Goal: Task Accomplishment & Management: Use online tool/utility

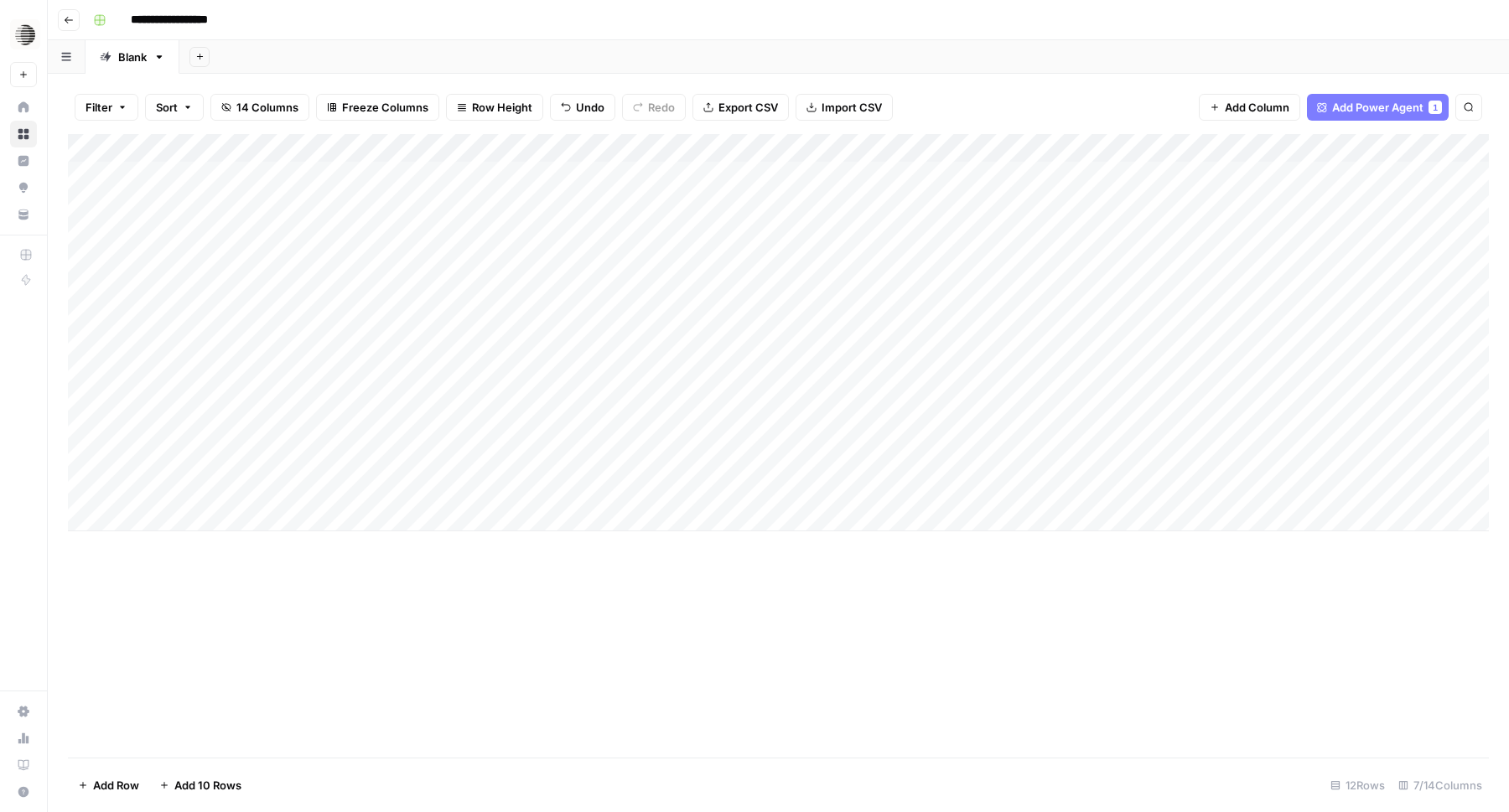
click at [934, 313] on div "Add Column" at bounding box center [779, 333] width 1421 height 397
click at [939, 342] on div "Add Column" at bounding box center [779, 333] width 1421 height 397
click at [945, 378] on div "Add Column" at bounding box center [779, 333] width 1421 height 397
click at [945, 411] on div "Add Column" at bounding box center [779, 333] width 1421 height 397
click at [945, 428] on div "Add Column" at bounding box center [779, 333] width 1421 height 397
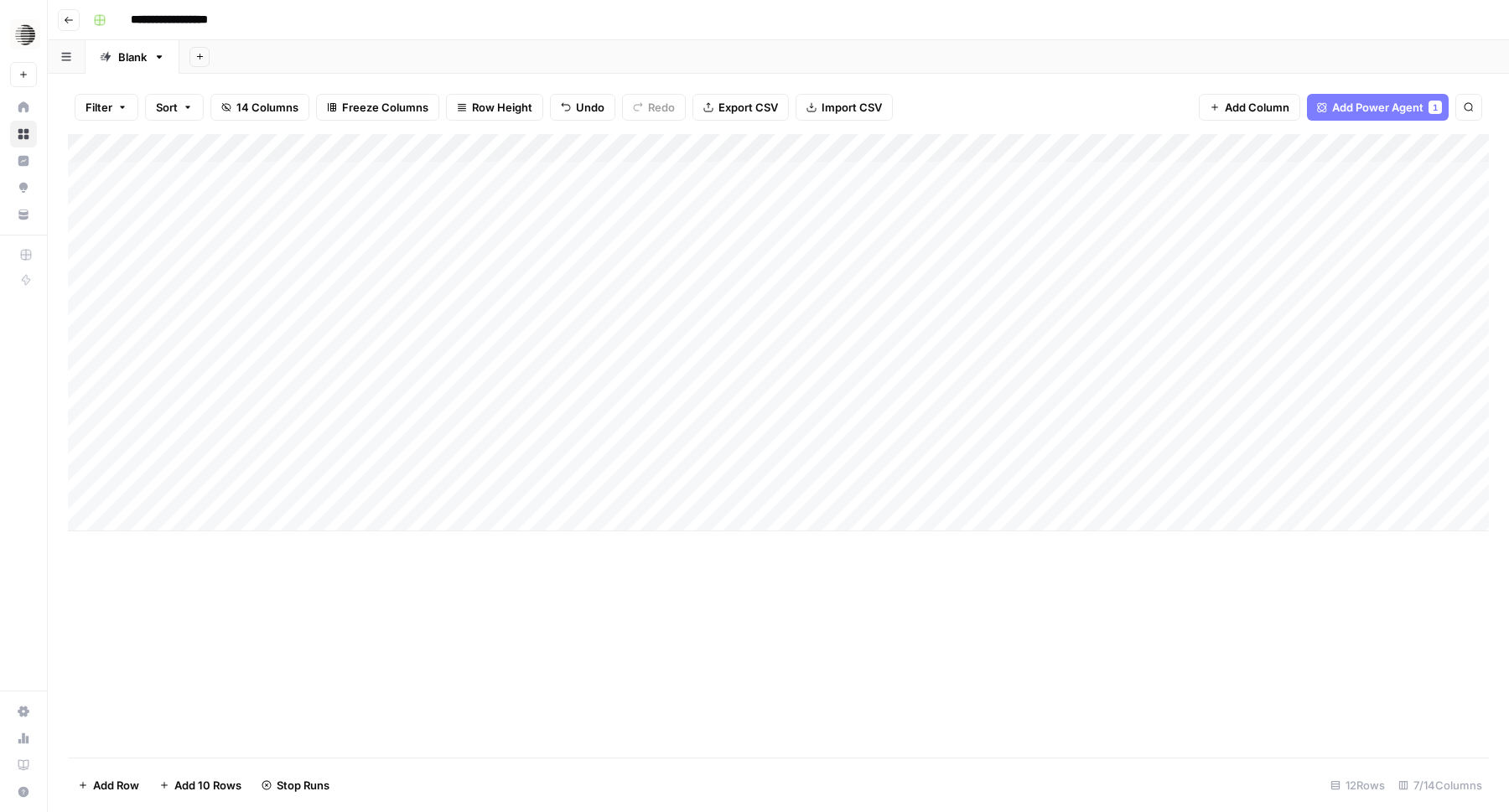
click at [945, 455] on div "Add Column" at bounding box center [779, 333] width 1421 height 397
click at [945, 485] on div "Add Column" at bounding box center [779, 333] width 1421 height 397
click at [952, 600] on div "Add Column" at bounding box center [779, 446] width 1421 height 624
click at [739, 675] on div "Add Column" at bounding box center [779, 446] width 1421 height 624
click at [933, 611] on div "Add Column" at bounding box center [779, 446] width 1421 height 624
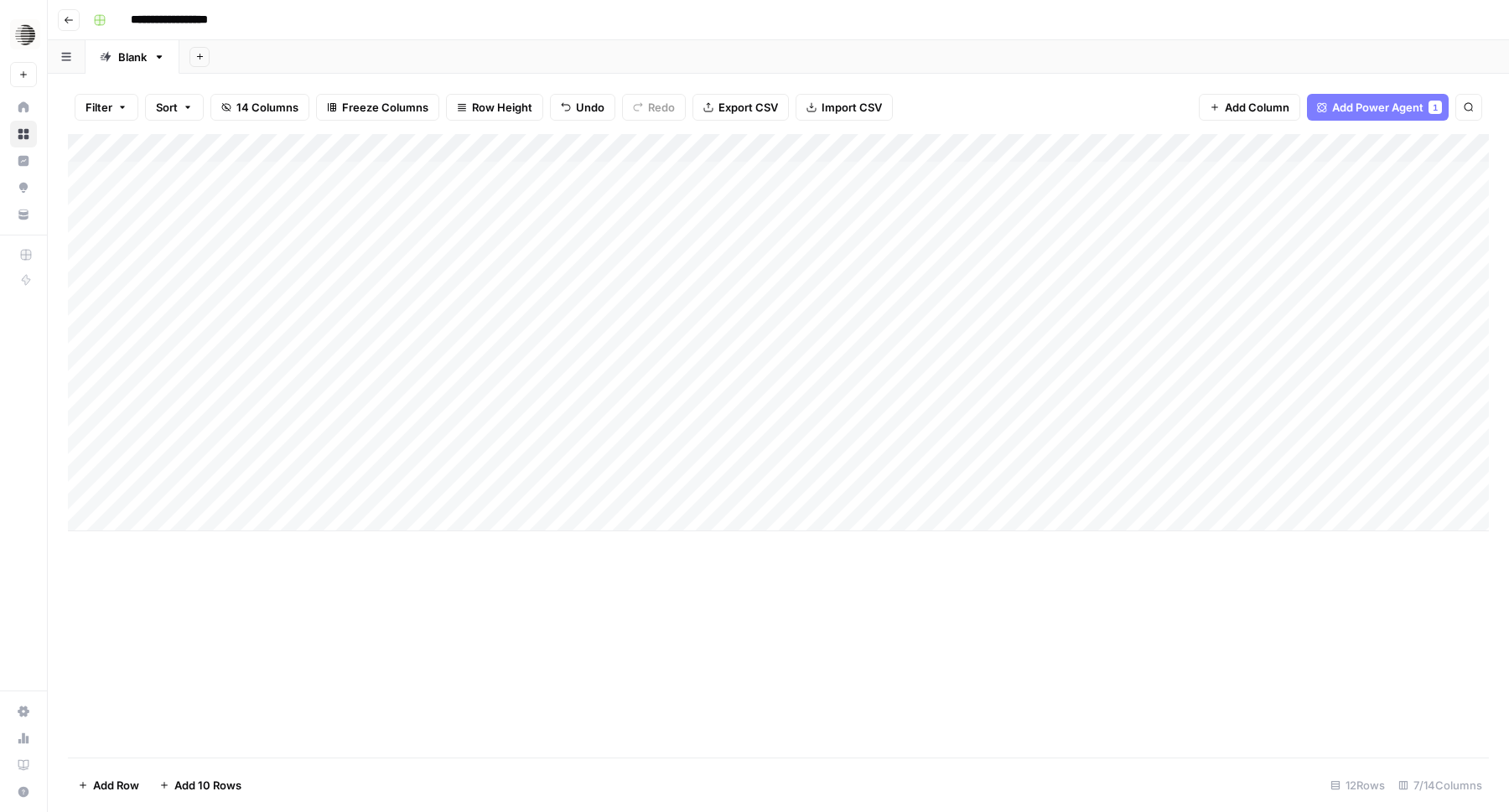
click at [962, 523] on div "Add Column" at bounding box center [779, 333] width 1421 height 397
click at [428, 517] on div "Add Column" at bounding box center [779, 347] width 1421 height 426
click at [1170, 596] on div "Add Column" at bounding box center [779, 446] width 1421 height 624
click at [81, 516] on div "Add Column" at bounding box center [779, 347] width 1421 height 426
click at [127, 781] on span "Delete 1 Row" at bounding box center [112, 785] width 67 height 17
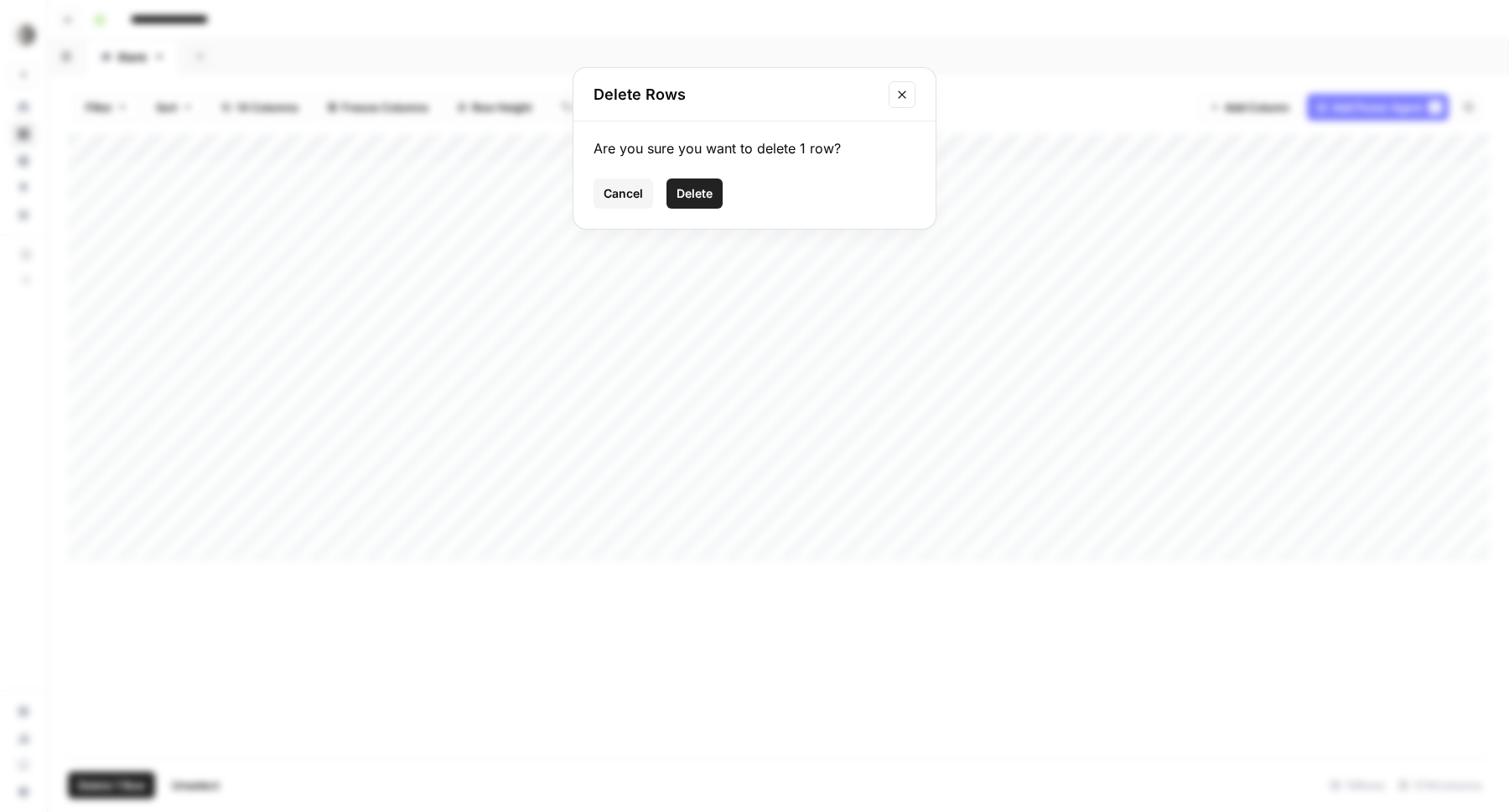
click at [685, 184] on button "Delete" at bounding box center [695, 194] width 56 height 30
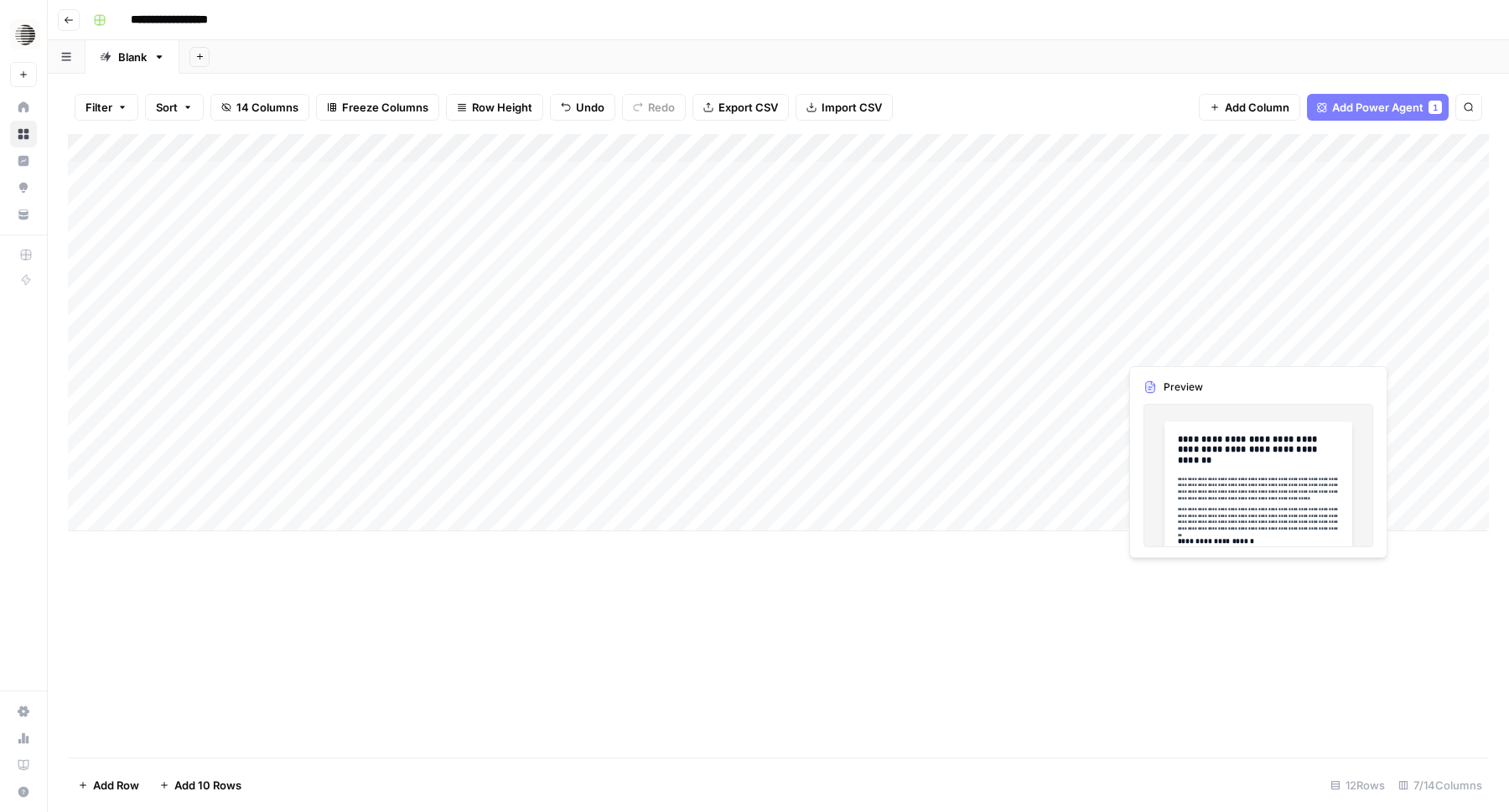
click at [1172, 345] on div "Add Column" at bounding box center [779, 333] width 1421 height 397
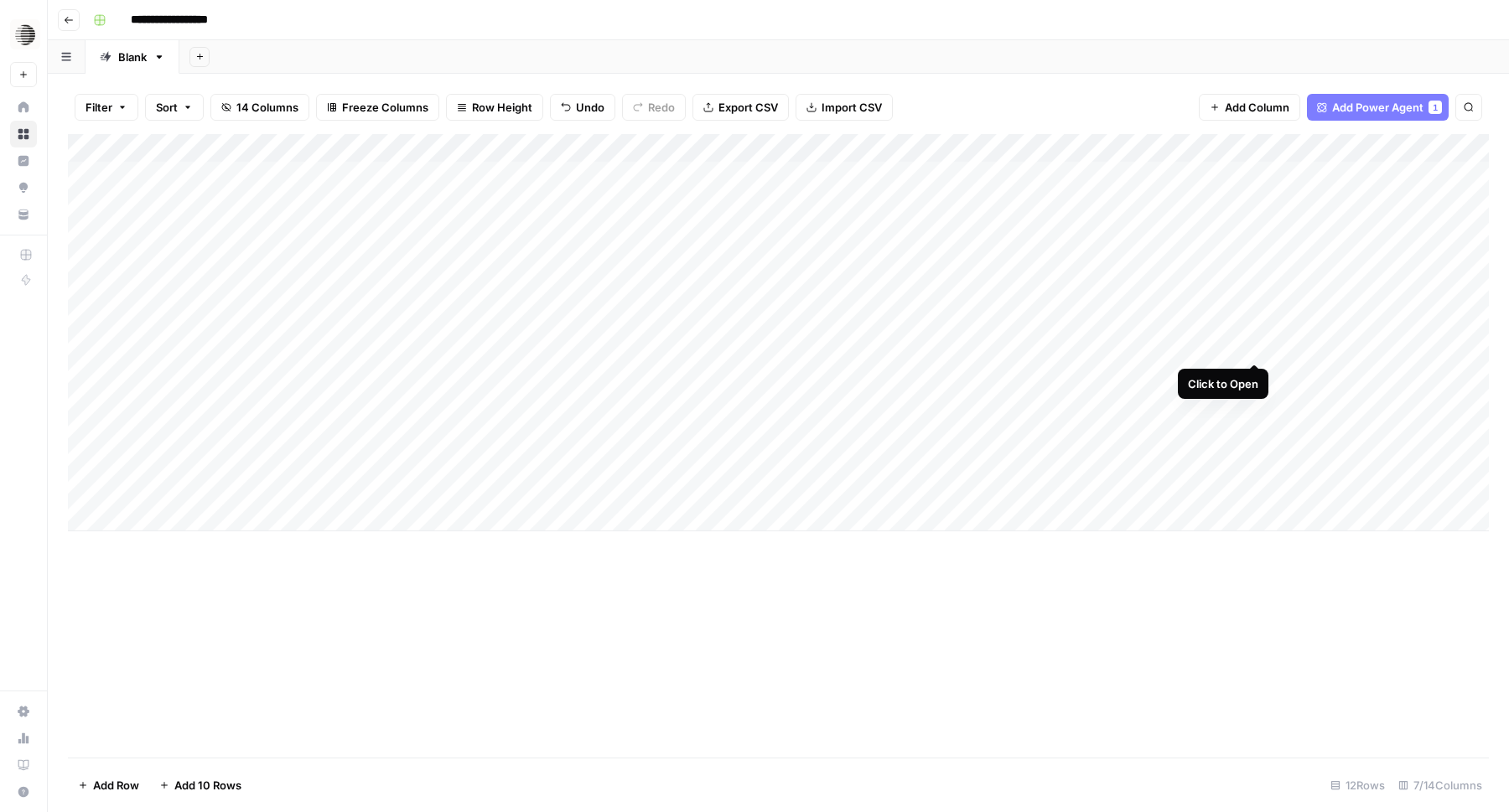
click at [1253, 346] on div "Add Column" at bounding box center [779, 333] width 1421 height 397
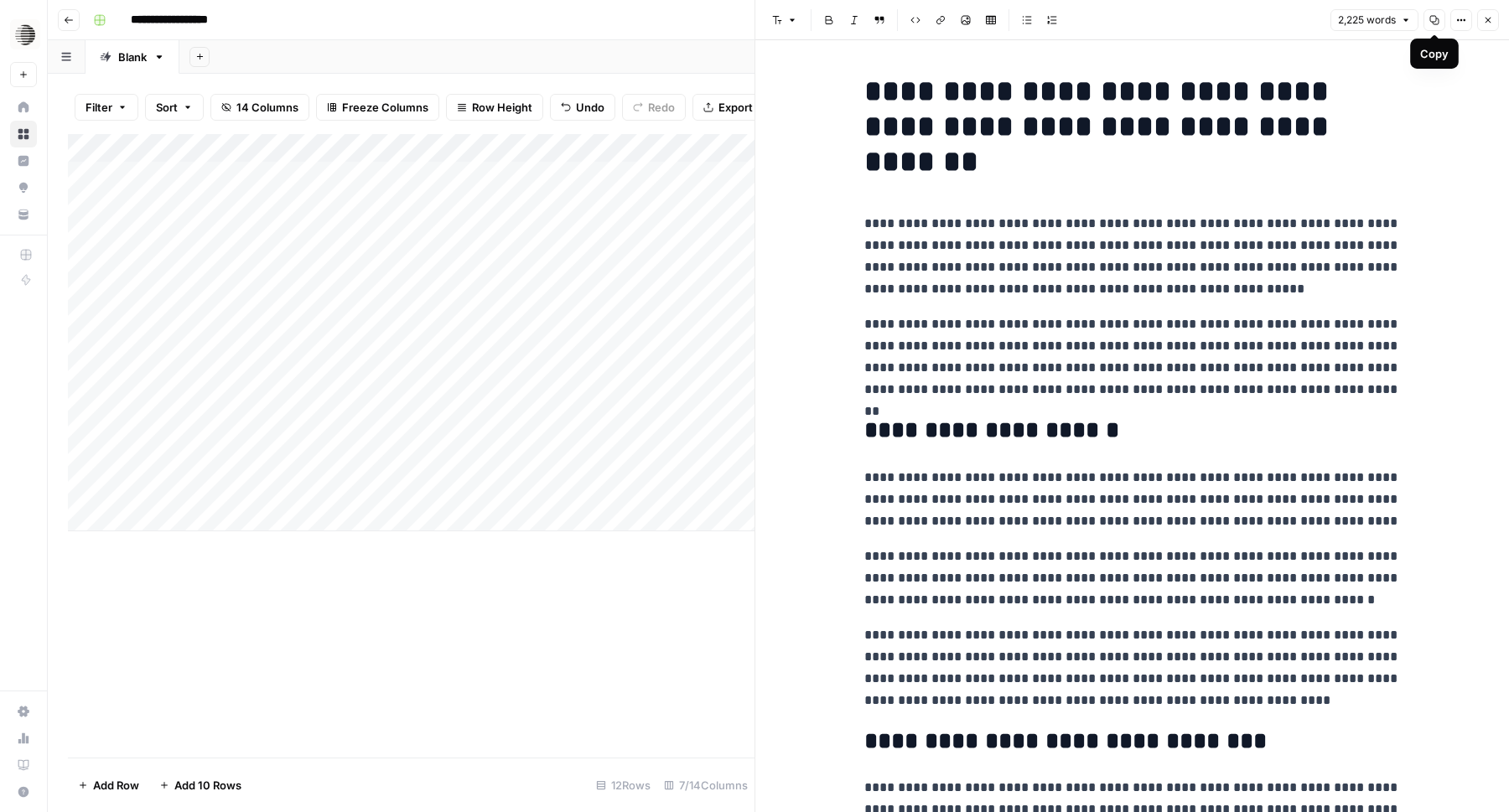
click at [1433, 22] on icon "button" at bounding box center [1434, 20] width 10 height 10
click at [1459, 21] on icon "button" at bounding box center [1461, 20] width 10 height 10
drag, startPoint x: 1052, startPoint y: 22, endPoint x: 1151, endPoint y: 21, distance: 99.0
click at [1151, 21] on div "Font style Bold Italic Block quote Code block Link Image Insert Table Bulleted …" at bounding box center [1045, 20] width 561 height 21
click at [1362, 22] on span "2,225 words" at bounding box center [1367, 20] width 58 height 15
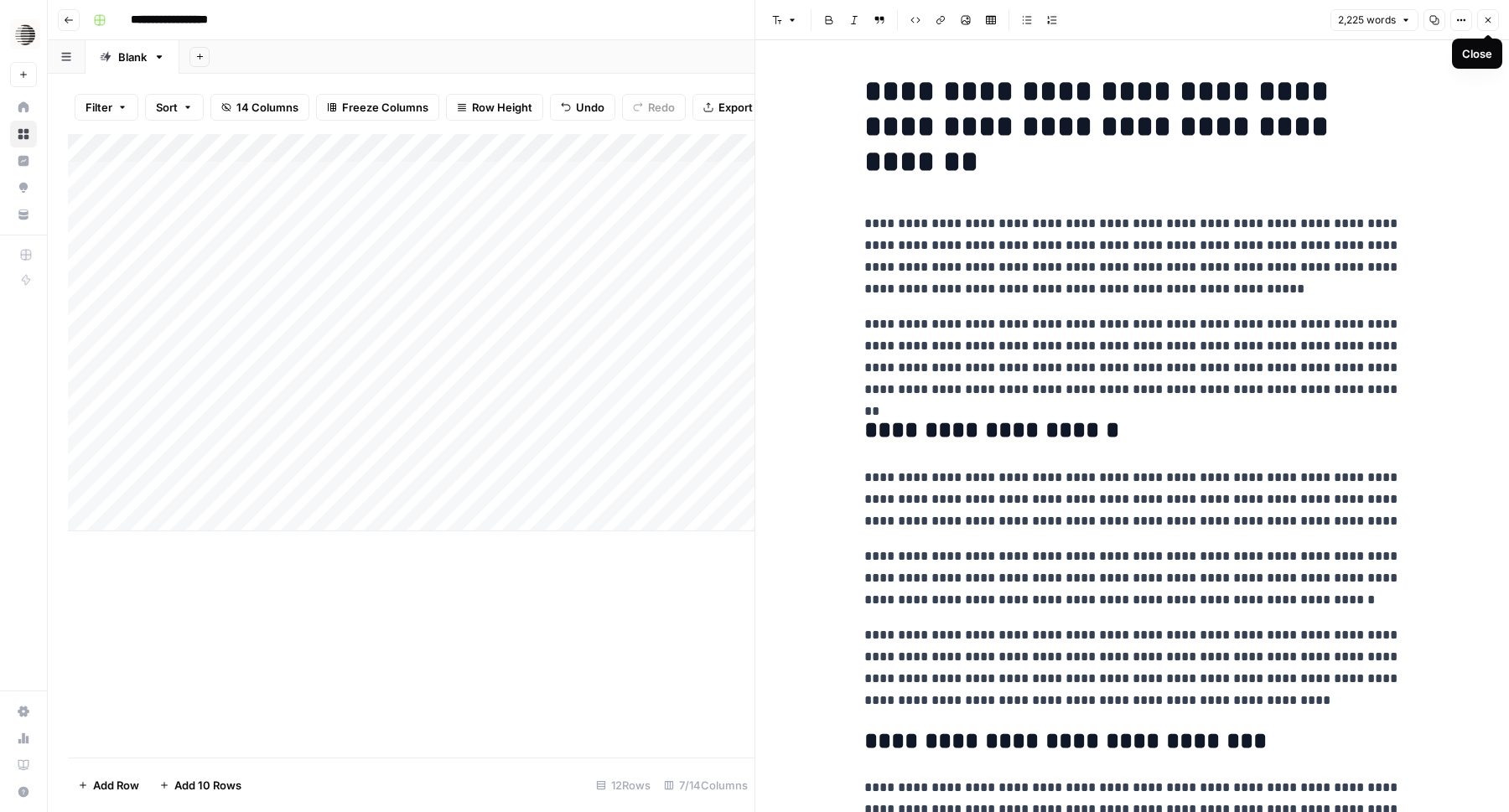
click at [1426, 24] on button "Copy" at bounding box center [1434, 20] width 21 height 21
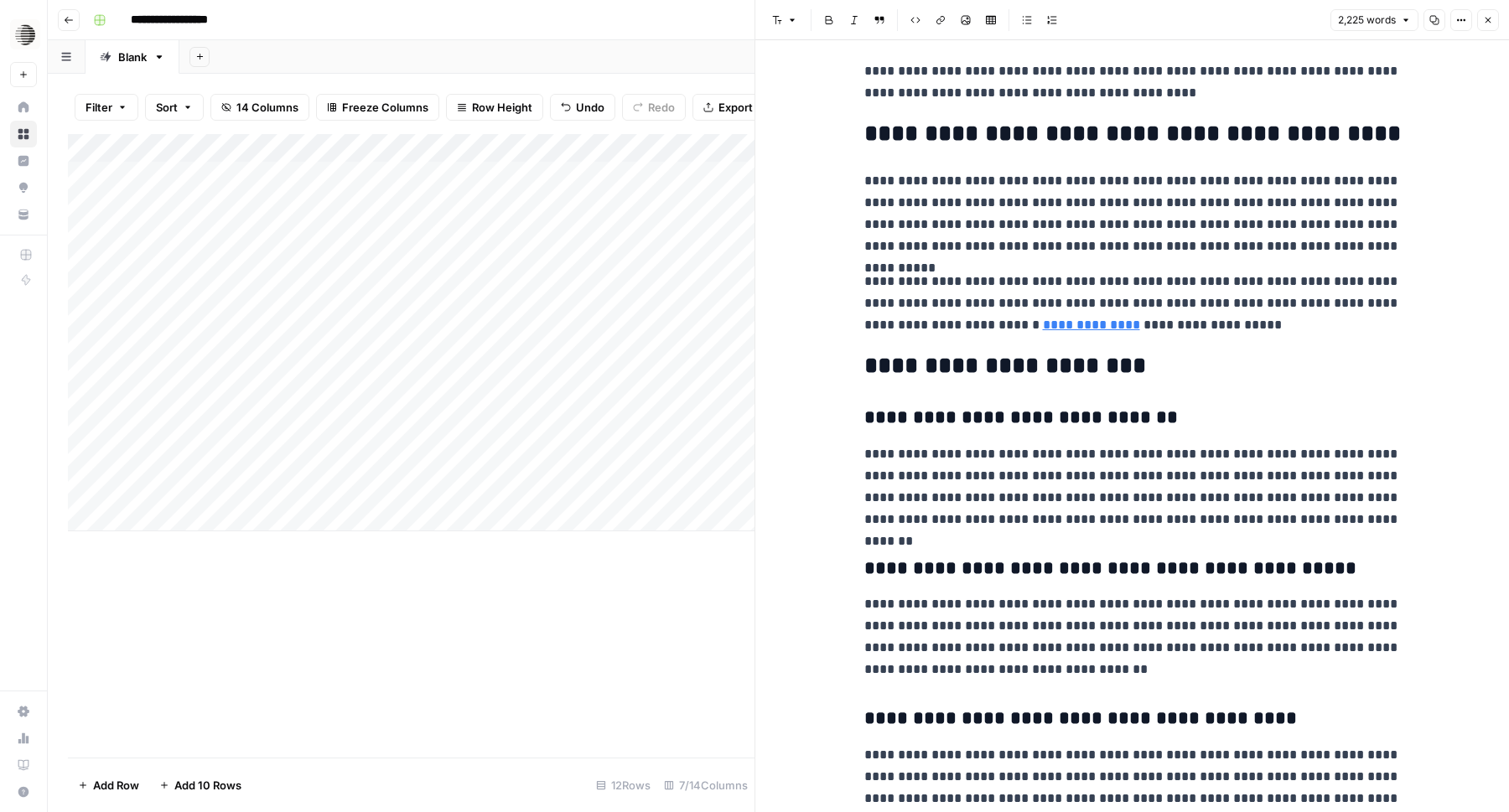
scroll to position [7093, 0]
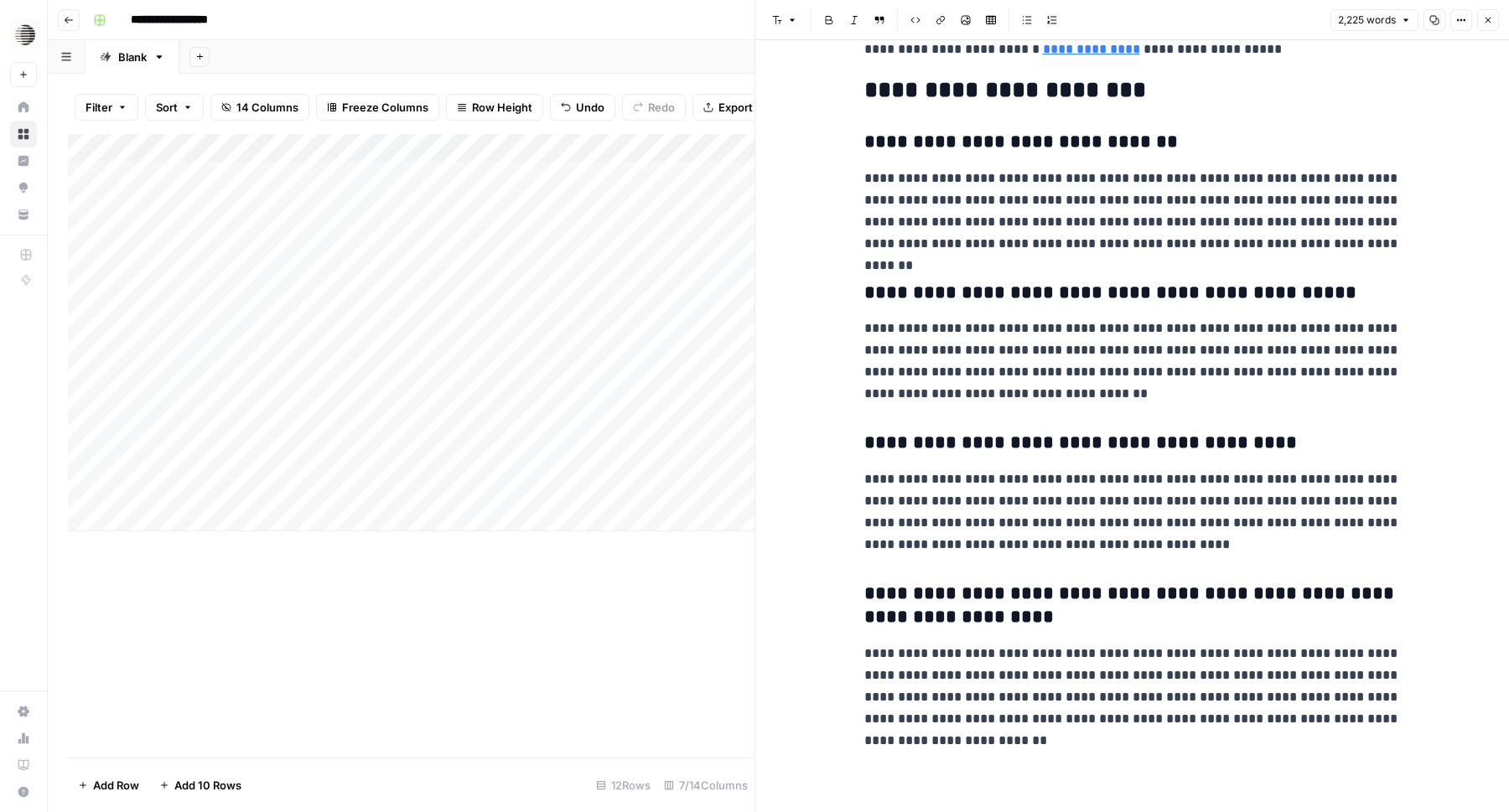
click at [1442, 20] on button "Copy" at bounding box center [1434, 20] width 21 height 21
click at [321, 371] on div "Add Column" at bounding box center [411, 333] width 686 height 397
click at [677, 370] on div "Add Column" at bounding box center [411, 333] width 686 height 397
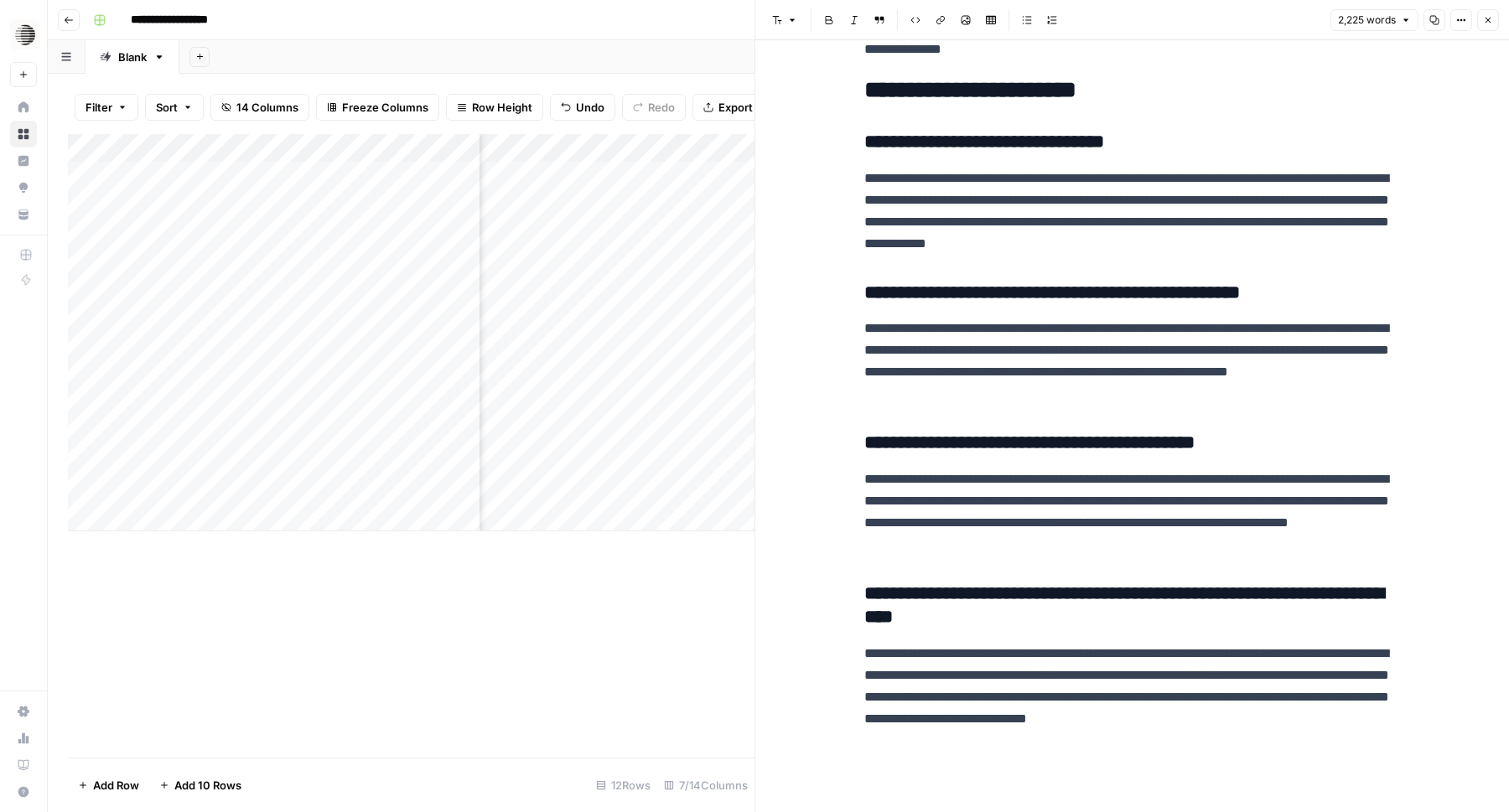
scroll to position [0, 475]
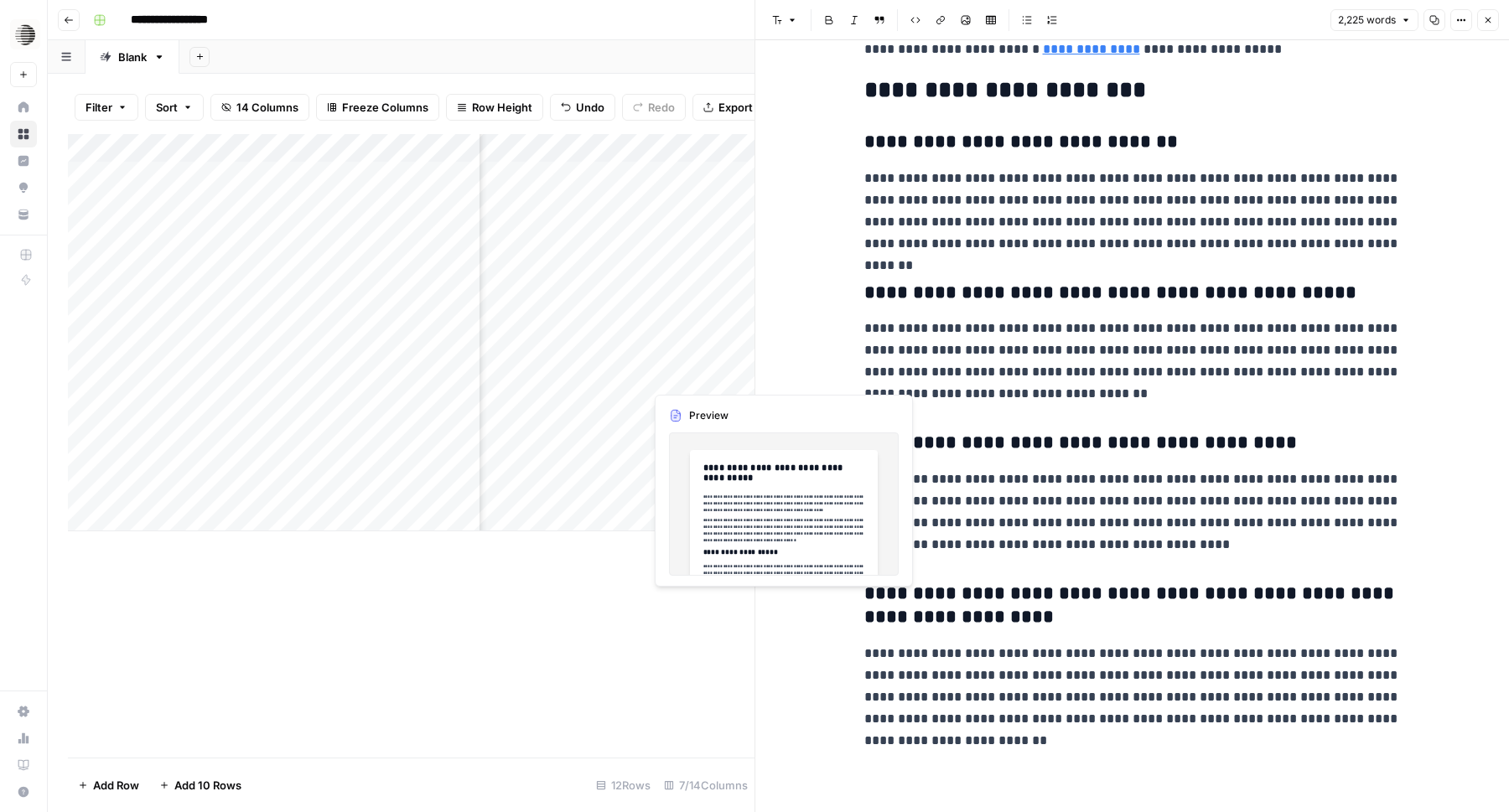
click at [689, 372] on div "Add Column" at bounding box center [411, 333] width 686 height 397
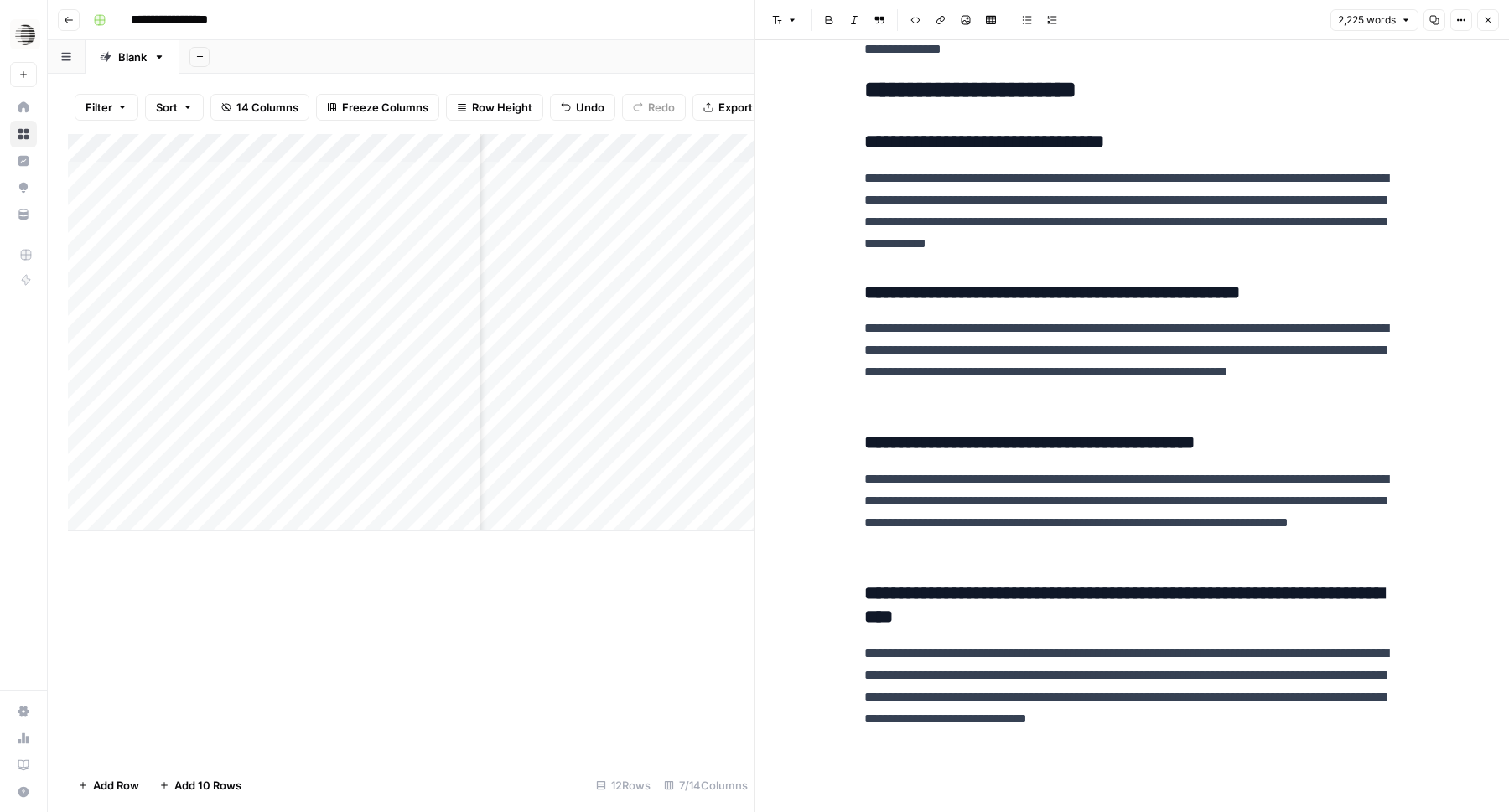
click at [689, 370] on div "Add Column" at bounding box center [411, 333] width 686 height 397
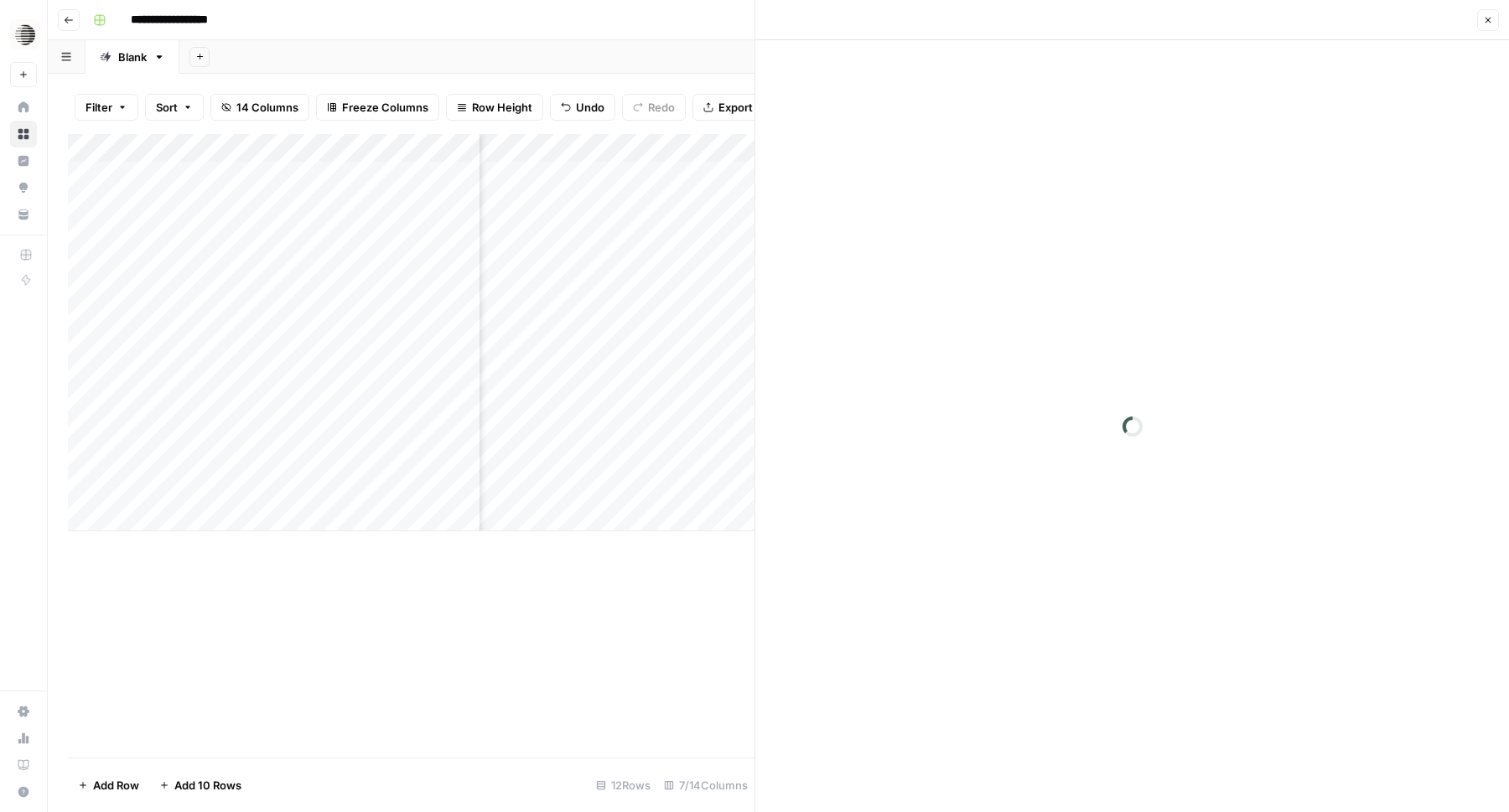
click at [689, 370] on div at bounding box center [678, 375] width 154 height 31
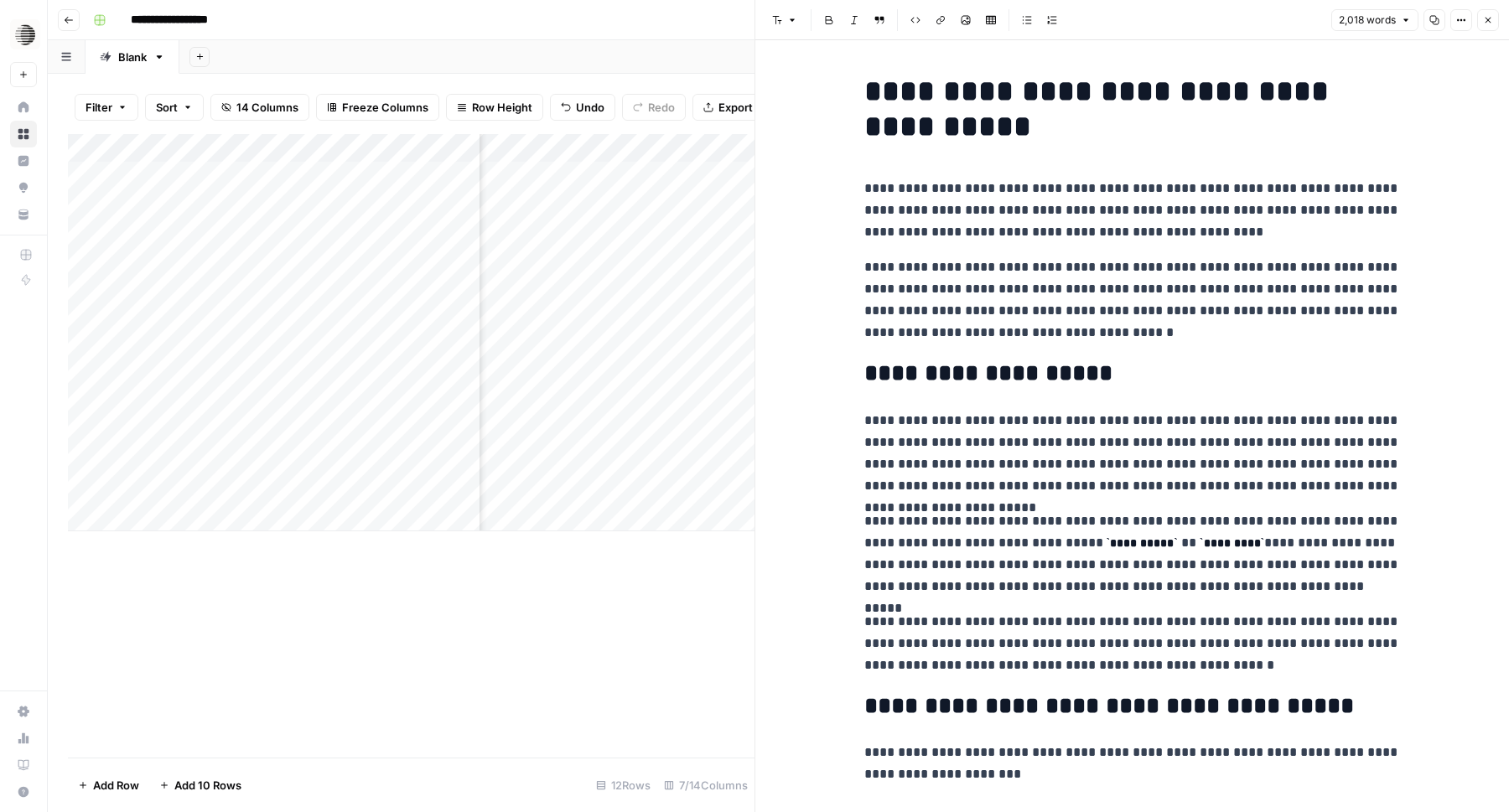
click at [931, 342] on p "**********" at bounding box center [1132, 300] width 536 height 88
click at [1431, 25] on button "Copy" at bounding box center [1434, 20] width 21 height 21
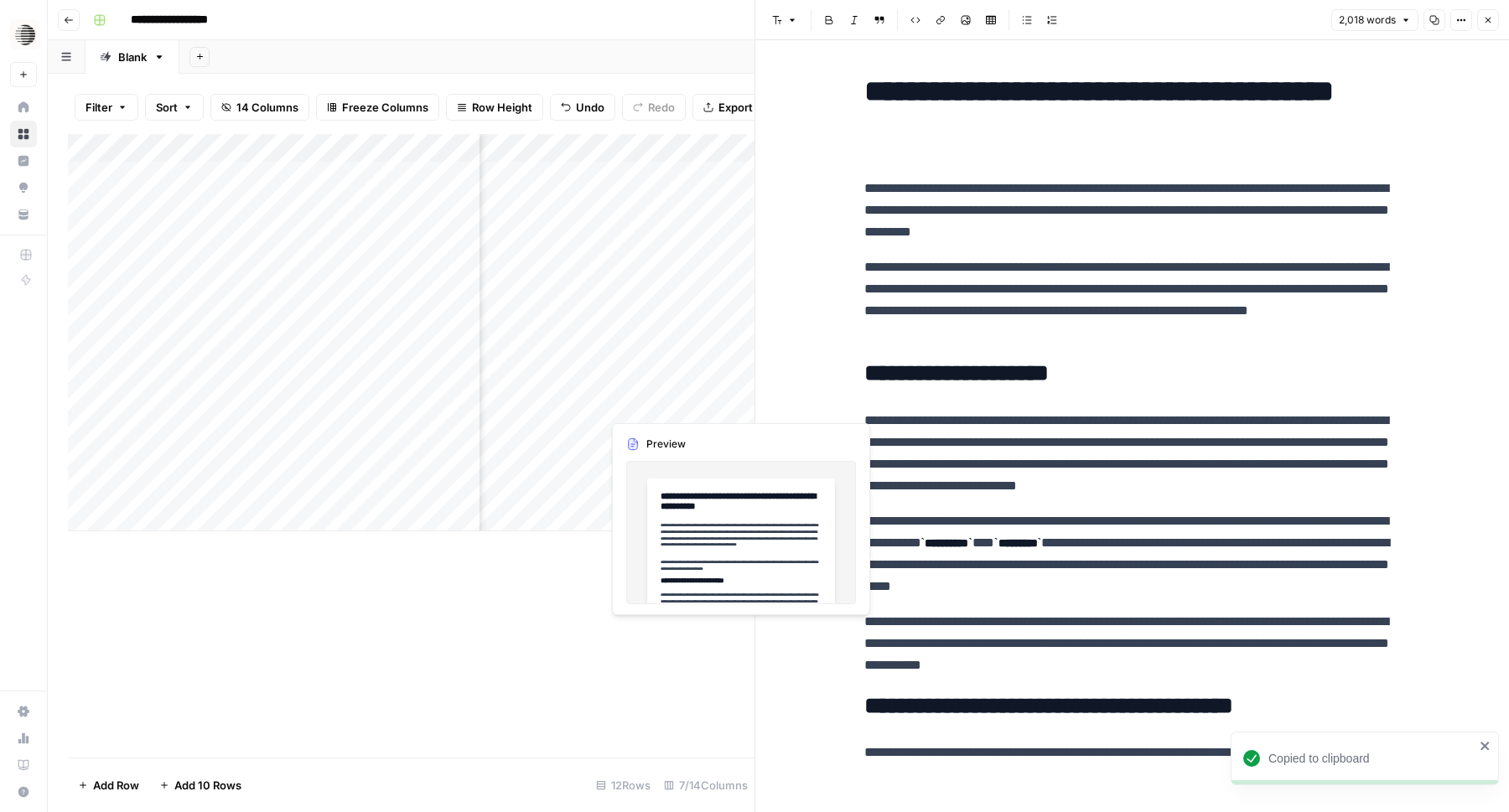
click at [661, 405] on div "Add Column" at bounding box center [411, 333] width 686 height 397
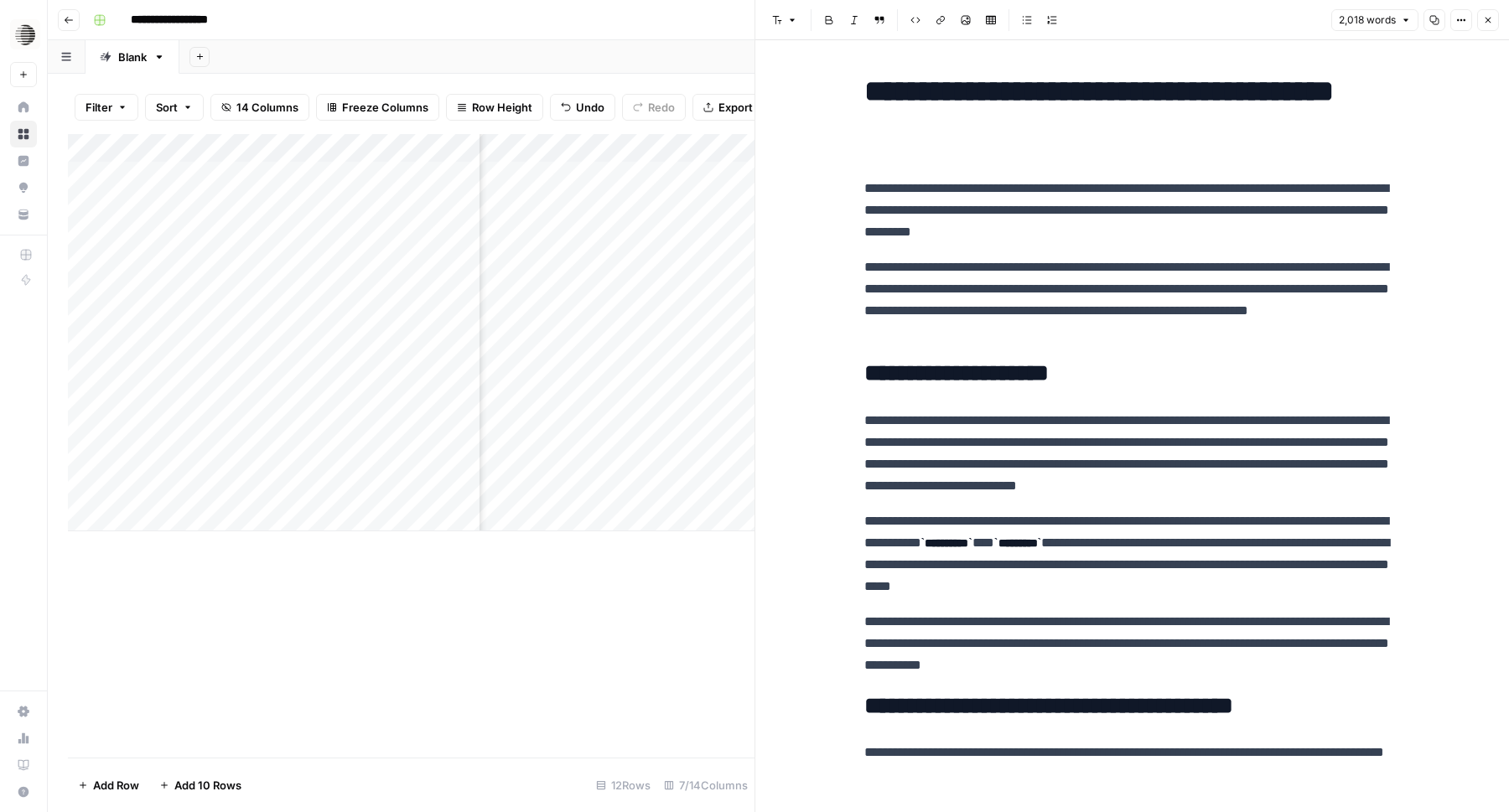
scroll to position [0, 630]
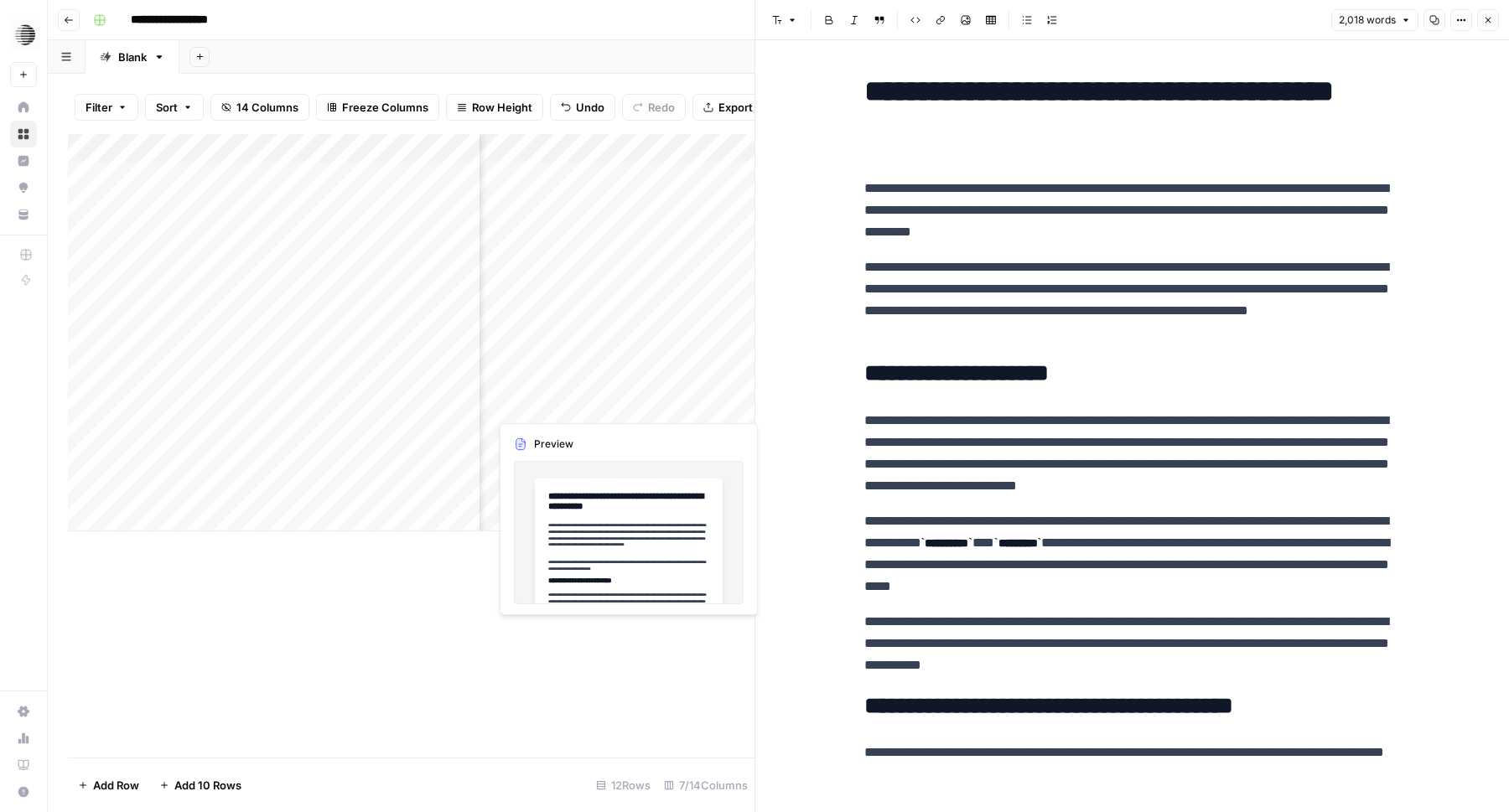
click at [552, 406] on div "Add Column" at bounding box center [411, 333] width 686 height 397
click at [552, 406] on div at bounding box center [565, 403] width 154 height 31
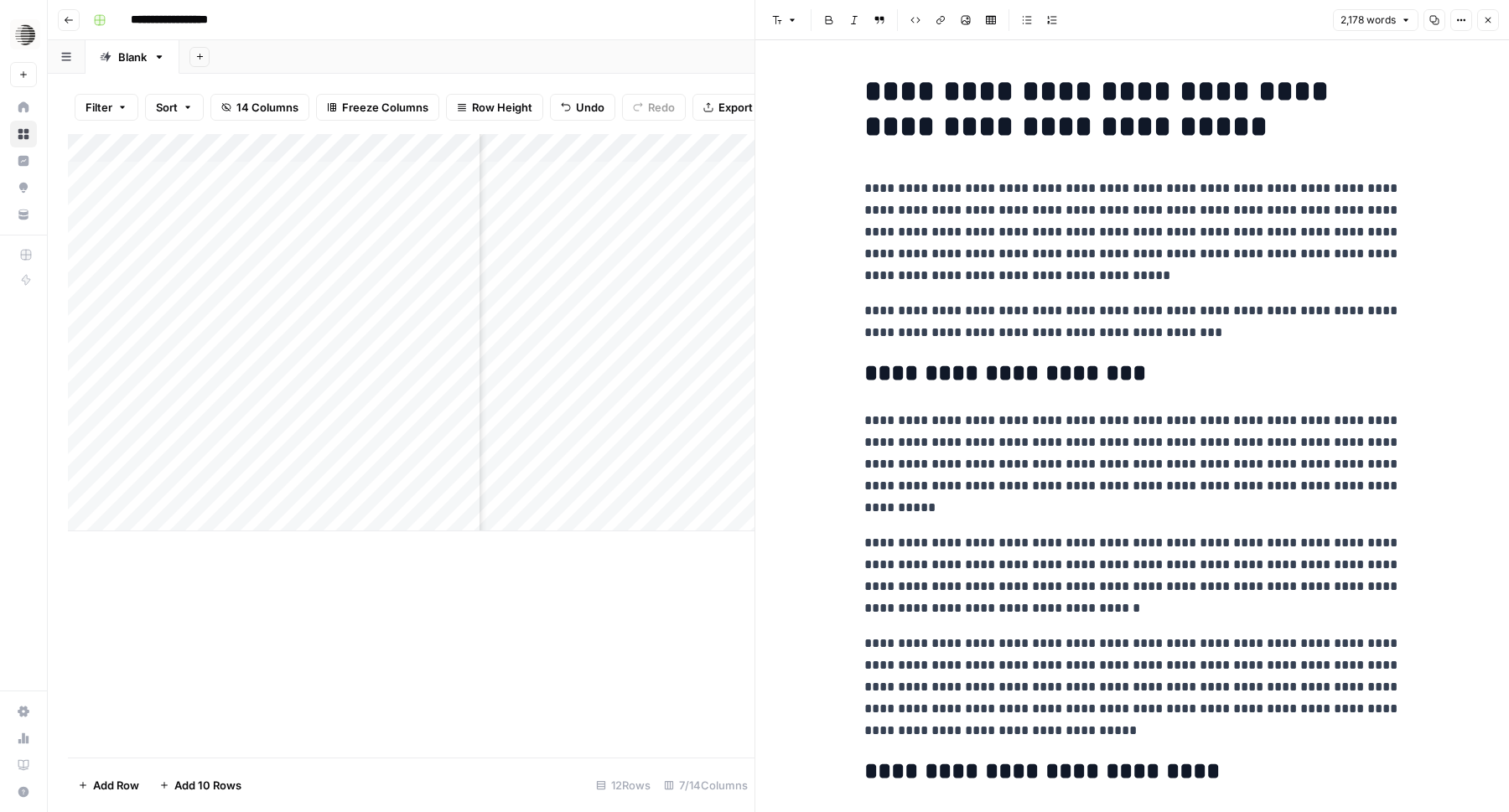
click at [1101, 206] on p "**********" at bounding box center [1132, 232] width 536 height 109
click at [1032, 112] on h1 "**********" at bounding box center [1132, 109] width 536 height 71
copy div "**********"
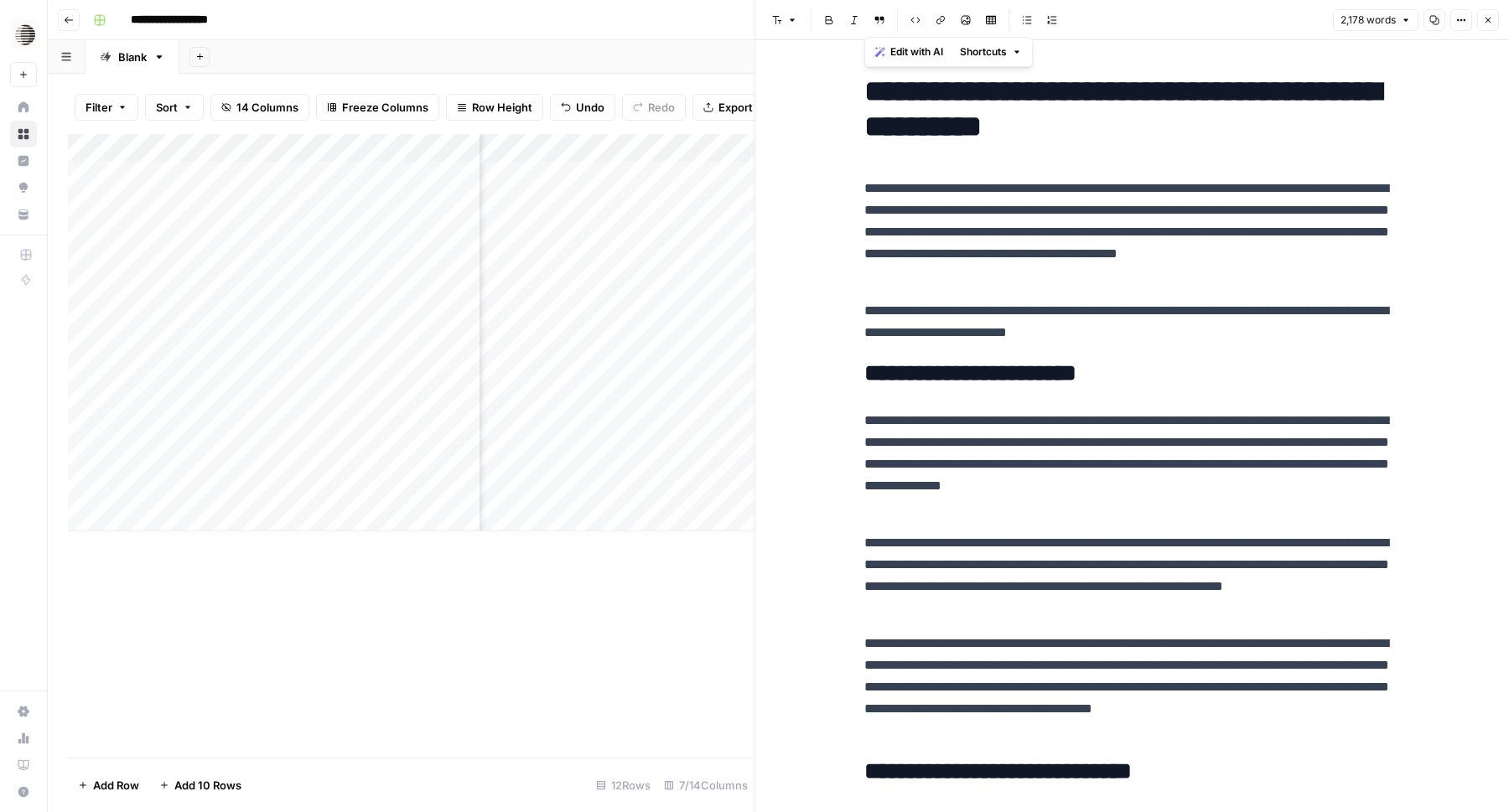
click at [548, 434] on div "Add Column" at bounding box center [411, 333] width 686 height 397
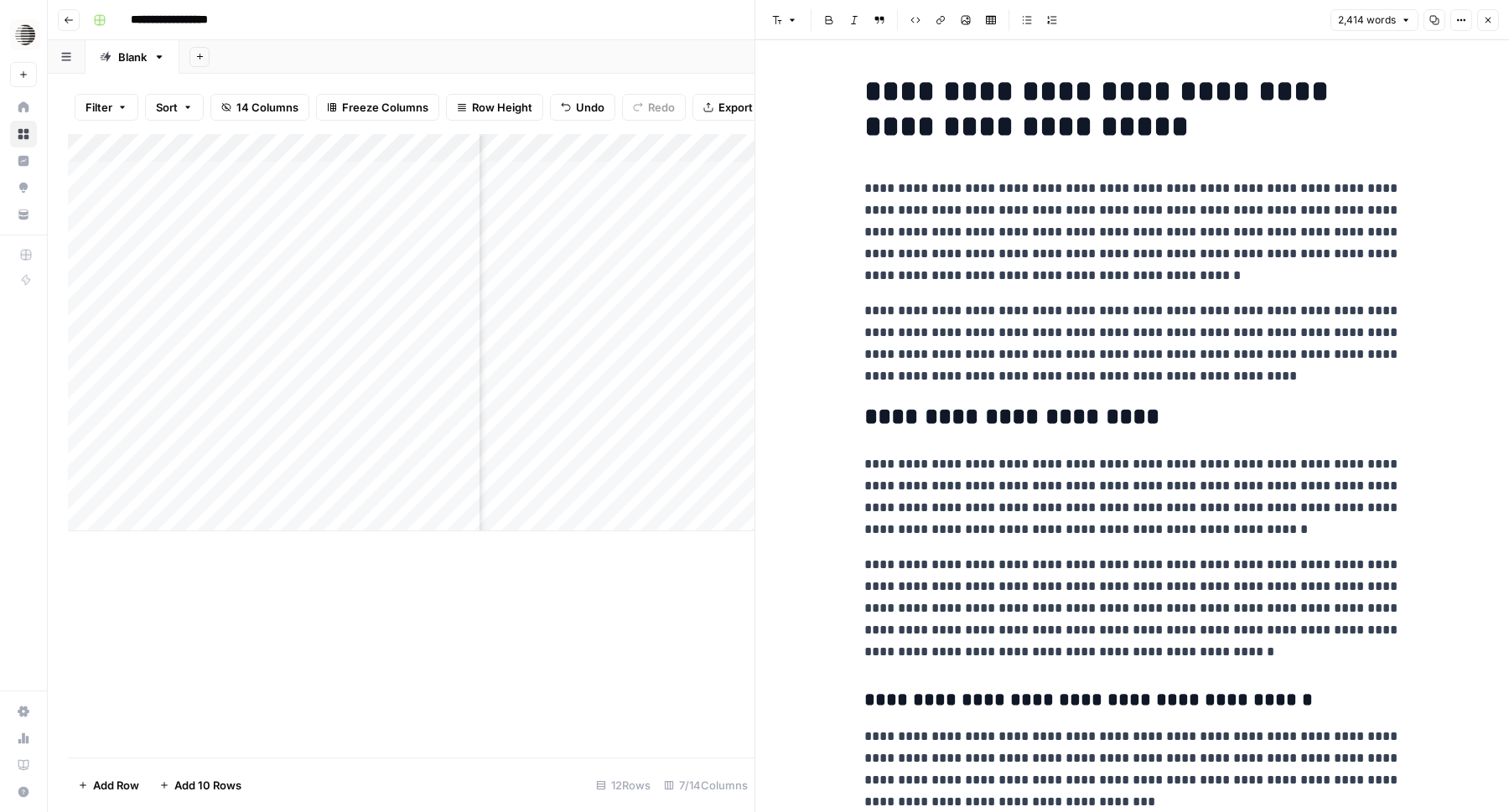
click at [1068, 413] on h2 "**********" at bounding box center [1132, 417] width 536 height 27
click at [1433, 21] on icon "button" at bounding box center [1434, 20] width 10 height 10
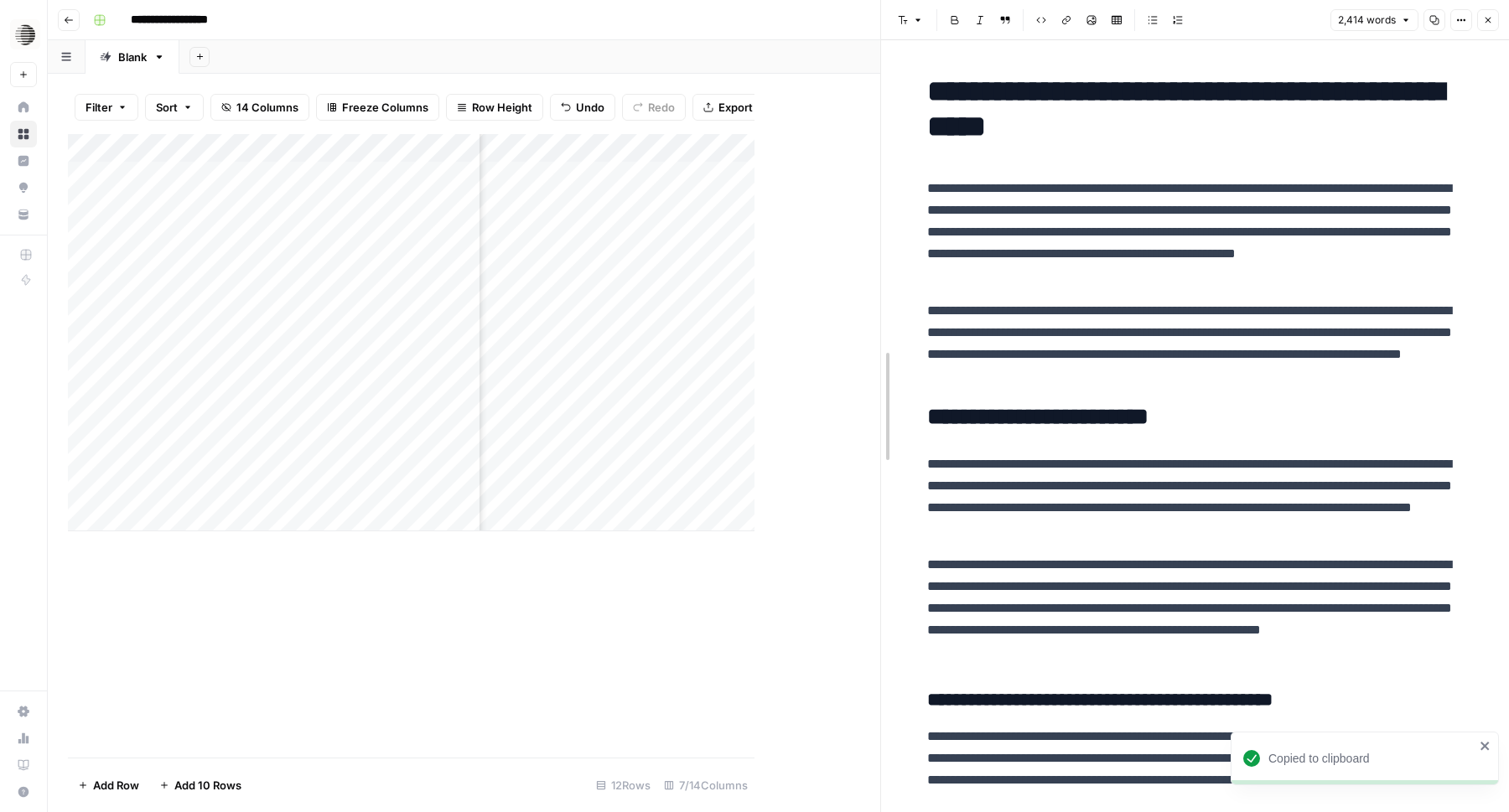
drag, startPoint x: 753, startPoint y: 8, endPoint x: 1014, endPoint y: 48, distance: 264.0
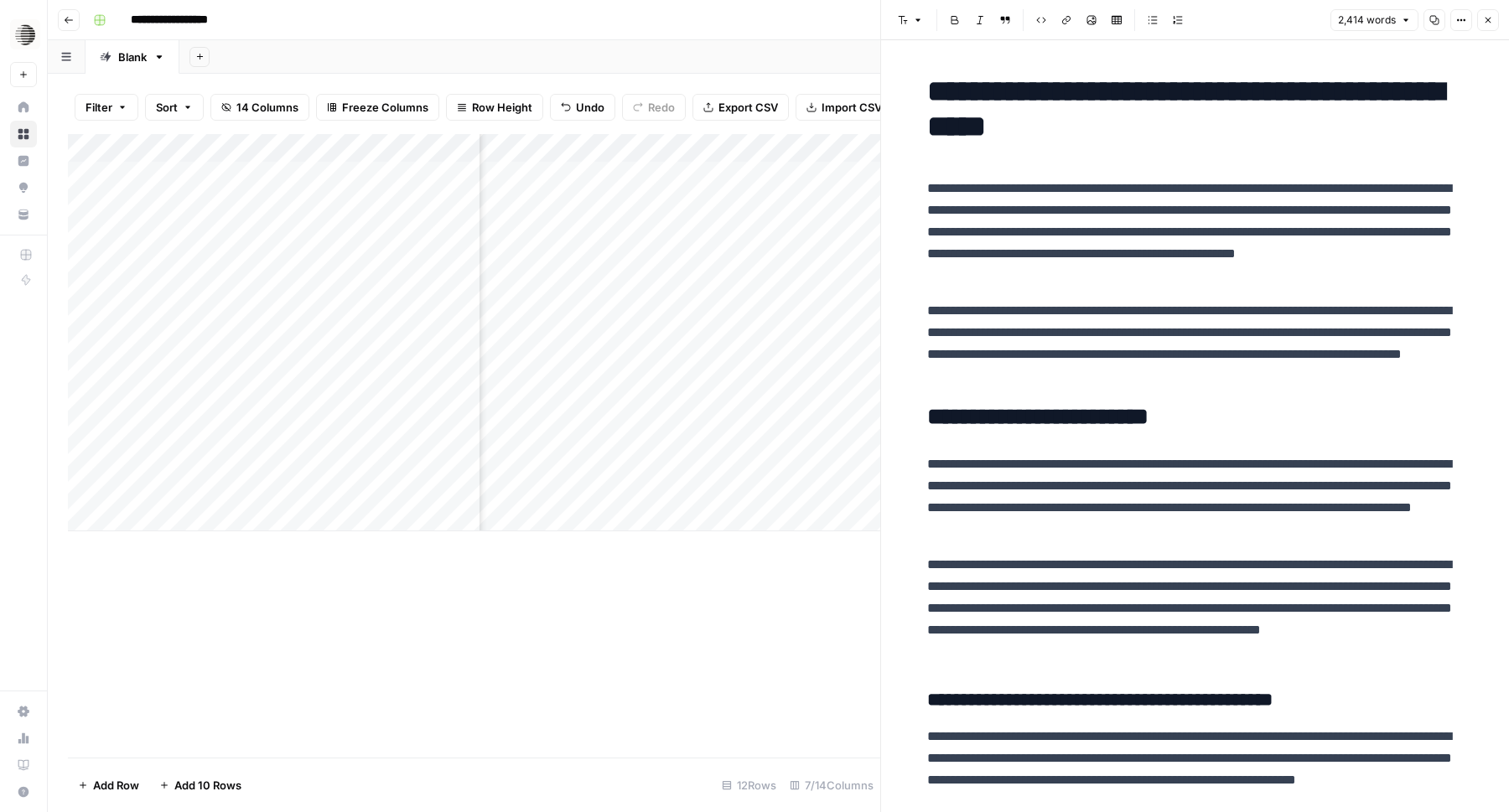
click at [573, 461] on div "Add Column" at bounding box center [474, 333] width 812 height 397
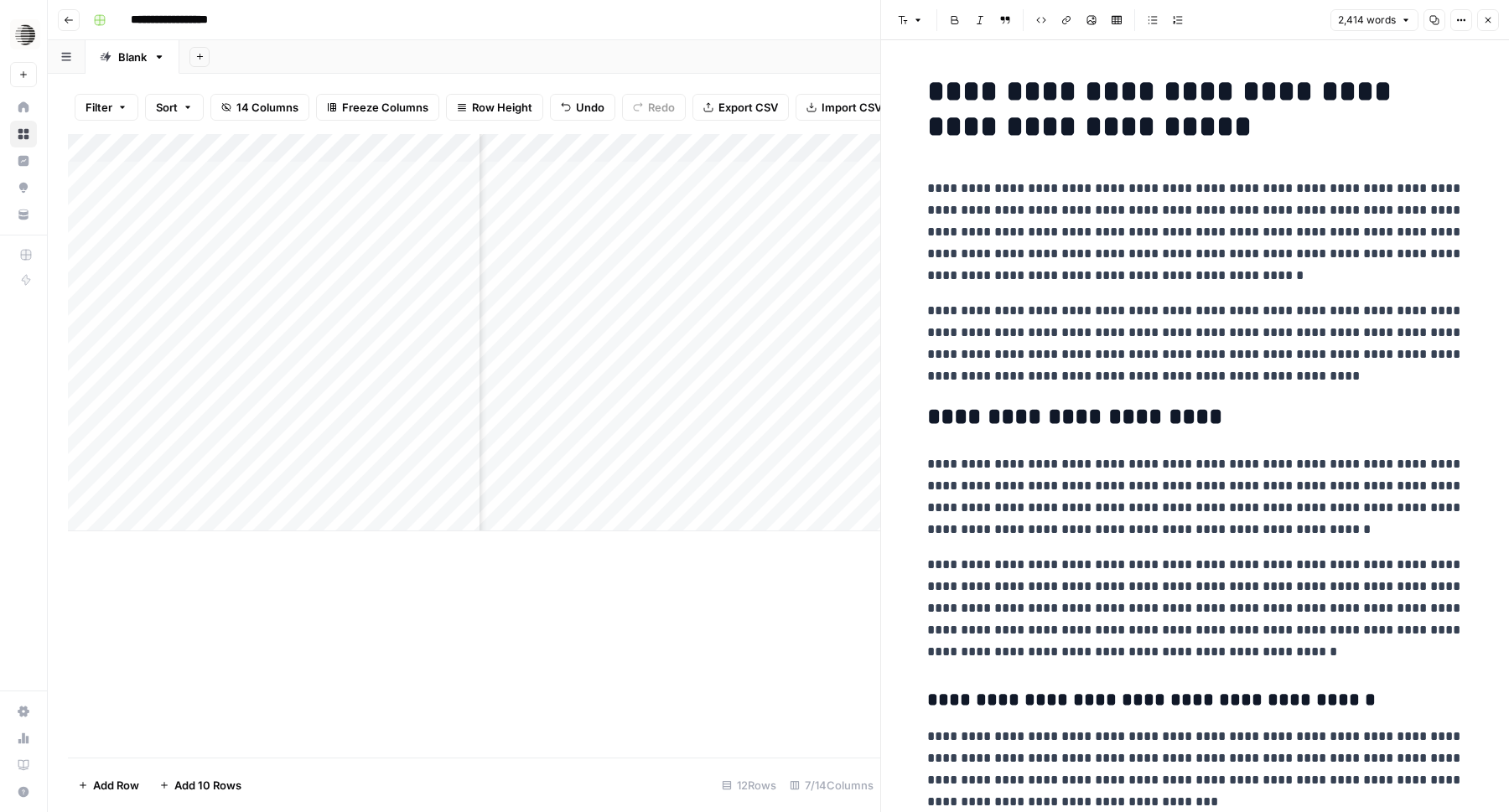
click at [636, 459] on div "Add Column" at bounding box center [474, 333] width 812 height 397
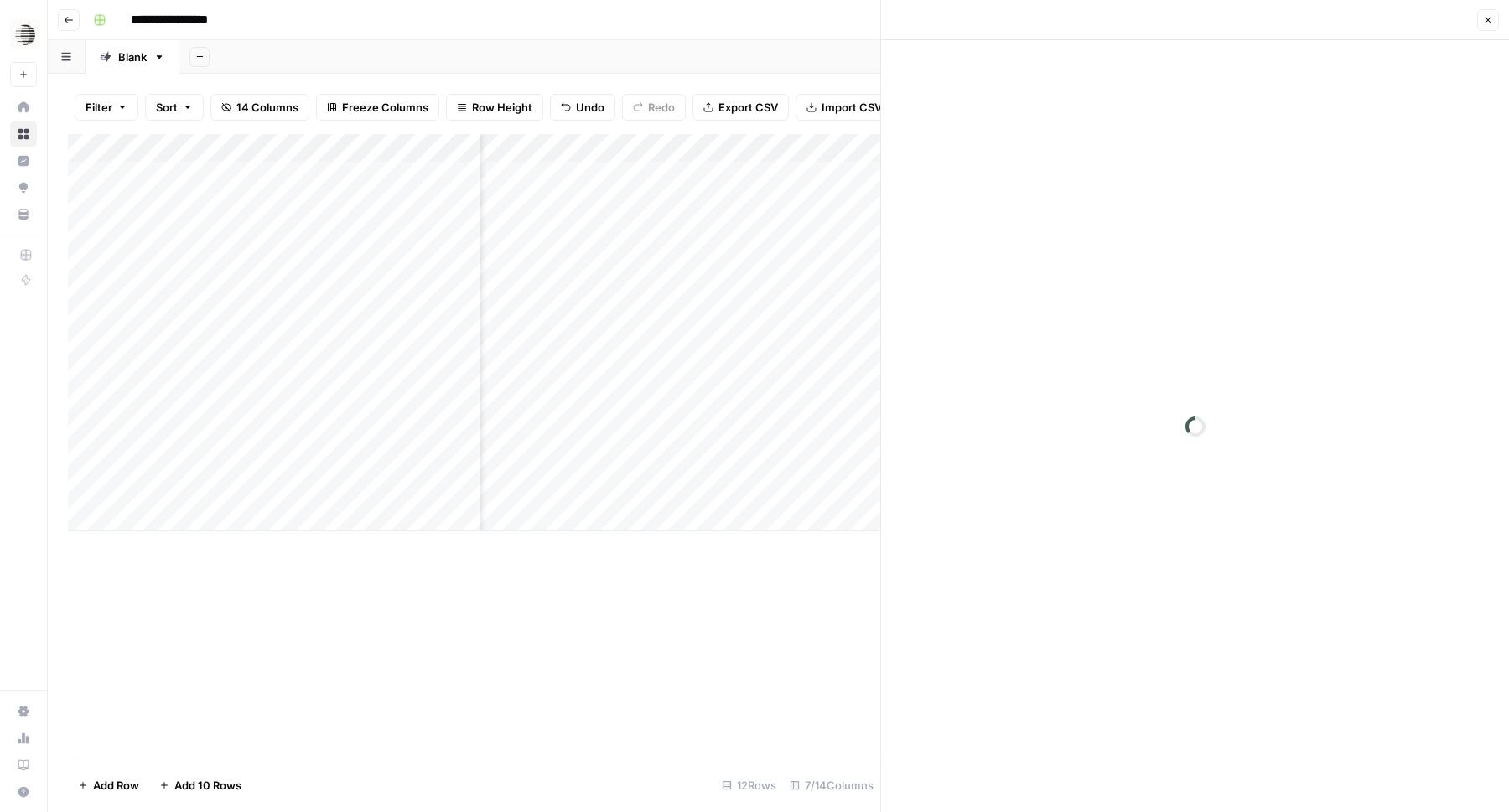
click at [636, 459] on div at bounding box center [621, 460] width 154 height 31
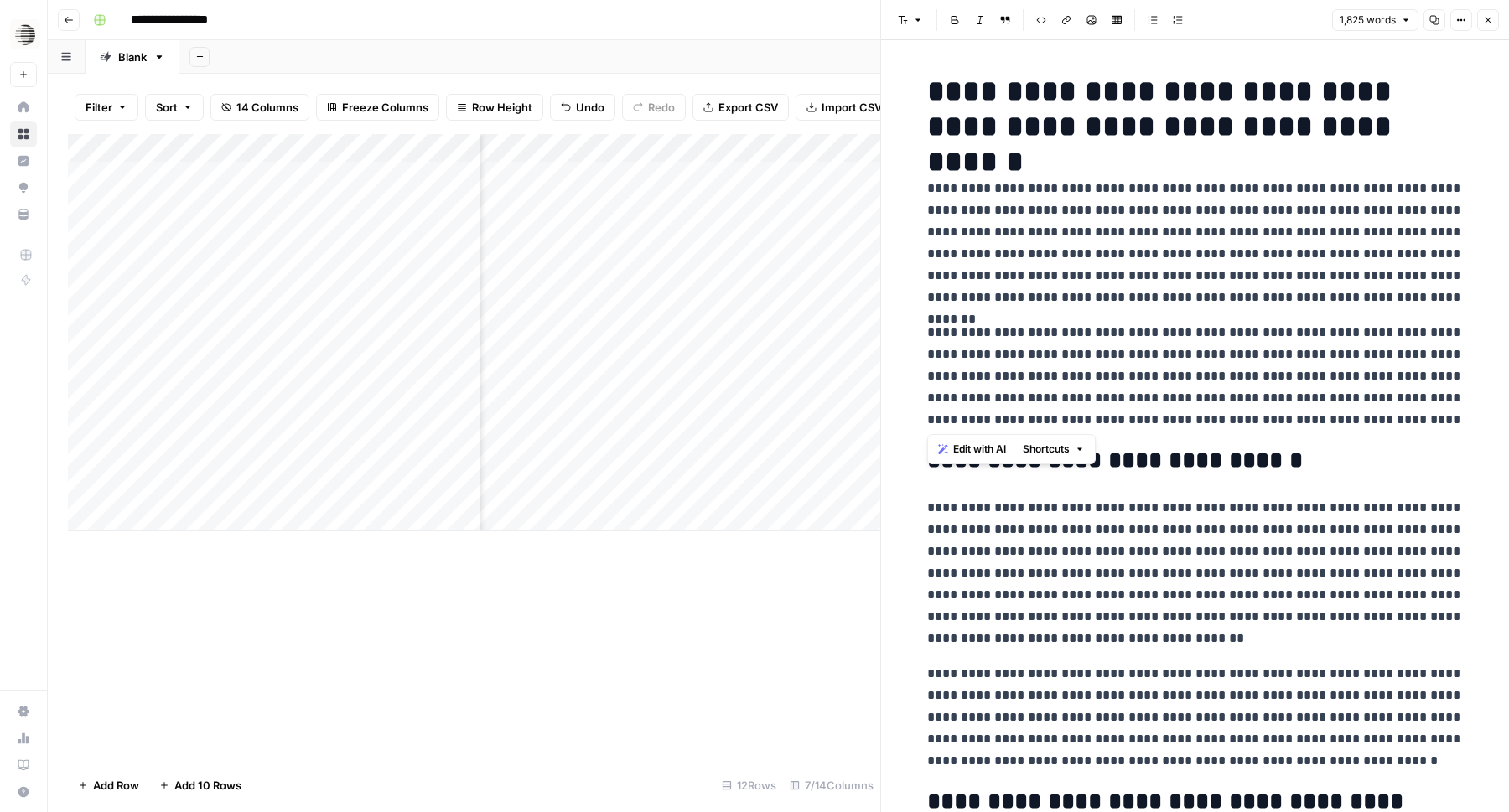
drag, startPoint x: 1390, startPoint y: 428, endPoint x: 924, endPoint y: 184, distance: 526.0
click at [1137, 420] on p "**********" at bounding box center [1195, 376] width 536 height 109
drag, startPoint x: 1383, startPoint y: 298, endPoint x: 886, endPoint y: 179, distance: 511.0
click at [886, 179] on div "**********" at bounding box center [1195, 406] width 629 height 812
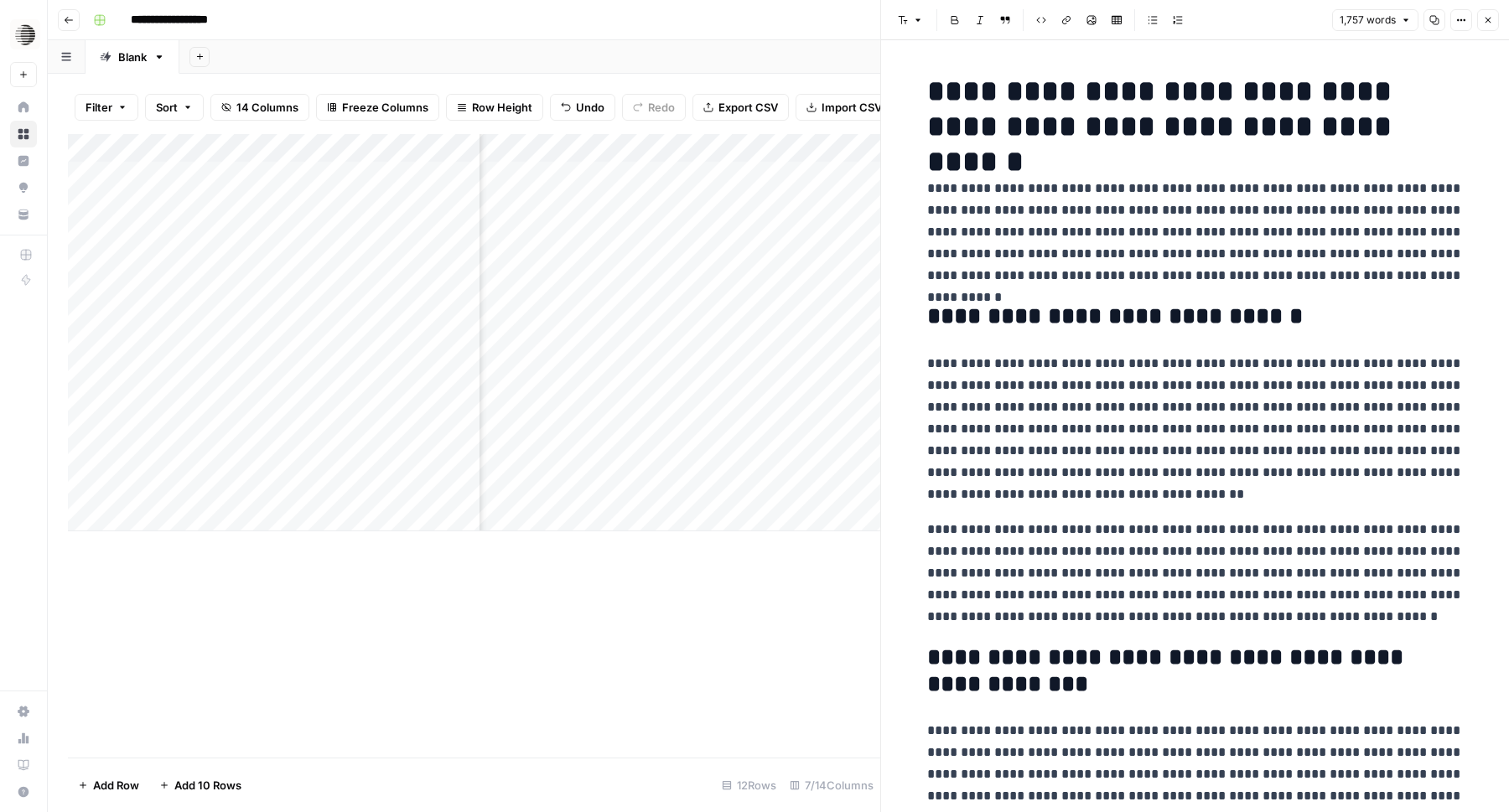
click at [1205, 431] on p "**********" at bounding box center [1195, 430] width 536 height 153
drag, startPoint x: 1409, startPoint y: 272, endPoint x: 1231, endPoint y: 270, distance: 178.0
click at [1231, 270] on p "**********" at bounding box center [1195, 232] width 536 height 109
drag, startPoint x: 1337, startPoint y: 279, endPoint x: 1127, endPoint y: 248, distance: 212.3
click at [1127, 248] on p "**********" at bounding box center [1195, 232] width 536 height 109
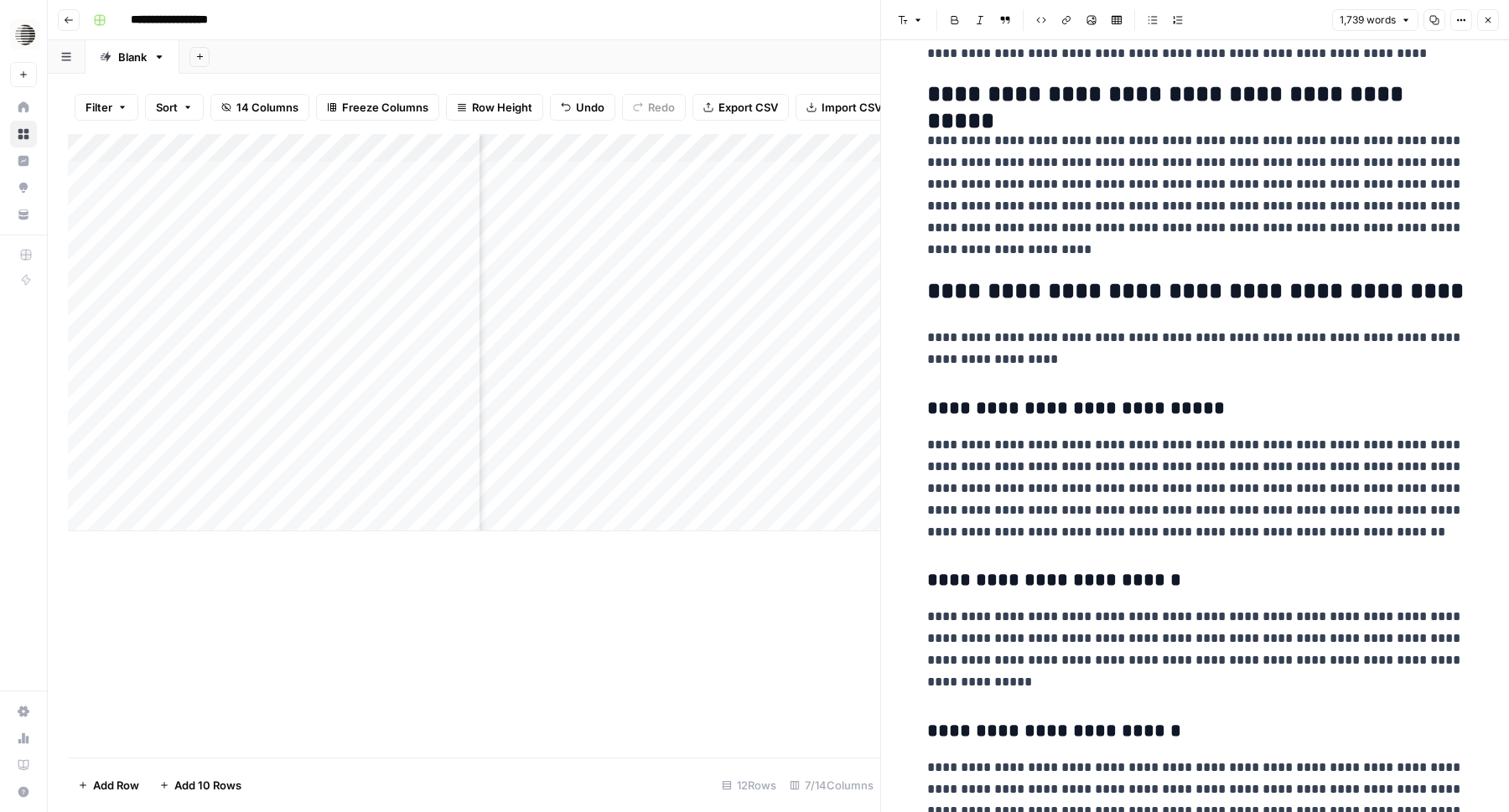
scroll to position [4754, 0]
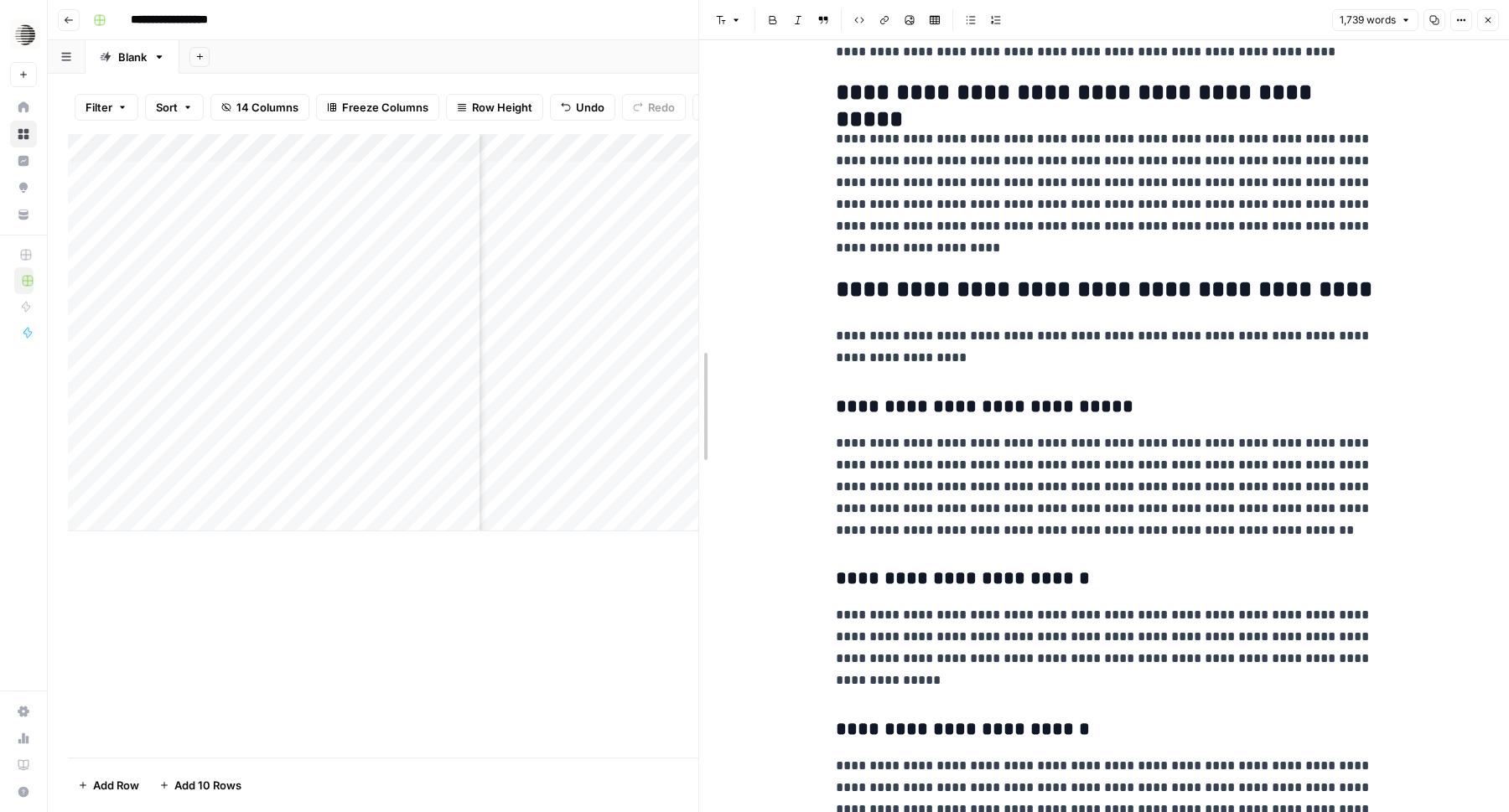
drag, startPoint x: 879, startPoint y: 24, endPoint x: 698, endPoint y: 18, distance: 181.1
click at [698, 18] on div at bounding box center [699, 406] width 17 height 812
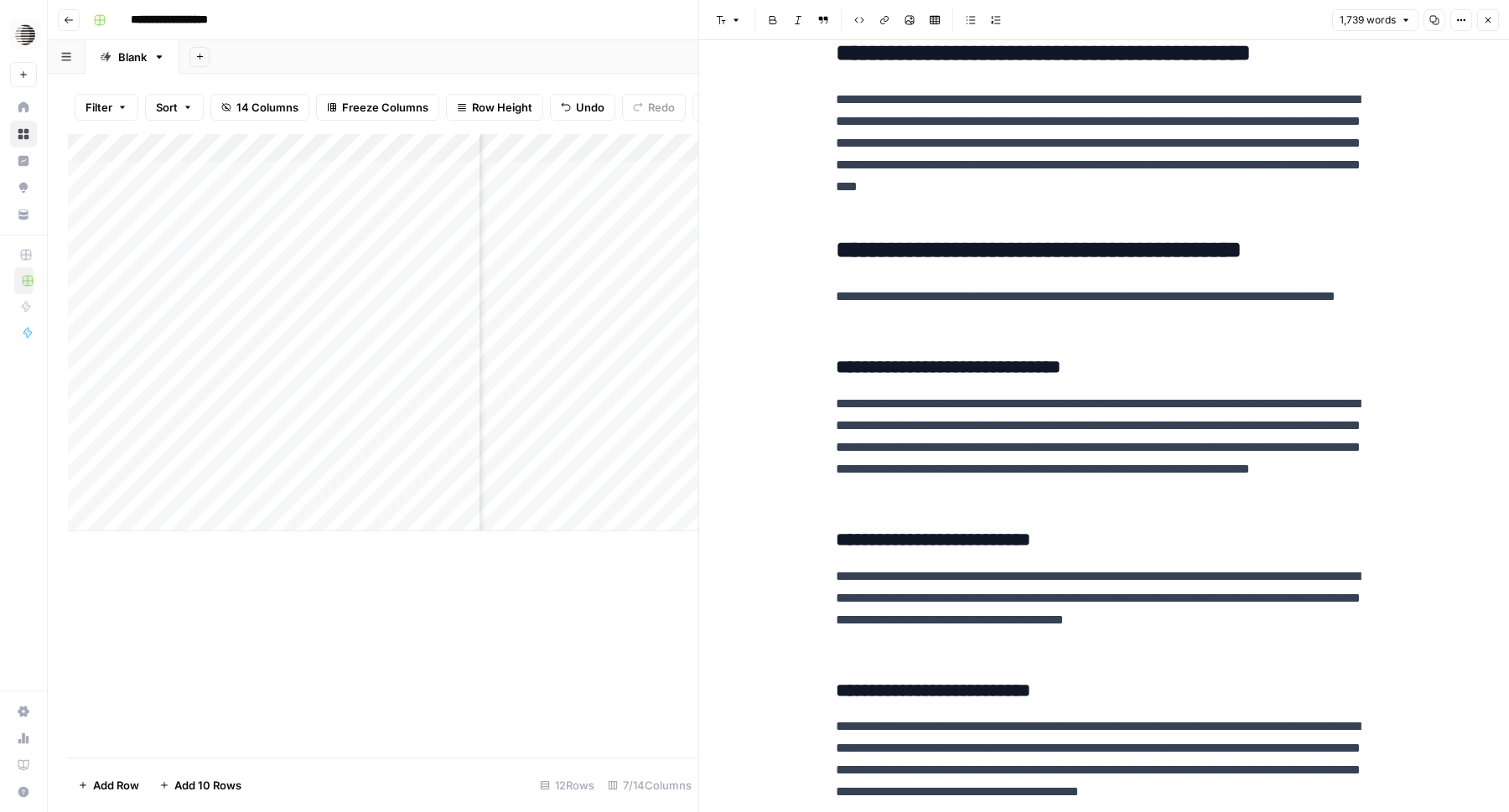
click at [321, 518] on div "Add Column" at bounding box center [383, 333] width 630 height 397
type textarea "**********"
click at [602, 519] on div "Add Column" at bounding box center [383, 347] width 630 height 426
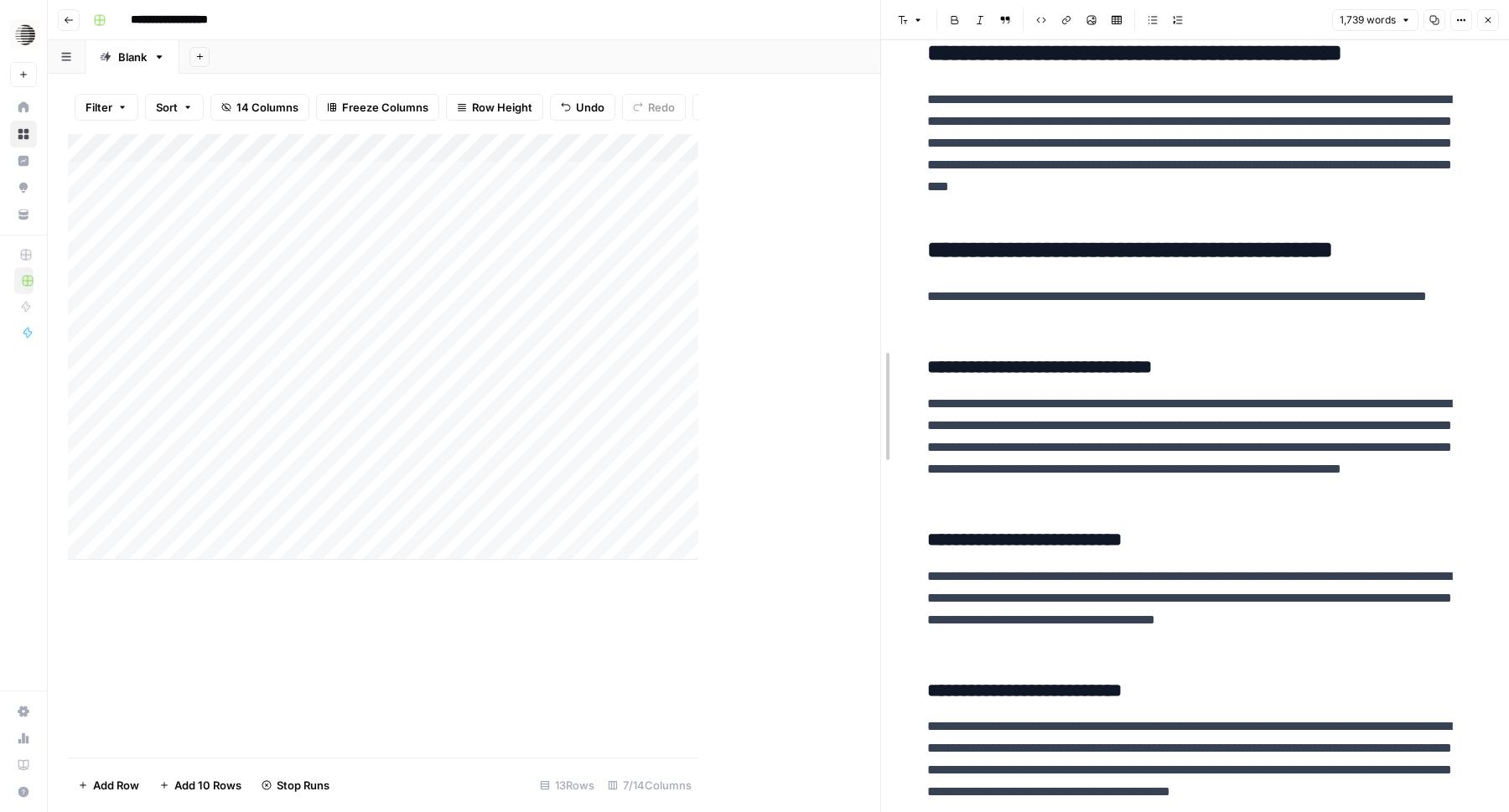
drag, startPoint x: 699, startPoint y: 12, endPoint x: 1118, endPoint y: 50, distance: 420.7
click at [718, 516] on div "Add Column" at bounding box center [474, 347] width 812 height 426
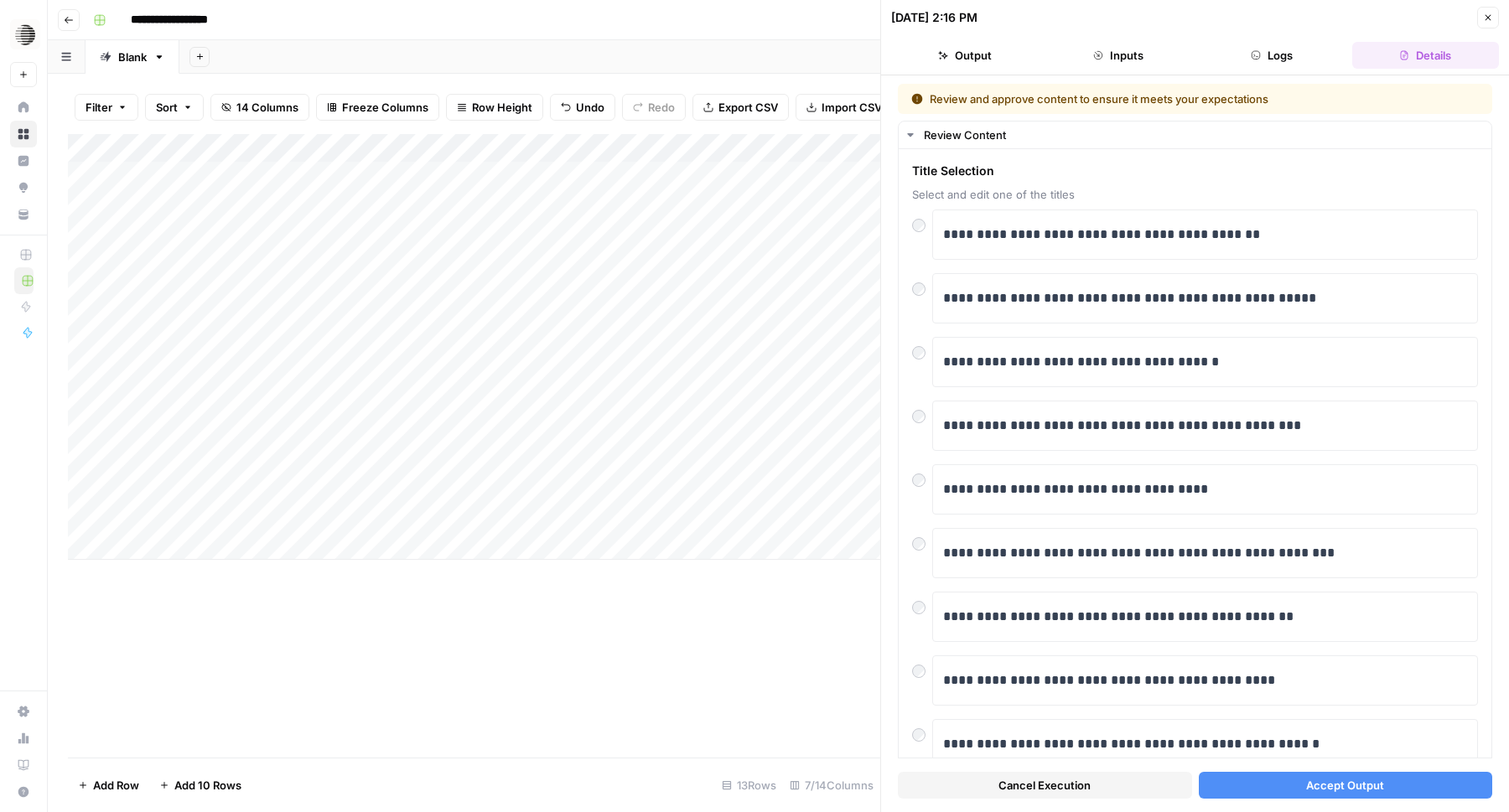
click at [1300, 785] on button "Accept Output" at bounding box center [1347, 785] width 295 height 27
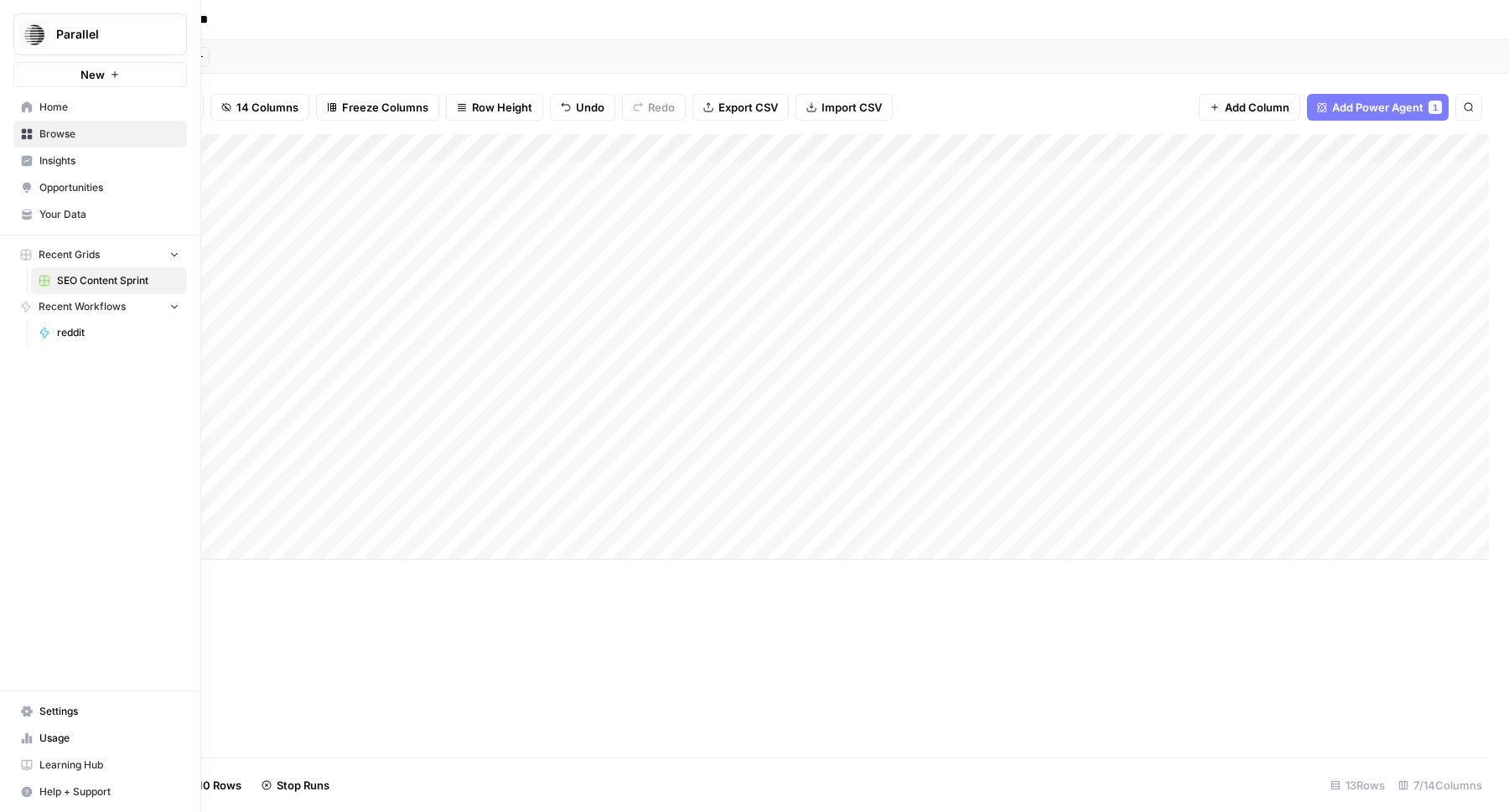
click at [79, 212] on span "Your Data" at bounding box center [109, 214] width 140 height 15
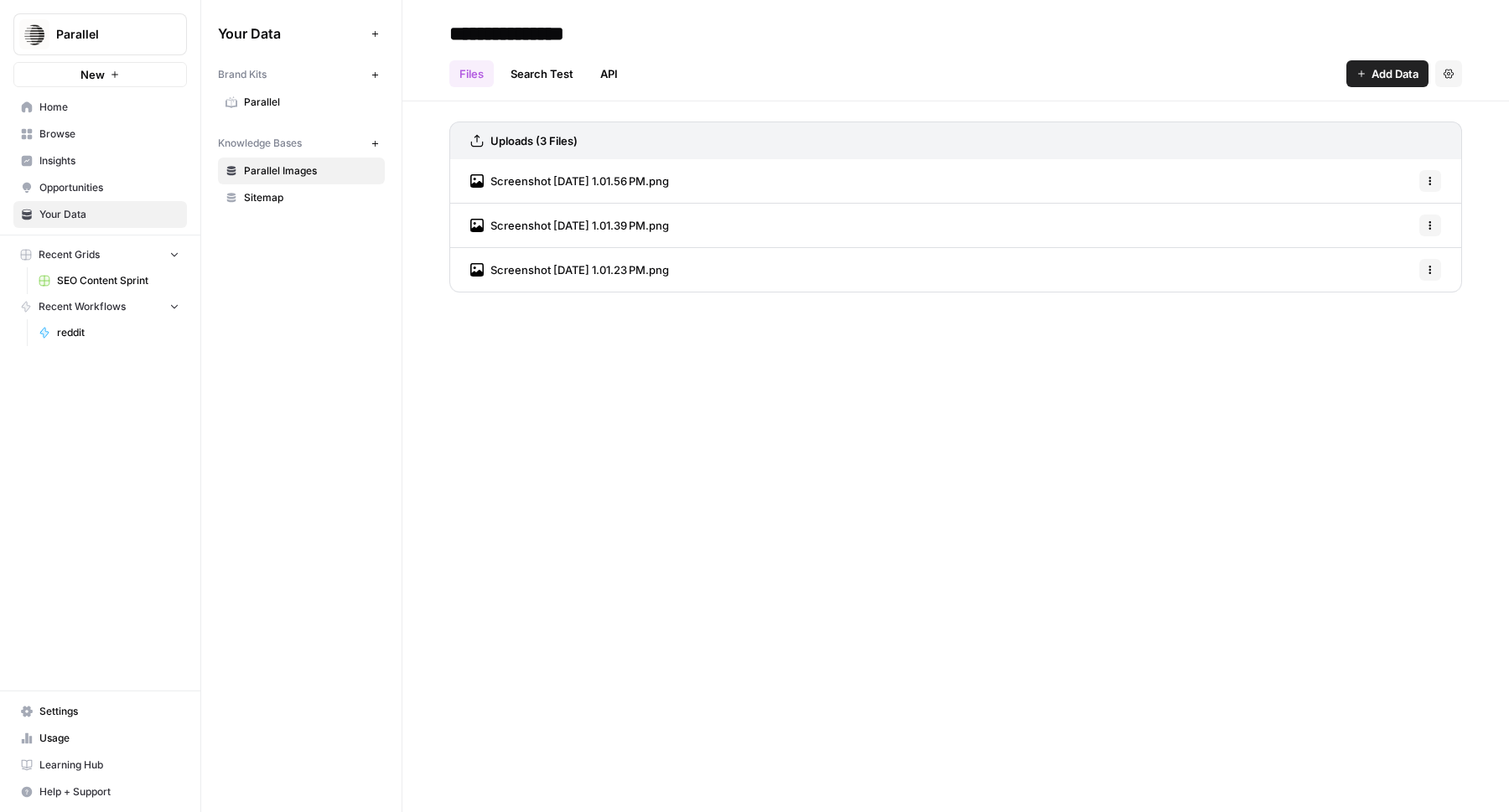
click at [81, 169] on link "Insights" at bounding box center [100, 160] width 173 height 27
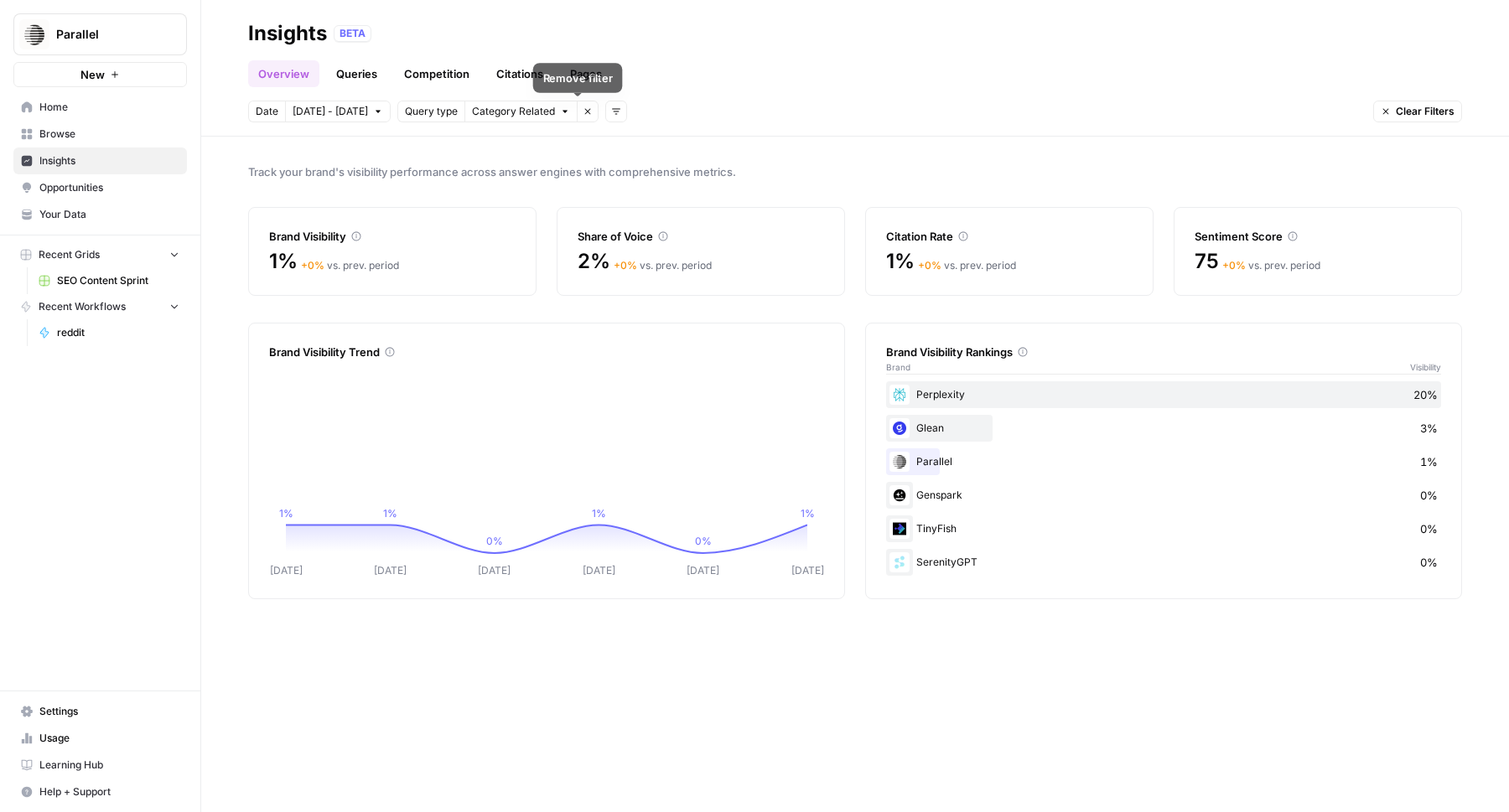
click at [583, 114] on icon "button" at bounding box center [588, 111] width 10 height 10
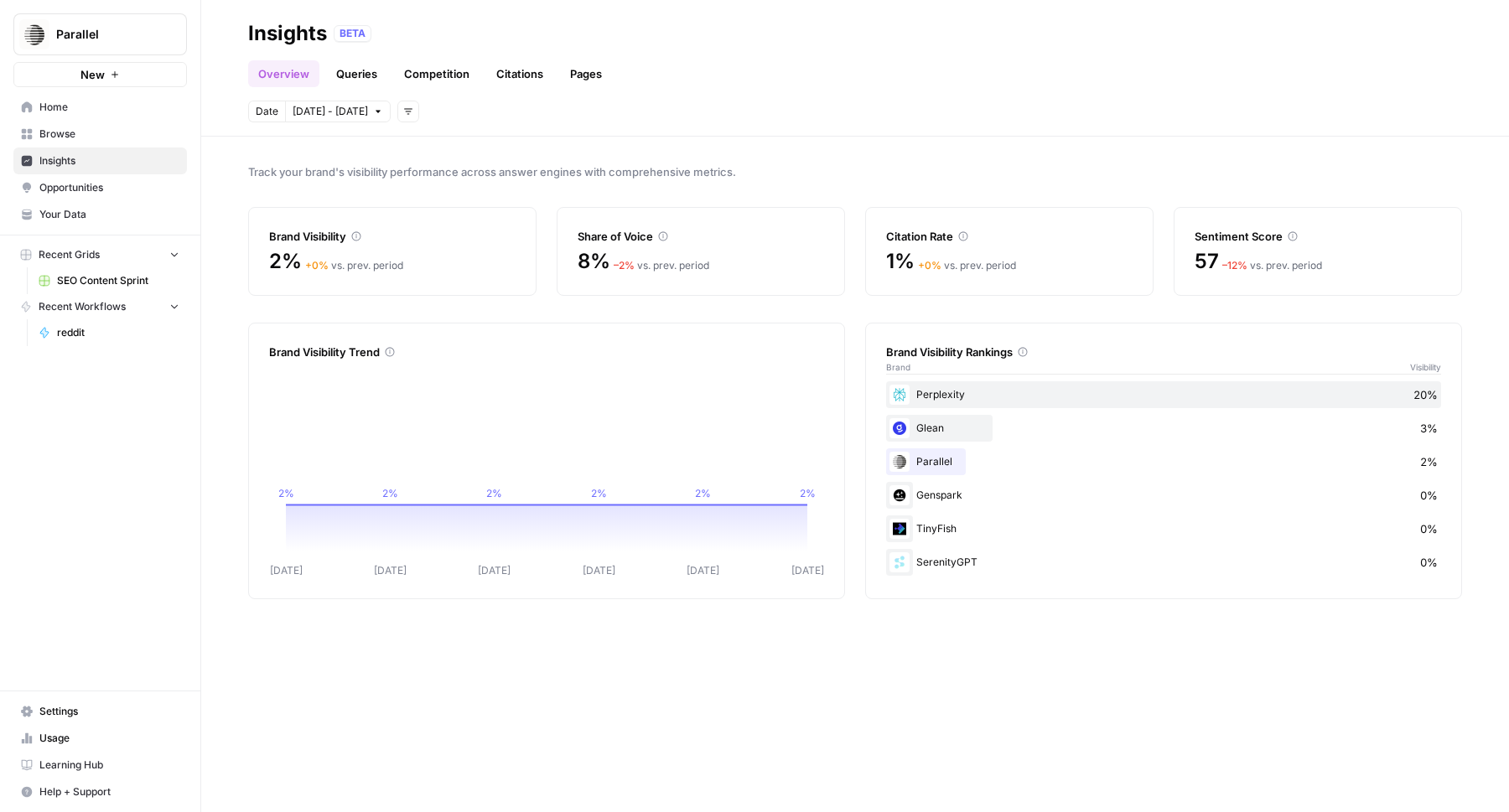
click at [1028, 353] on icon at bounding box center [1023, 351] width 10 height 10
click at [586, 74] on link "Pages" at bounding box center [587, 74] width 52 height 27
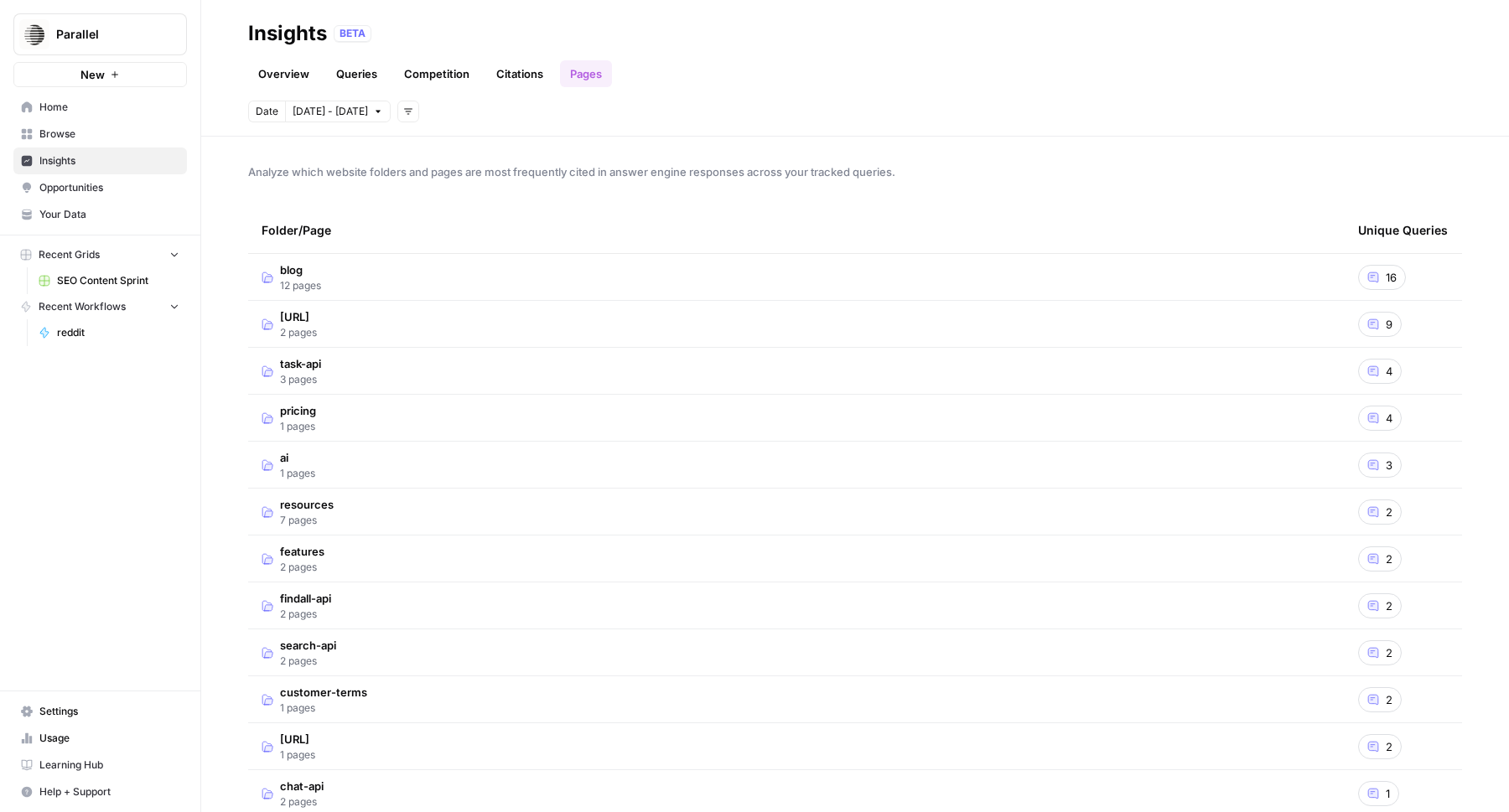
click at [1391, 279] on span "16" at bounding box center [1391, 278] width 11 height 17
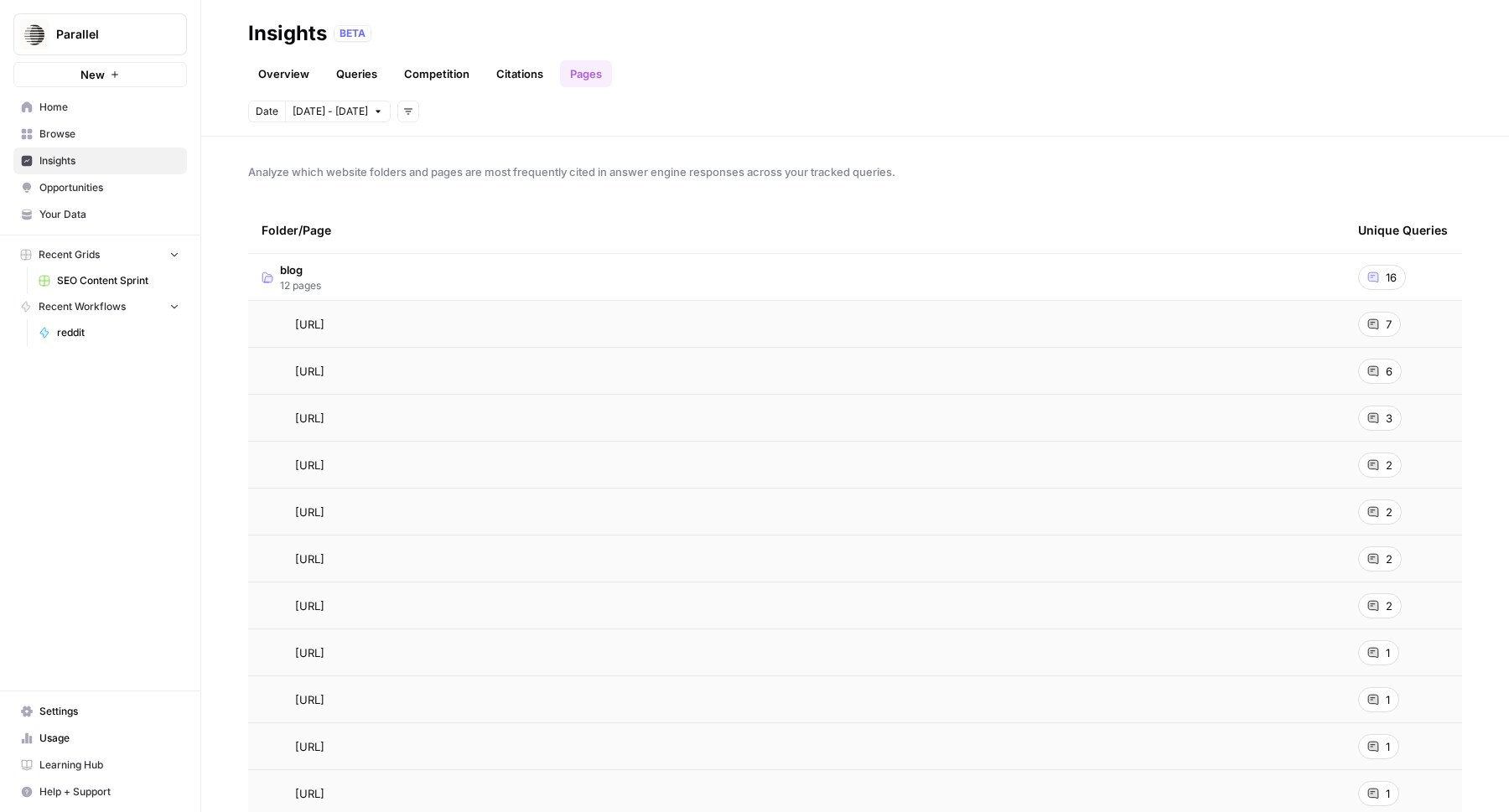
click at [1386, 324] on span "7" at bounding box center [1389, 324] width 6 height 17
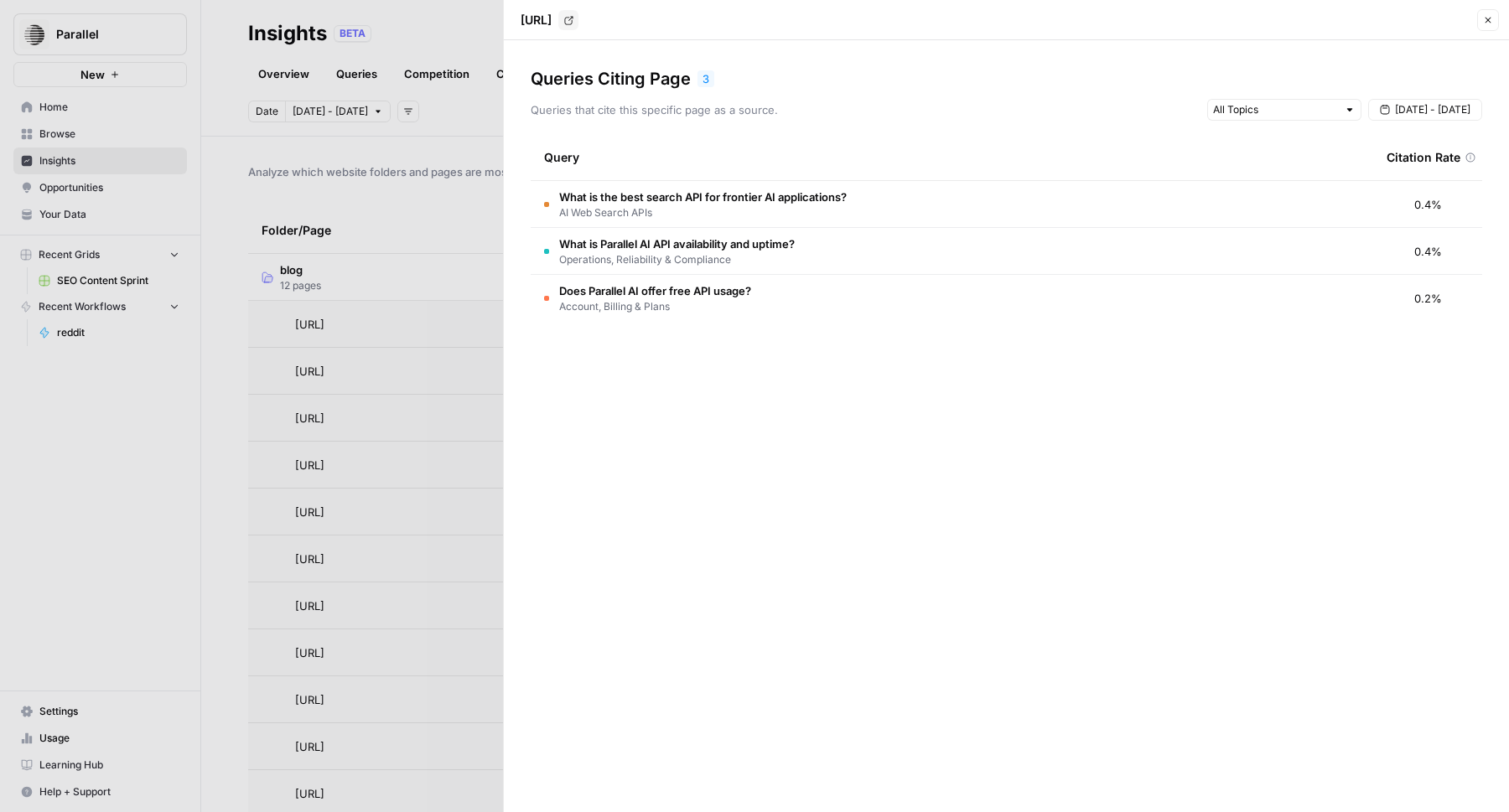
click at [746, 299] on span "Account, Billing & Plans" at bounding box center [656, 307] width 192 height 15
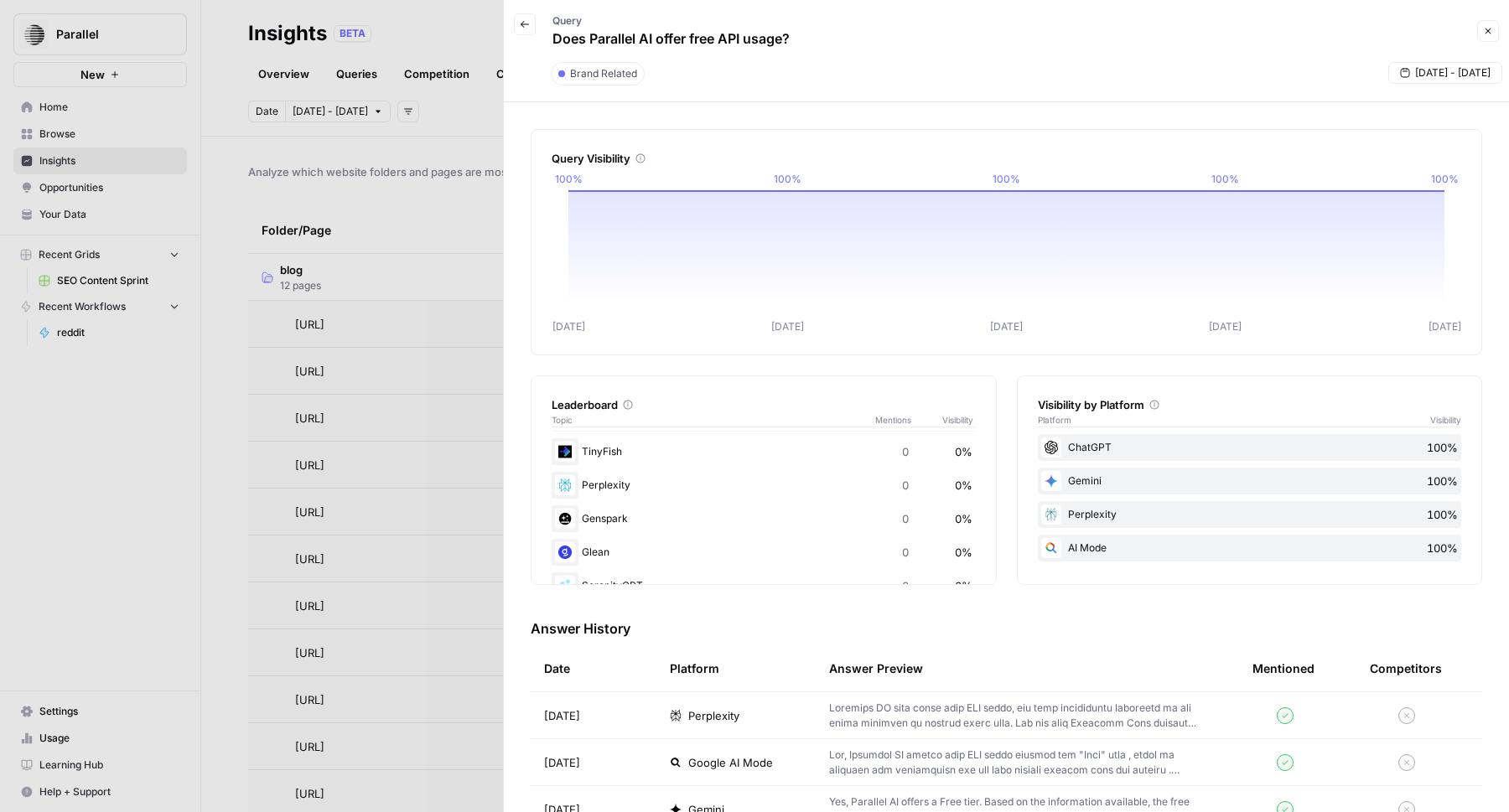
click at [617, 491] on div "Perplexity 0 0%" at bounding box center [764, 485] width 424 height 27
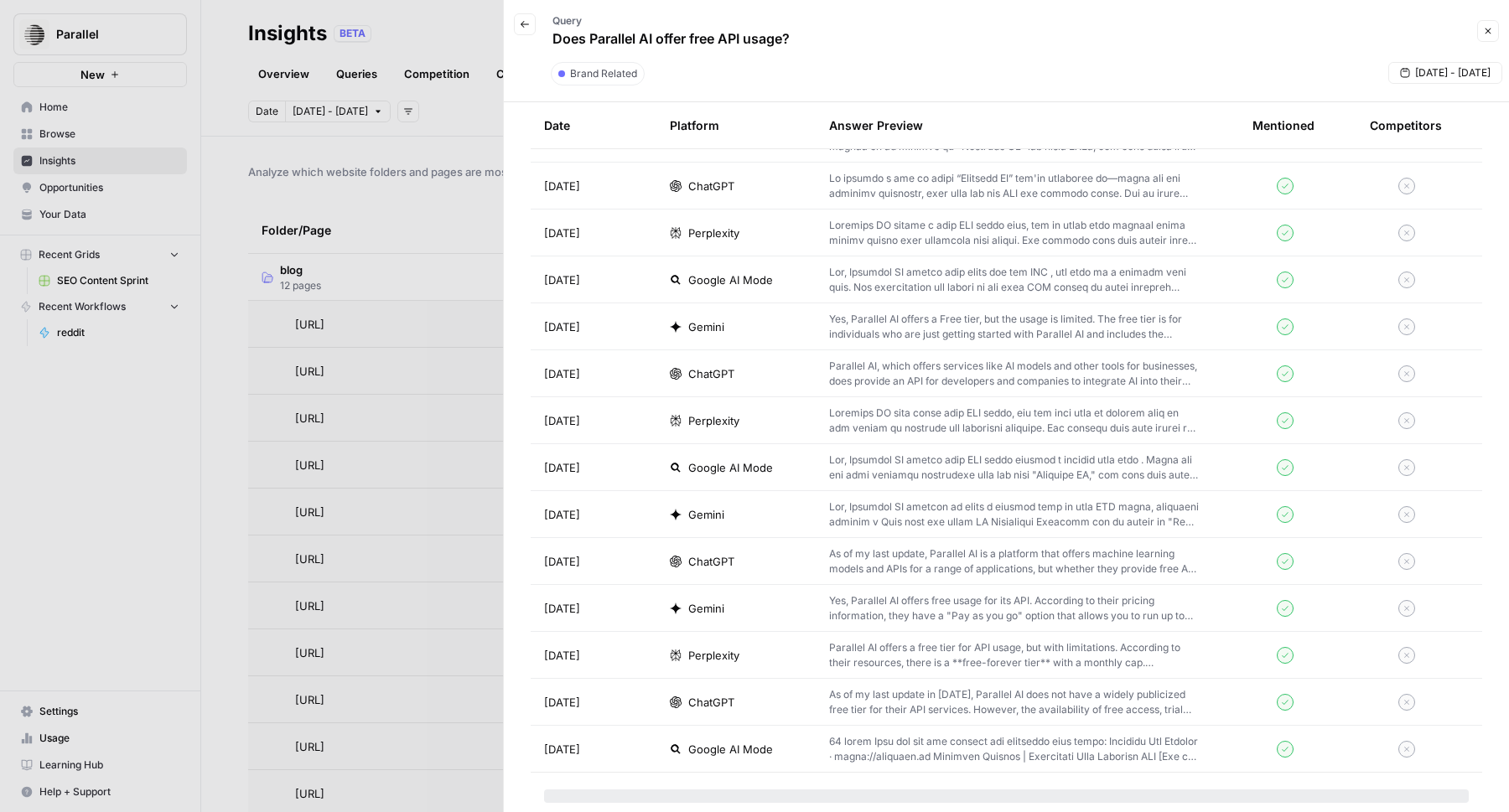
scroll to position [893, 0]
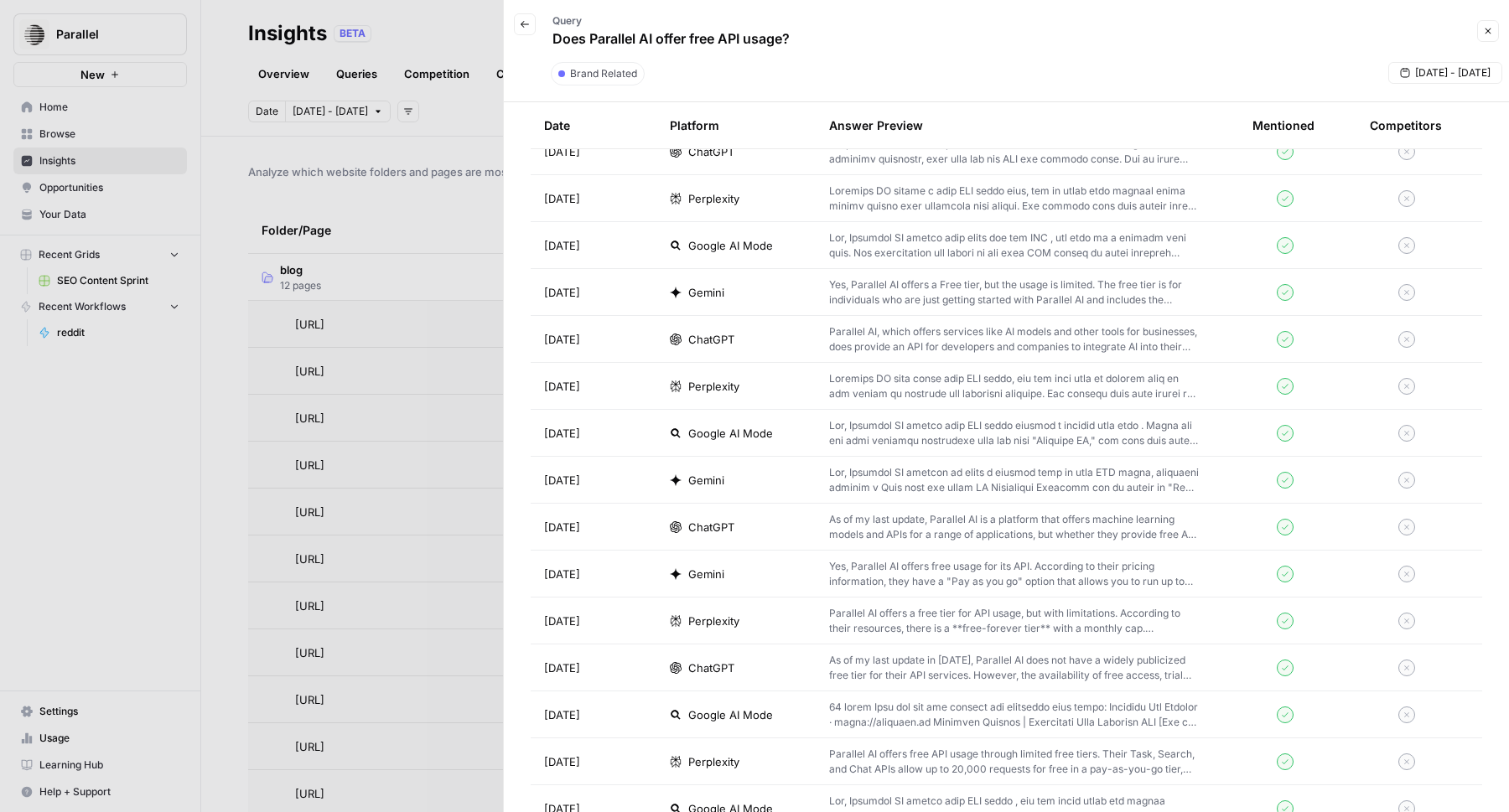
click at [305, 651] on div at bounding box center [754, 406] width 1509 height 812
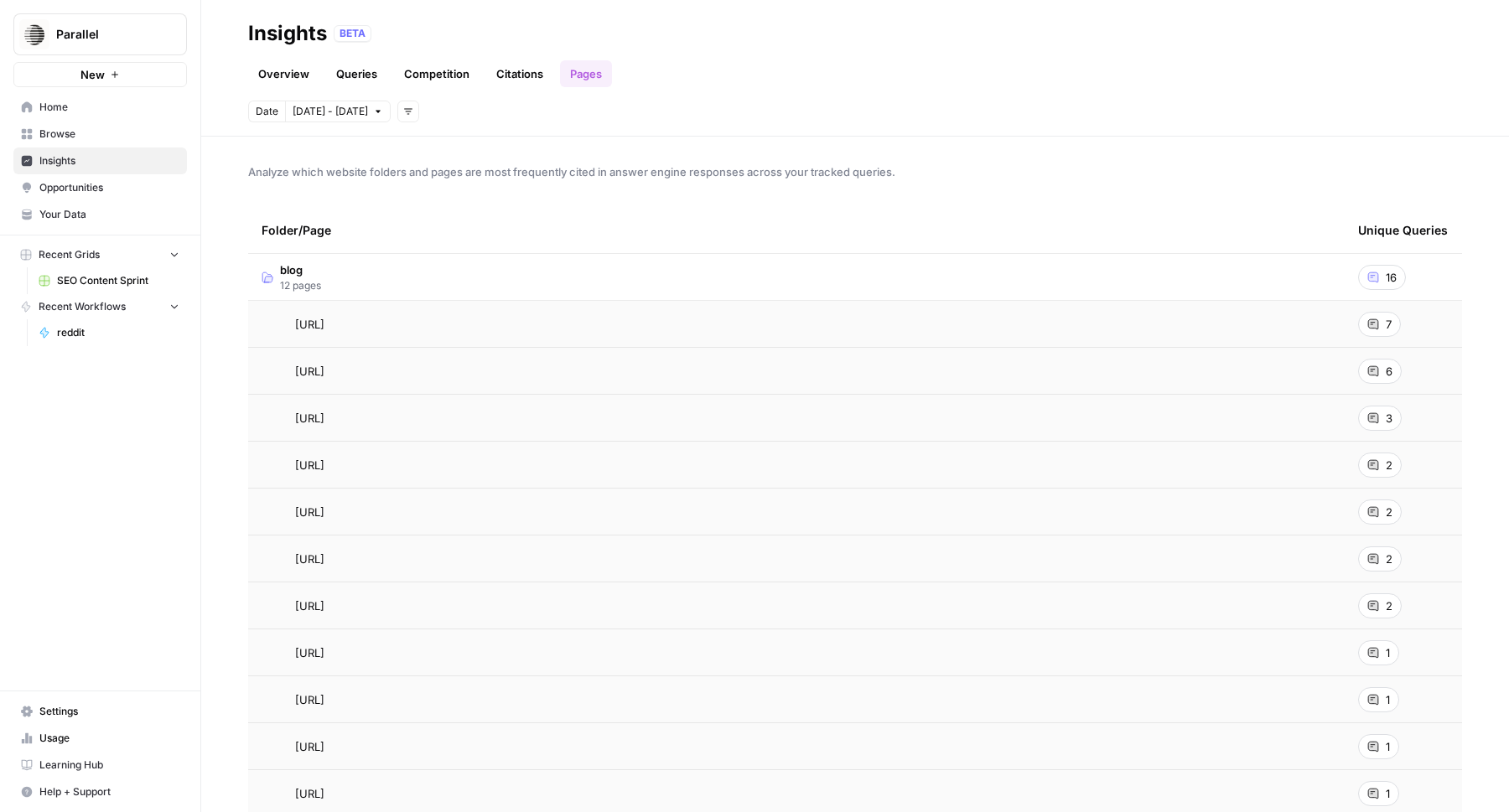
click at [444, 73] on link "Competition" at bounding box center [437, 74] width 86 height 27
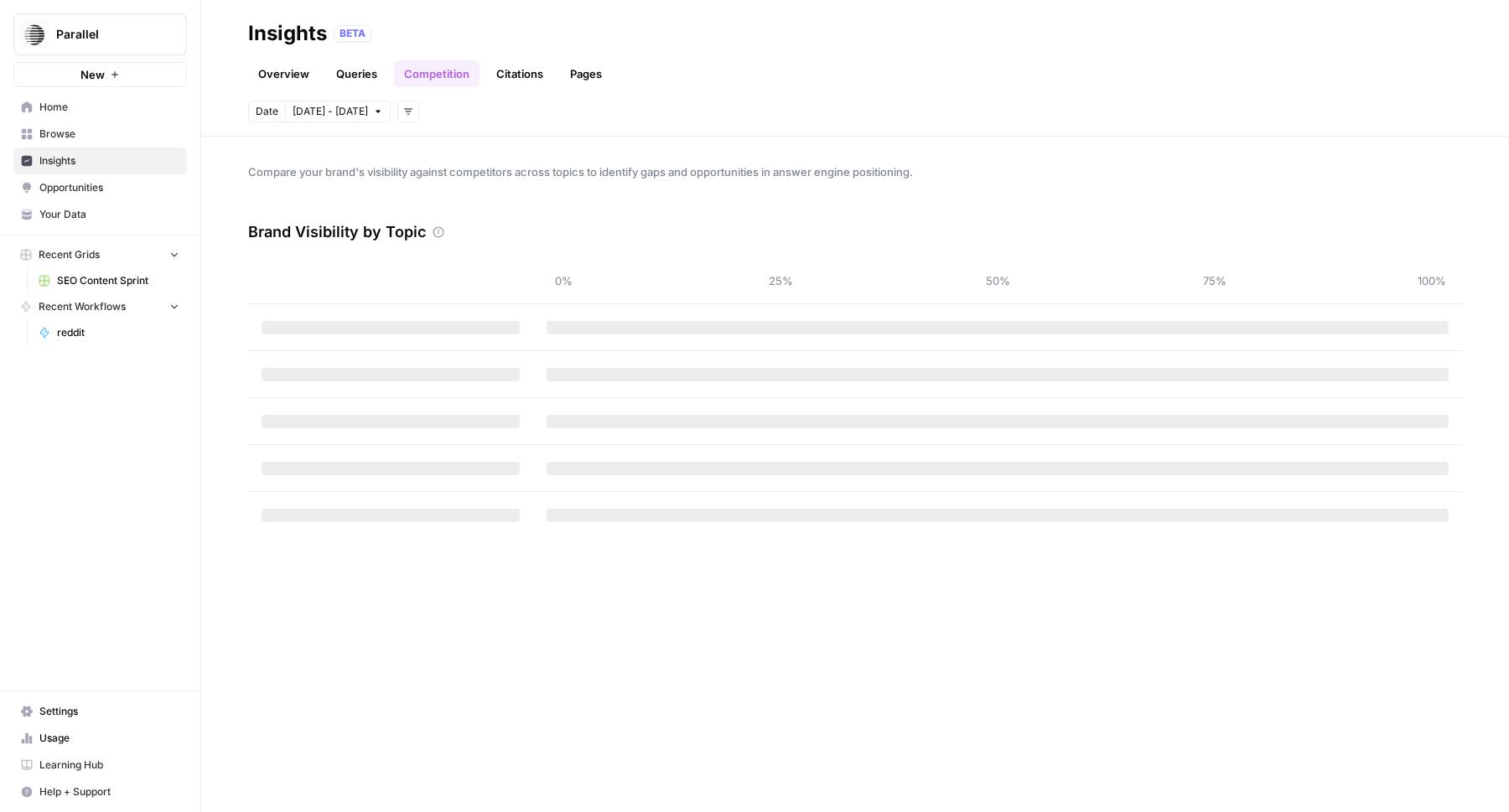
click at [382, 77] on link "Queries" at bounding box center [357, 74] width 62 height 27
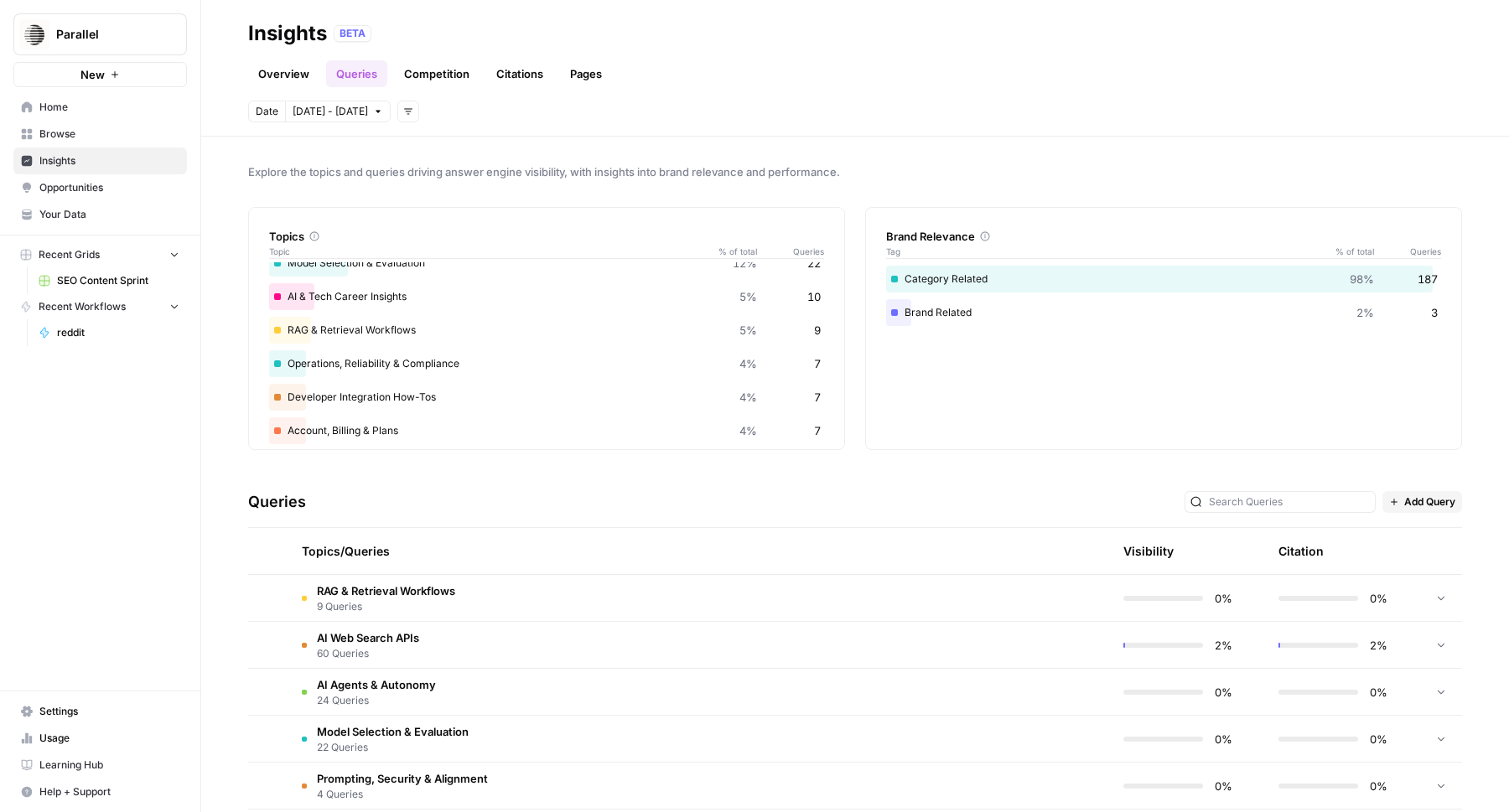
scroll to position [165, 0]
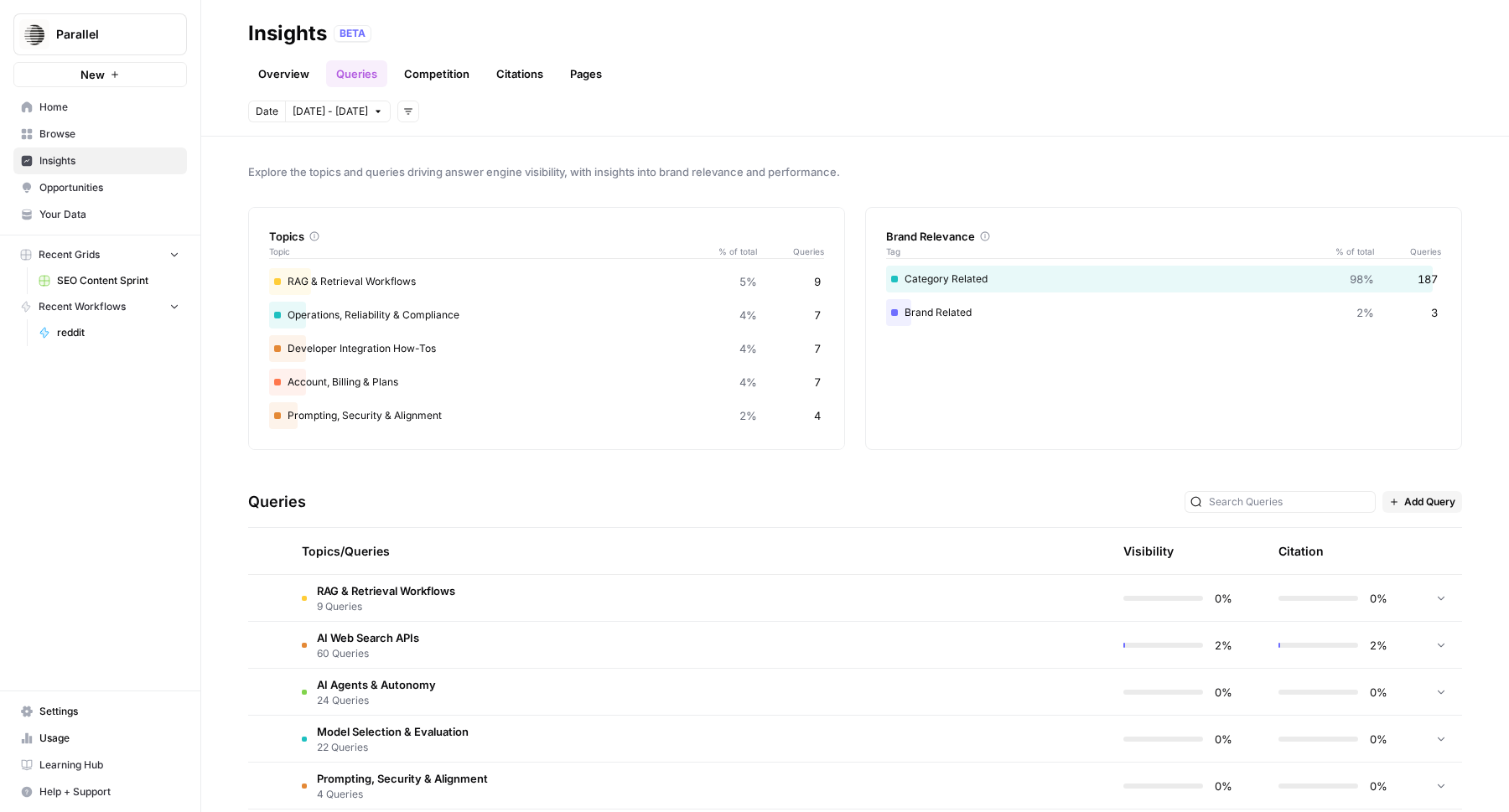
click at [76, 110] on span "Home" at bounding box center [109, 107] width 140 height 15
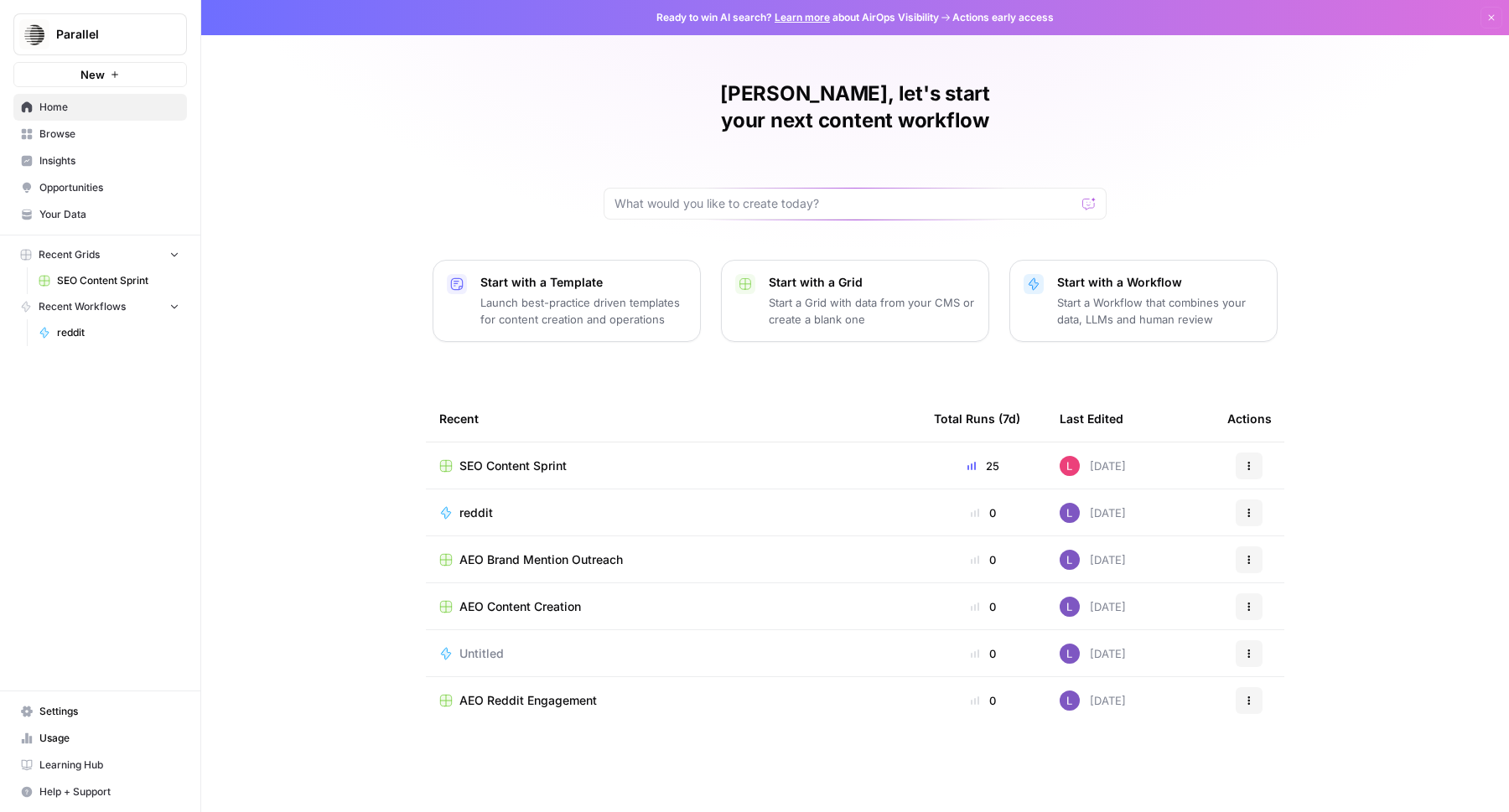
click at [63, 284] on span "SEO Content Sprint" at bounding box center [118, 281] width 122 height 15
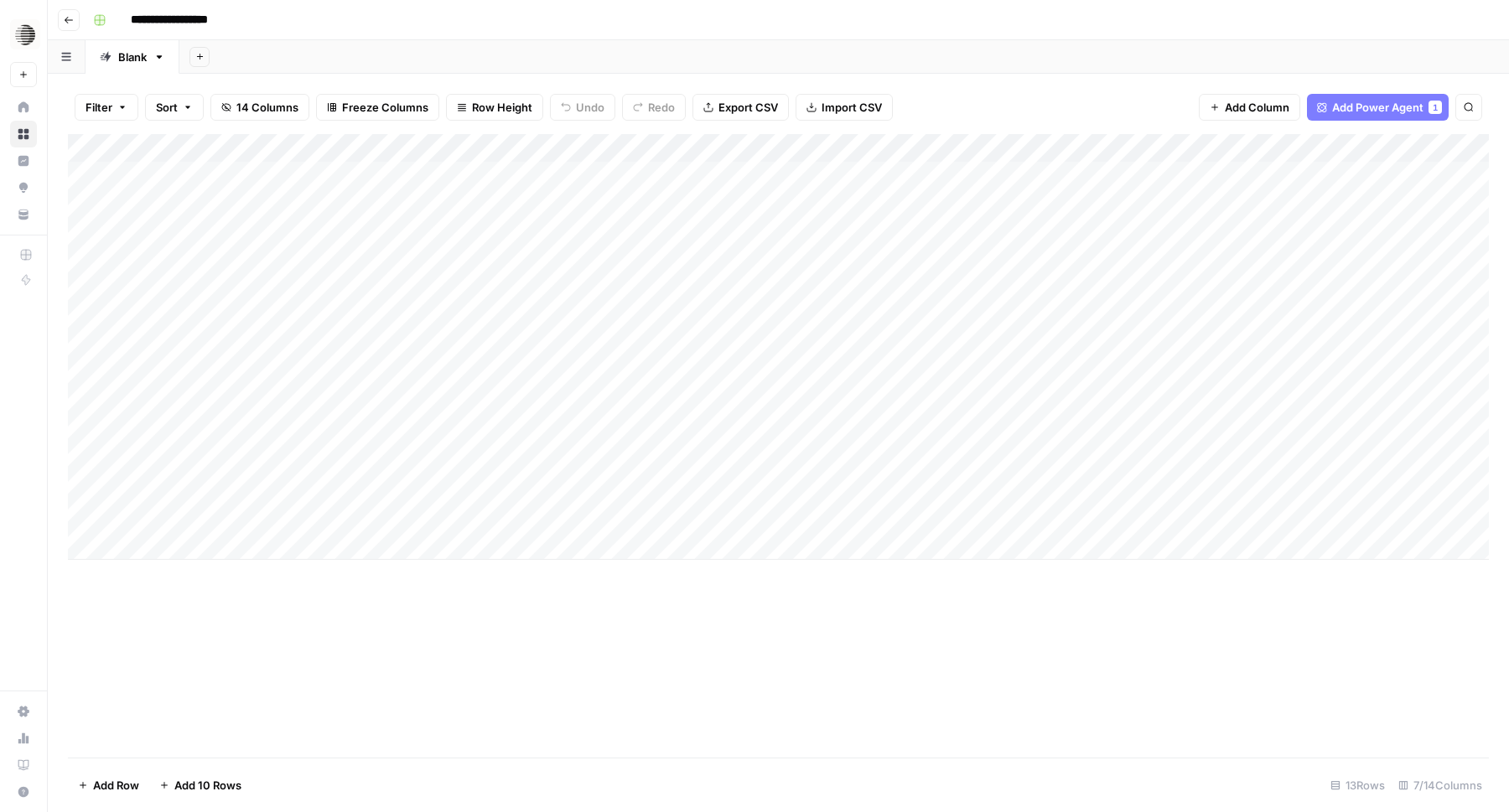
click at [311, 546] on div "Add Column" at bounding box center [779, 347] width 1421 height 426
type textarea "**********"
click at [814, 521] on div "Add Column" at bounding box center [779, 361] width 1421 height 454
click at [814, 521] on div at bounding box center [808, 517] width 154 height 31
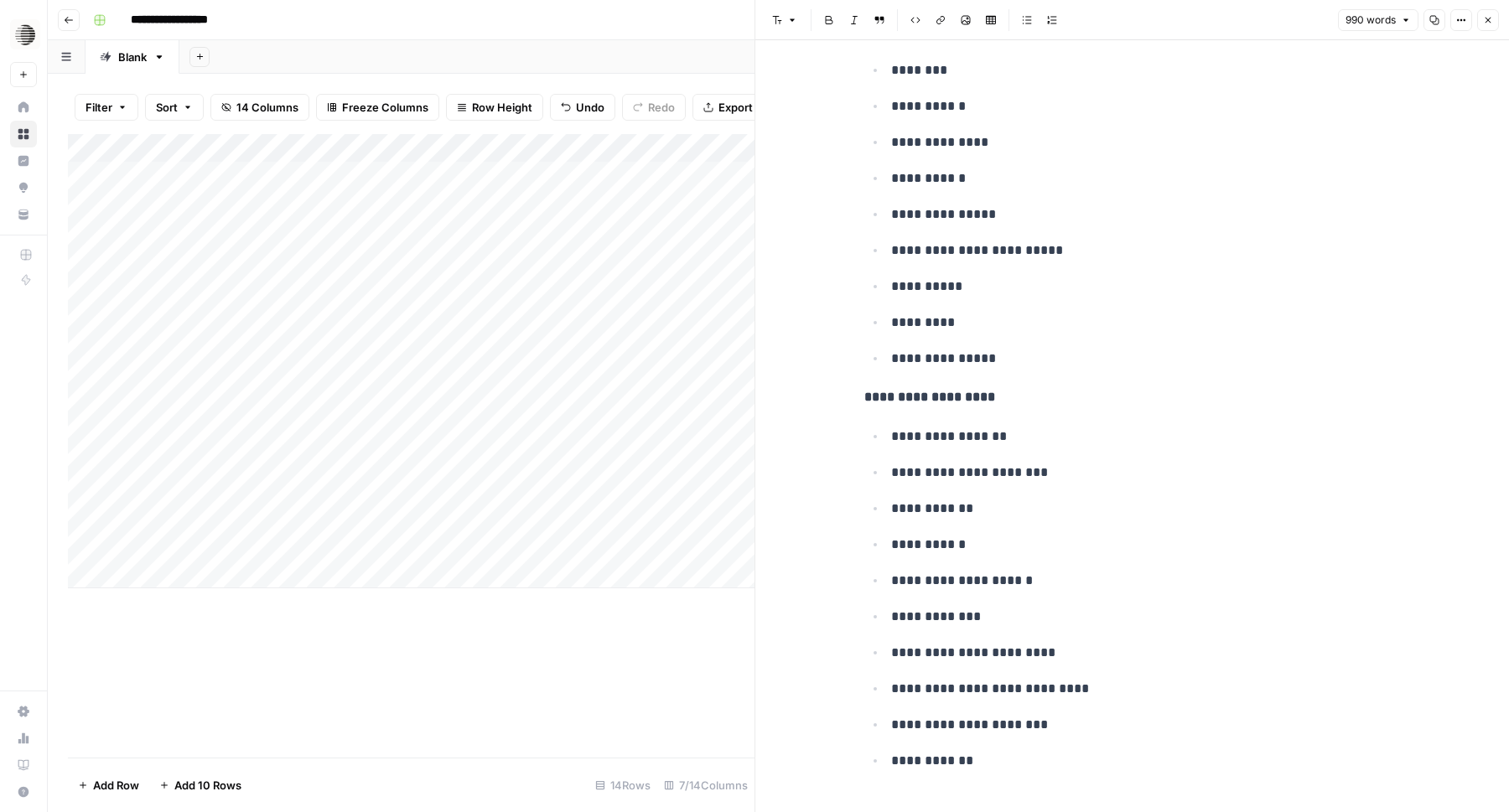
scroll to position [5935, 0]
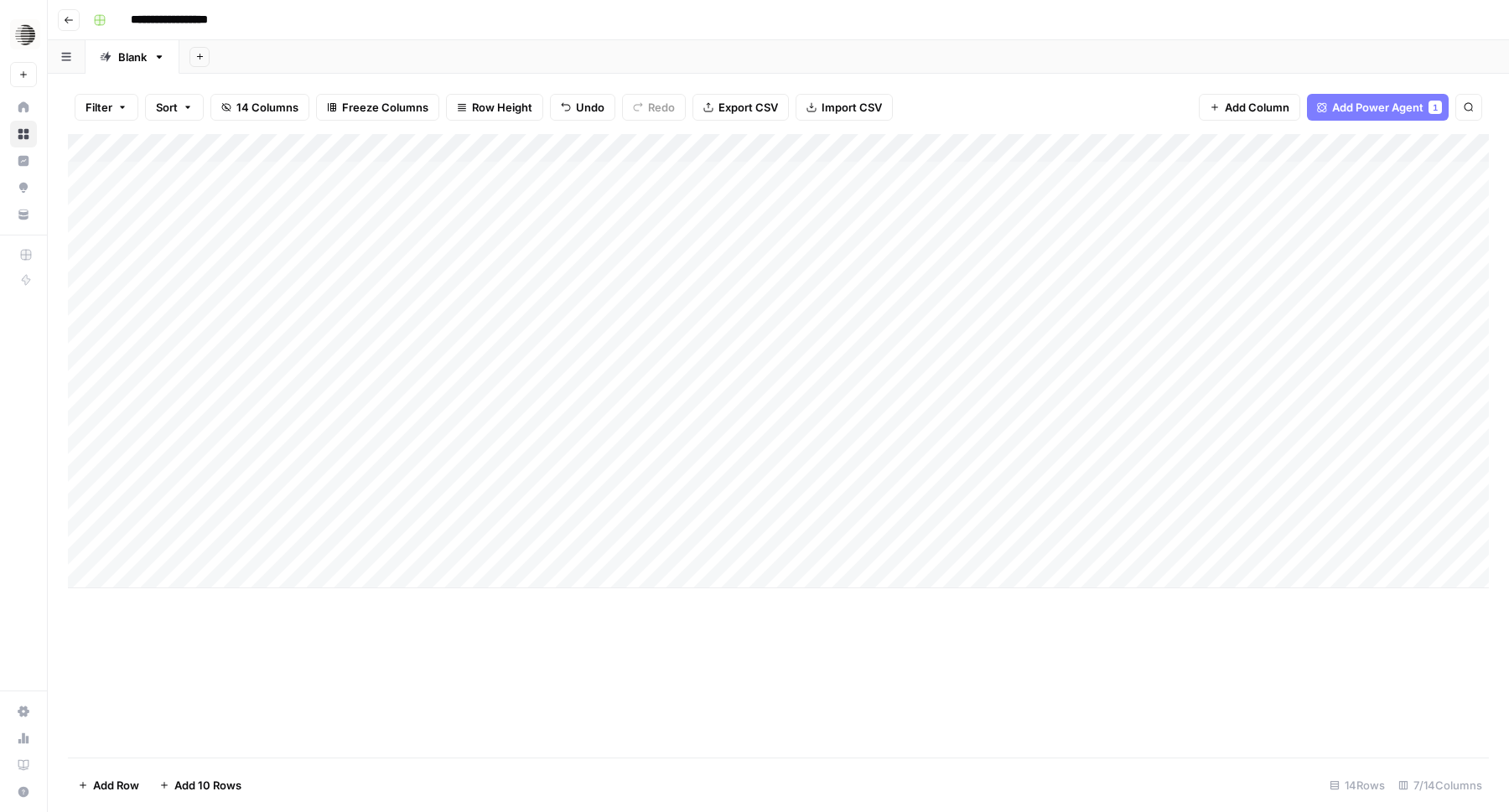
click at [993, 517] on div "Add Column" at bounding box center [779, 361] width 1421 height 454
click at [188, 546] on div "Add Column" at bounding box center [779, 361] width 1421 height 454
click at [192, 546] on div "Add Column" at bounding box center [779, 361] width 1421 height 454
click at [192, 546] on textarea "**********" at bounding box center [303, 547] width 355 height 23
type textarea "**********"
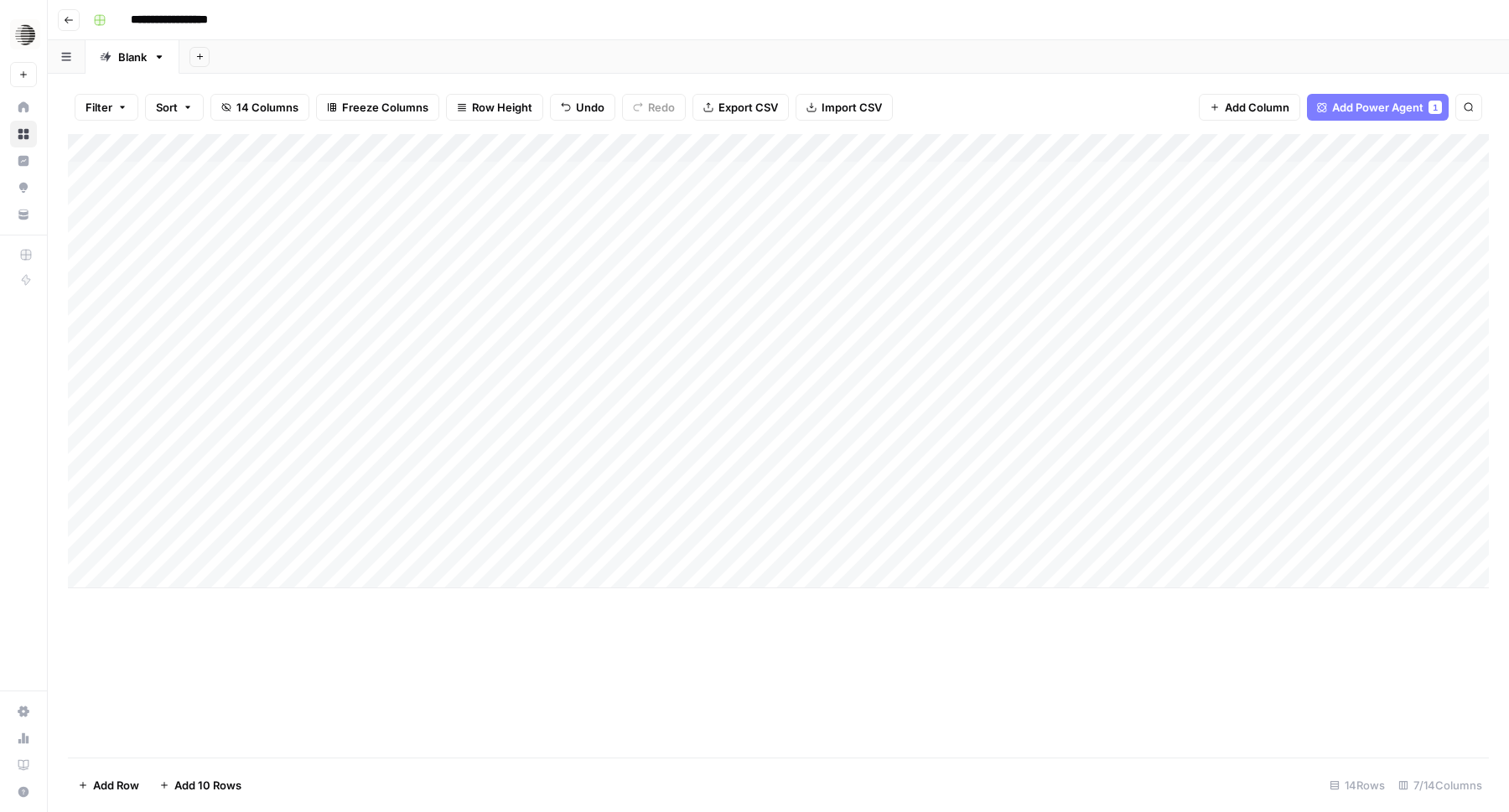
click at [534, 550] on div "Add Column" at bounding box center [779, 361] width 1421 height 454
click at [292, 574] on div "Add Column" at bounding box center [779, 361] width 1421 height 454
type textarea "**********"
click at [512, 583] on div "Add Column" at bounding box center [779, 376] width 1421 height 483
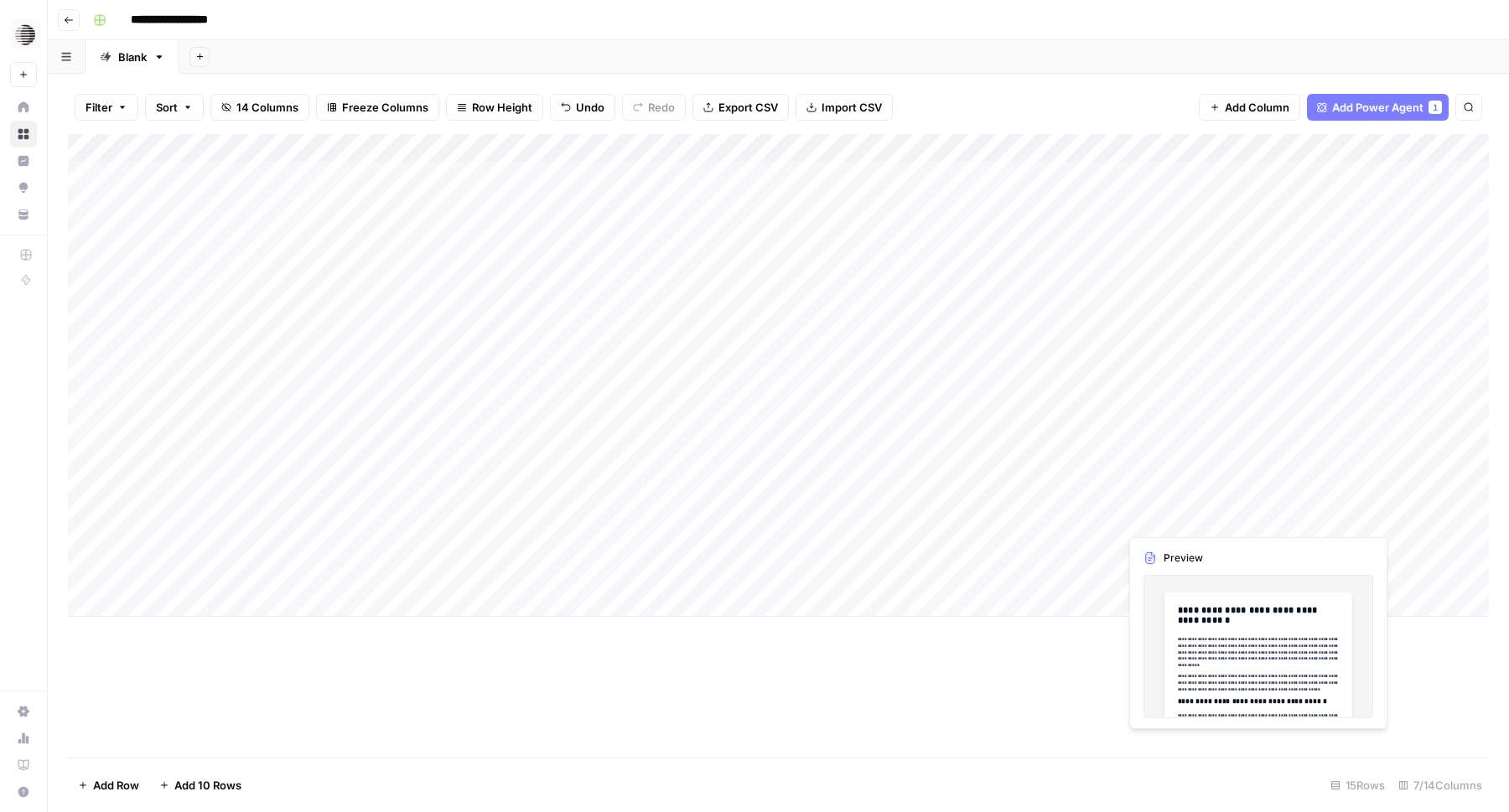
click at [1168, 517] on div "Add Column" at bounding box center [779, 376] width 1421 height 483
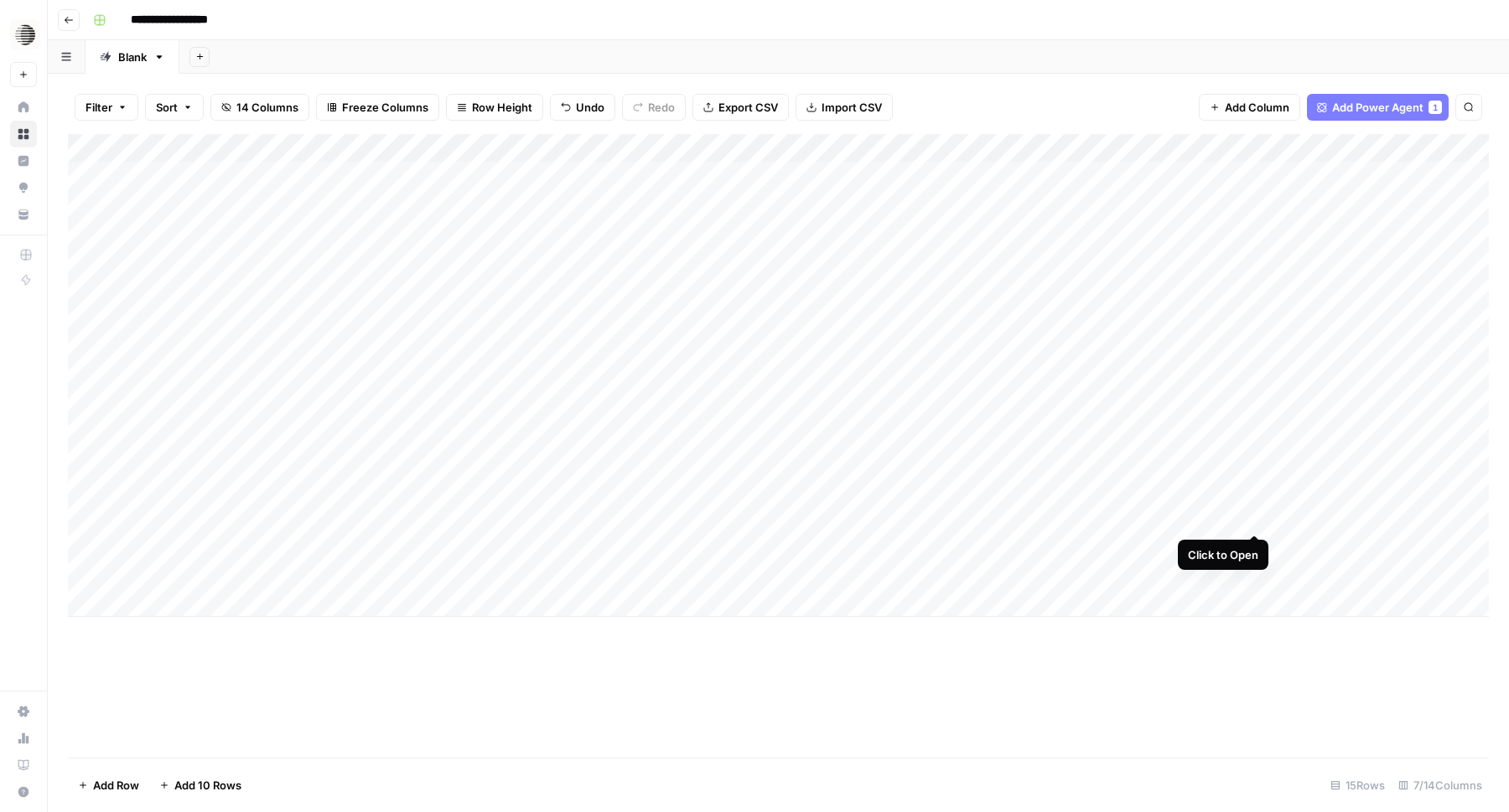
click at [1259, 516] on div "Add Column" at bounding box center [779, 376] width 1421 height 483
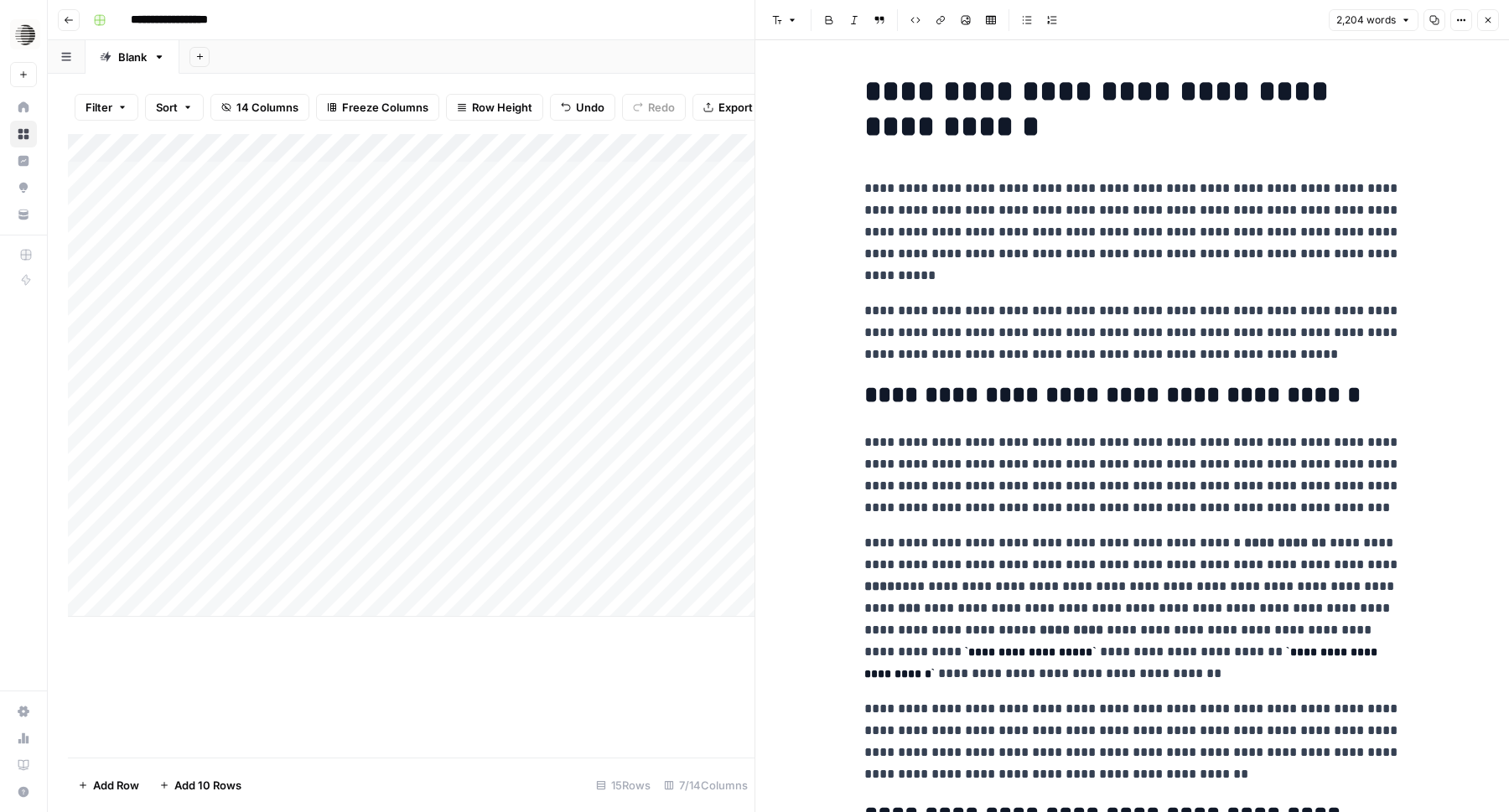
click at [1433, 21] on icon "button" at bounding box center [1435, 21] width 9 height 9
click at [487, 698] on div "Add Column" at bounding box center [411, 446] width 686 height 624
click at [1480, 21] on button "Close" at bounding box center [1488, 20] width 21 height 21
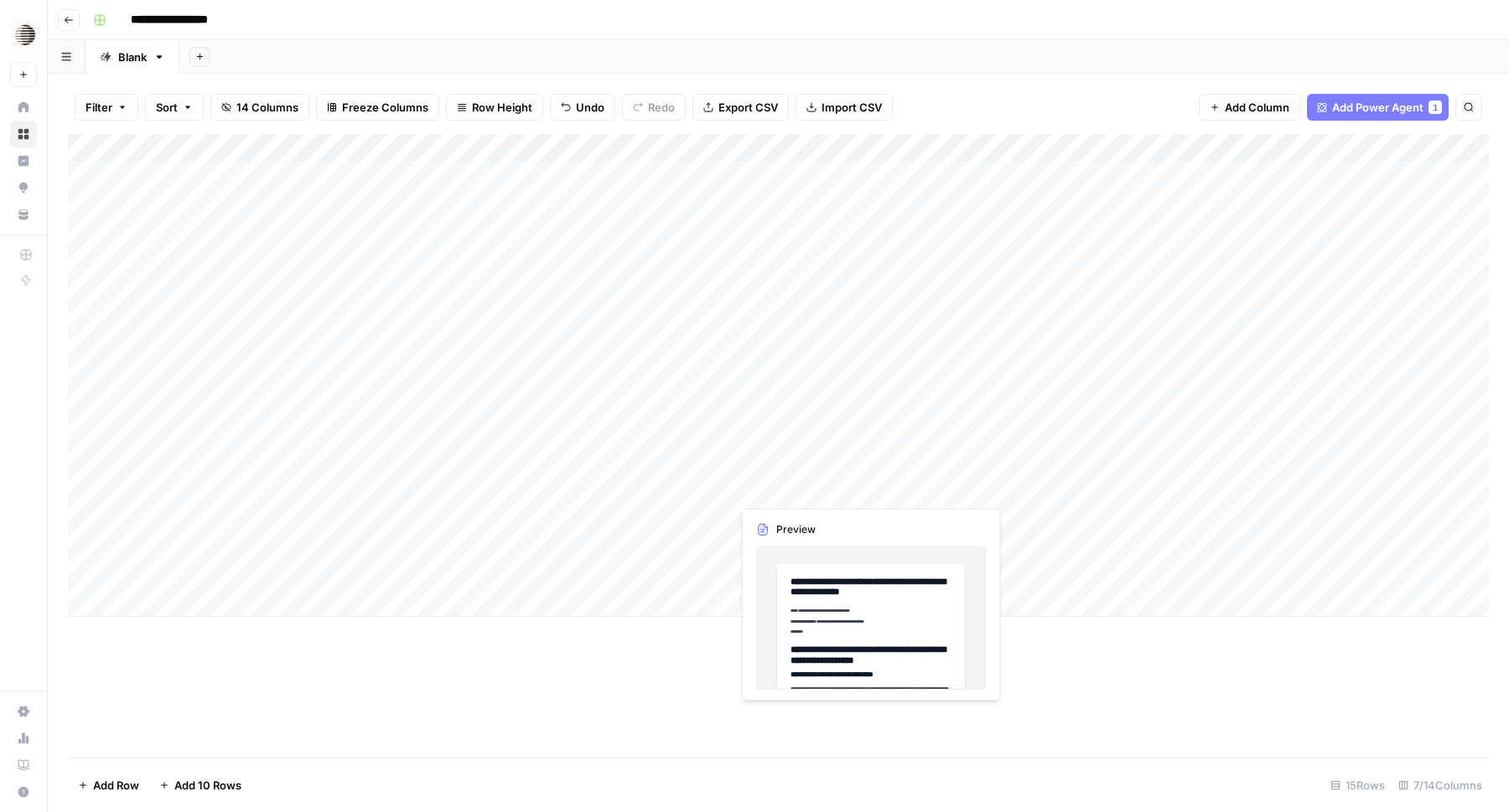
click at [764, 493] on div "Add Column" at bounding box center [779, 376] width 1421 height 483
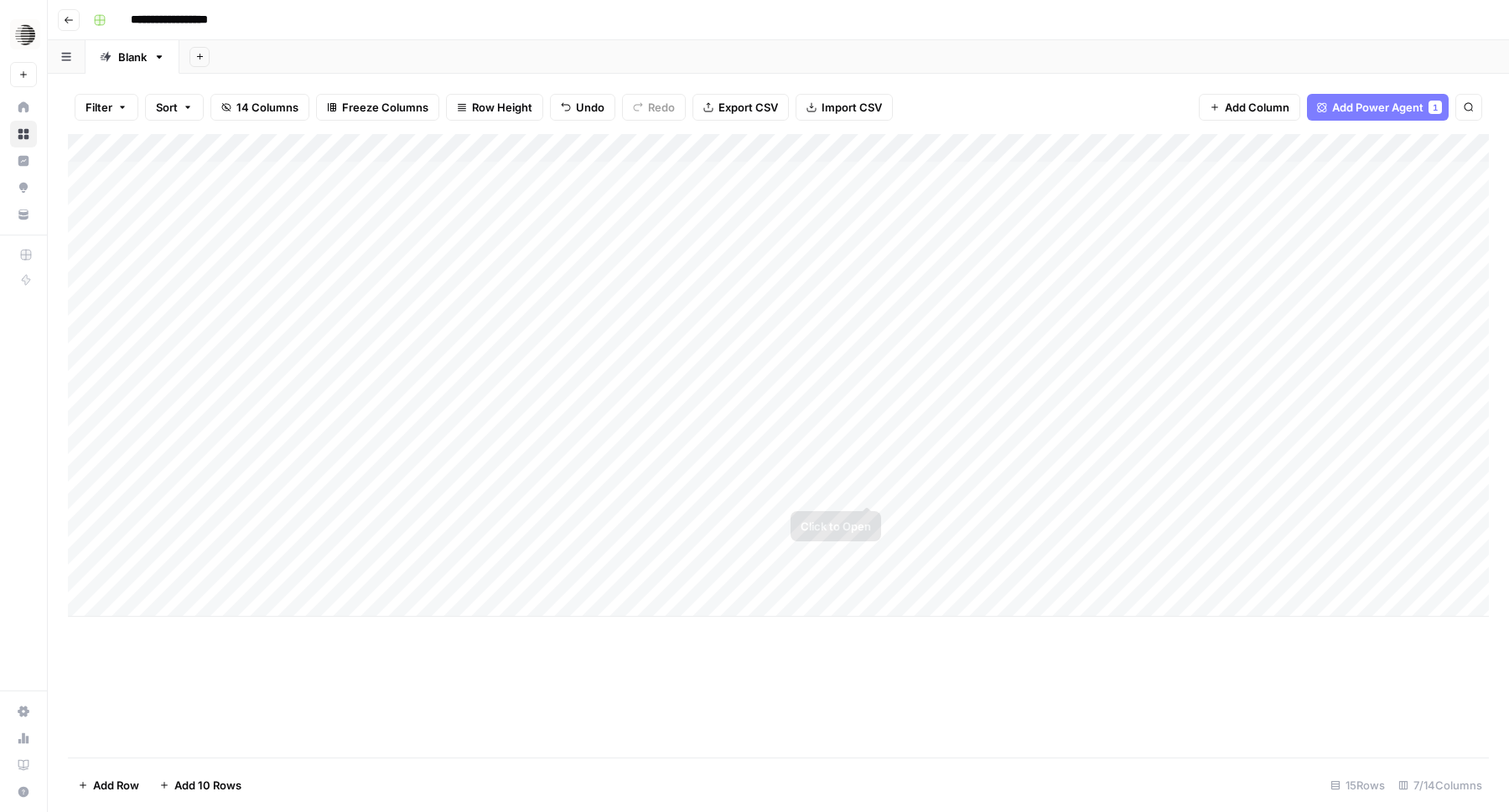
click at [870, 484] on div "Add Column" at bounding box center [779, 376] width 1421 height 483
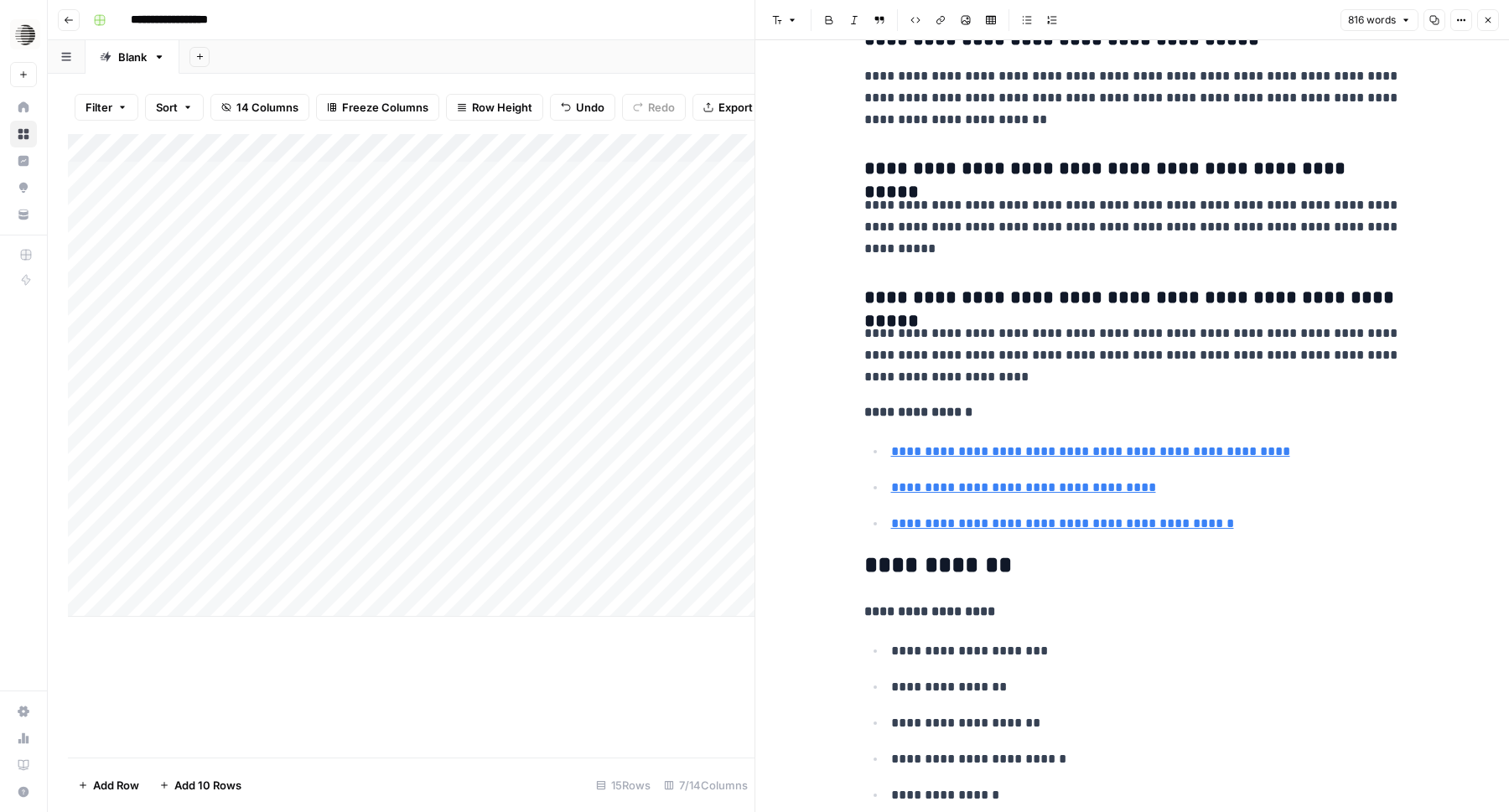
scroll to position [4579, 0]
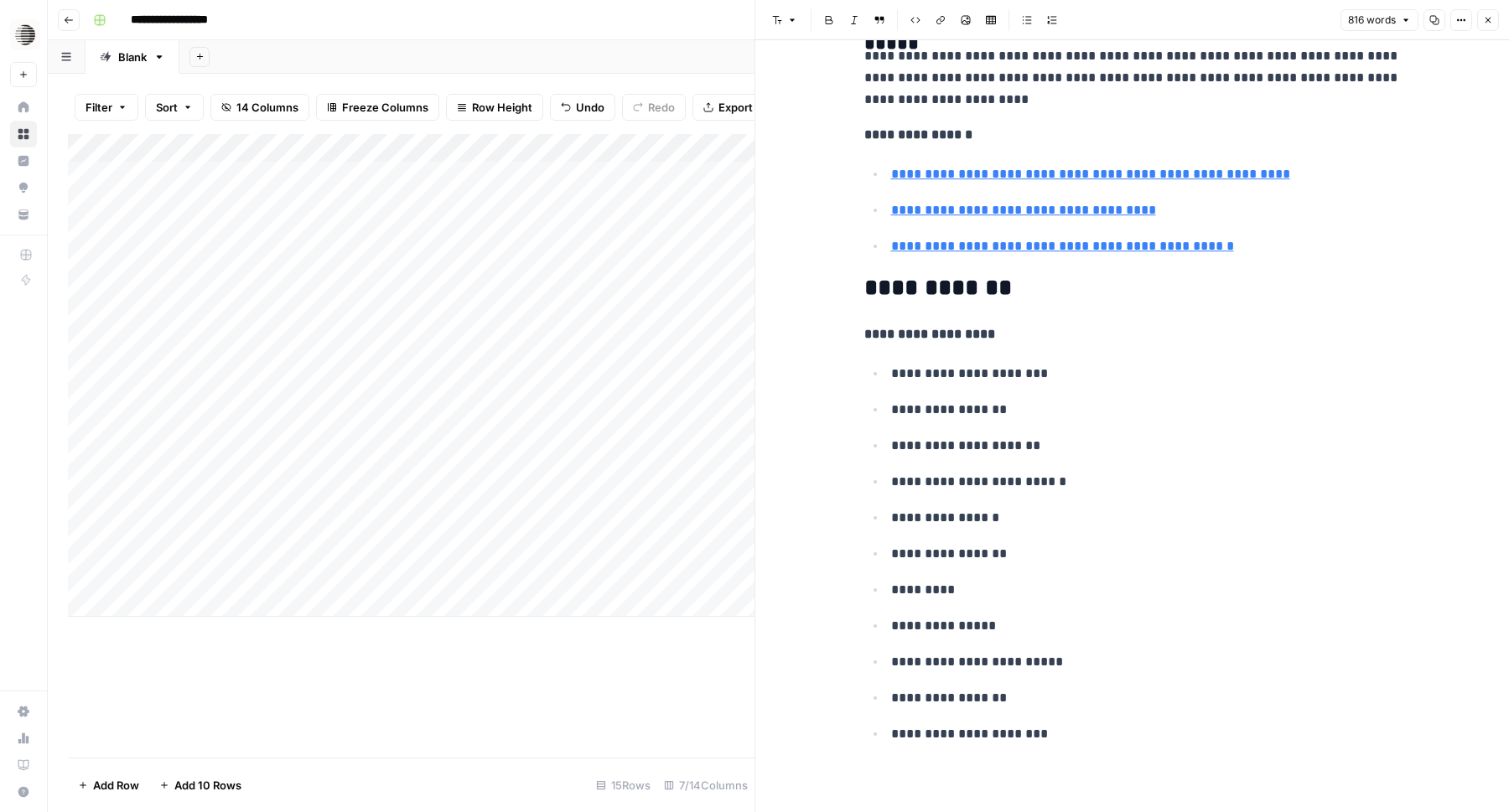
click at [702, 666] on div "Add Column" at bounding box center [411, 446] width 686 height 624
click at [1485, 21] on icon "button" at bounding box center [1488, 20] width 10 height 10
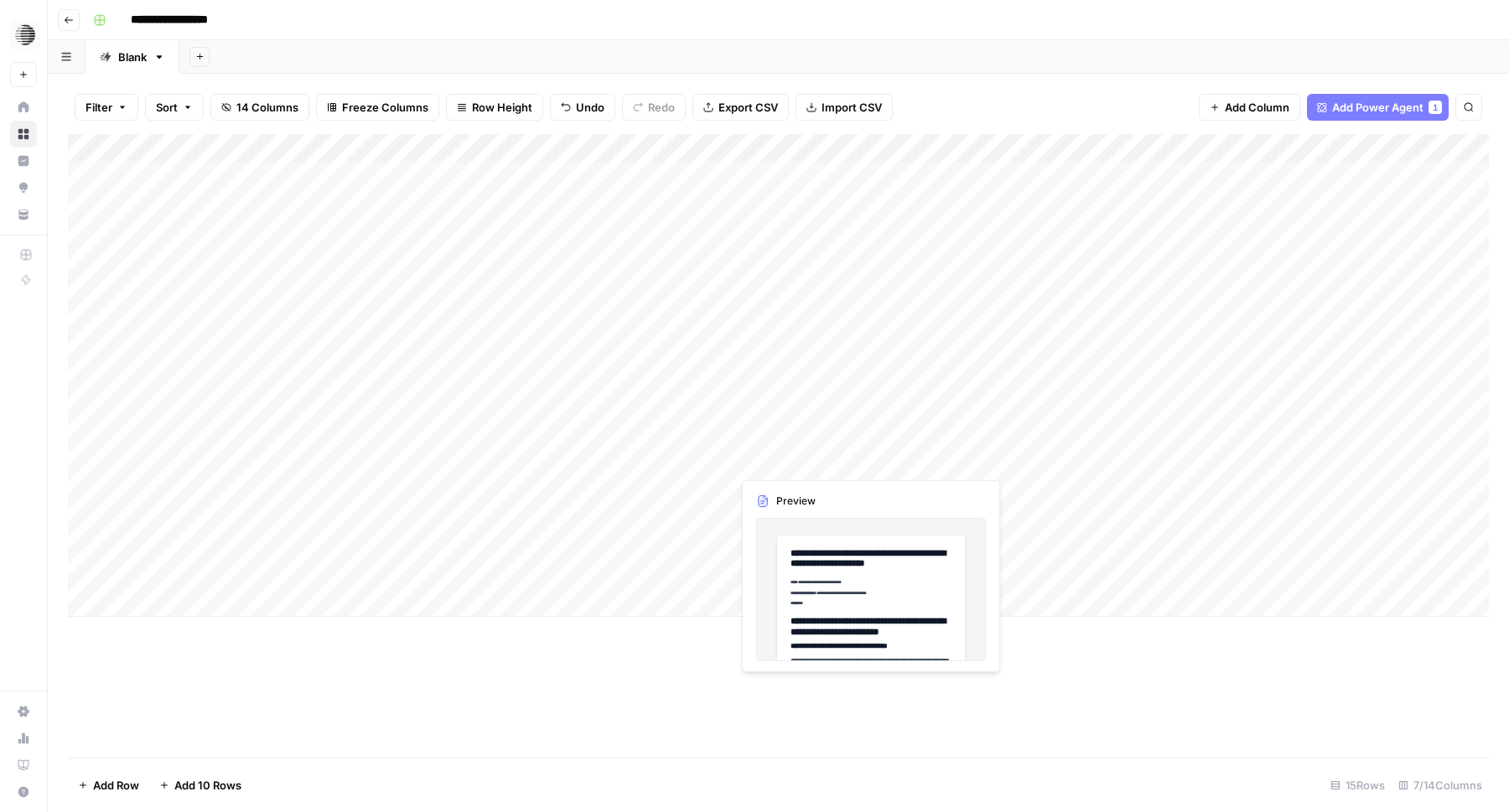
click at [797, 463] on div "Add Column" at bounding box center [779, 376] width 1421 height 483
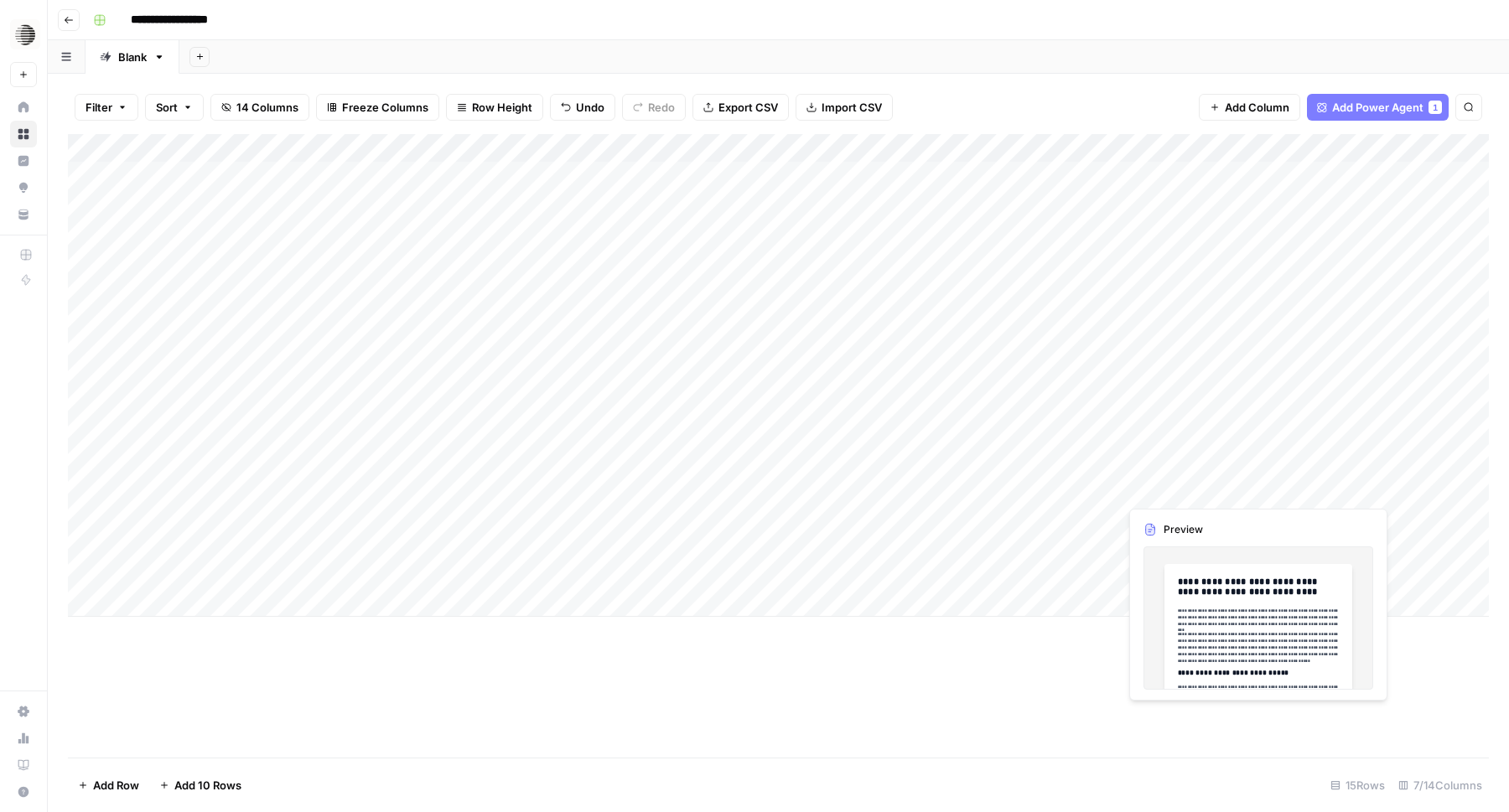
click at [1206, 490] on div "Add Column" at bounding box center [779, 376] width 1421 height 483
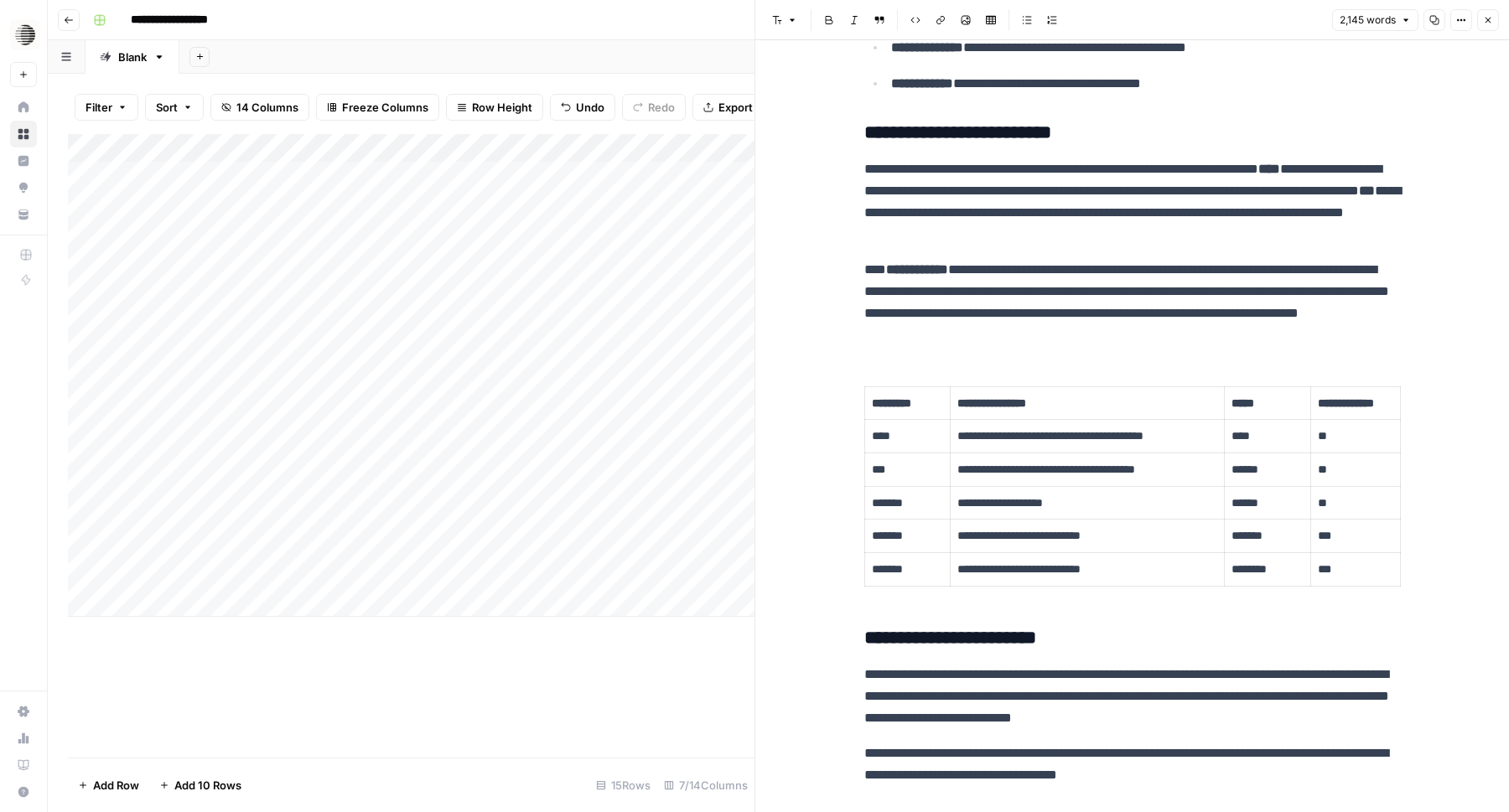
scroll to position [2033, 0]
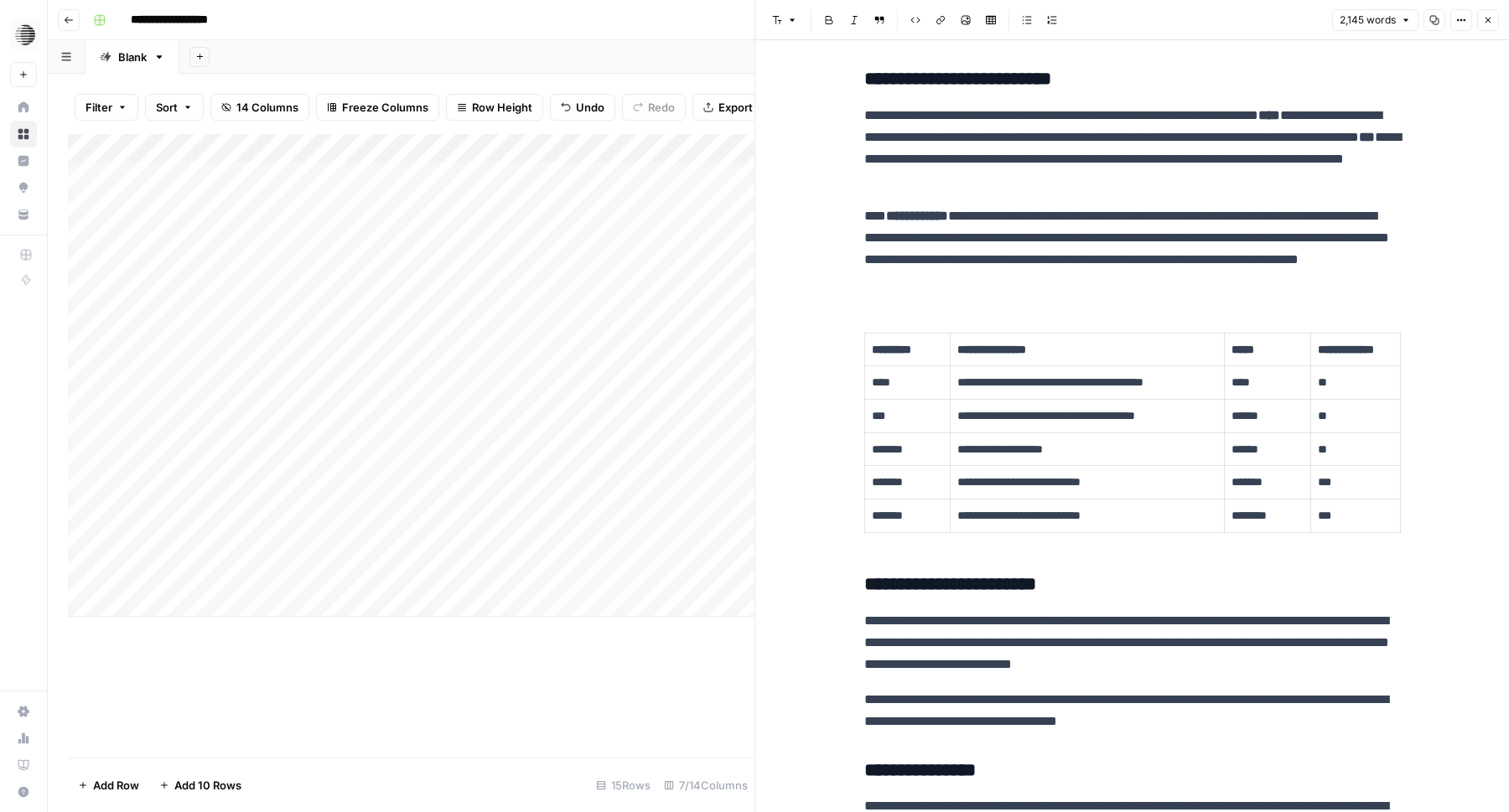
click at [924, 422] on p "***" at bounding box center [907, 416] width 72 height 20
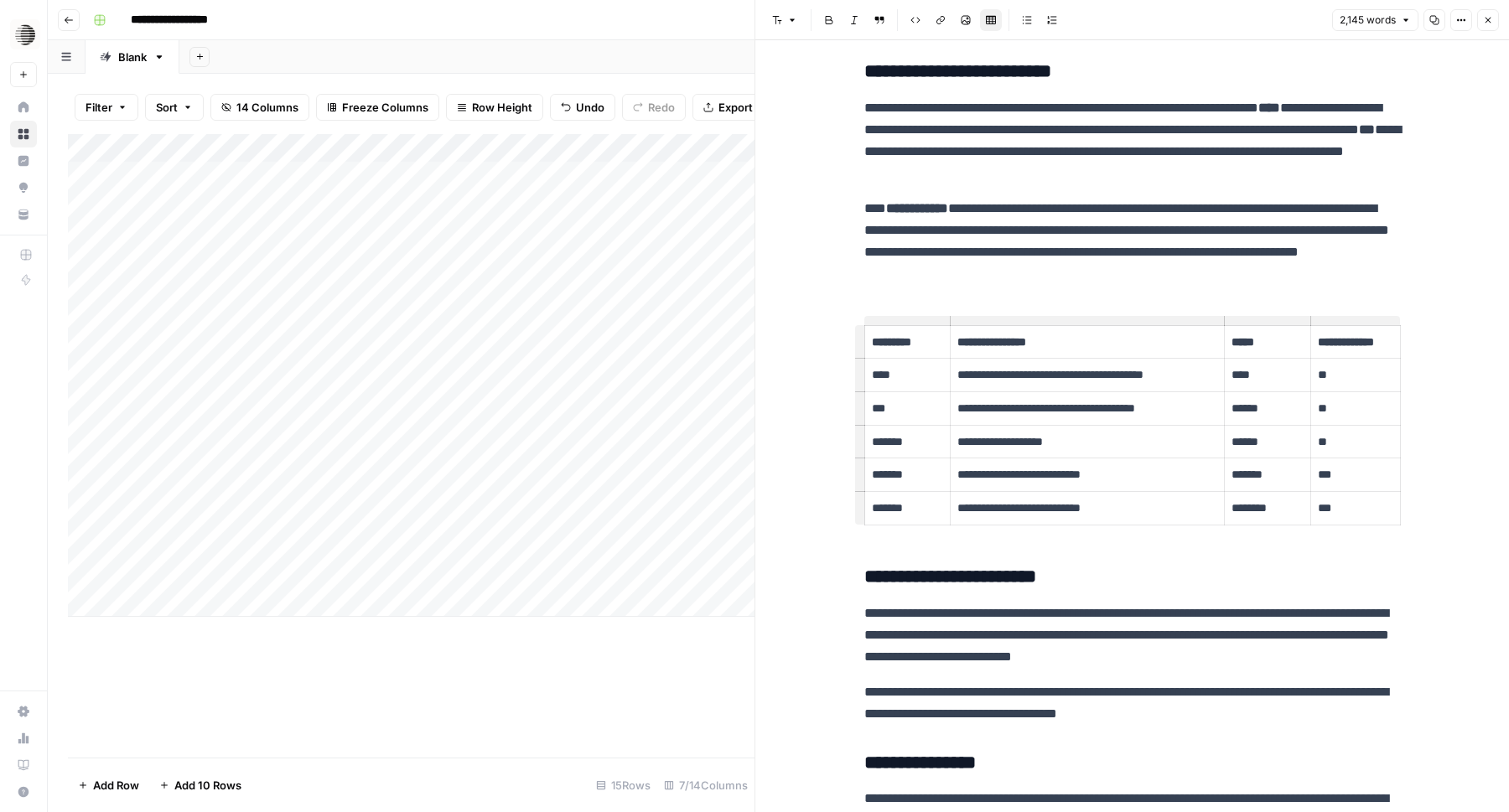
scroll to position [2031, 0]
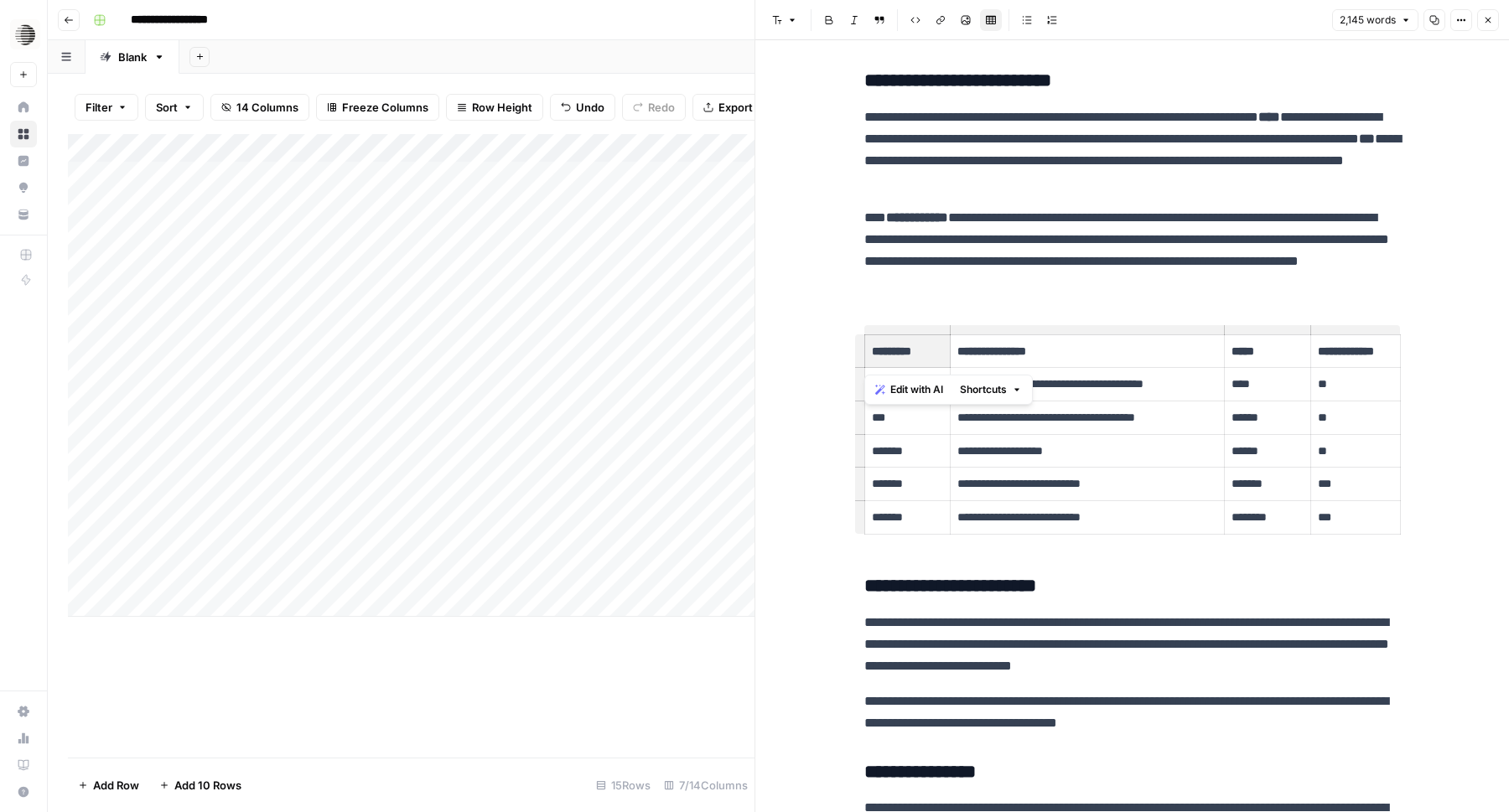
click at [966, 233] on p "**********" at bounding box center [1132, 251] width 536 height 88
click at [752, 330] on div at bounding box center [760, 406] width 17 height 812
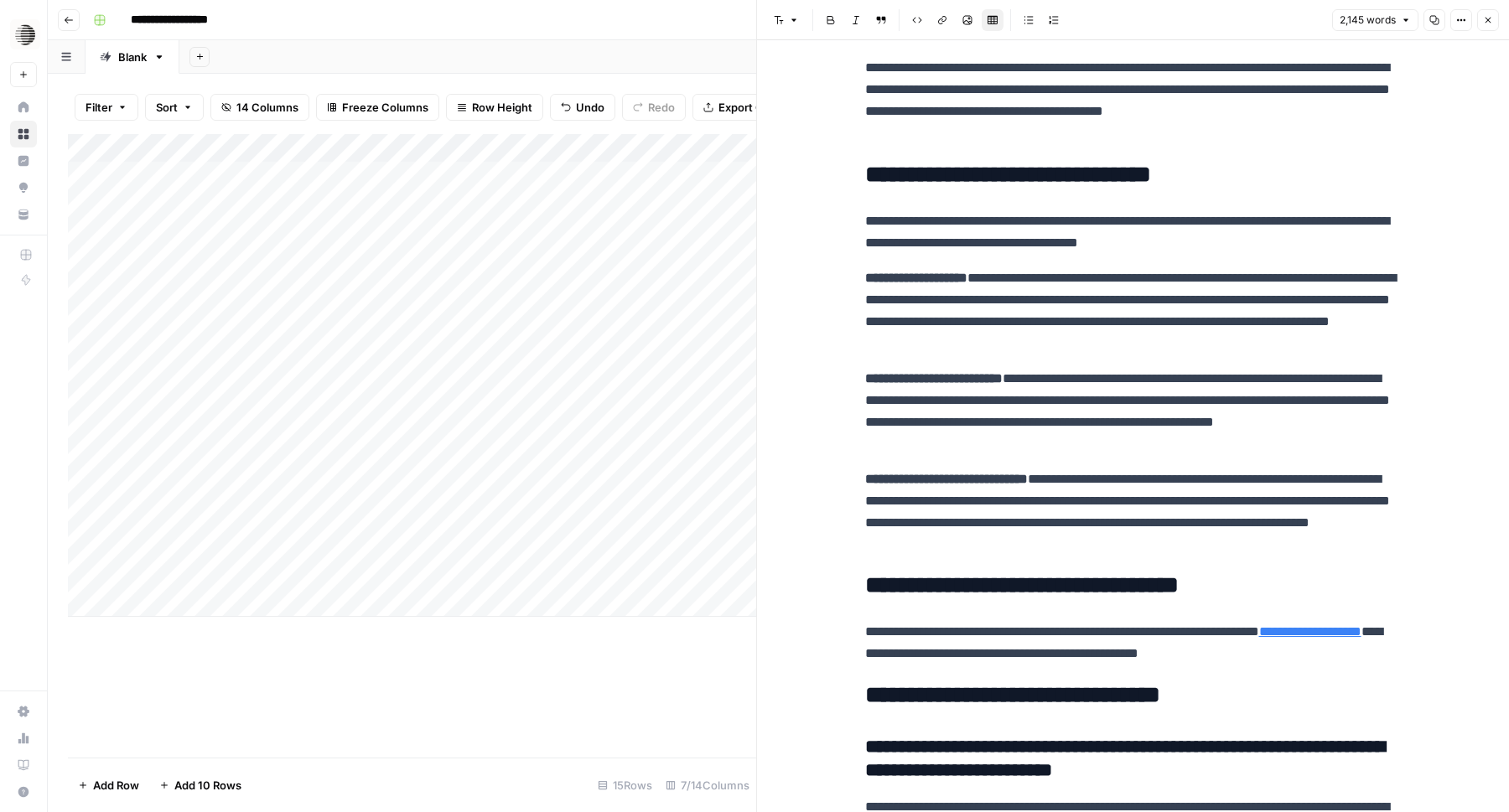
scroll to position [6907, 0]
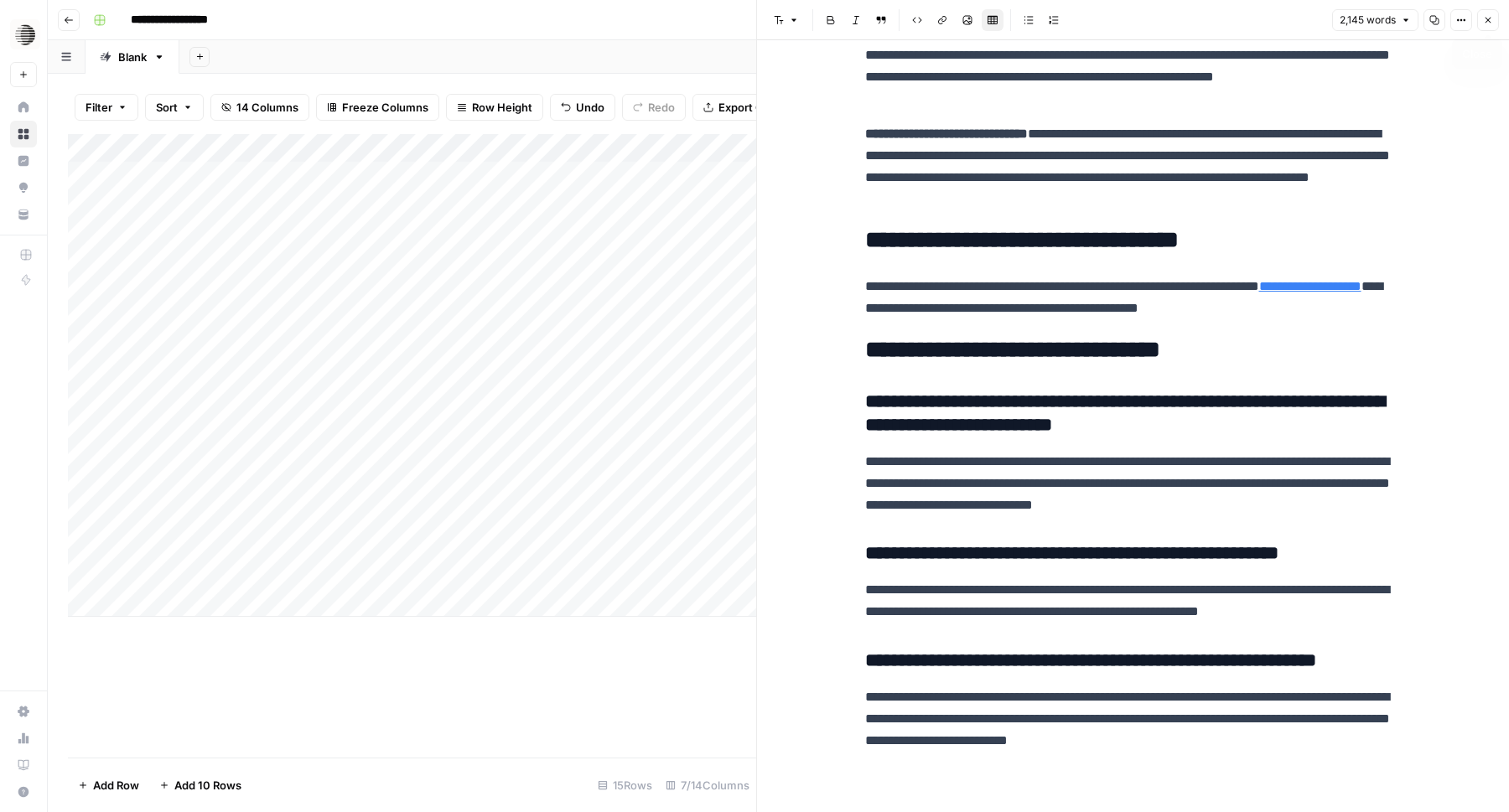
click at [1492, 17] on icon "button" at bounding box center [1488, 20] width 10 height 10
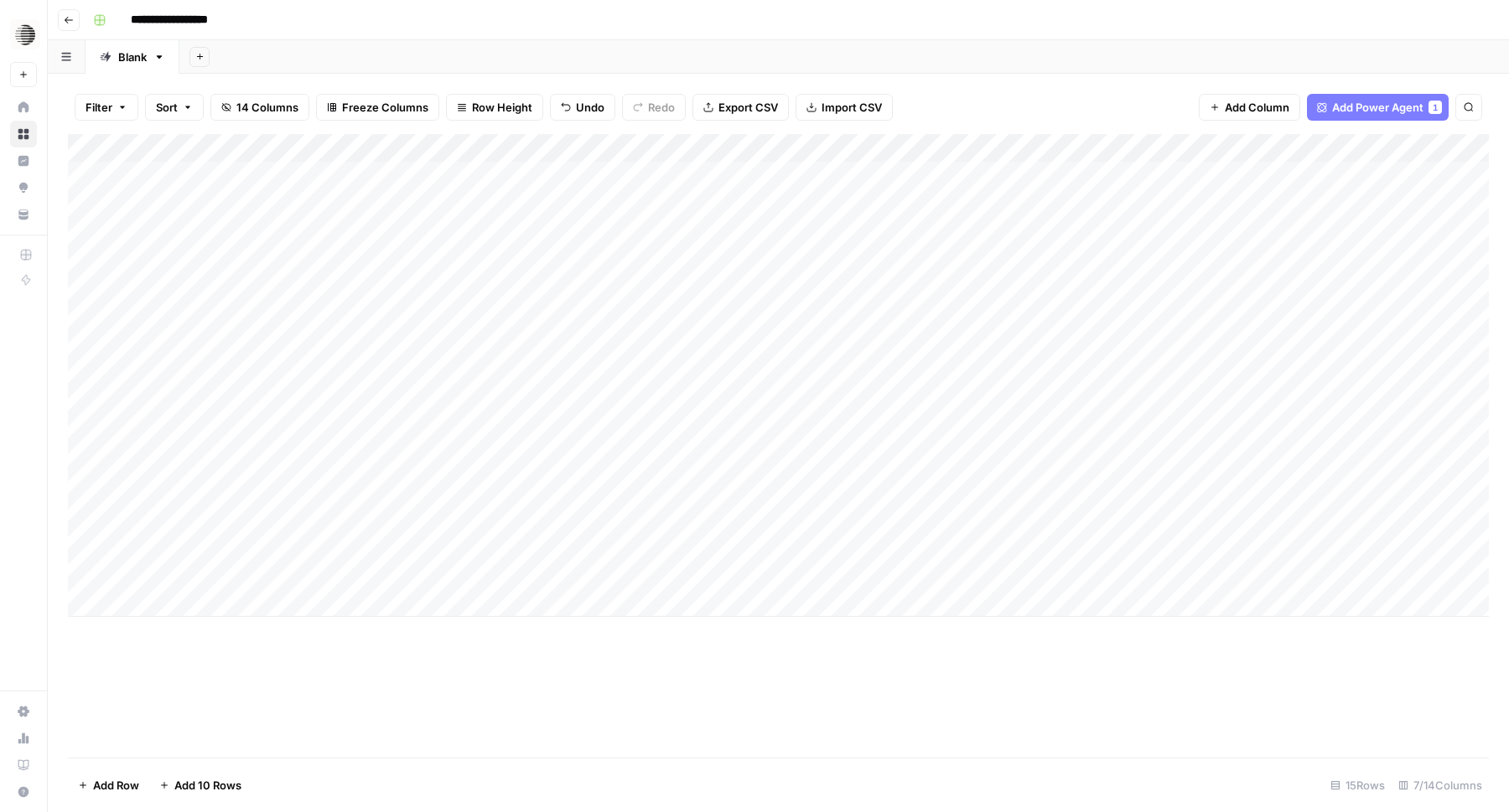
click at [1204, 521] on div "Add Column" at bounding box center [779, 376] width 1421 height 483
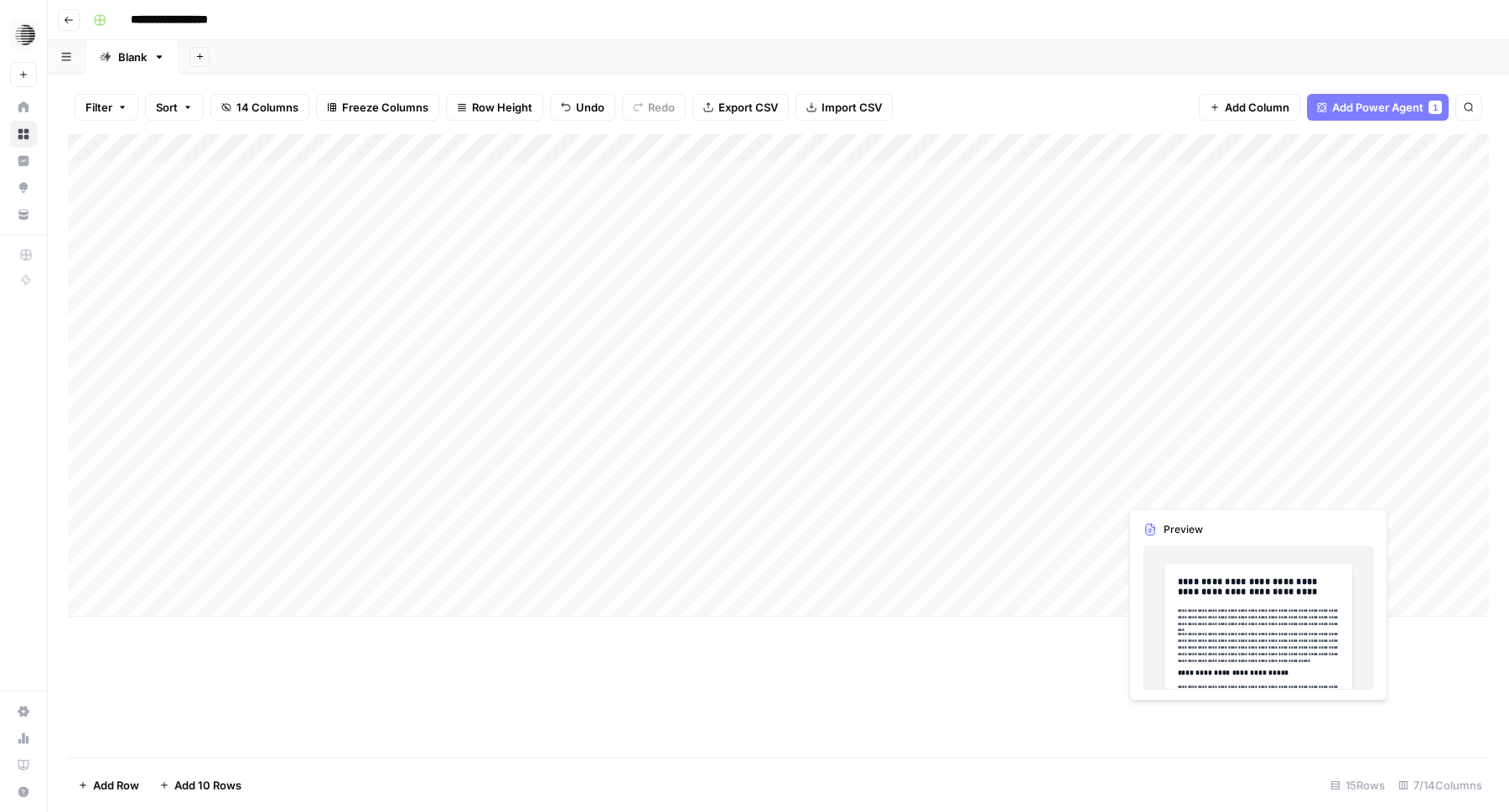
click at [1194, 470] on div "Add Column" at bounding box center [779, 376] width 1421 height 483
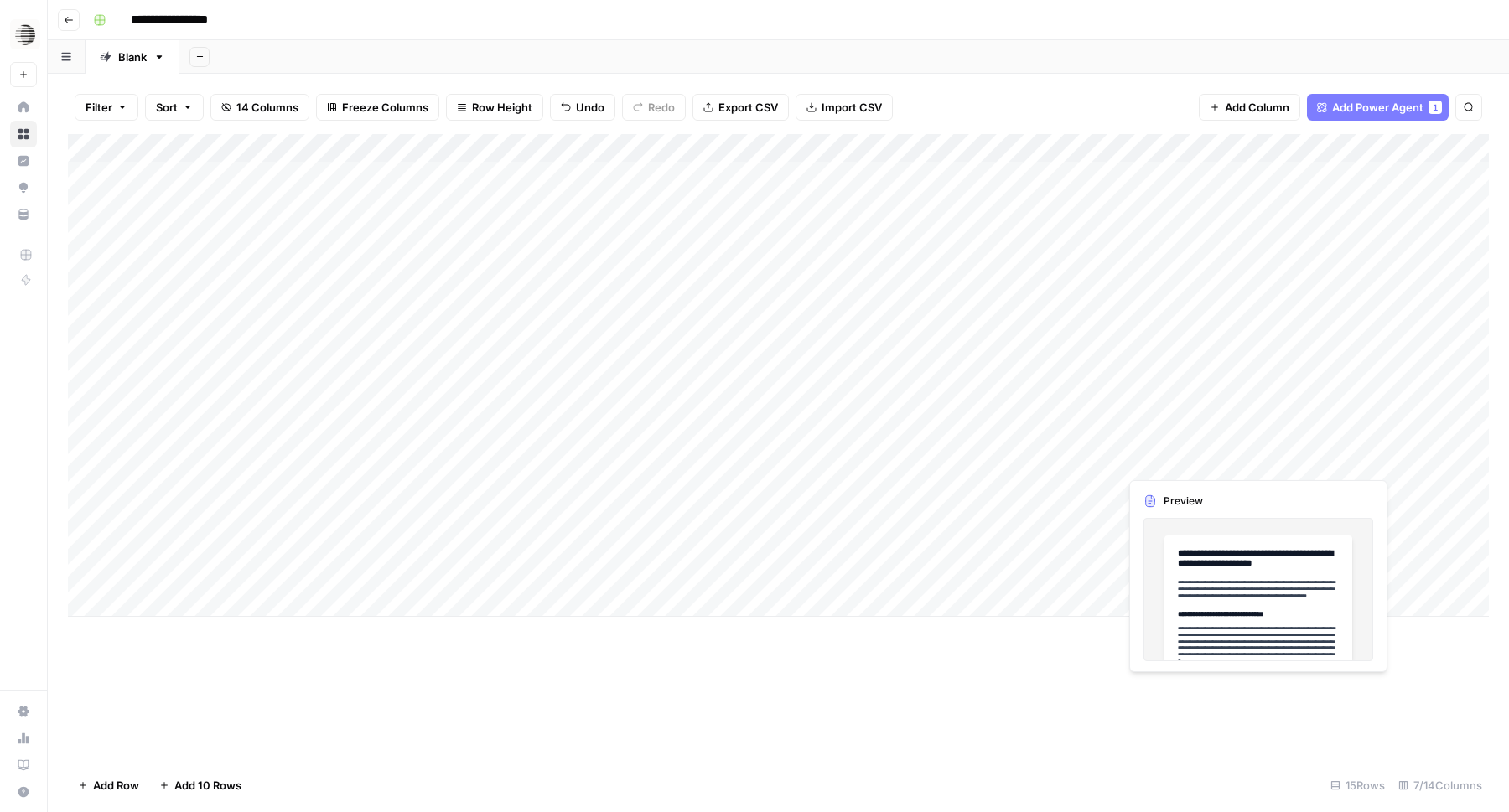
click at [1191, 463] on div "Add Column" at bounding box center [779, 376] width 1421 height 483
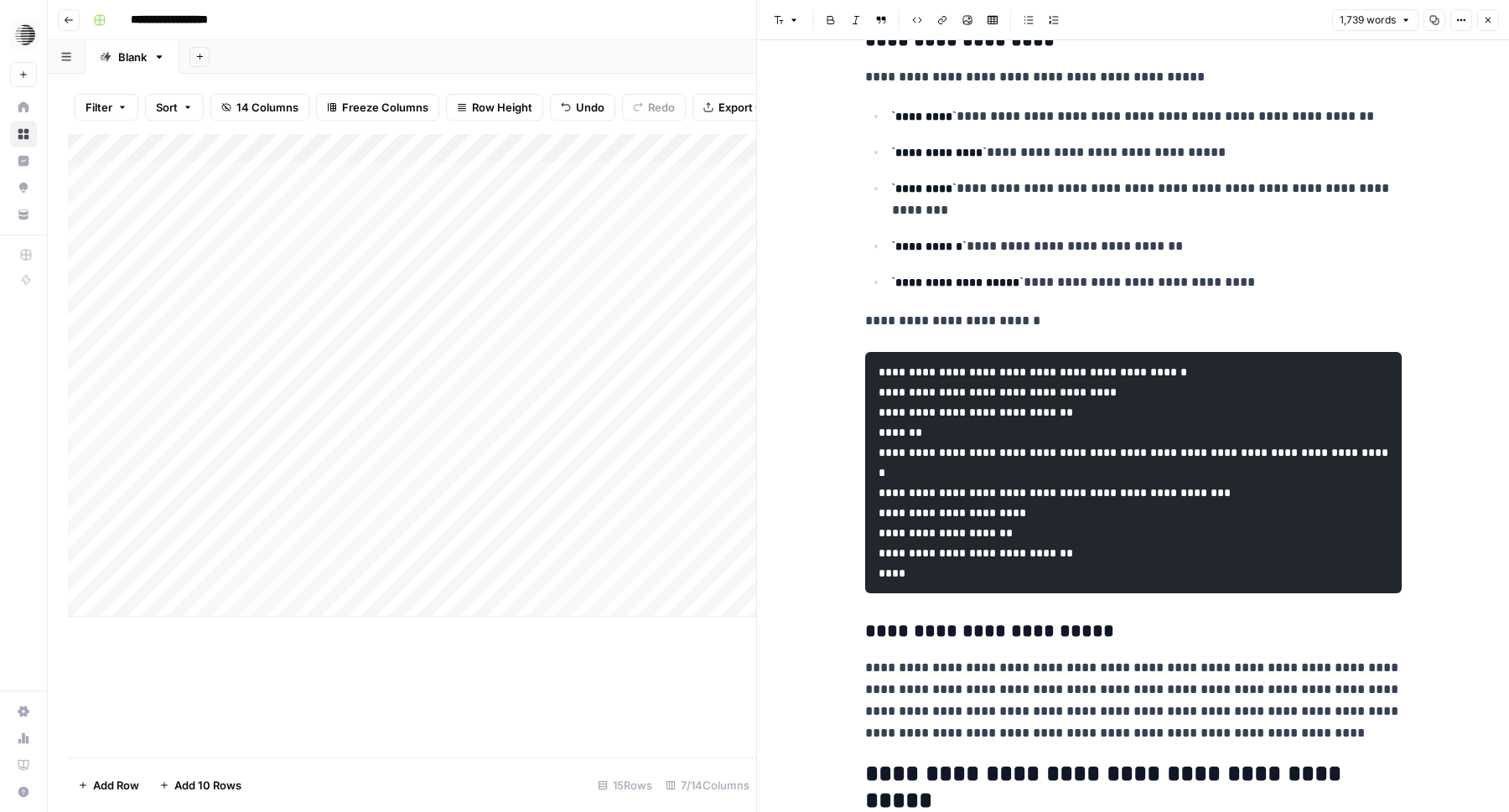
scroll to position [4071, 0]
click at [1484, 12] on button "Close" at bounding box center [1488, 20] width 21 height 21
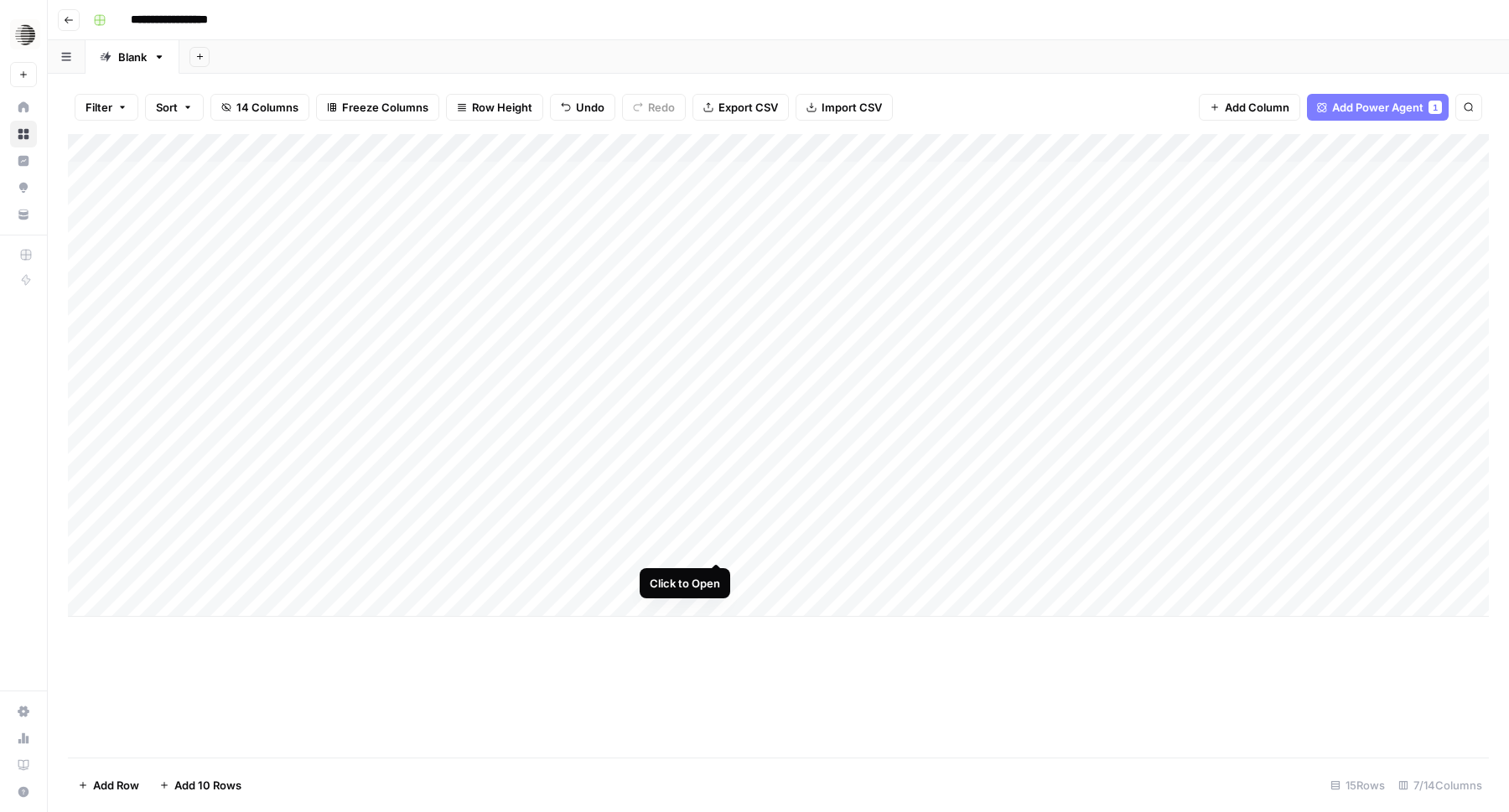
click at [716, 547] on div "Add Column" at bounding box center [779, 376] width 1421 height 483
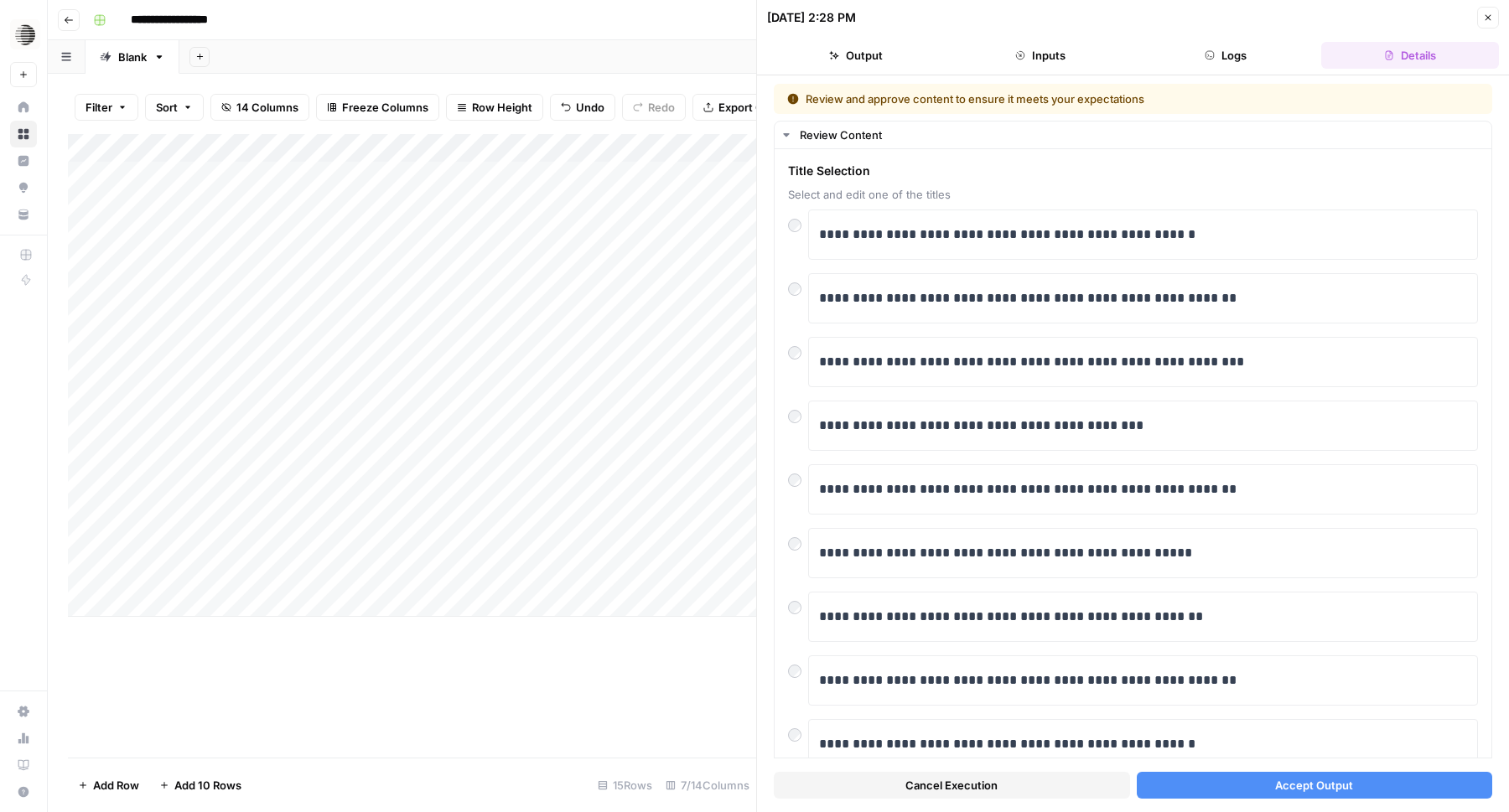
click at [1279, 791] on span "Accept Output" at bounding box center [1315, 785] width 78 height 17
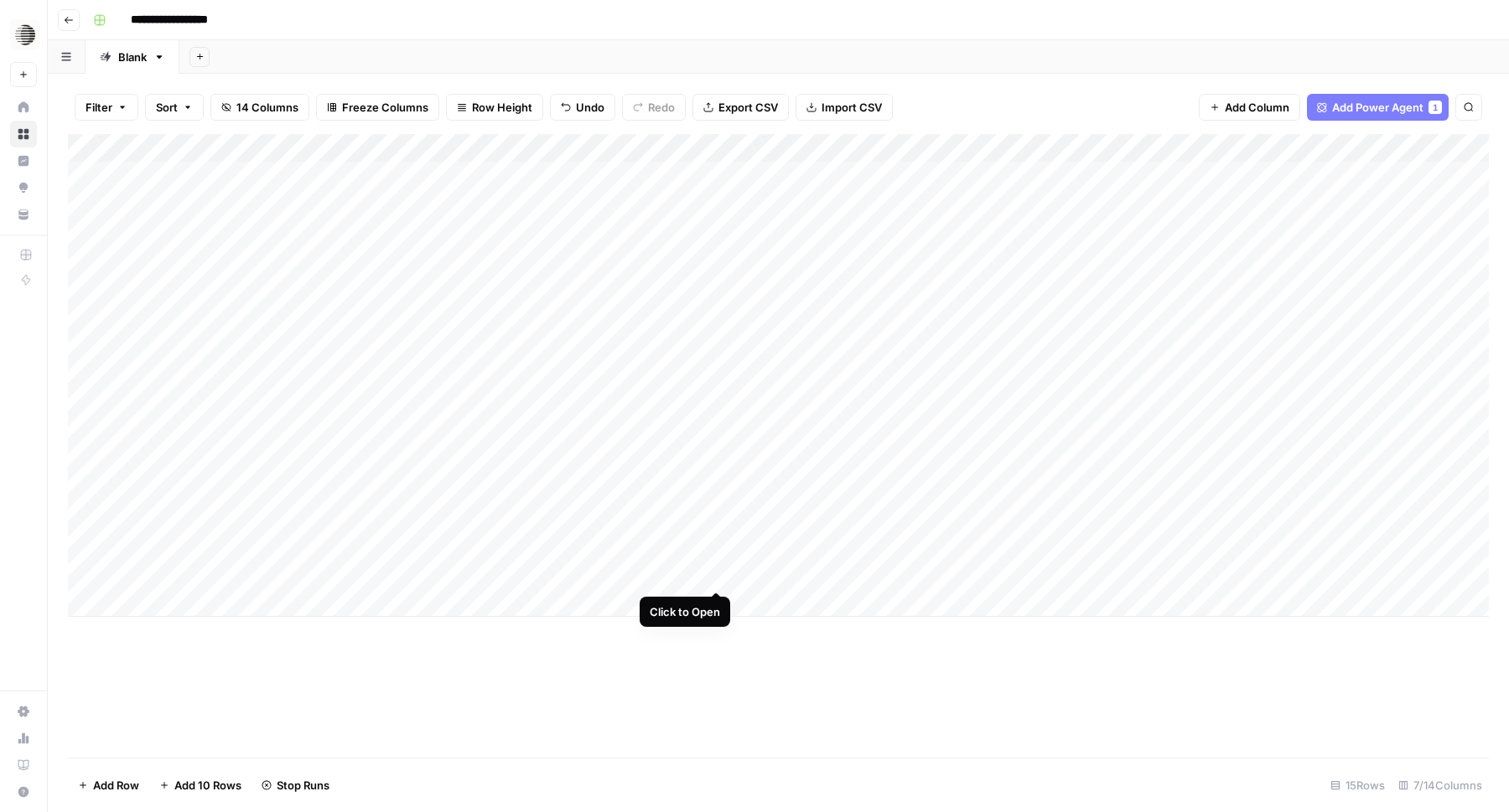
click at [716, 577] on div "Add Column" at bounding box center [779, 376] width 1421 height 483
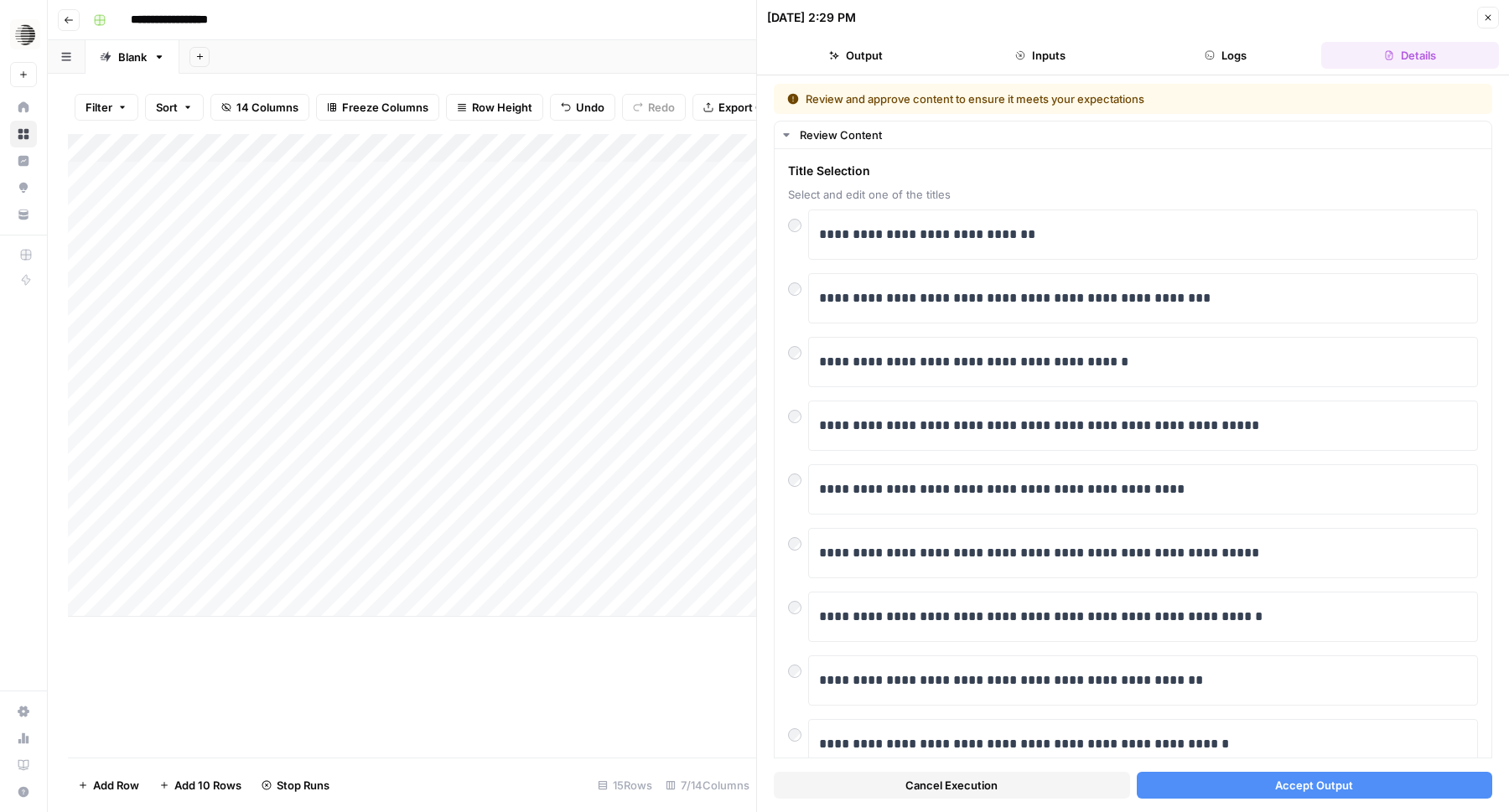
click at [1227, 789] on button "Accept Output" at bounding box center [1315, 785] width 356 height 27
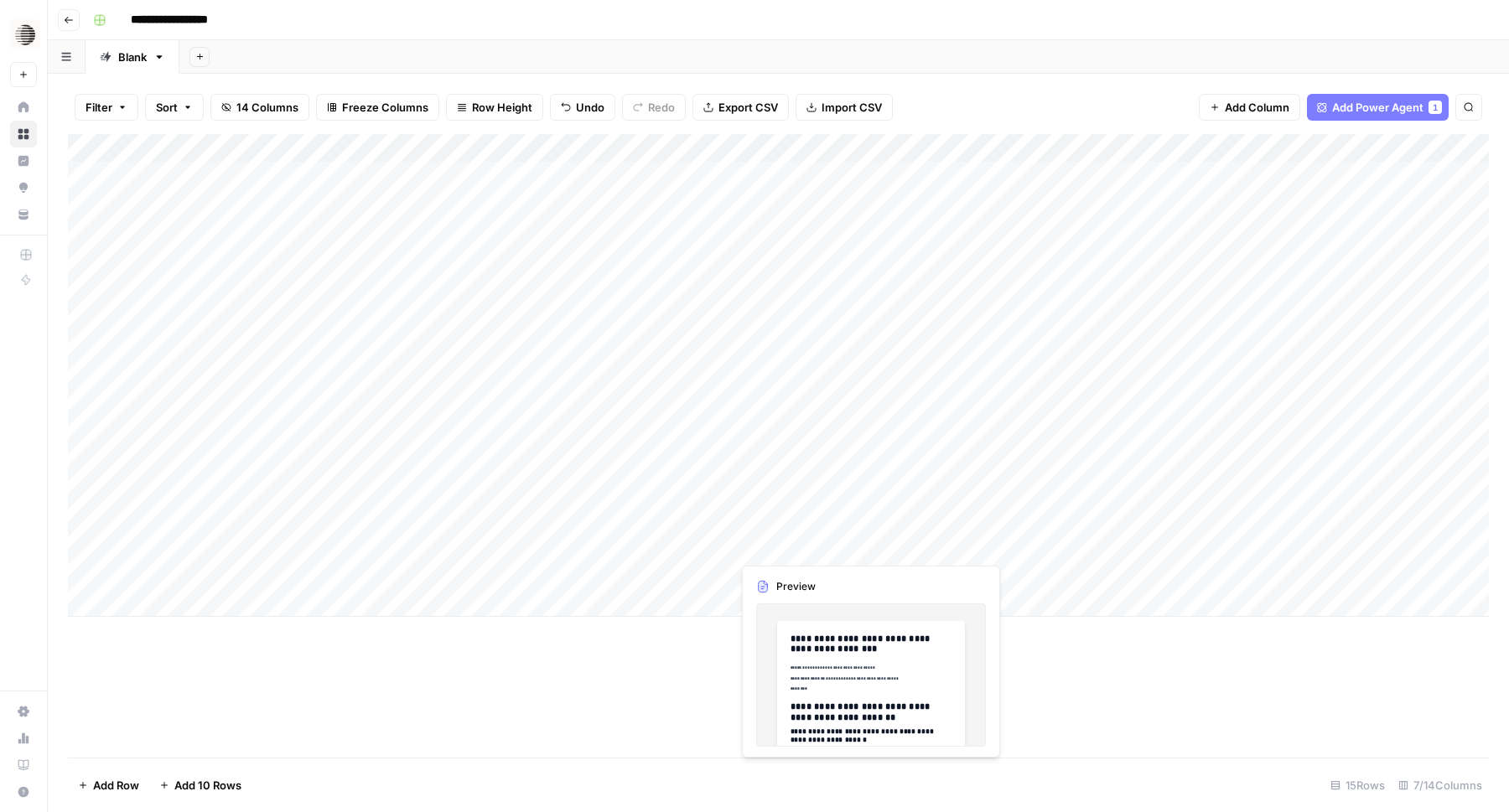
click at [814, 549] on div "Add Column" at bounding box center [779, 376] width 1421 height 483
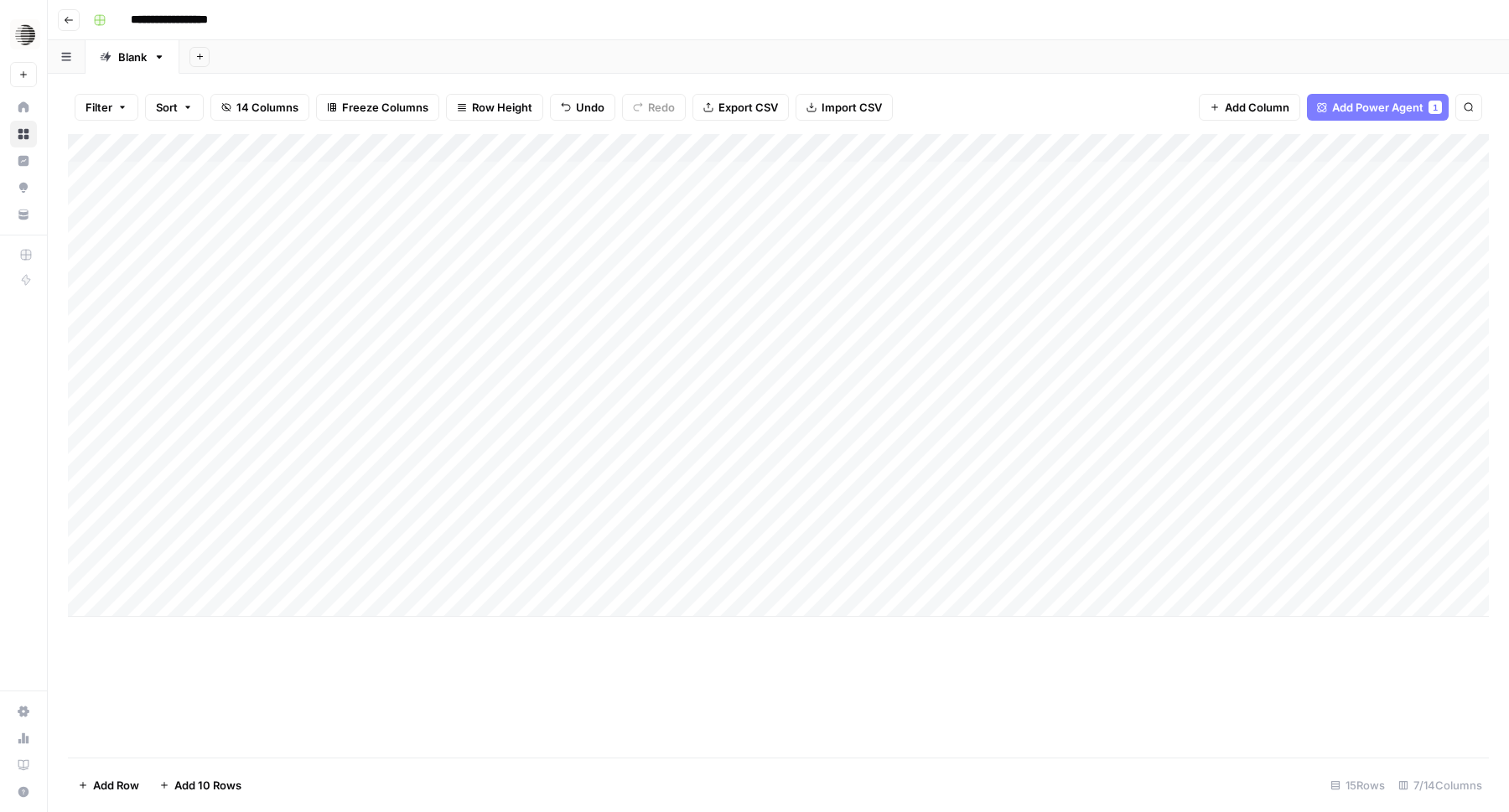
click at [837, 551] on div "Add Column" at bounding box center [779, 376] width 1421 height 483
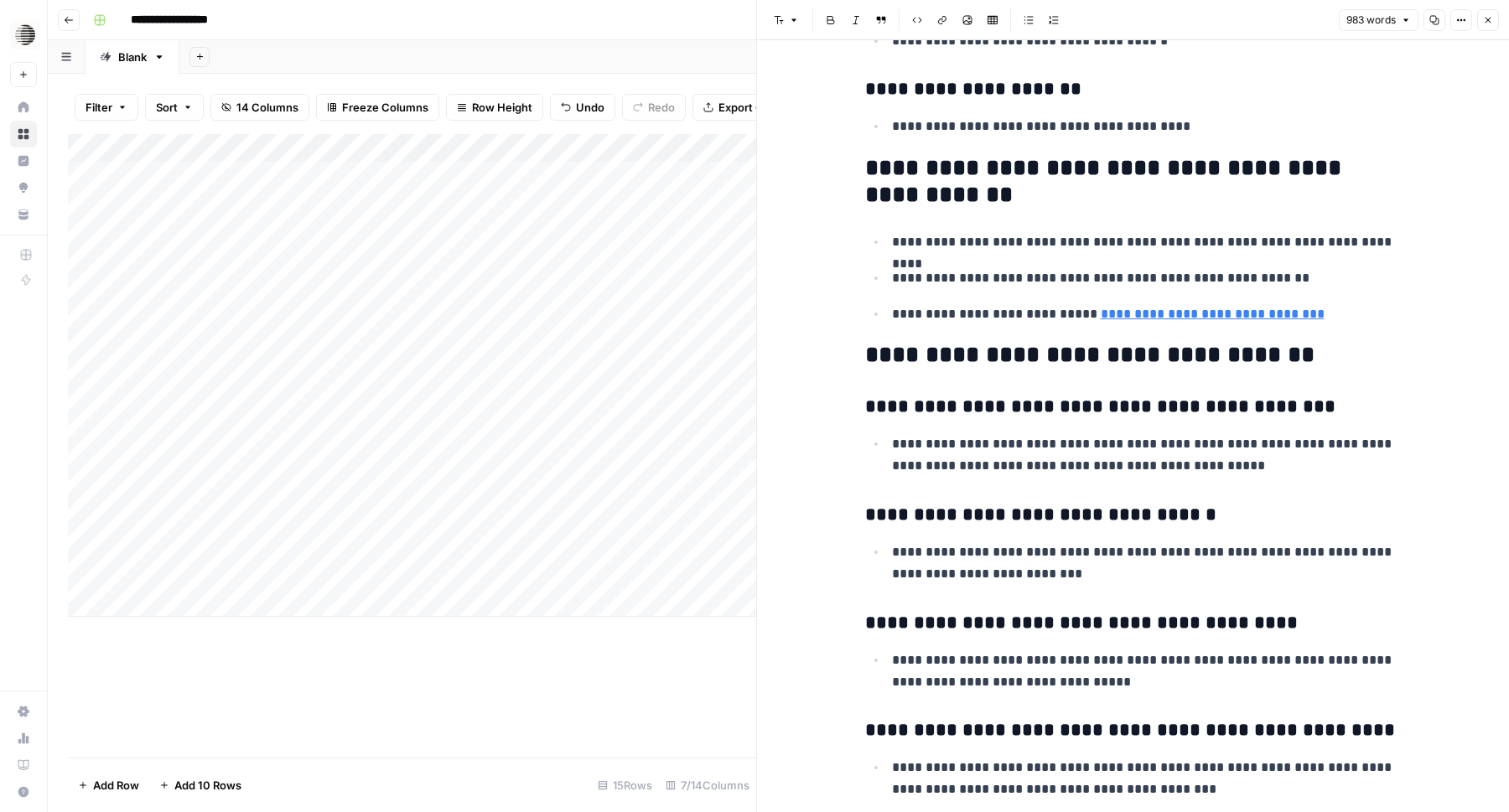
scroll to position [4026, 0]
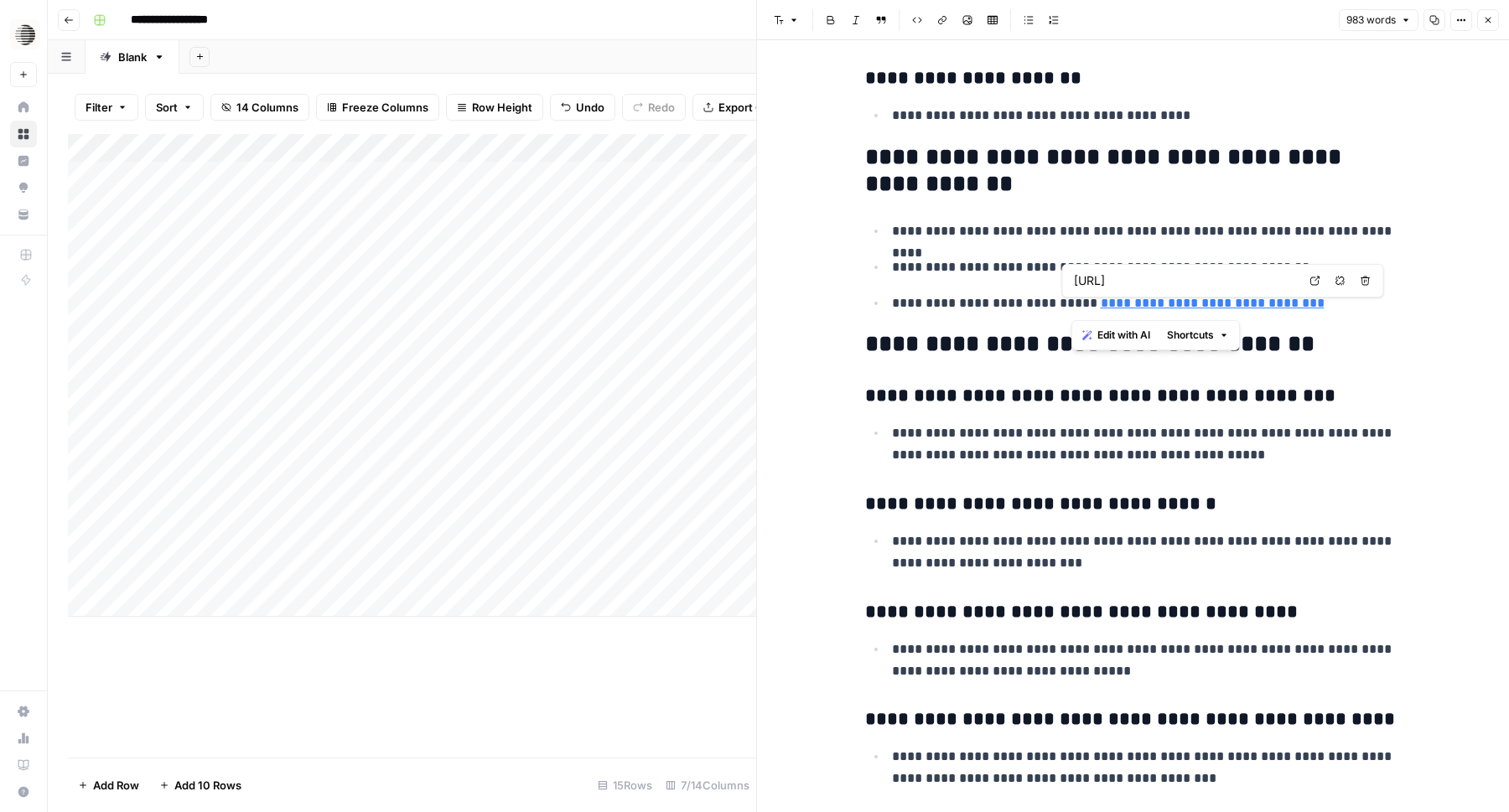
drag, startPoint x: 1295, startPoint y: 303, endPoint x: 1070, endPoint y: 311, distance: 225.1
click at [1070, 310] on p "**********" at bounding box center [1147, 303] width 510 height 21
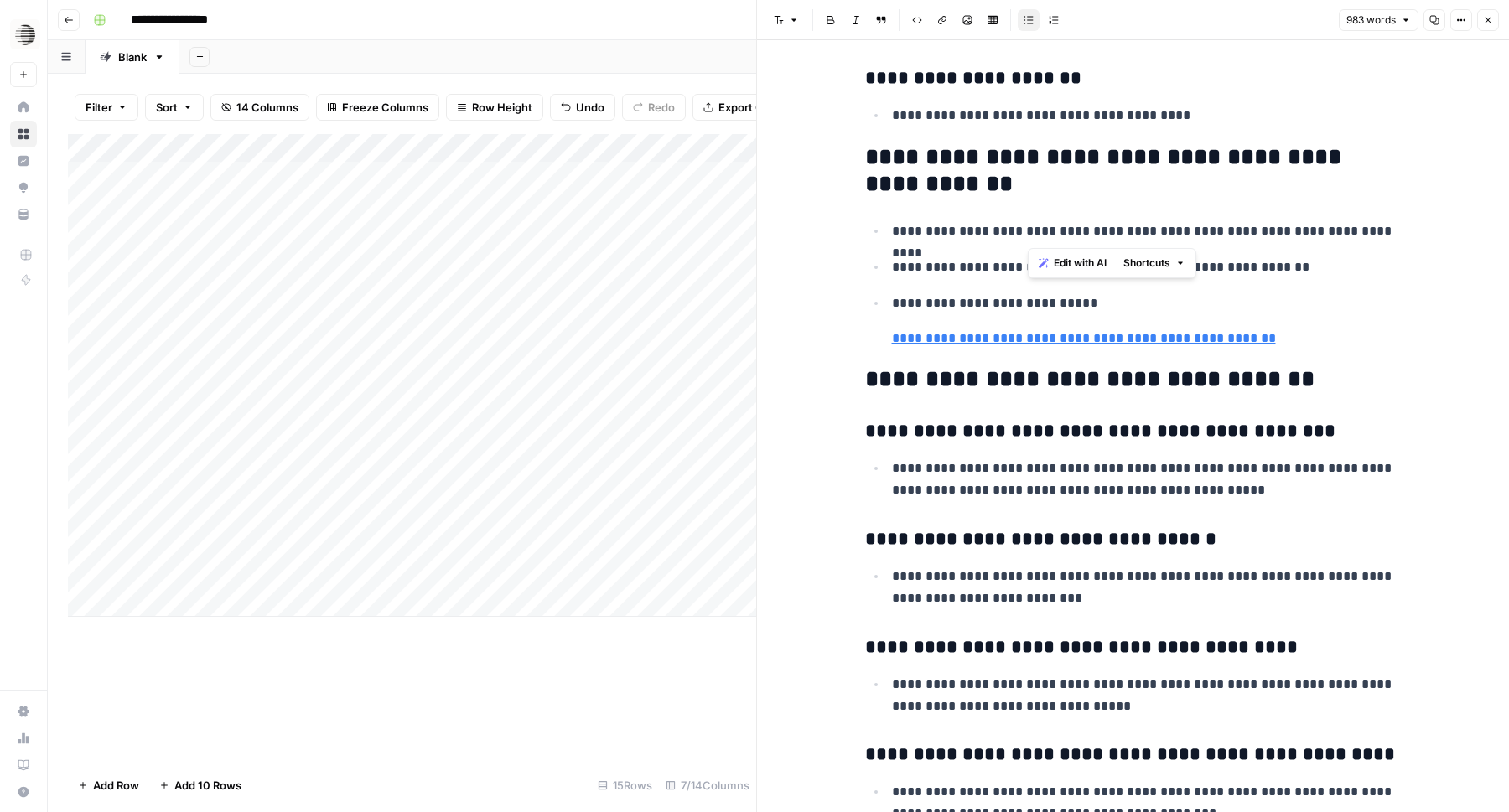
drag, startPoint x: 1394, startPoint y: 238, endPoint x: 1026, endPoint y: 235, distance: 368.0
click at [1026, 235] on p "**********" at bounding box center [1147, 230] width 510 height 21
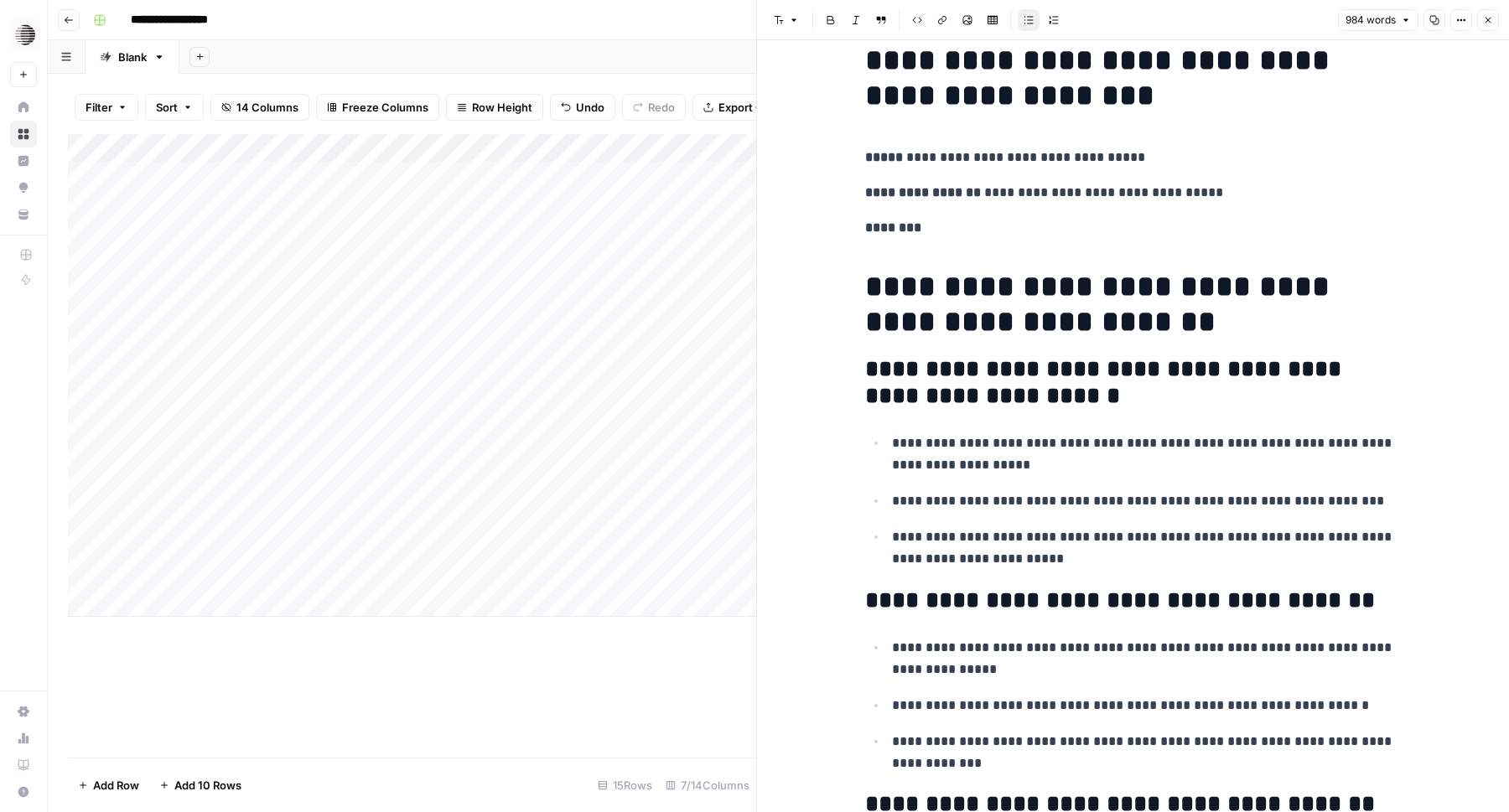
scroll to position [0, 0]
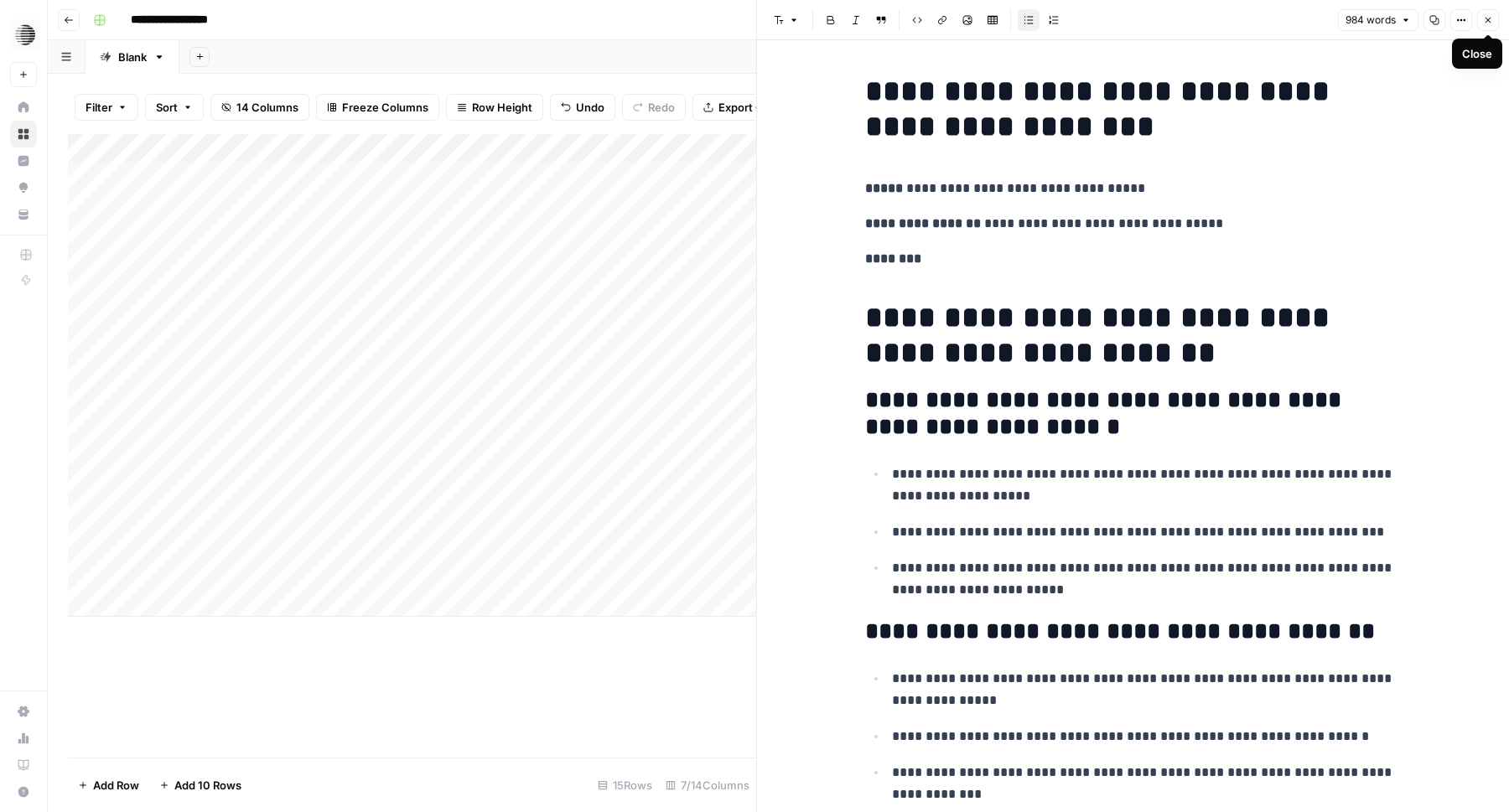
click at [1498, 21] on button "Close" at bounding box center [1488, 20] width 21 height 21
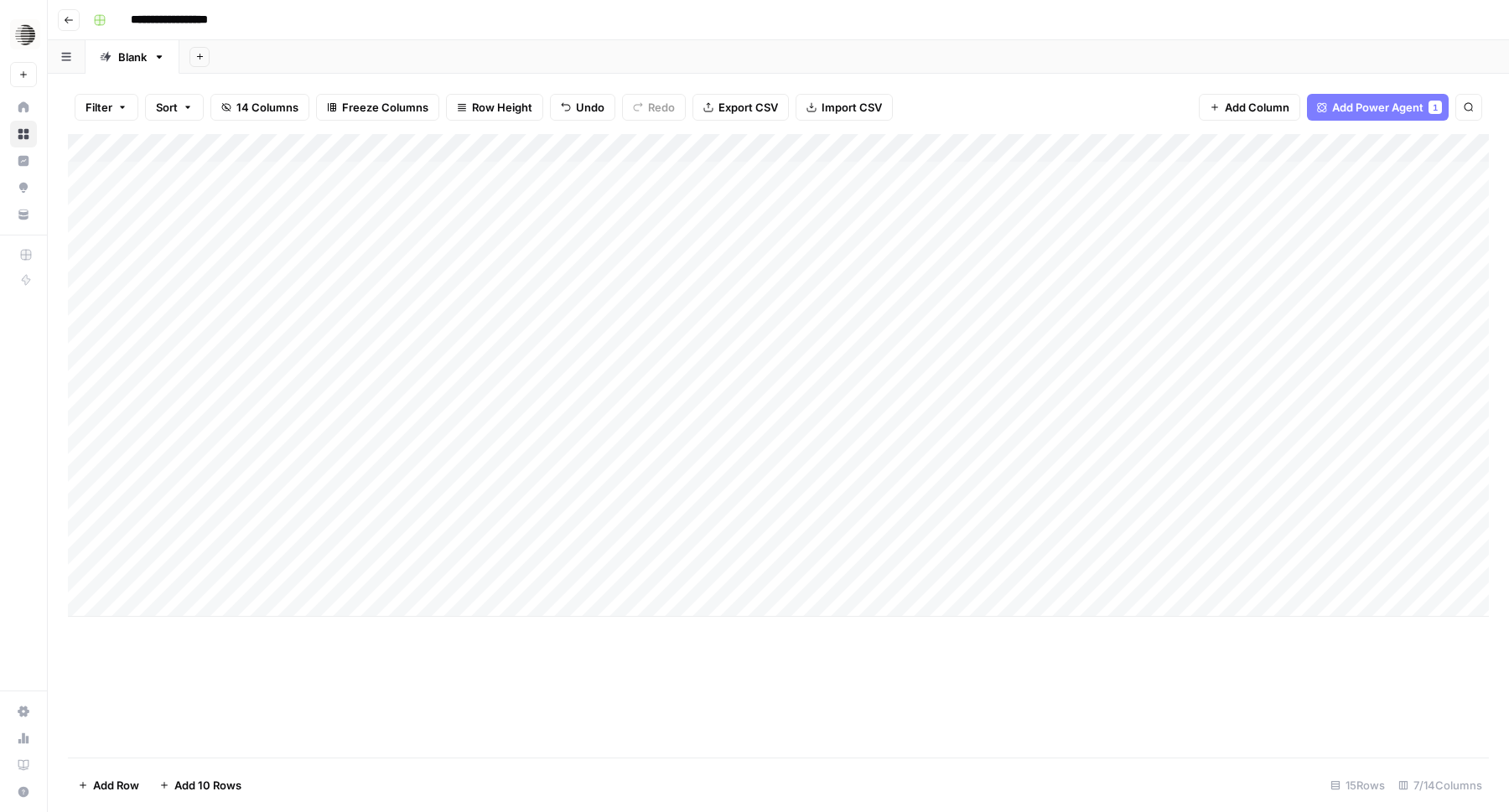
click at [921, 544] on div "Add Column" at bounding box center [779, 376] width 1421 height 483
click at [808, 580] on div "Add Column" at bounding box center [779, 376] width 1421 height 483
click at [868, 575] on div "Add Column" at bounding box center [779, 376] width 1421 height 483
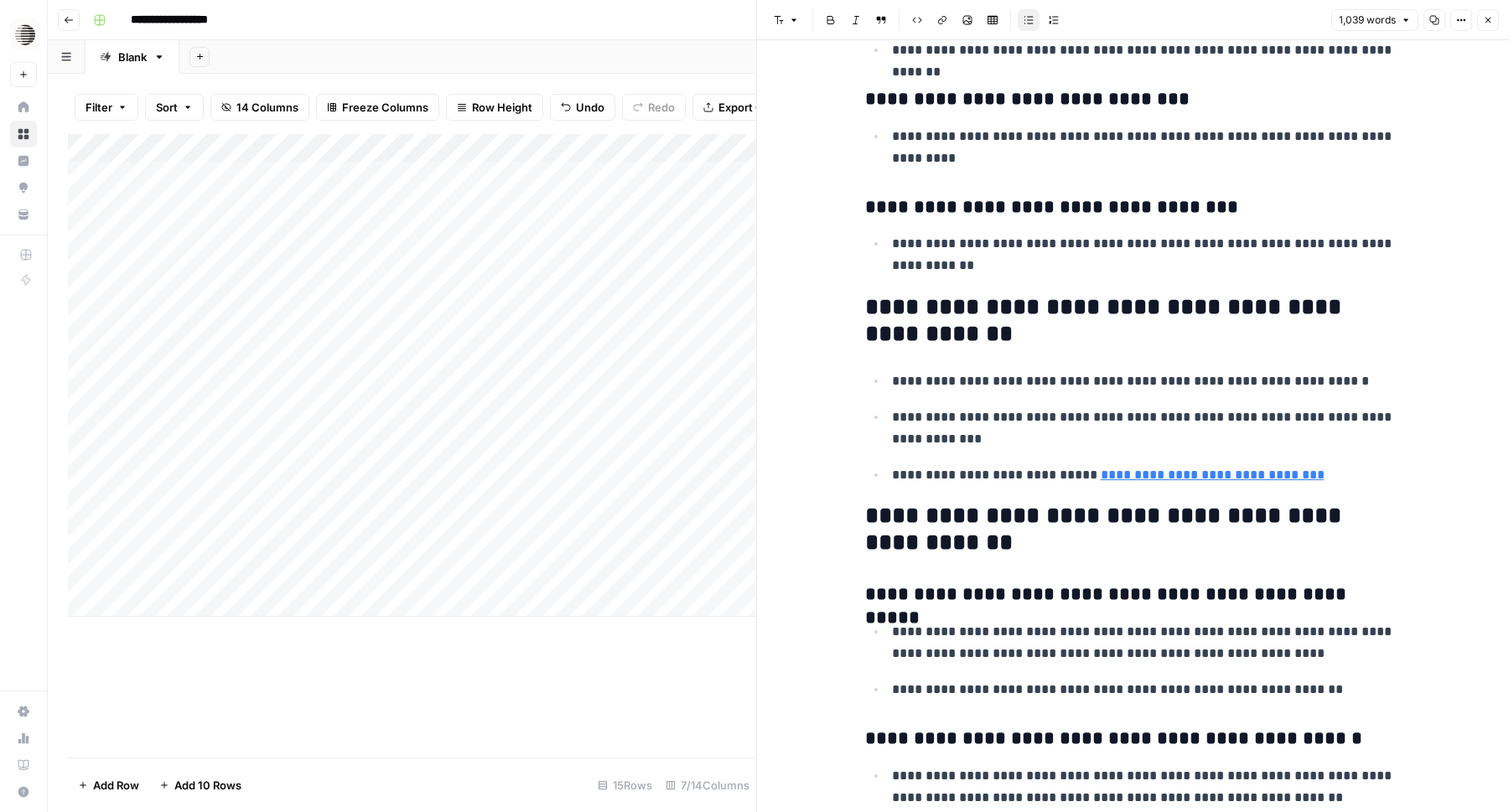
scroll to position [3714, 0]
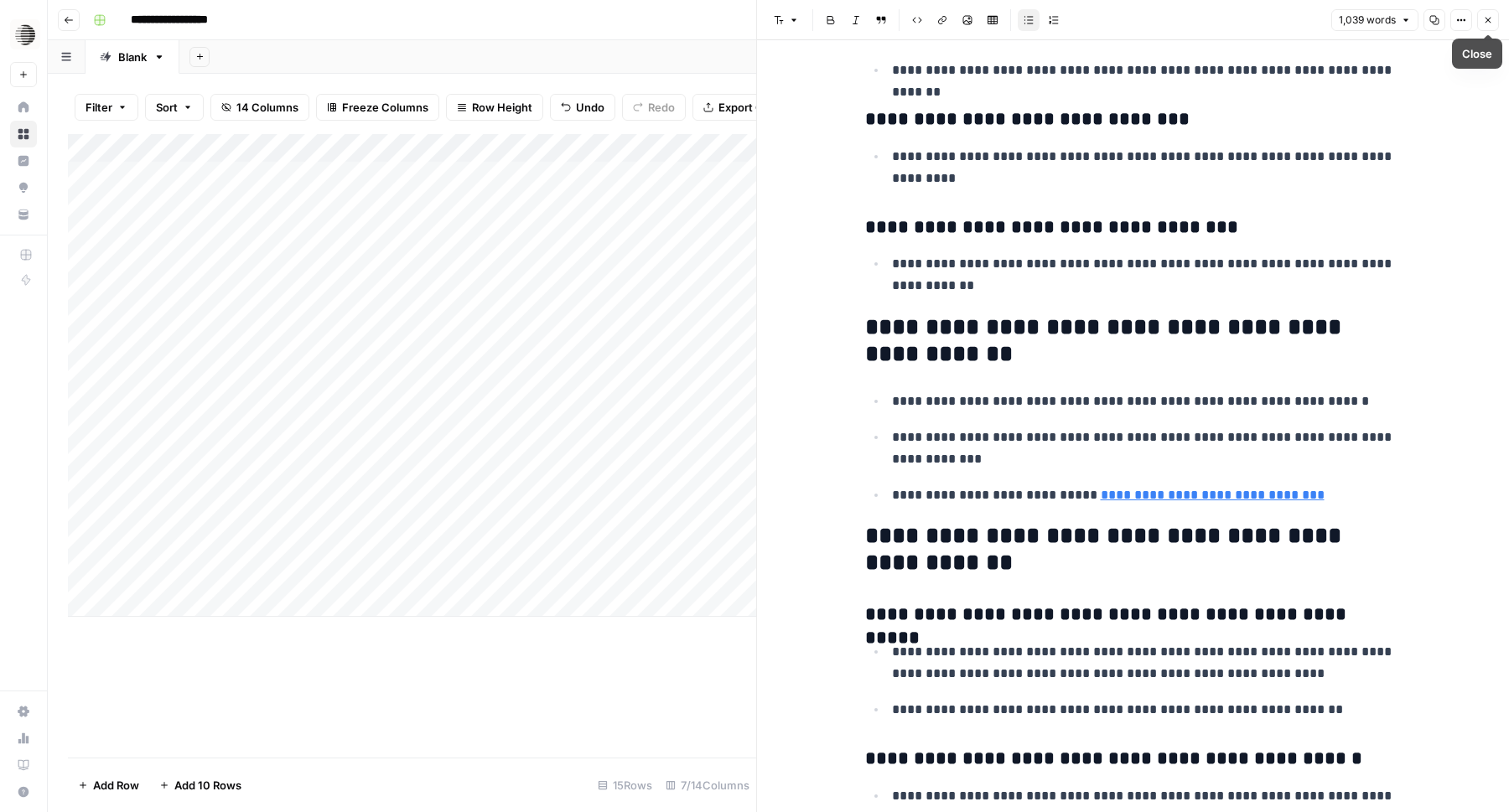
click at [1486, 22] on icon "button" at bounding box center [1488, 21] width 6 height 6
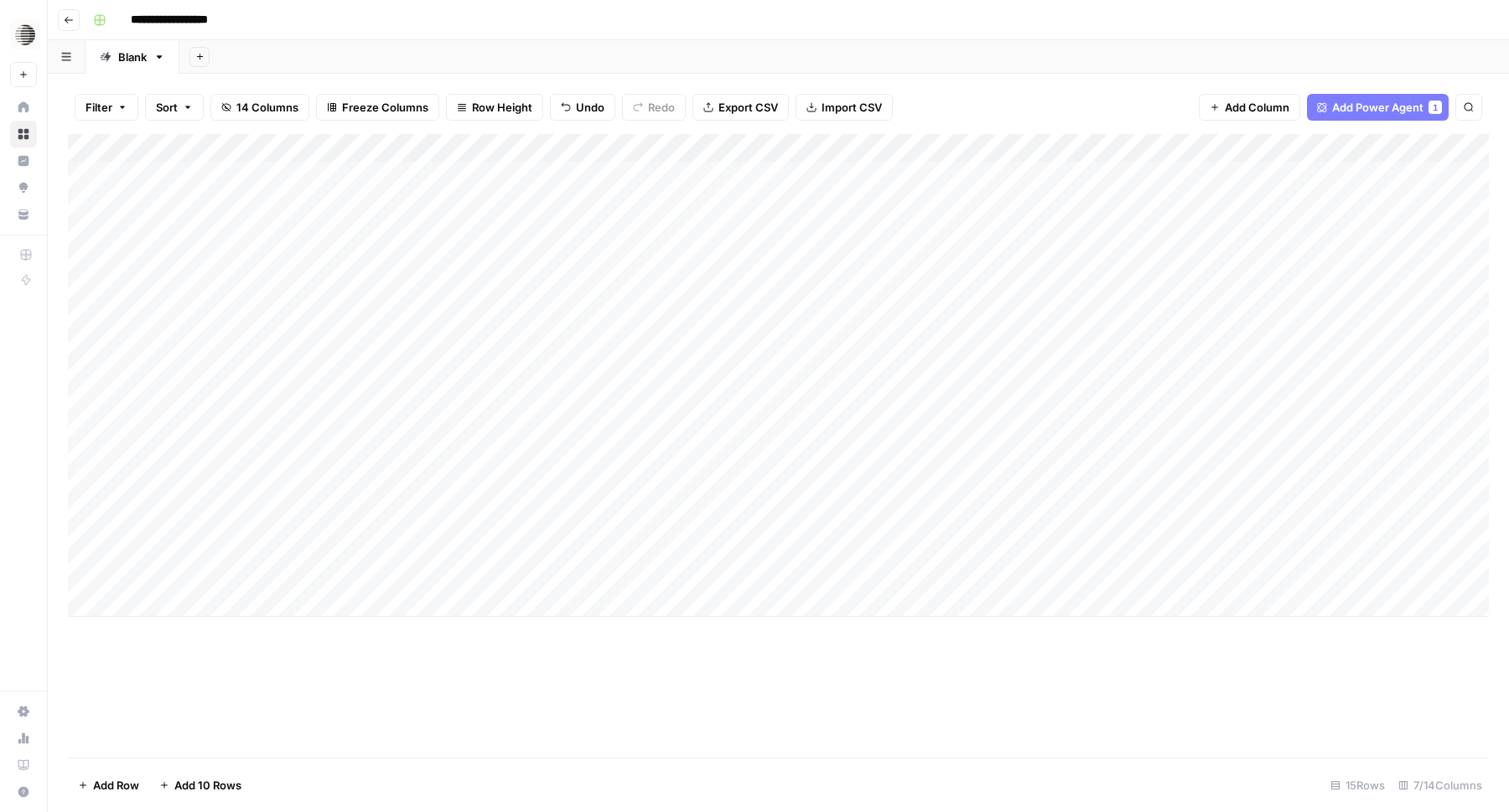
click at [952, 580] on div "Add Column" at bounding box center [779, 376] width 1421 height 483
click at [85, 486] on div "Add Column" at bounding box center [779, 376] width 1421 height 483
click at [84, 461] on div "Add Column" at bounding box center [779, 376] width 1421 height 483
click at [88, 322] on div "Add Column" at bounding box center [779, 376] width 1421 height 483
click at [87, 292] on div "Add Column" at bounding box center [779, 376] width 1421 height 483
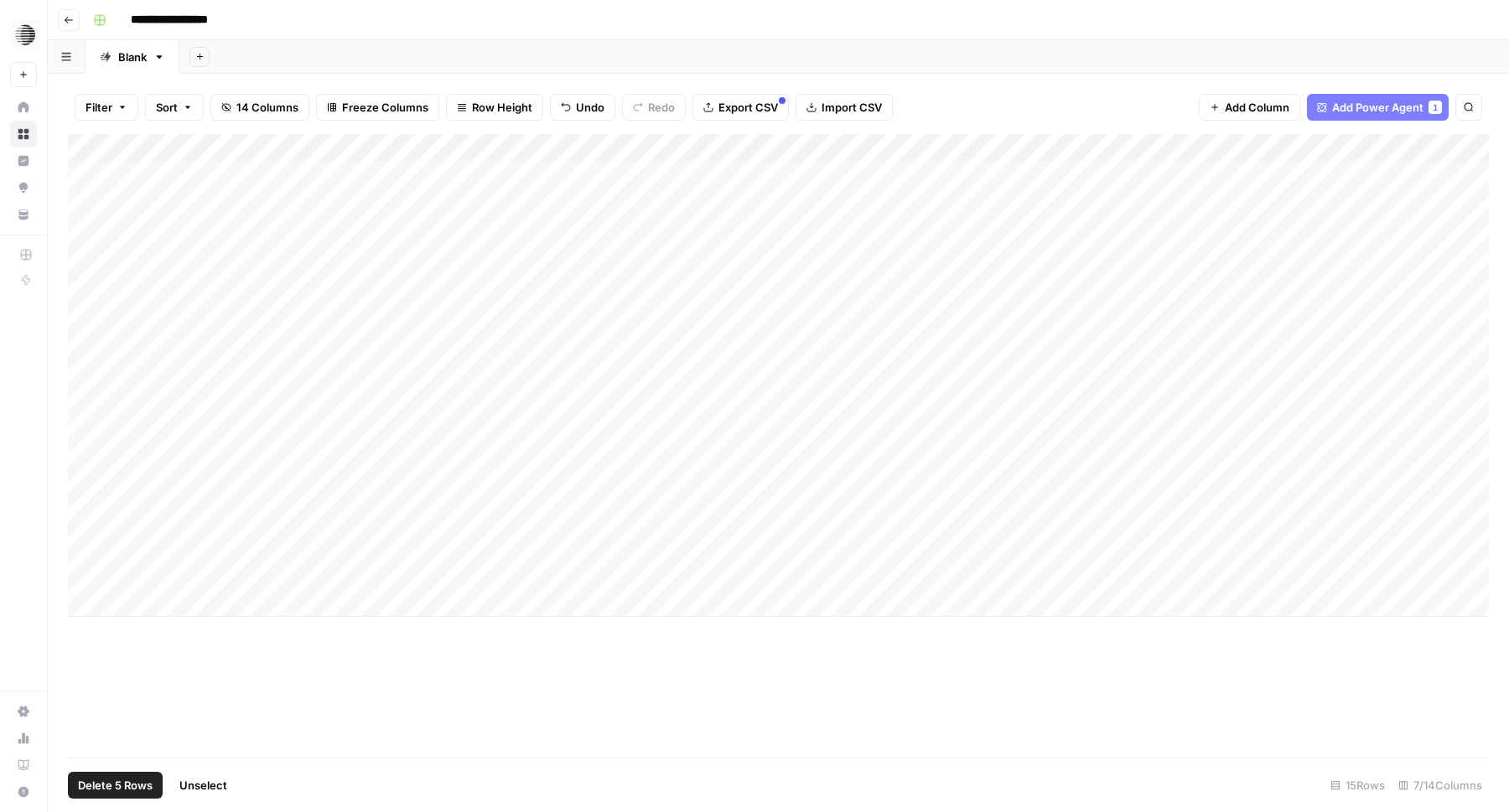
click at [86, 265] on div "Add Column" at bounding box center [779, 376] width 1421 height 483
click at [84, 209] on div "Add Column" at bounding box center [779, 376] width 1421 height 483
click at [79, 234] on div "Add Column" at bounding box center [779, 376] width 1421 height 483
click at [120, 785] on span "Delete 7 Rows" at bounding box center [115, 785] width 74 height 17
click at [700, 192] on span "Delete" at bounding box center [695, 194] width 36 height 17
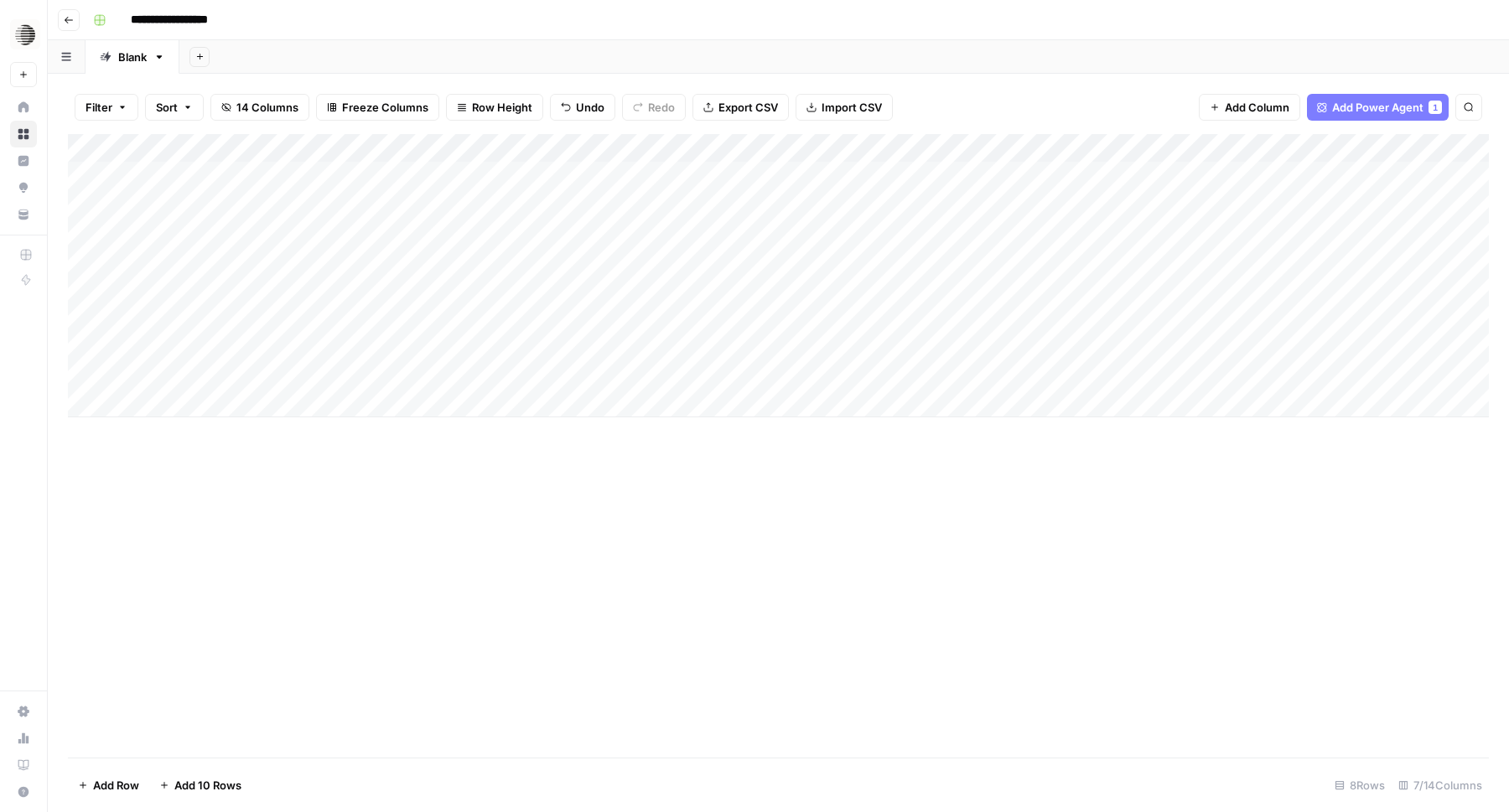
click at [322, 395] on div "Add Column" at bounding box center [779, 276] width 1421 height 283
type textarea "**********"
click at [173, 427] on div "Add Column" at bounding box center [779, 290] width 1421 height 311
type textarea "**********"
click at [503, 534] on div "Add Column" at bounding box center [779, 446] width 1421 height 624
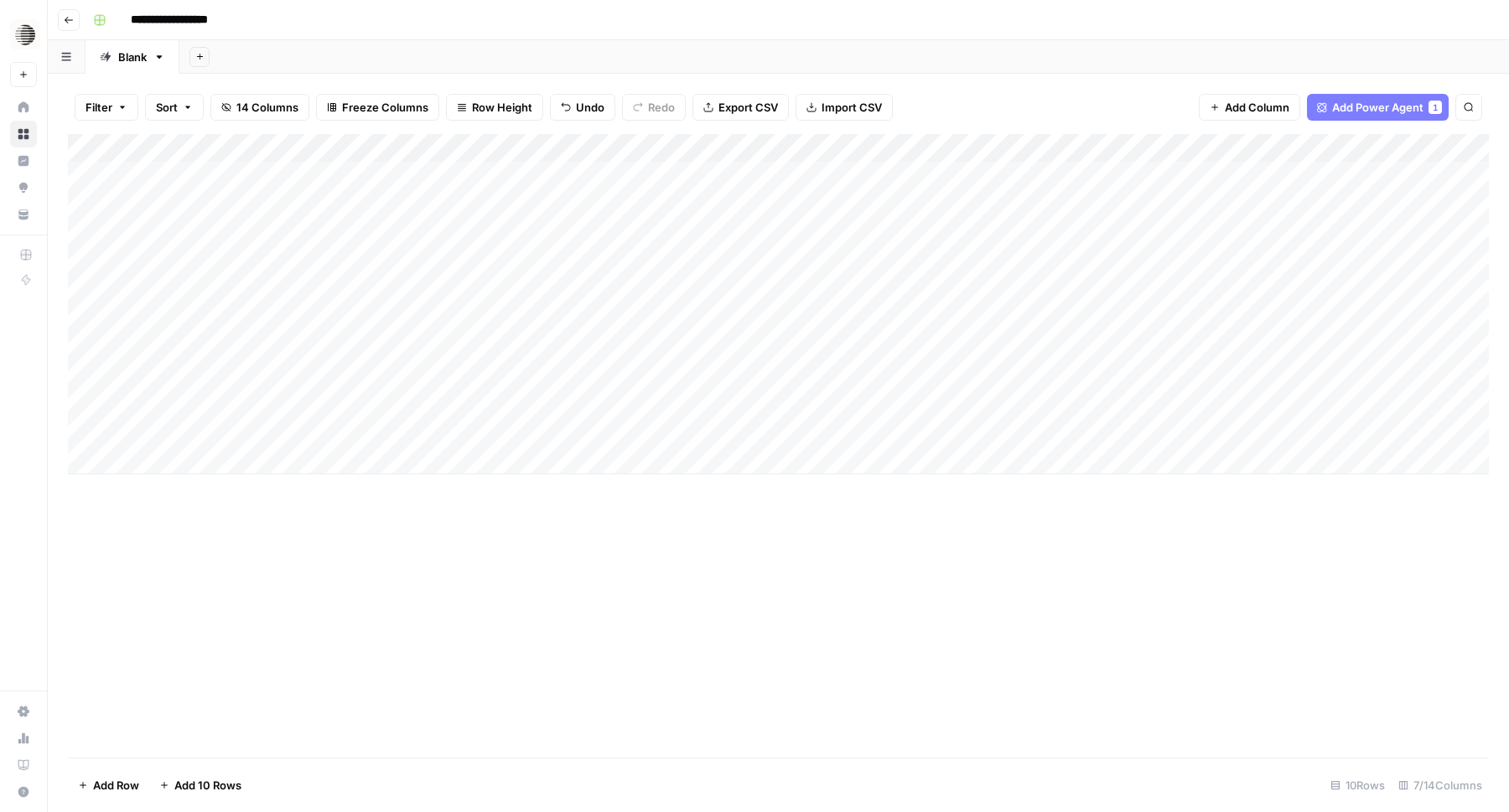
click at [614, 409] on div "Add Column" at bounding box center [779, 304] width 1421 height 340
click at [612, 437] on div "Add Column" at bounding box center [779, 304] width 1421 height 340
click at [870, 542] on div "Add Column" at bounding box center [779, 446] width 1421 height 624
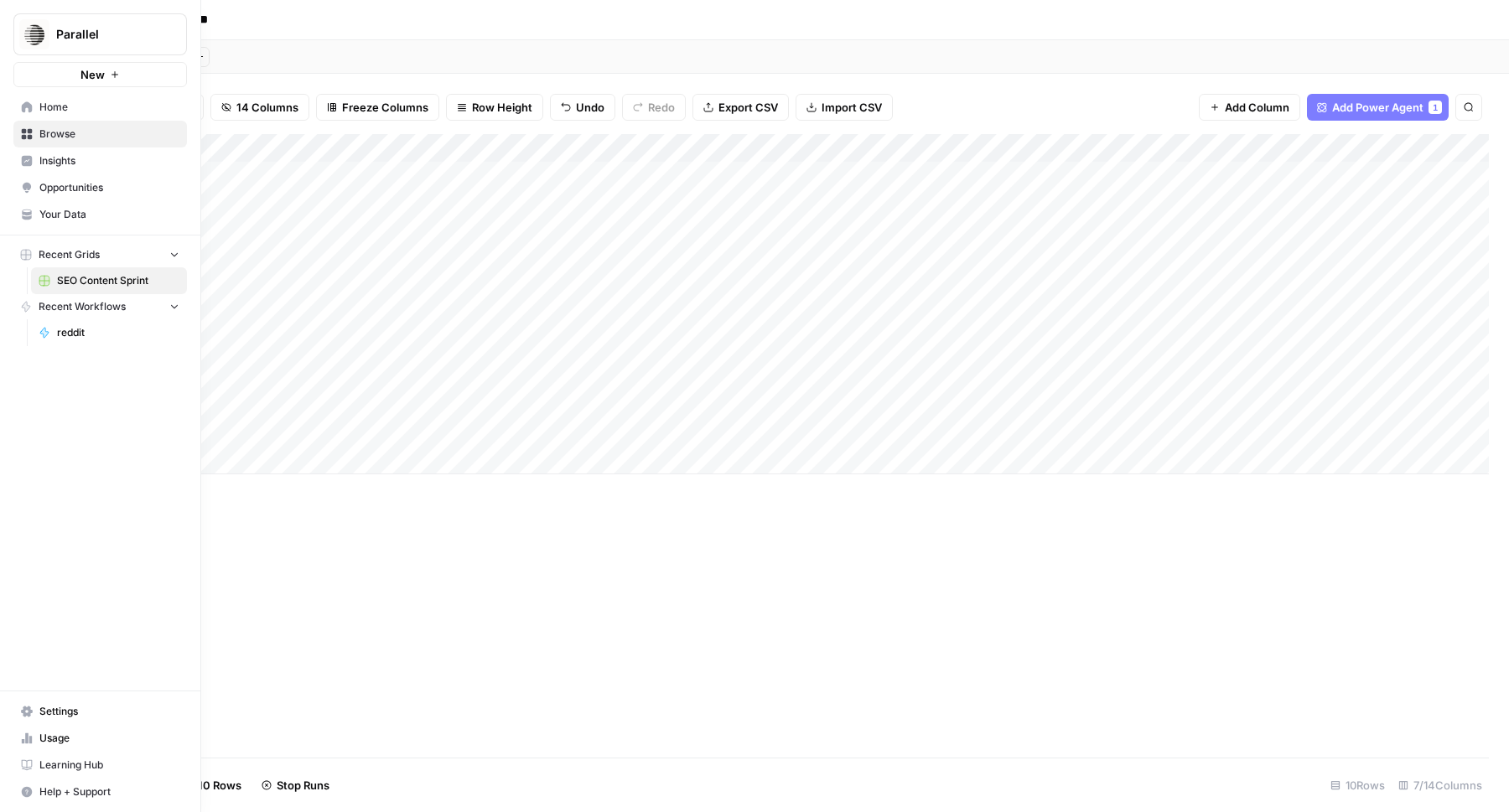
click at [79, 737] on span "Usage" at bounding box center [109, 738] width 140 height 15
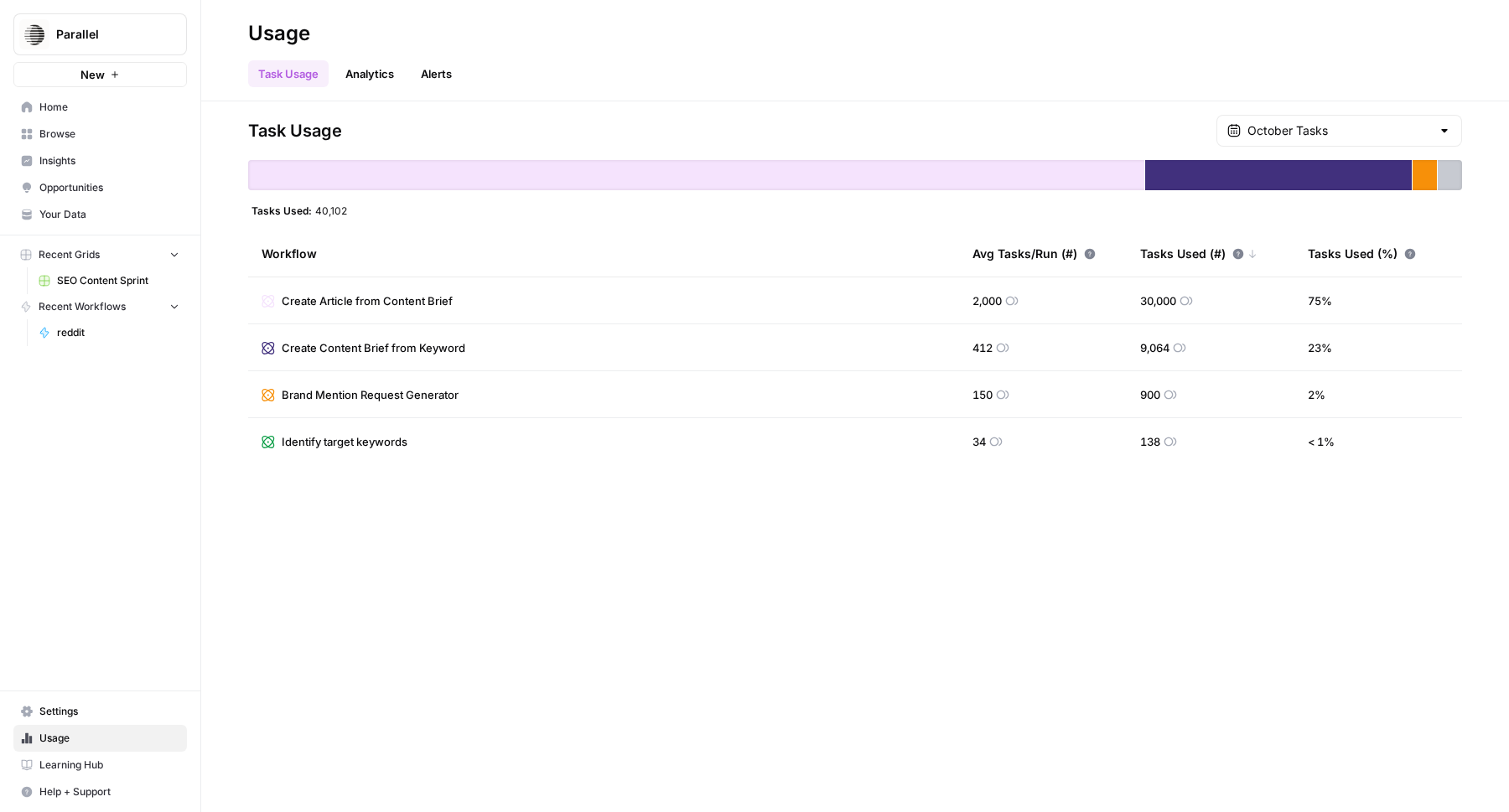
click at [353, 95] on header "Usage Task Usage Analytics Alerts" at bounding box center [855, 50] width 1308 height 102
click at [371, 78] on link "Analytics" at bounding box center [370, 74] width 69 height 27
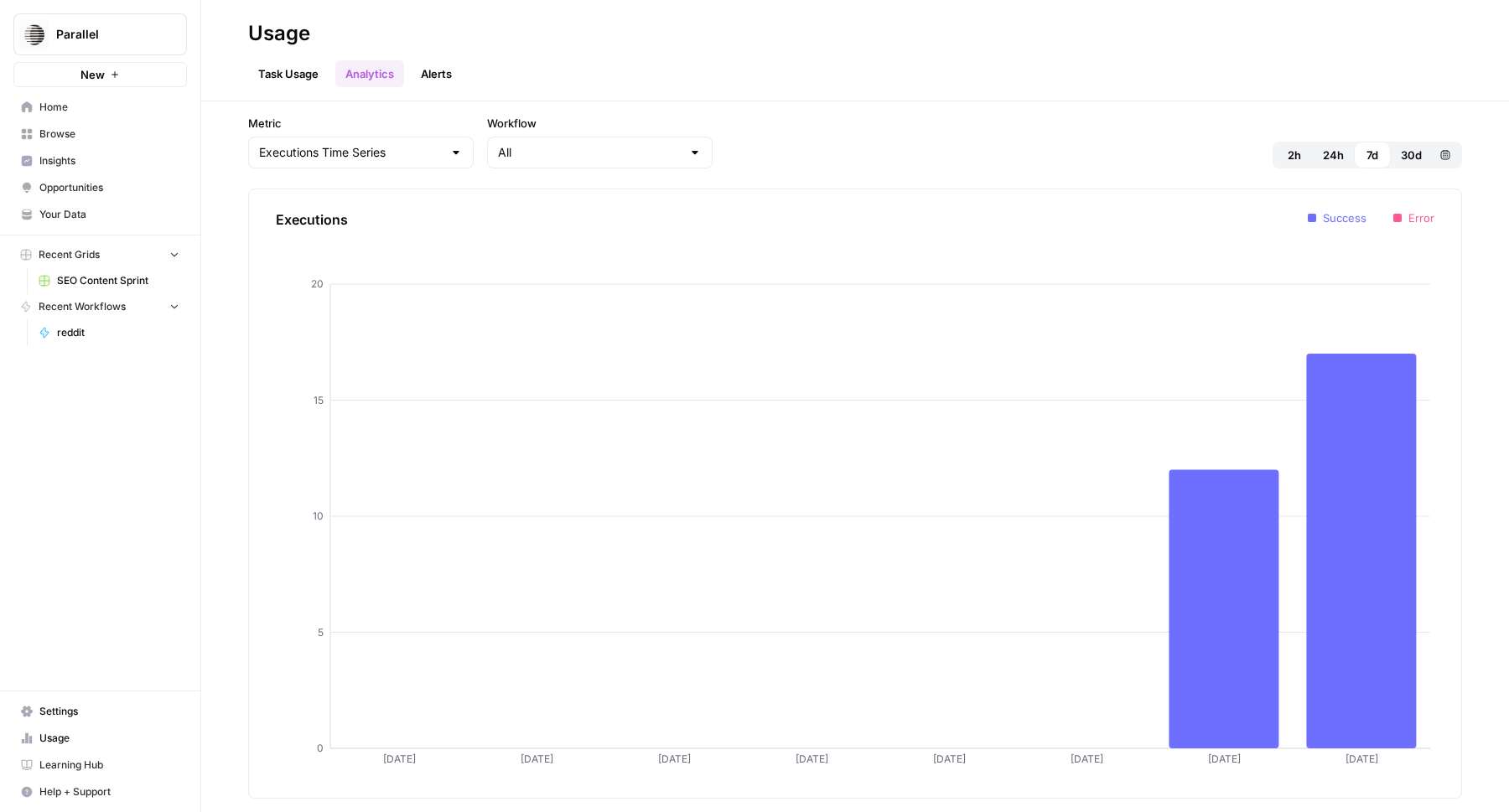
click at [442, 82] on link "Alerts" at bounding box center [436, 74] width 51 height 27
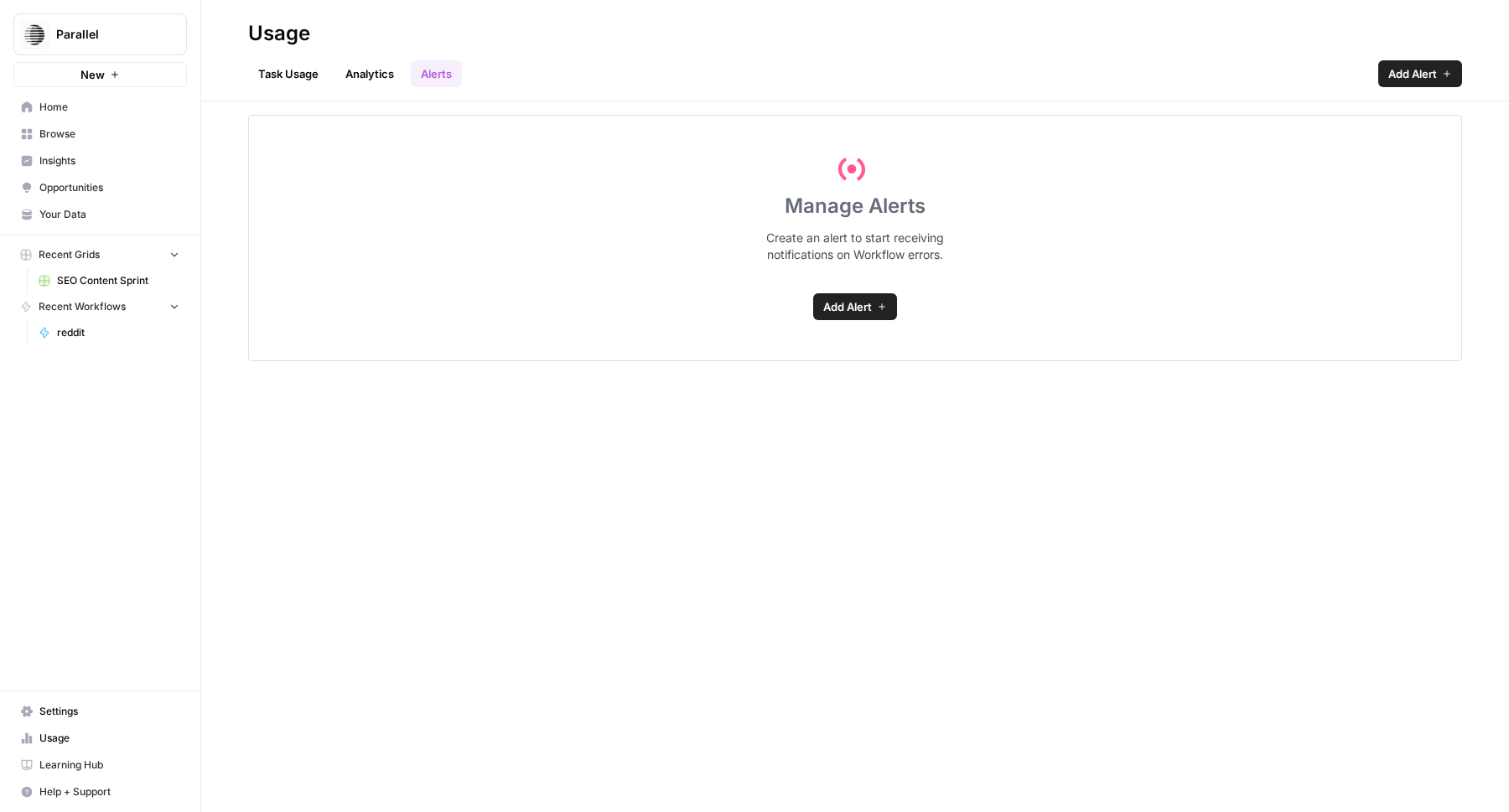
click at [264, 88] on header "Usage Task Usage Analytics Alerts Add Alert" at bounding box center [855, 50] width 1308 height 102
click at [293, 78] on link "Task Usage" at bounding box center [288, 74] width 80 height 27
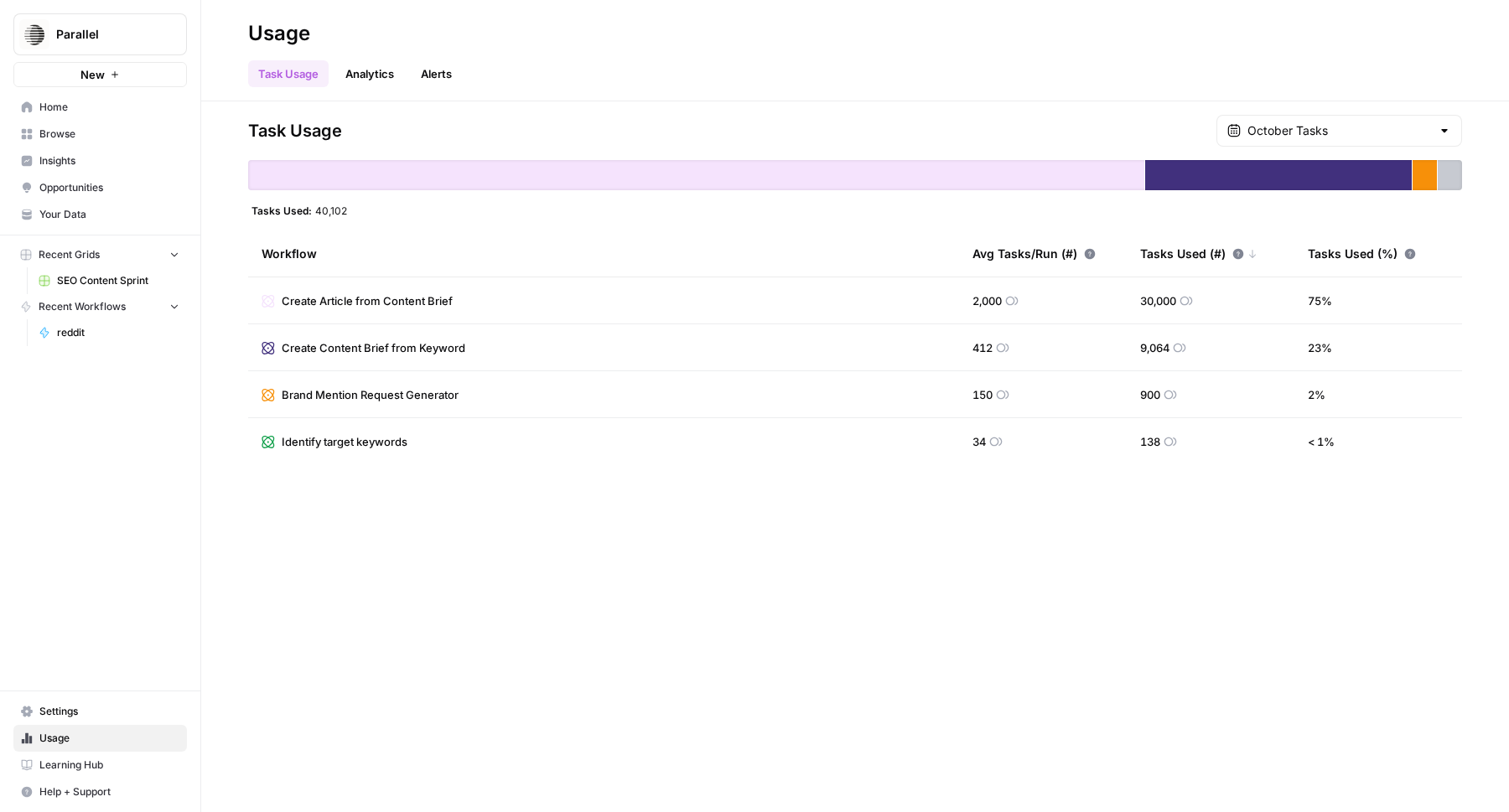
click at [137, 277] on span "SEO Content Sprint" at bounding box center [118, 281] width 122 height 15
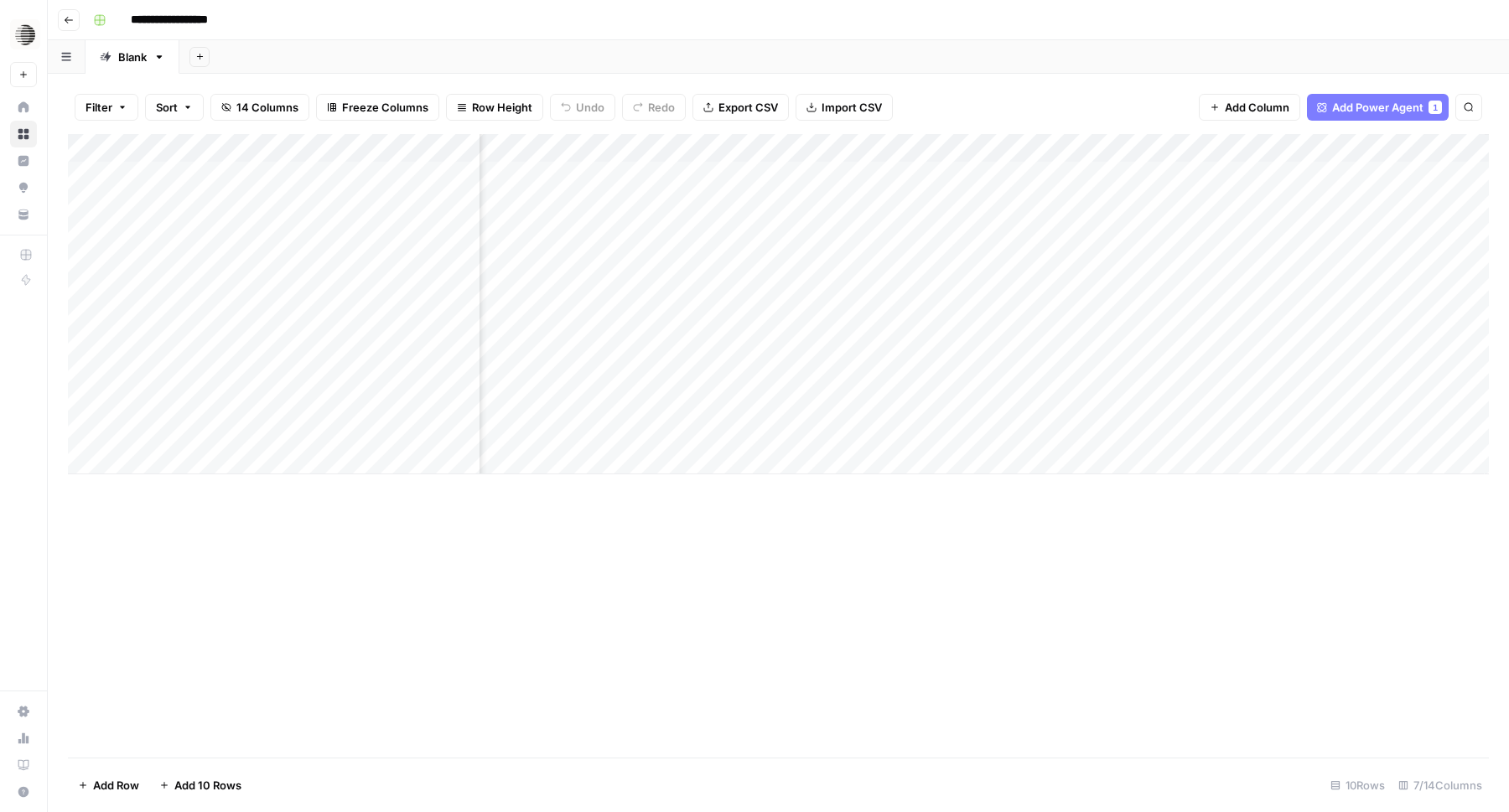
scroll to position [0, 263]
click at [1211, 147] on div "Add Column" at bounding box center [779, 304] width 1421 height 340
click at [1368, 103] on span "Add Power Agent" at bounding box center [1378, 107] width 91 height 17
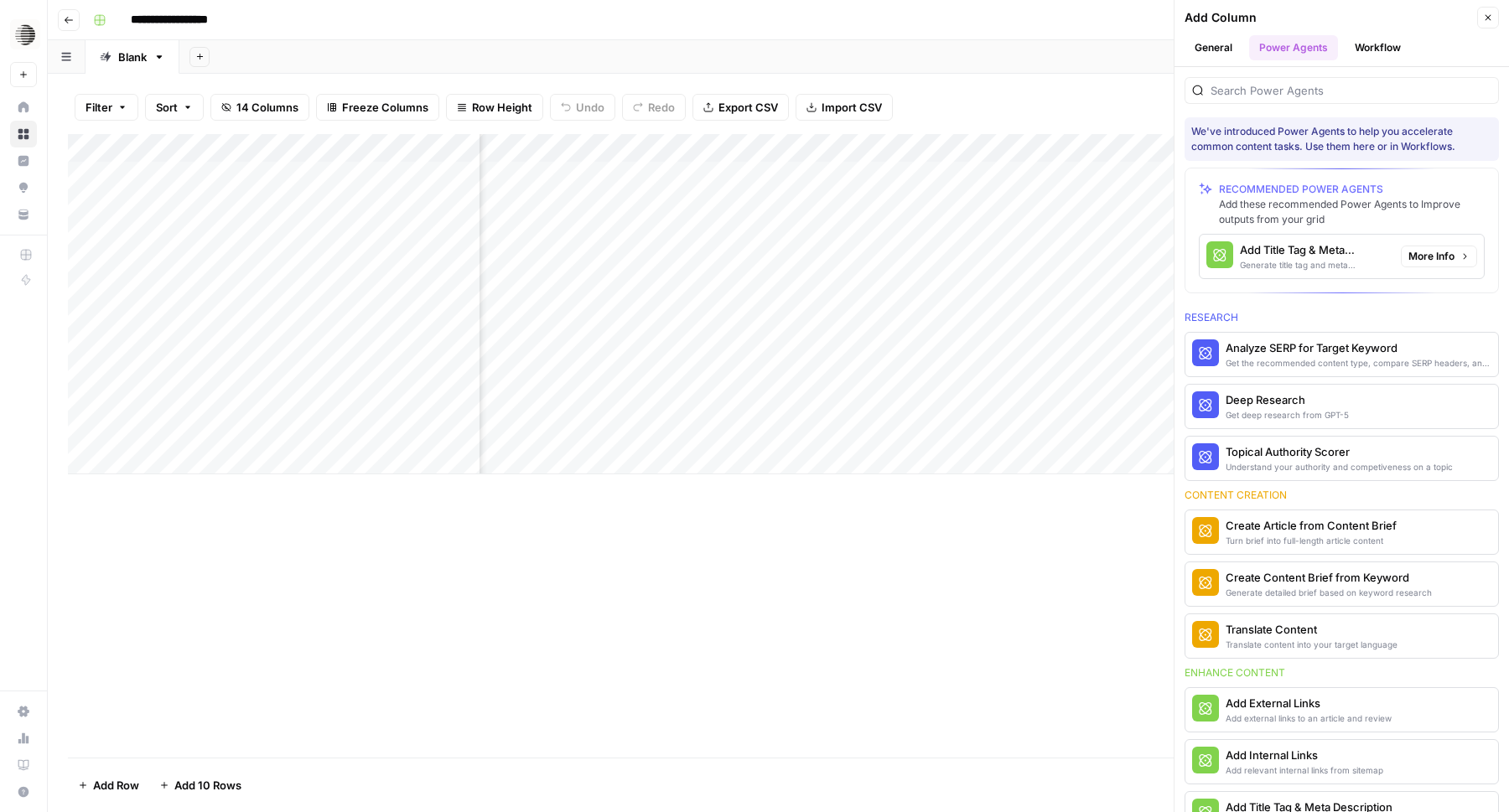
click at [1333, 257] on div "Add Title Tag & Meta Description" at bounding box center [1314, 250] width 147 height 17
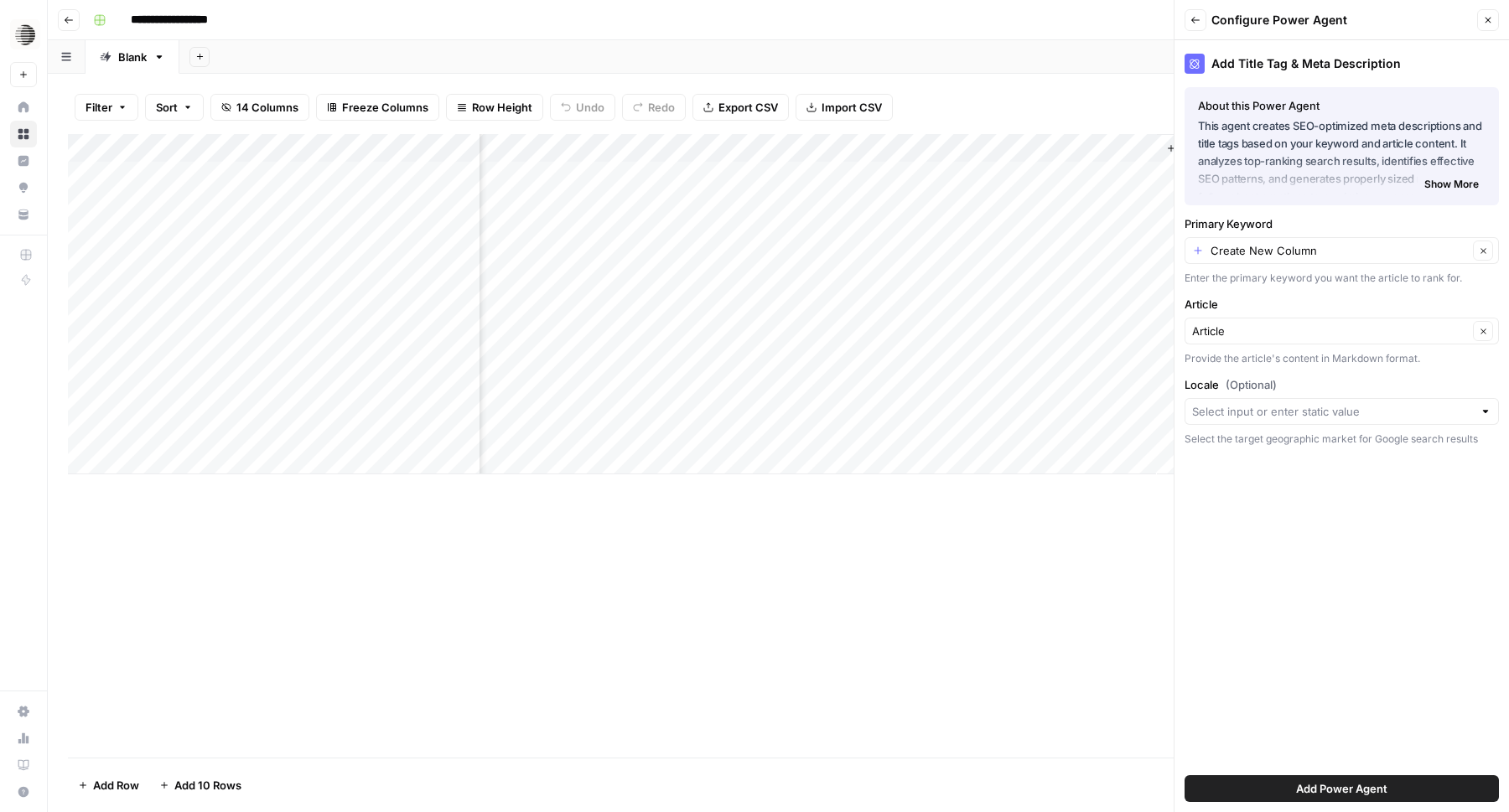
scroll to position [0, 505]
click at [1393, 327] on input "Article" at bounding box center [1331, 331] width 276 height 17
type input "Article"
click at [1107, 602] on div "Add Column" at bounding box center [779, 446] width 1421 height 624
click at [1498, 18] on button "Close" at bounding box center [1488, 20] width 21 height 21
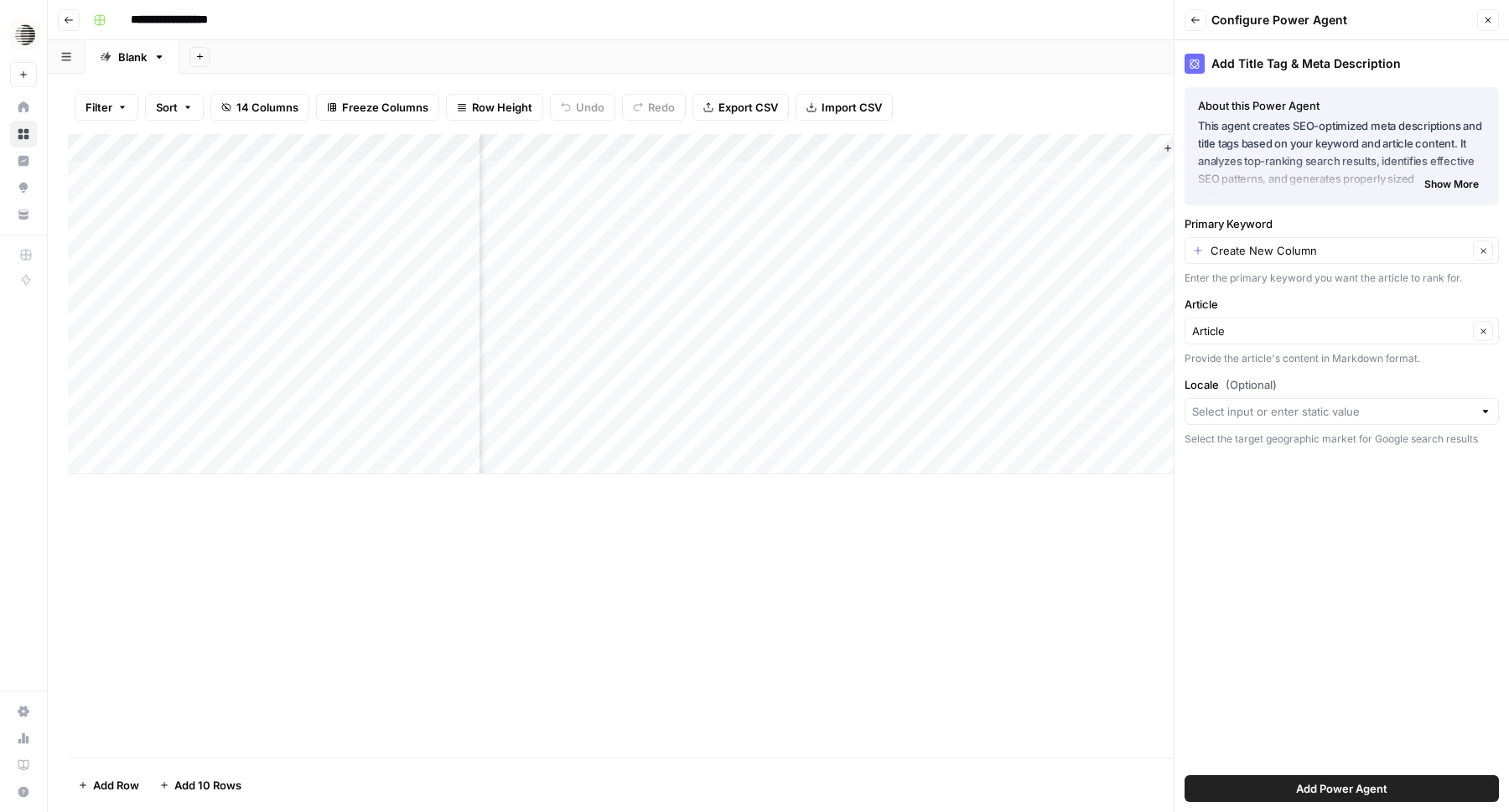
scroll to position [0, 263]
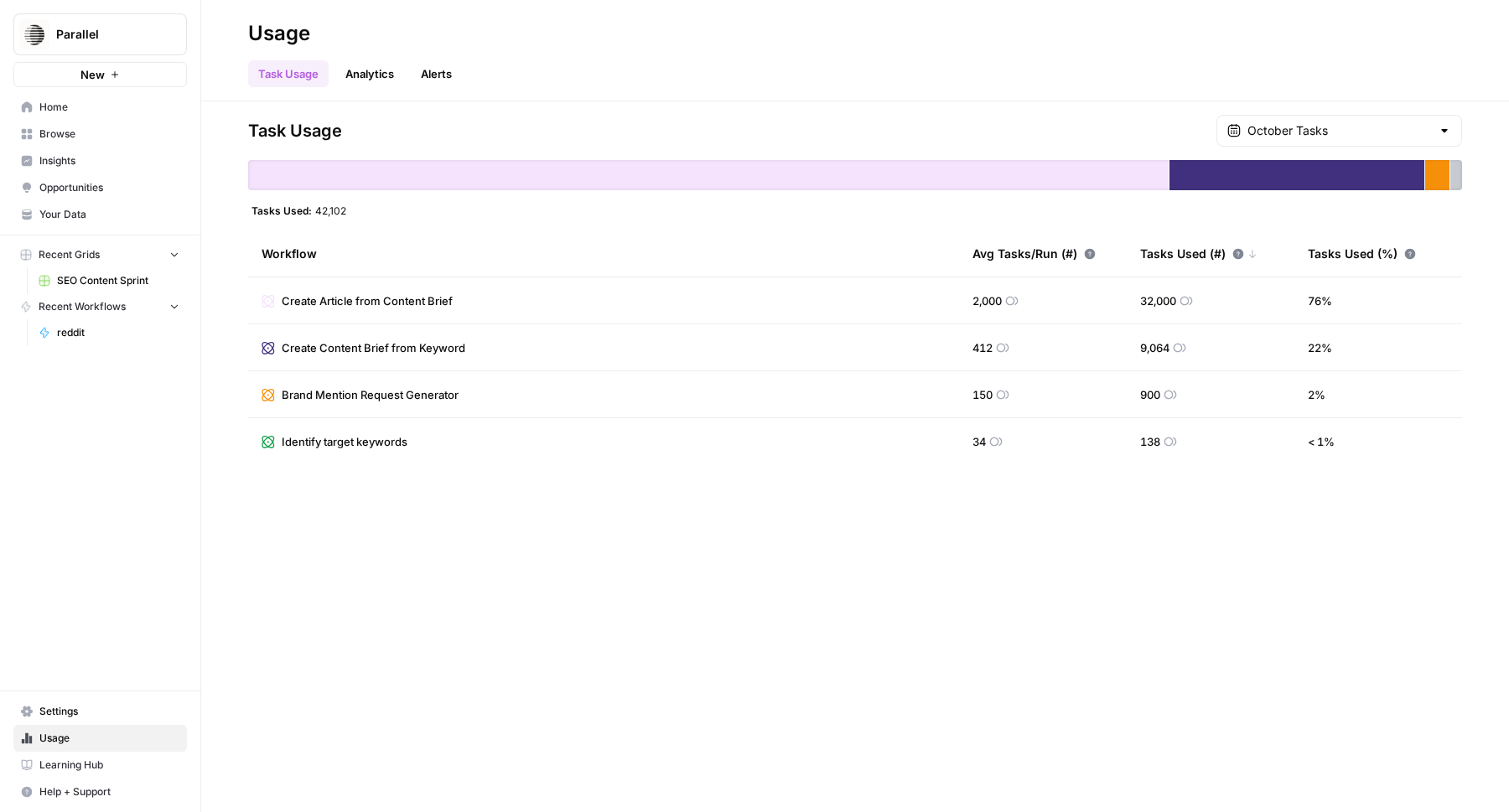
click at [150, 290] on link "SEO Content Sprint" at bounding box center [108, 281] width 156 height 27
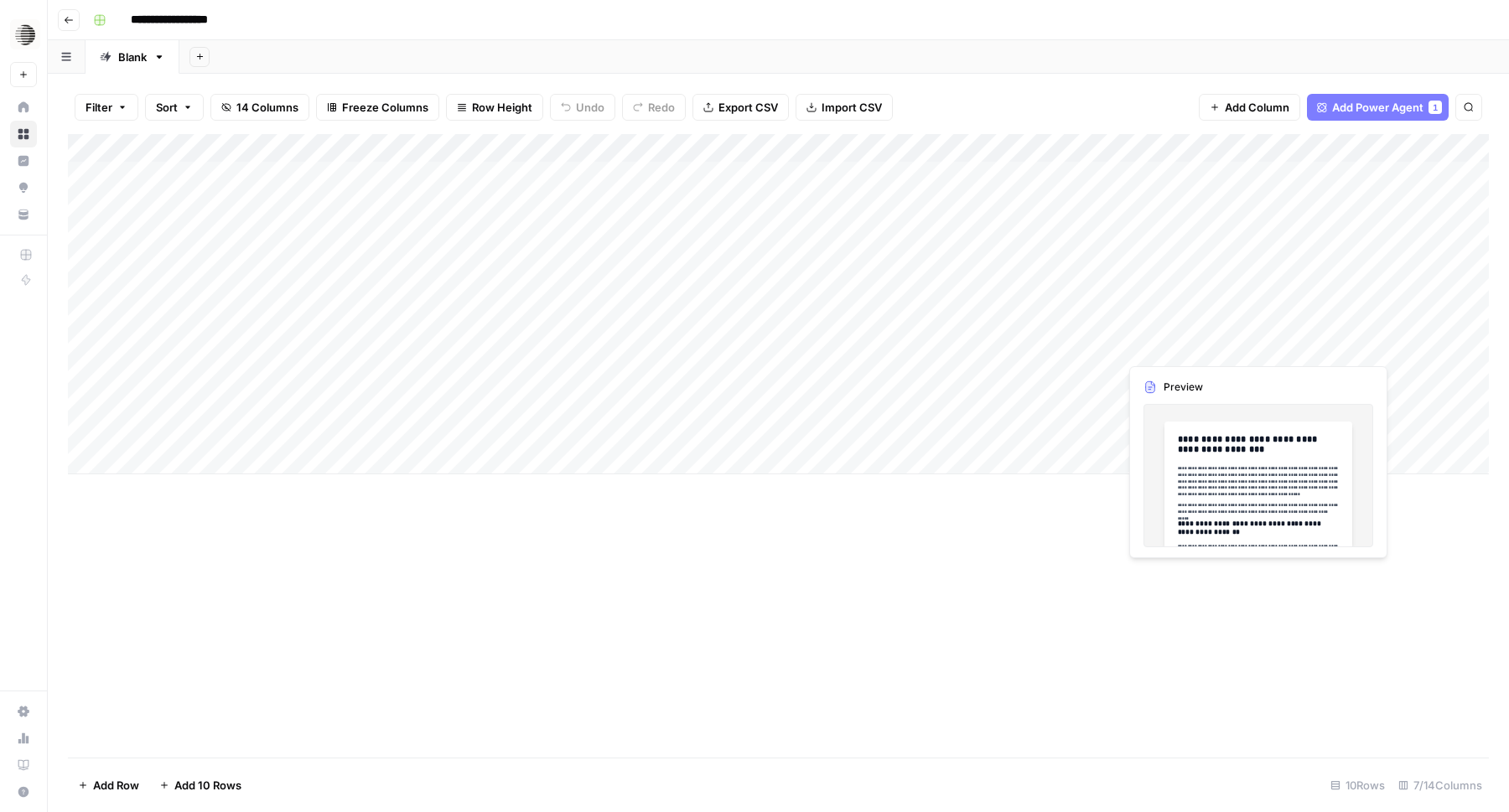
click at [1184, 345] on div "Add Column" at bounding box center [779, 304] width 1421 height 340
click at [1212, 350] on div "Add Column" at bounding box center [779, 304] width 1421 height 340
click at [1212, 350] on div at bounding box center [1195, 346] width 154 height 31
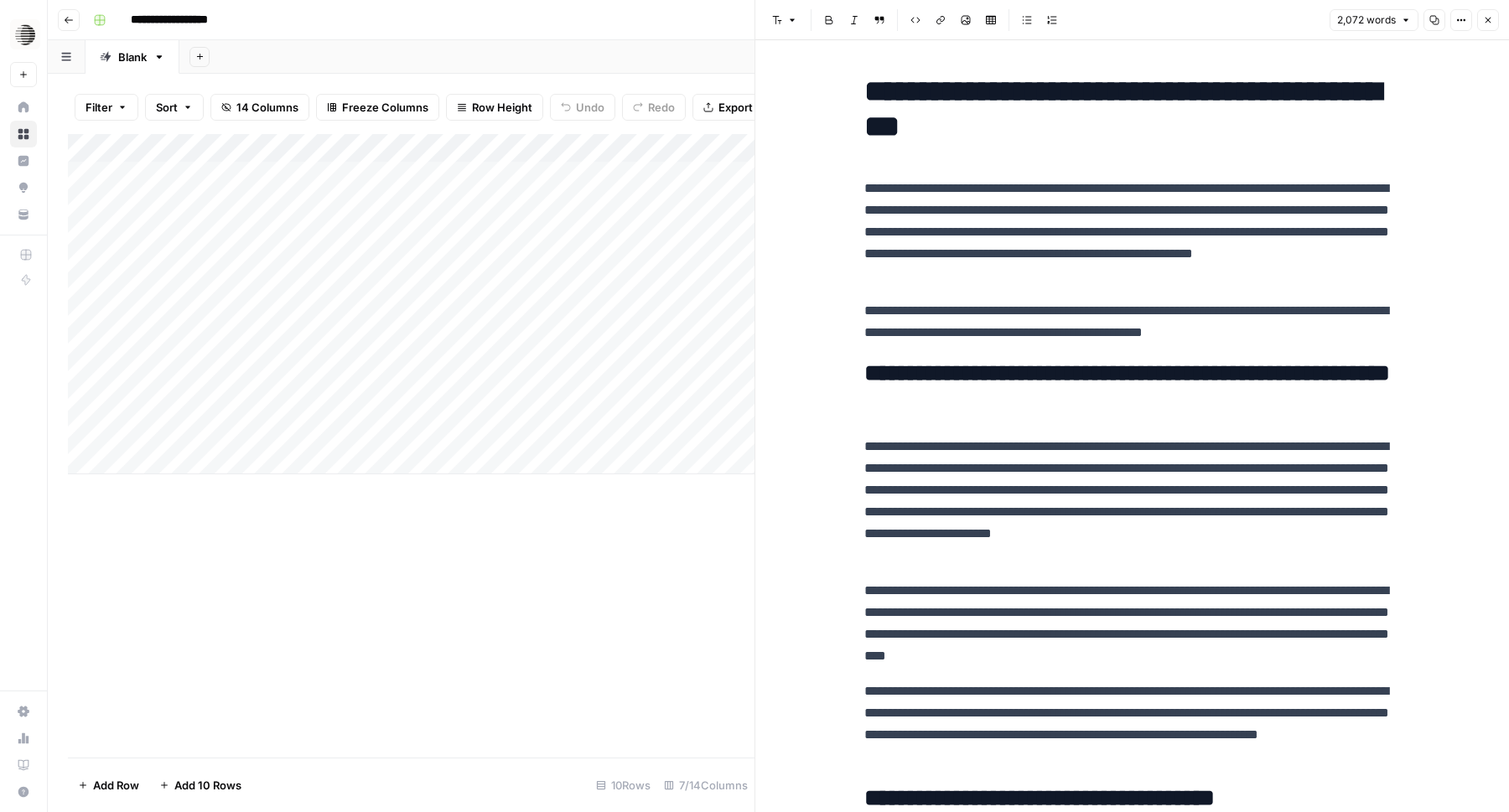
click at [1167, 360] on div at bounding box center [1195, 346] width 154 height 31
click at [1437, 21] on icon "button" at bounding box center [1434, 20] width 10 height 10
click at [1494, 21] on button "Close" at bounding box center [1488, 20] width 21 height 21
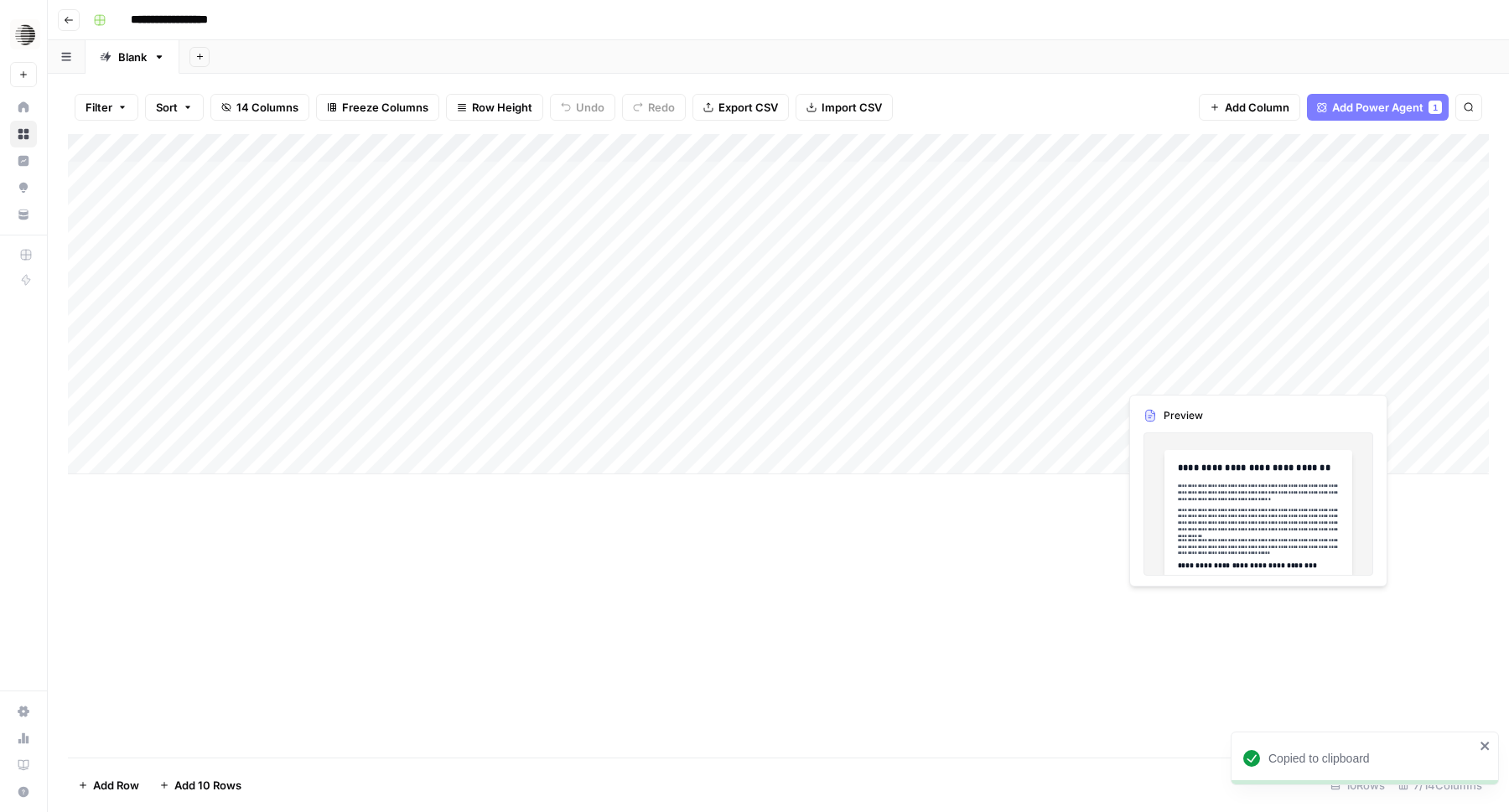
click at [1200, 377] on div "Add Column" at bounding box center [779, 304] width 1421 height 340
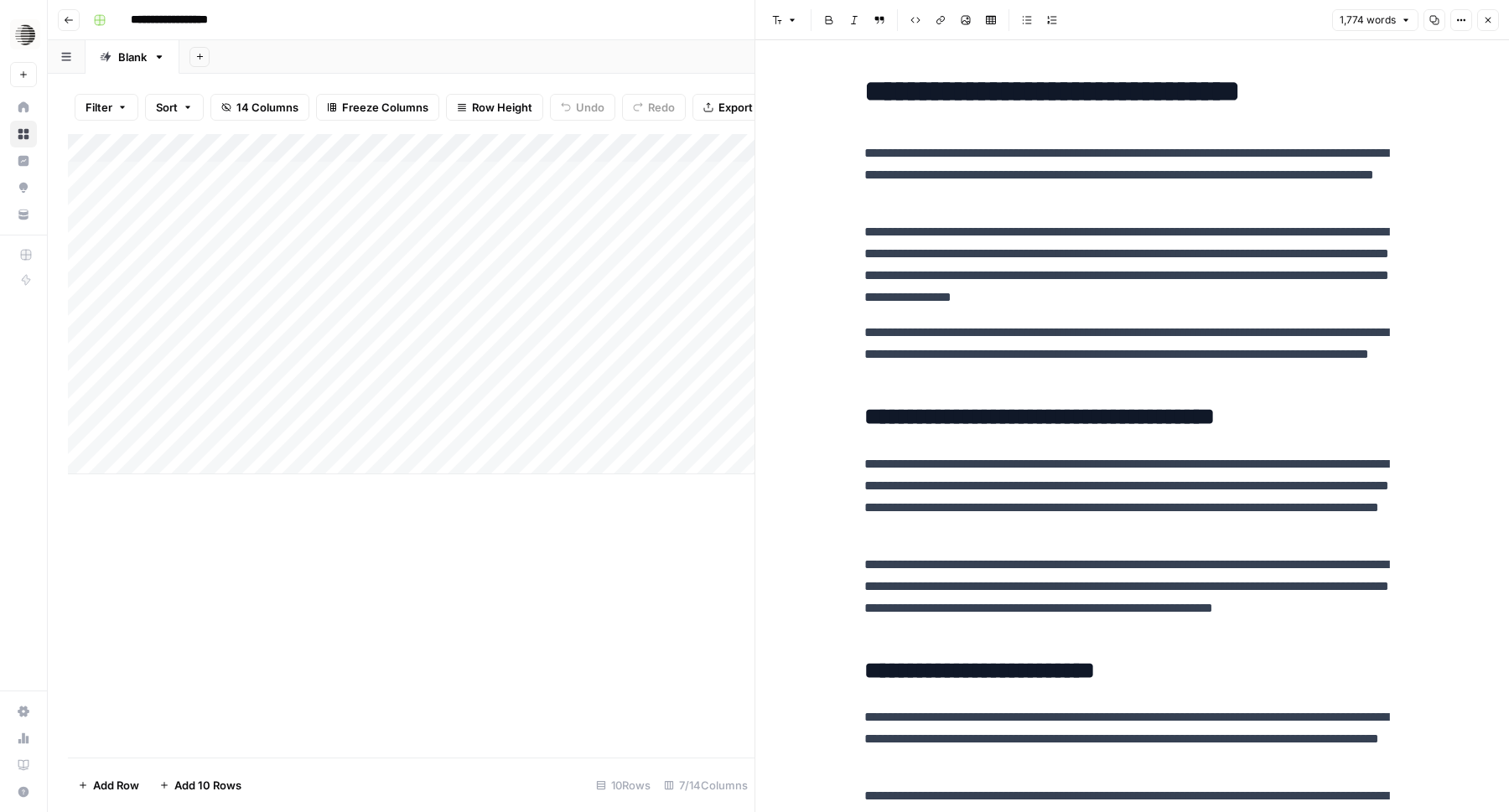
click at [1433, 21] on icon "button" at bounding box center [1435, 21] width 9 height 9
click at [1491, 23] on icon "button" at bounding box center [1488, 20] width 10 height 10
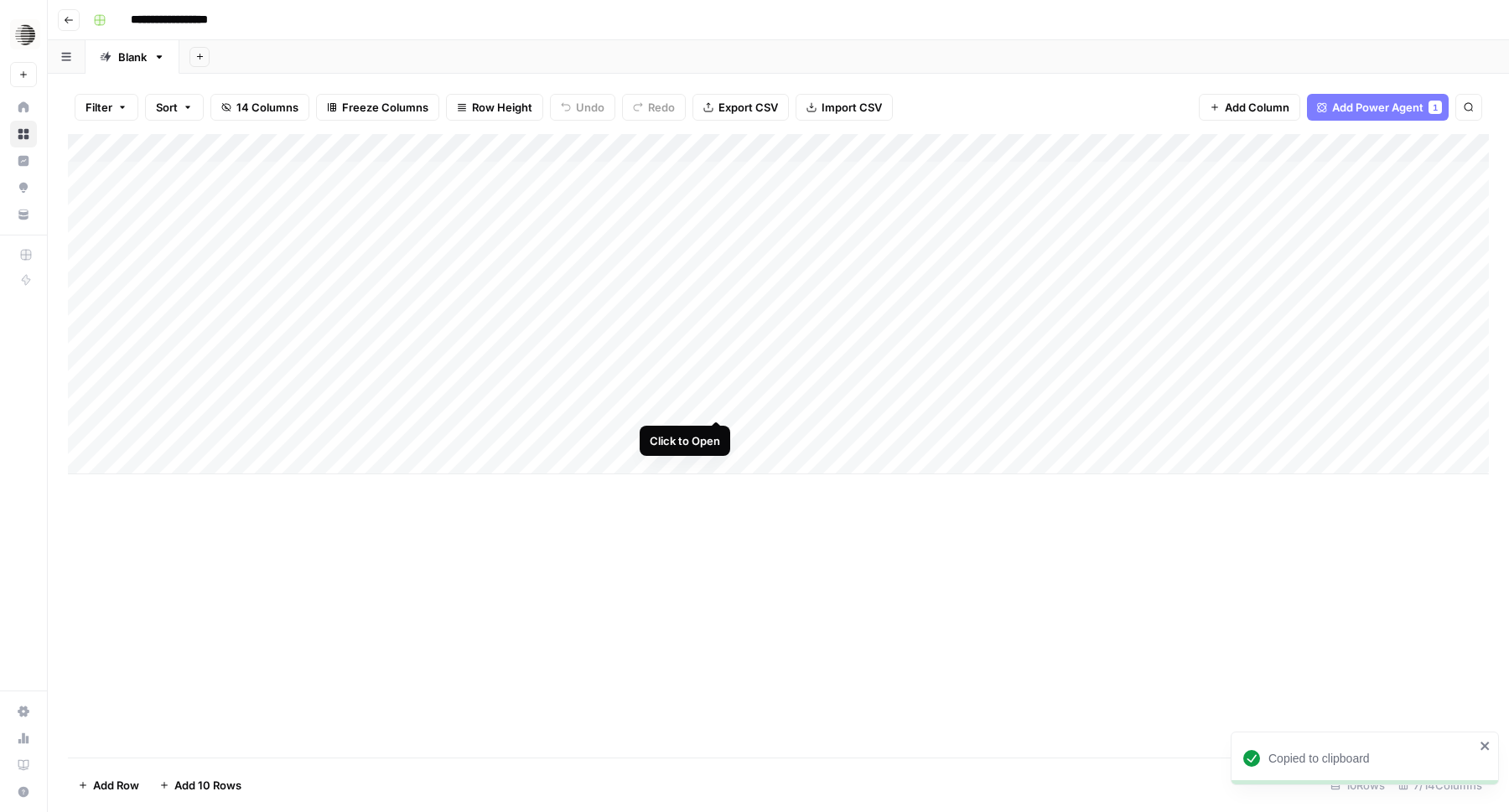
click at [719, 405] on div "Add Column" at bounding box center [779, 304] width 1421 height 340
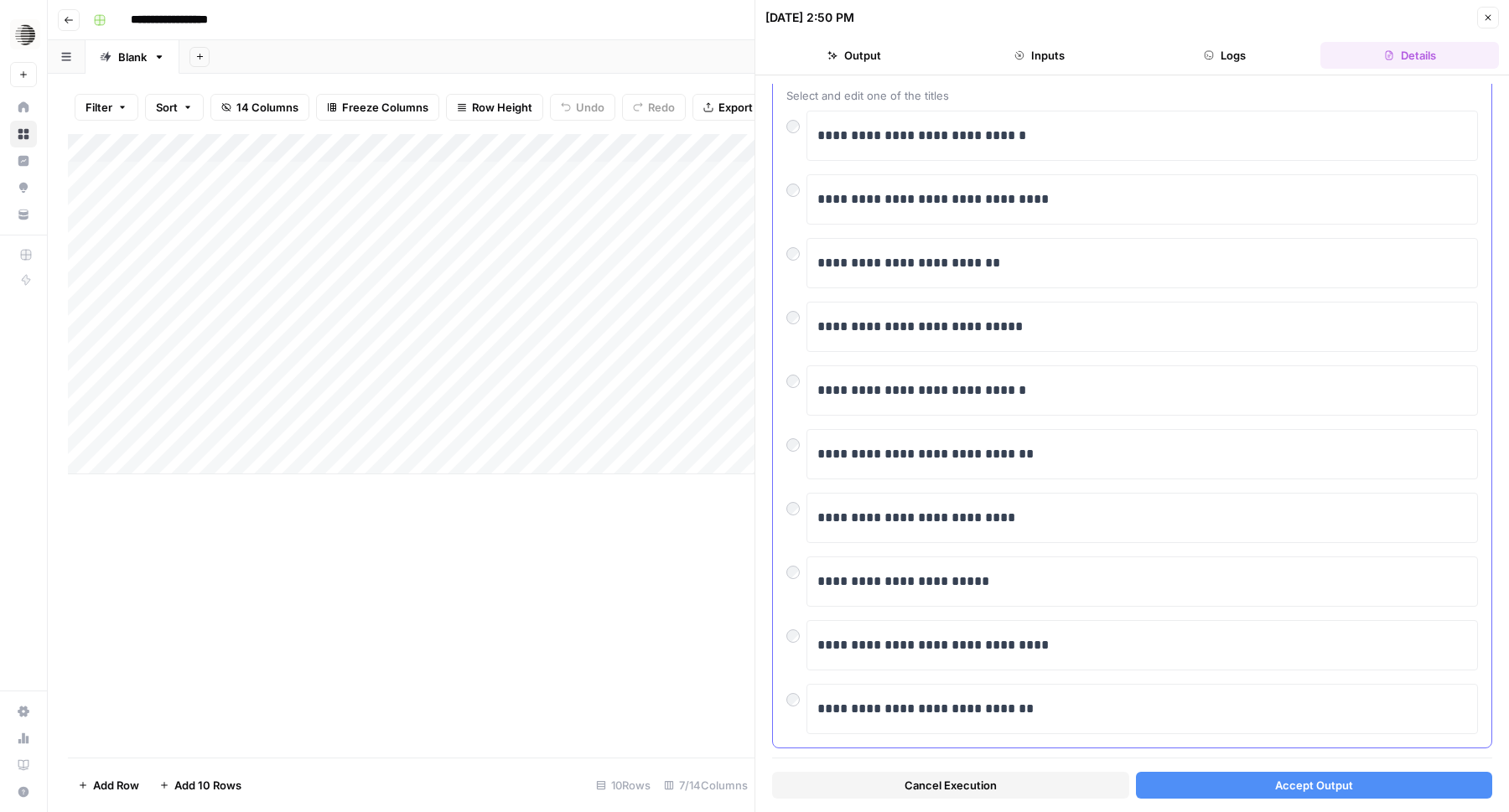
scroll to position [125, 0]
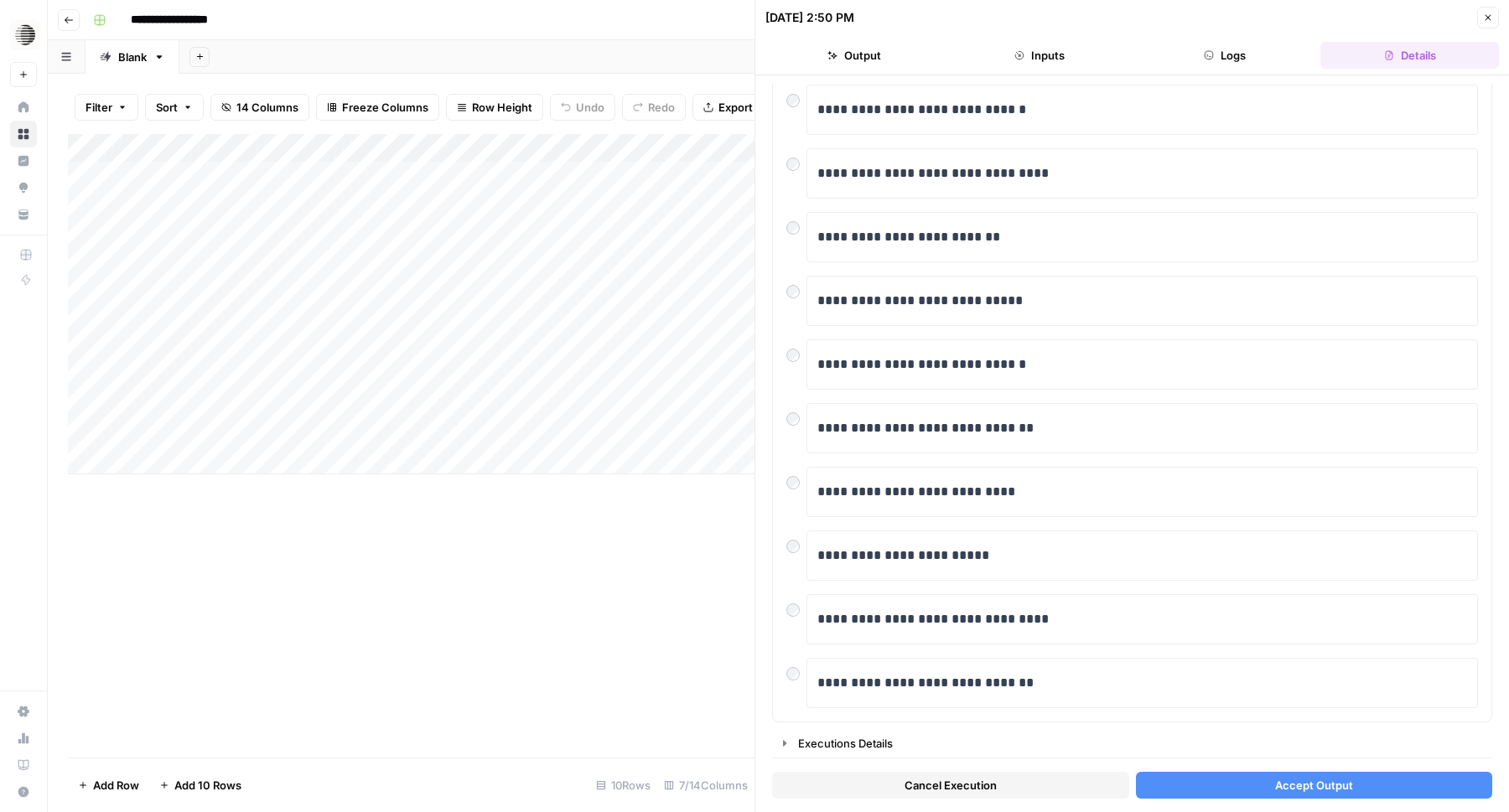
click at [977, 784] on span "Cancel Execution" at bounding box center [950, 785] width 92 height 17
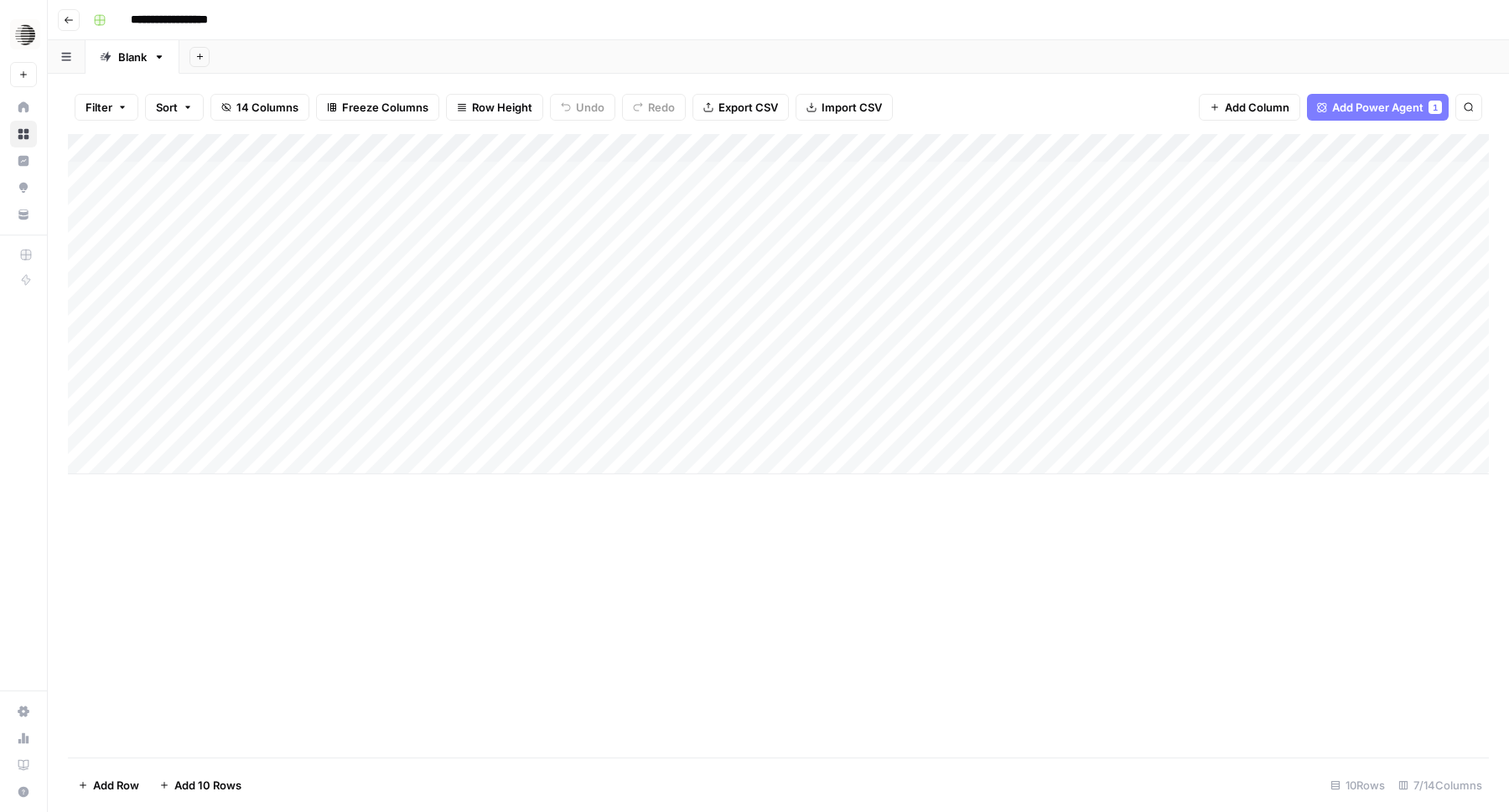
click at [244, 406] on div "Add Column" at bounding box center [779, 304] width 1421 height 340
click at [245, 405] on div "Add Column" at bounding box center [779, 304] width 1421 height 340
click at [174, 406] on textarea "**********" at bounding box center [303, 405] width 355 height 23
type textarea "**********"
click at [448, 399] on div "Add Column" at bounding box center [779, 304] width 1421 height 340
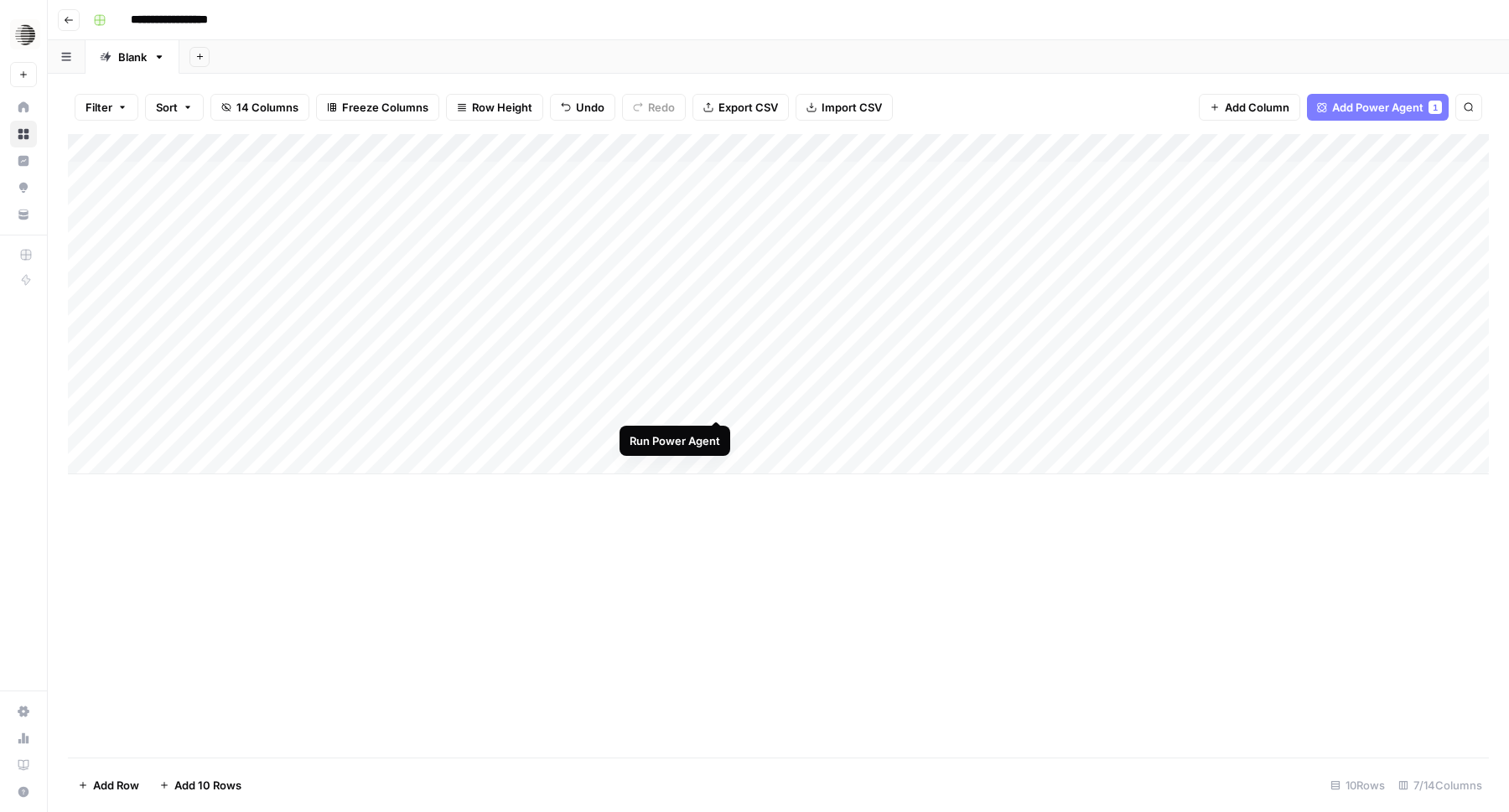
click at [716, 403] on div "Add Column" at bounding box center [779, 304] width 1421 height 340
click at [719, 434] on div "Add Column" at bounding box center [779, 304] width 1421 height 340
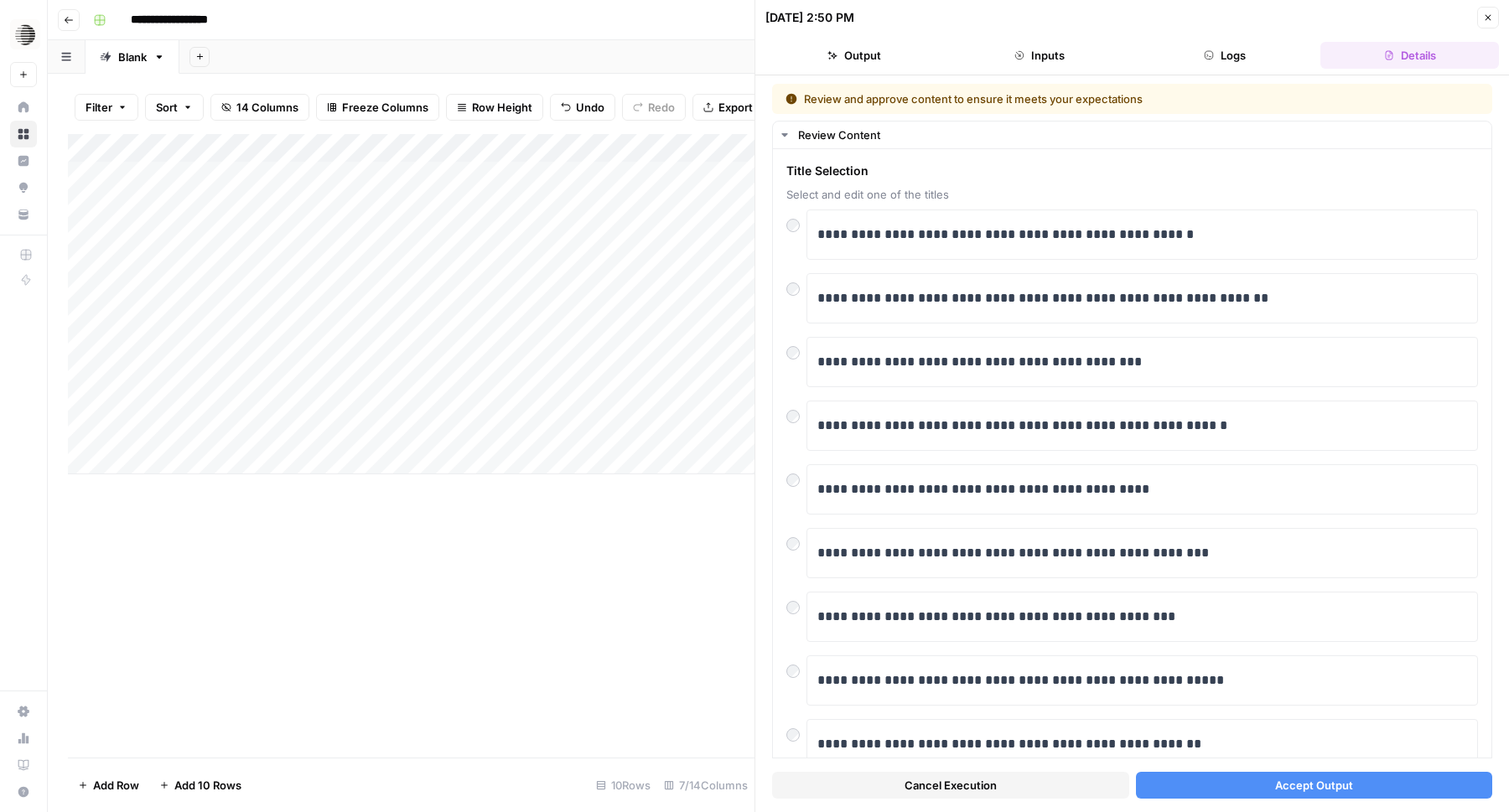
click at [1333, 786] on span "Accept Output" at bounding box center [1315, 785] width 78 height 17
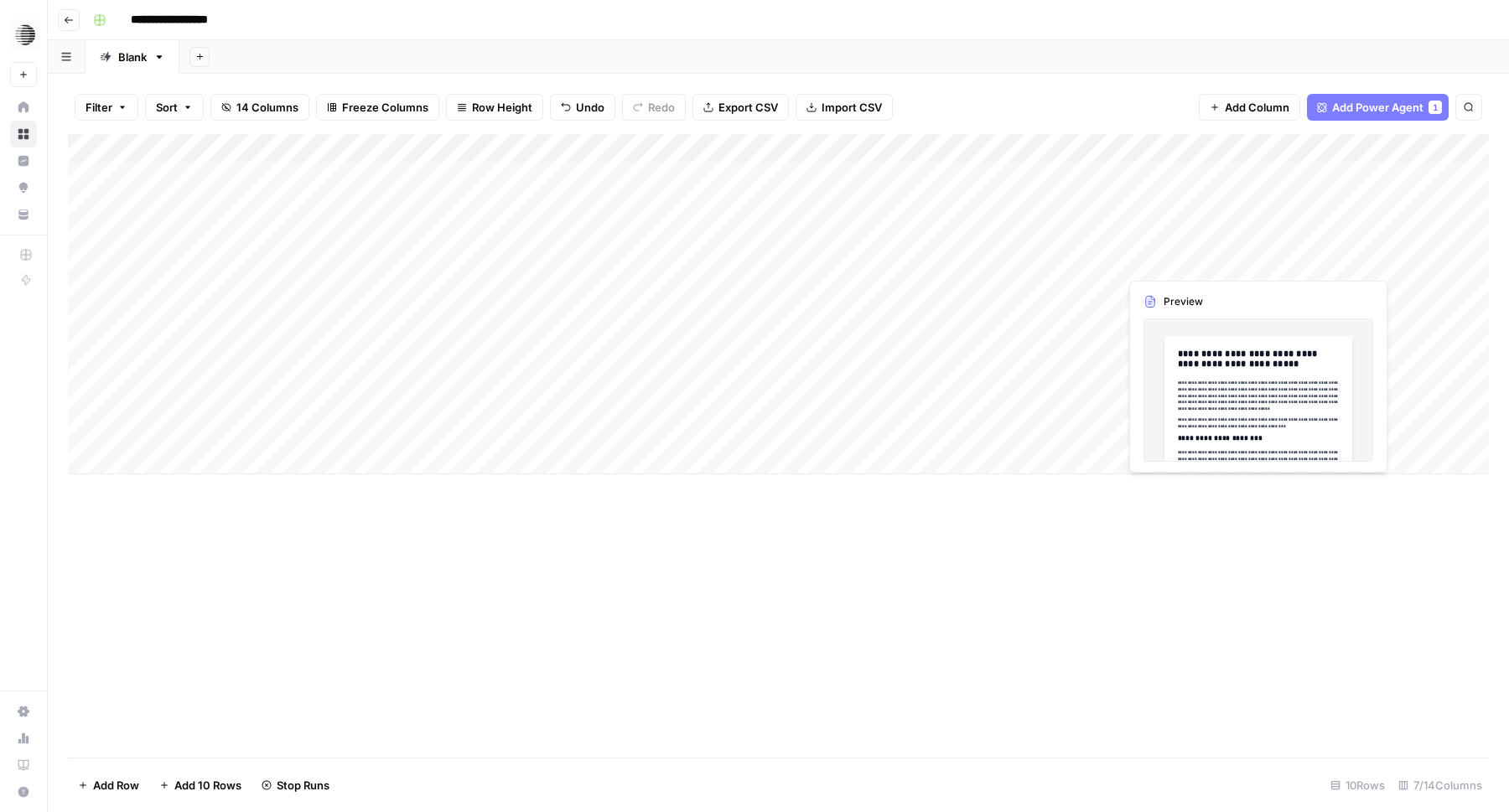
scroll to position [0, 263]
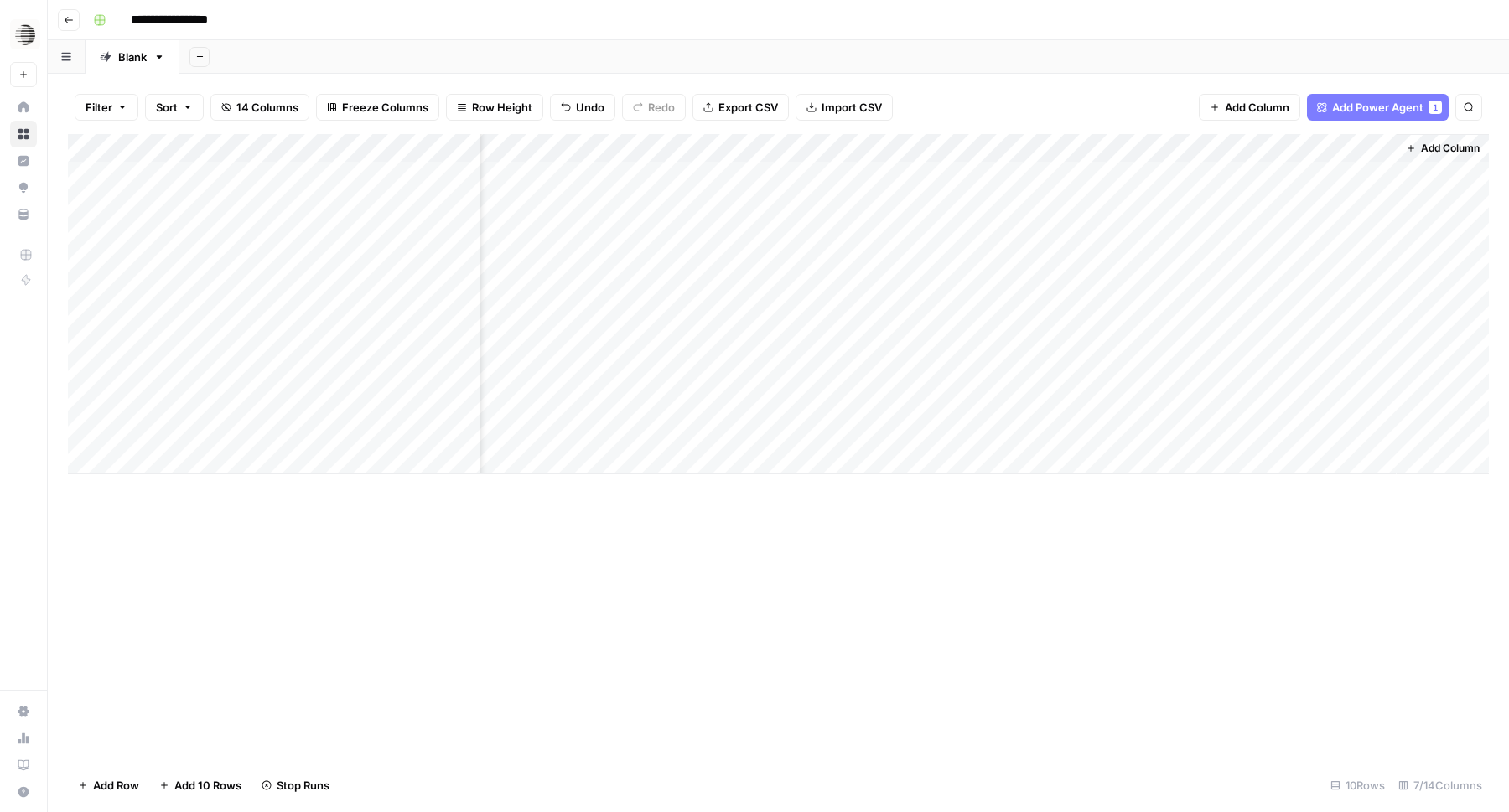
click at [1209, 148] on div "Add Column" at bounding box center [779, 304] width 1421 height 340
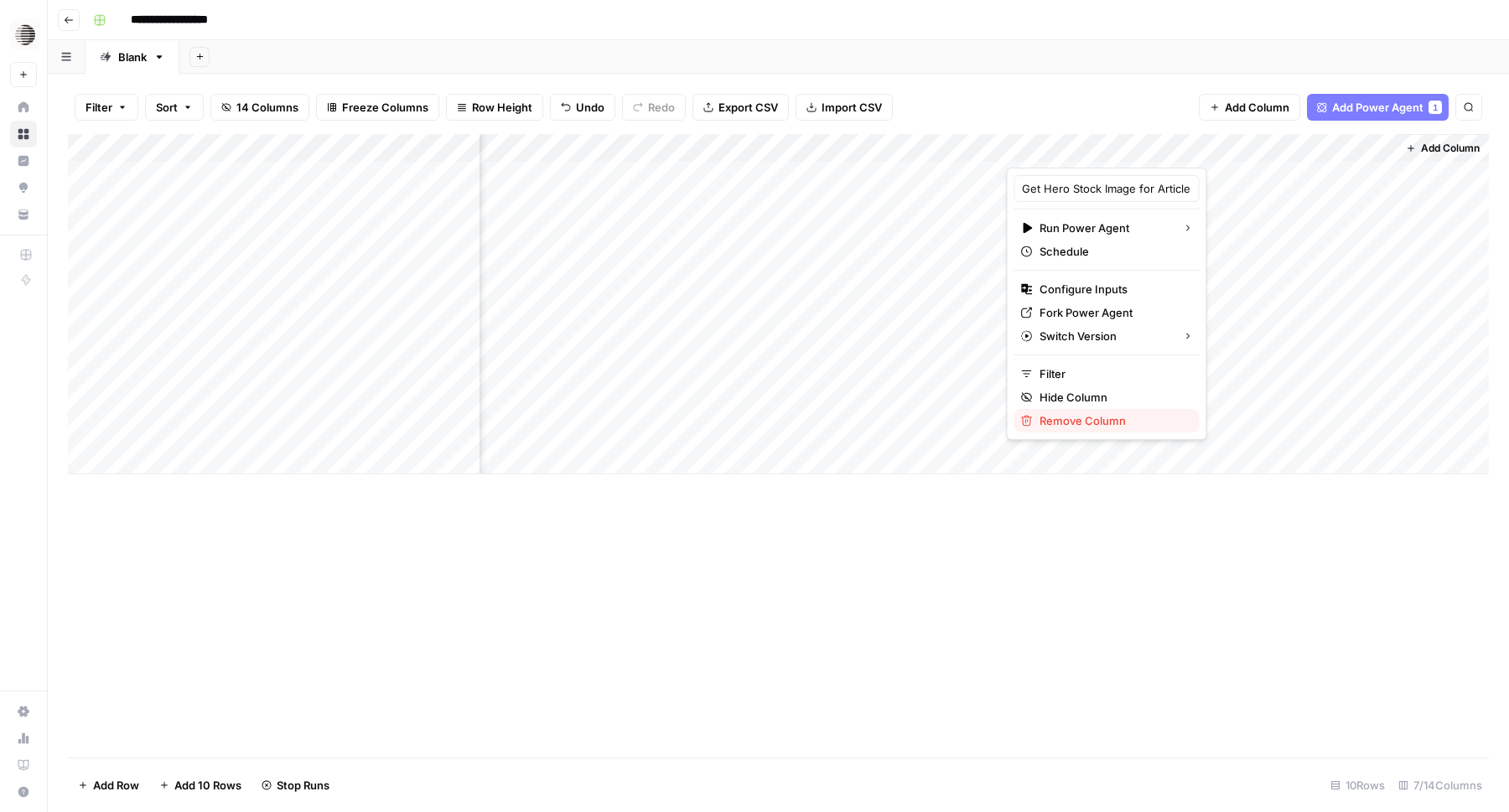
click at [1105, 420] on span "Remove Column" at bounding box center [1113, 420] width 146 height 17
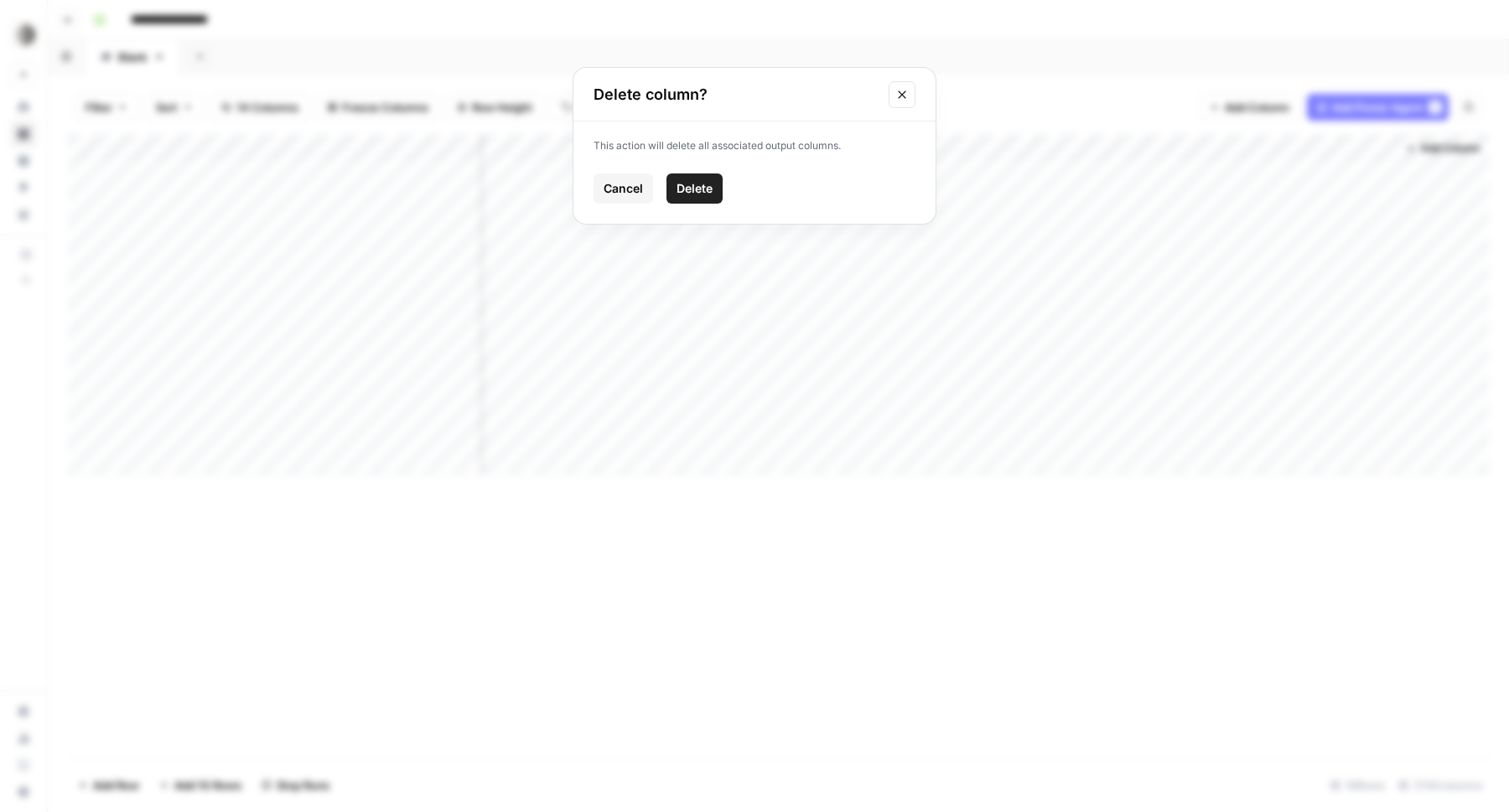
click at [702, 197] on button "Delete" at bounding box center [695, 188] width 56 height 30
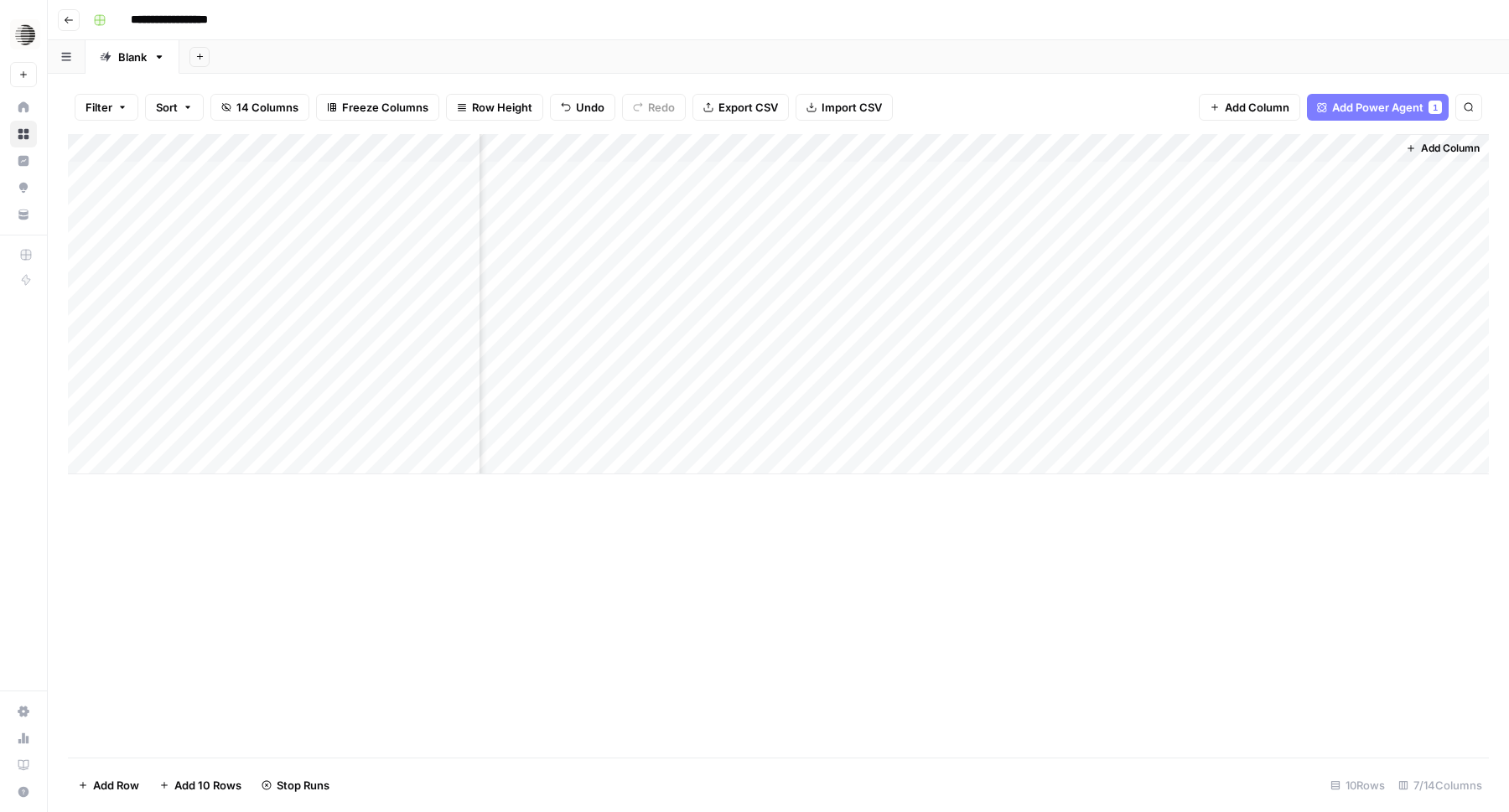
scroll to position [0, 0]
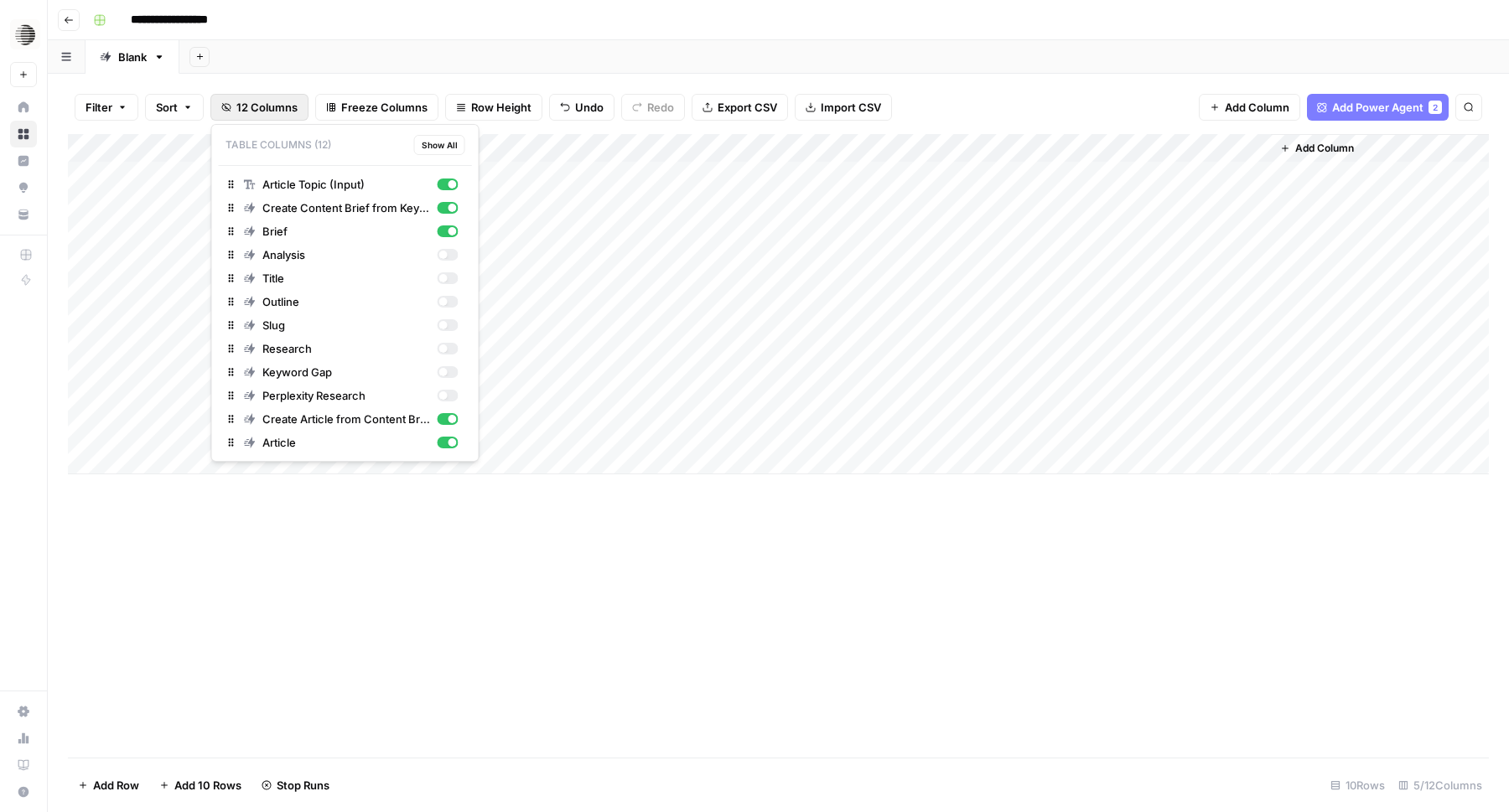
click at [224, 110] on icon "button" at bounding box center [227, 107] width 9 height 8
click at [448, 255] on div "button" at bounding box center [447, 255] width 21 height 12
click at [446, 393] on div "button" at bounding box center [442, 395] width 8 height 8
click at [446, 393] on div "button" at bounding box center [447, 395] width 21 height 12
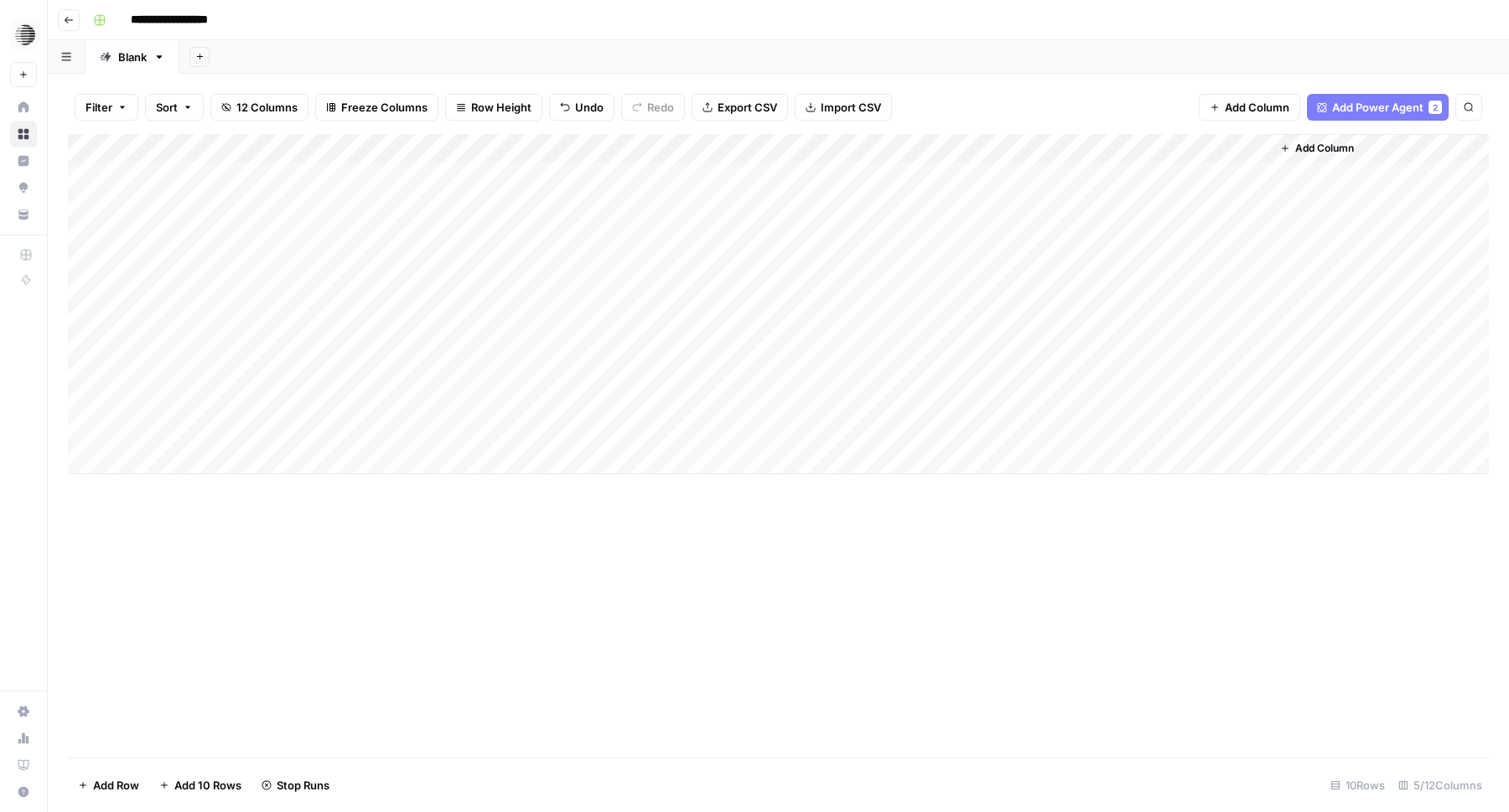
click at [503, 570] on div "Add Column" at bounding box center [779, 446] width 1421 height 624
click at [717, 403] on div "Add Column" at bounding box center [779, 304] width 1421 height 340
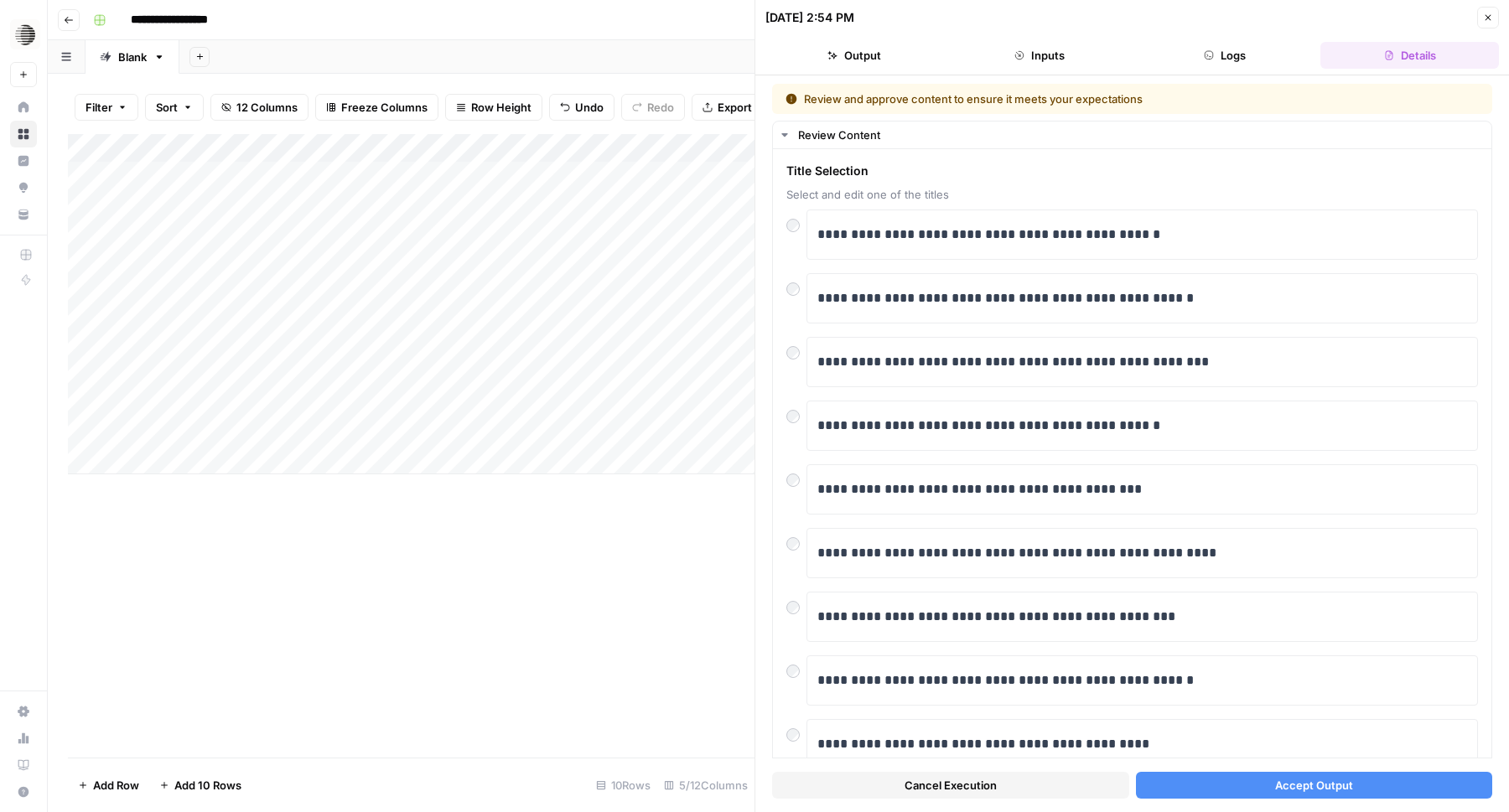
click at [1270, 784] on button "Accept Output" at bounding box center [1314, 785] width 357 height 27
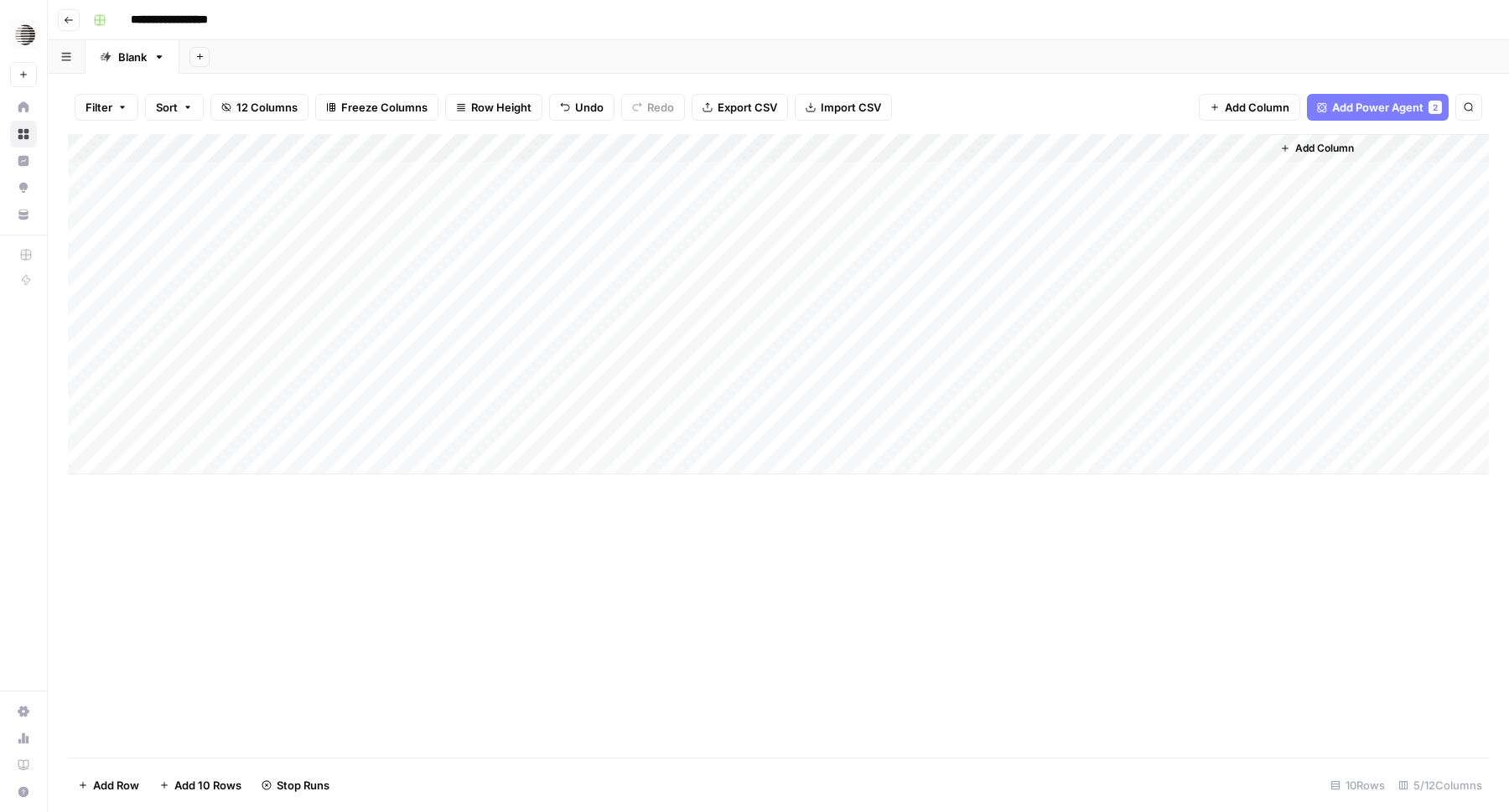
click at [1072, 435] on div "Add Column" at bounding box center [779, 304] width 1421 height 340
click at [788, 436] on div "Add Column" at bounding box center [779, 304] width 1421 height 340
click at [867, 430] on div "Add Column" at bounding box center [779, 304] width 1421 height 340
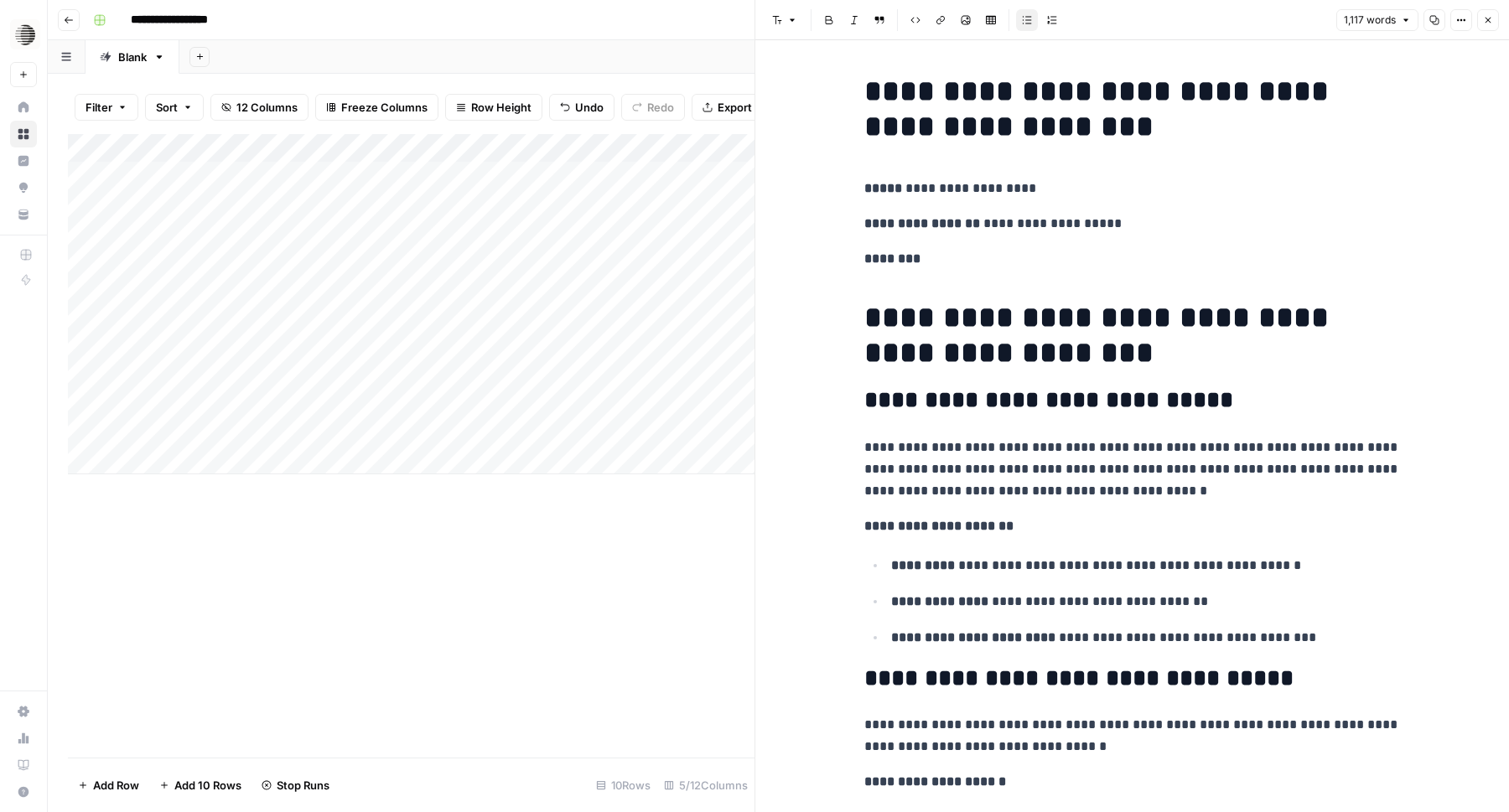
click at [573, 560] on div "Add Column" at bounding box center [411, 446] width 686 height 624
click at [1489, 27] on button "Close" at bounding box center [1488, 20] width 21 height 21
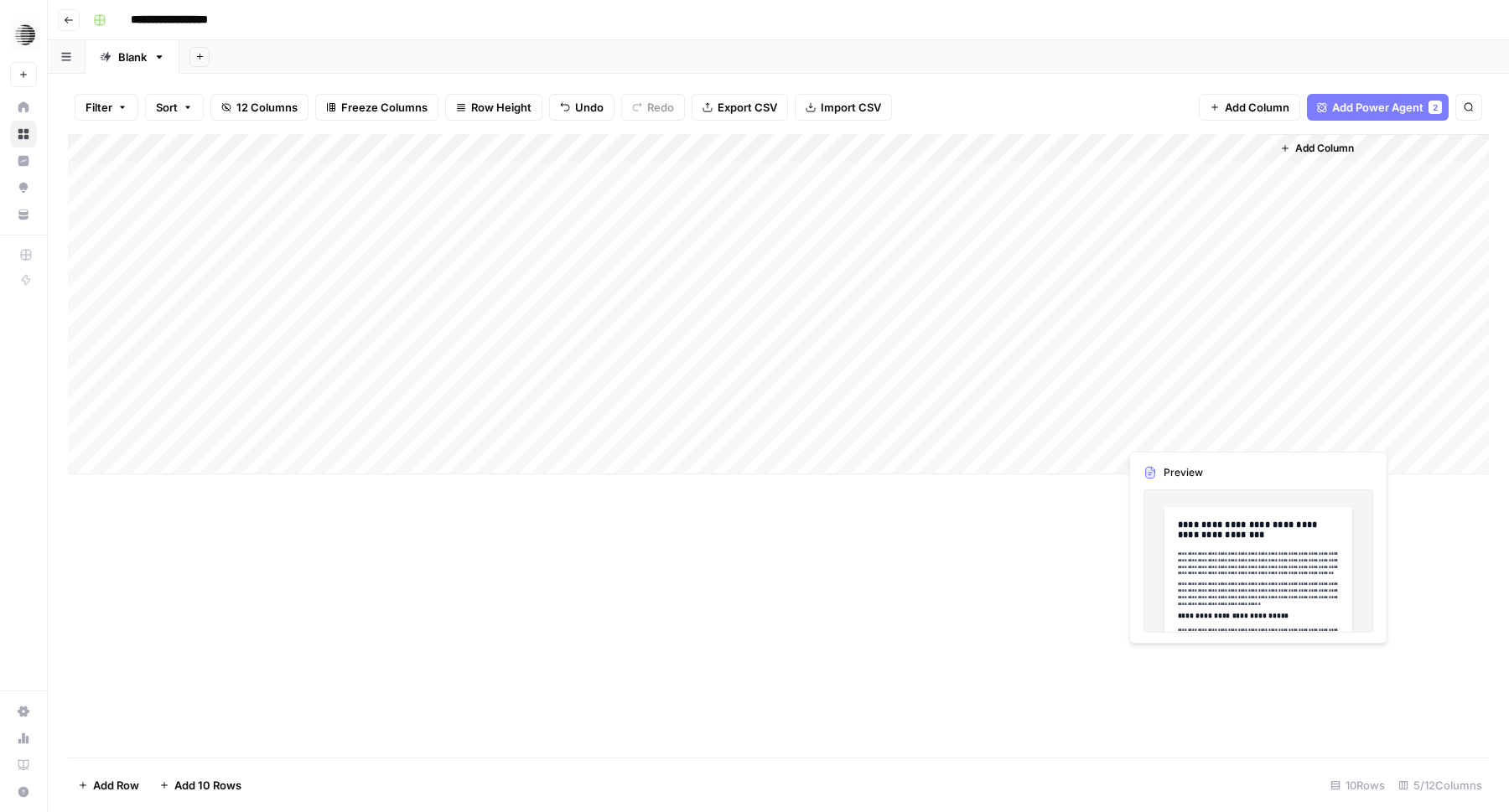
click at [1205, 436] on div "Add Column" at bounding box center [779, 304] width 1421 height 340
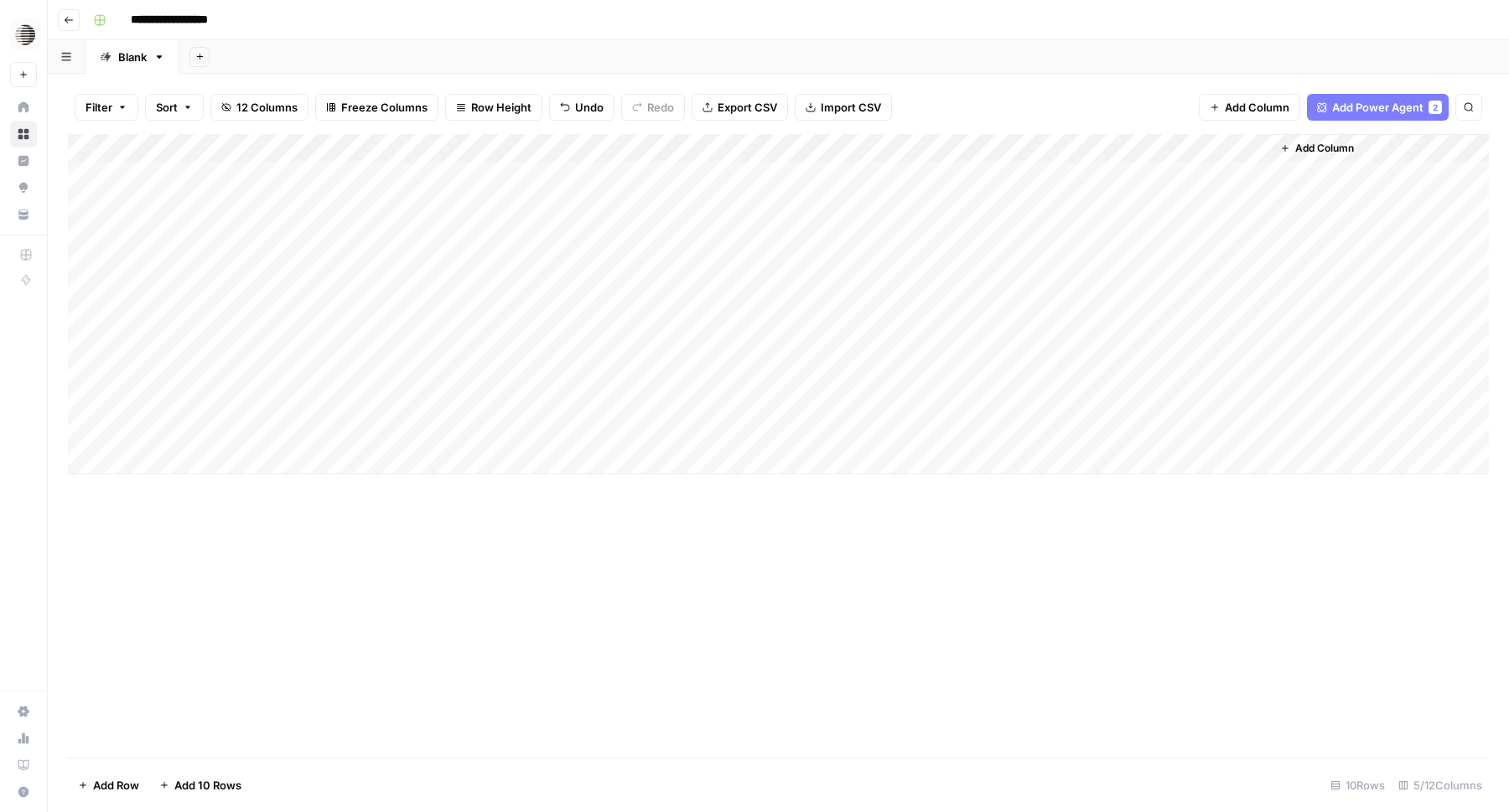
click at [975, 400] on div "Add Column" at bounding box center [779, 304] width 1421 height 340
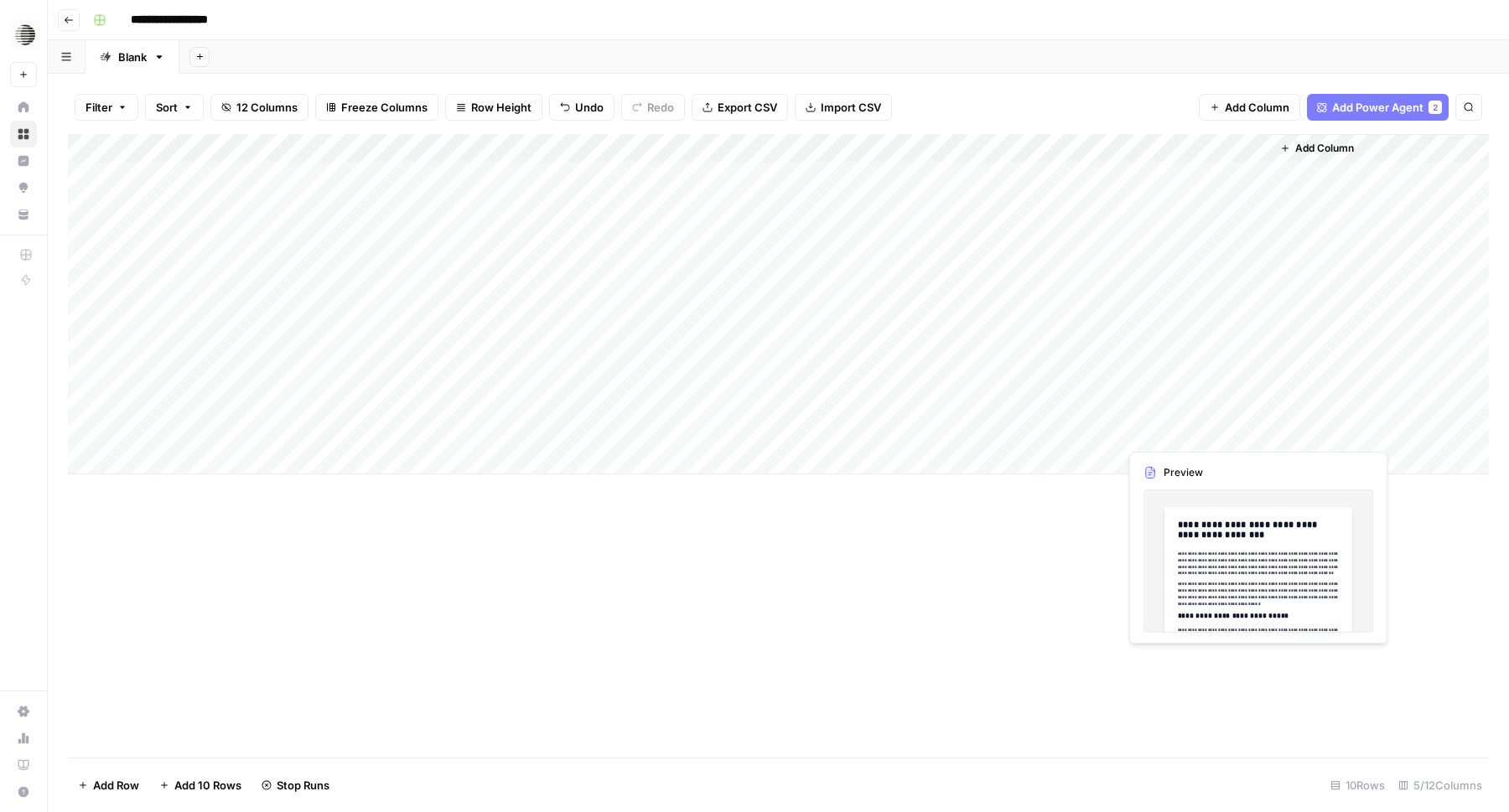
click at [1193, 434] on div "Add Column" at bounding box center [779, 304] width 1421 height 340
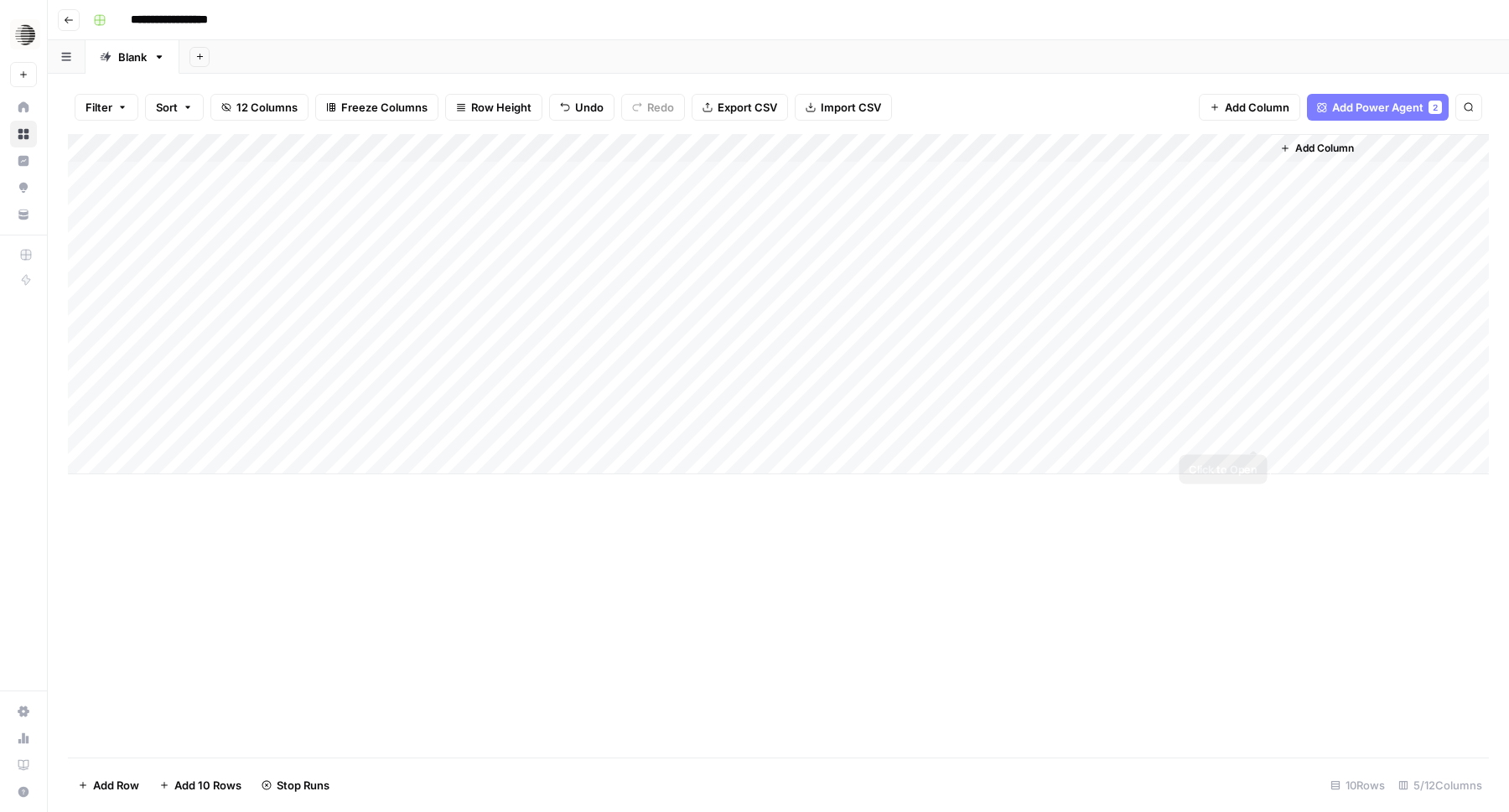
click at [1201, 437] on div "Add Column" at bounding box center [779, 304] width 1421 height 340
click at [1201, 437] on div at bounding box center [1195, 432] width 154 height 31
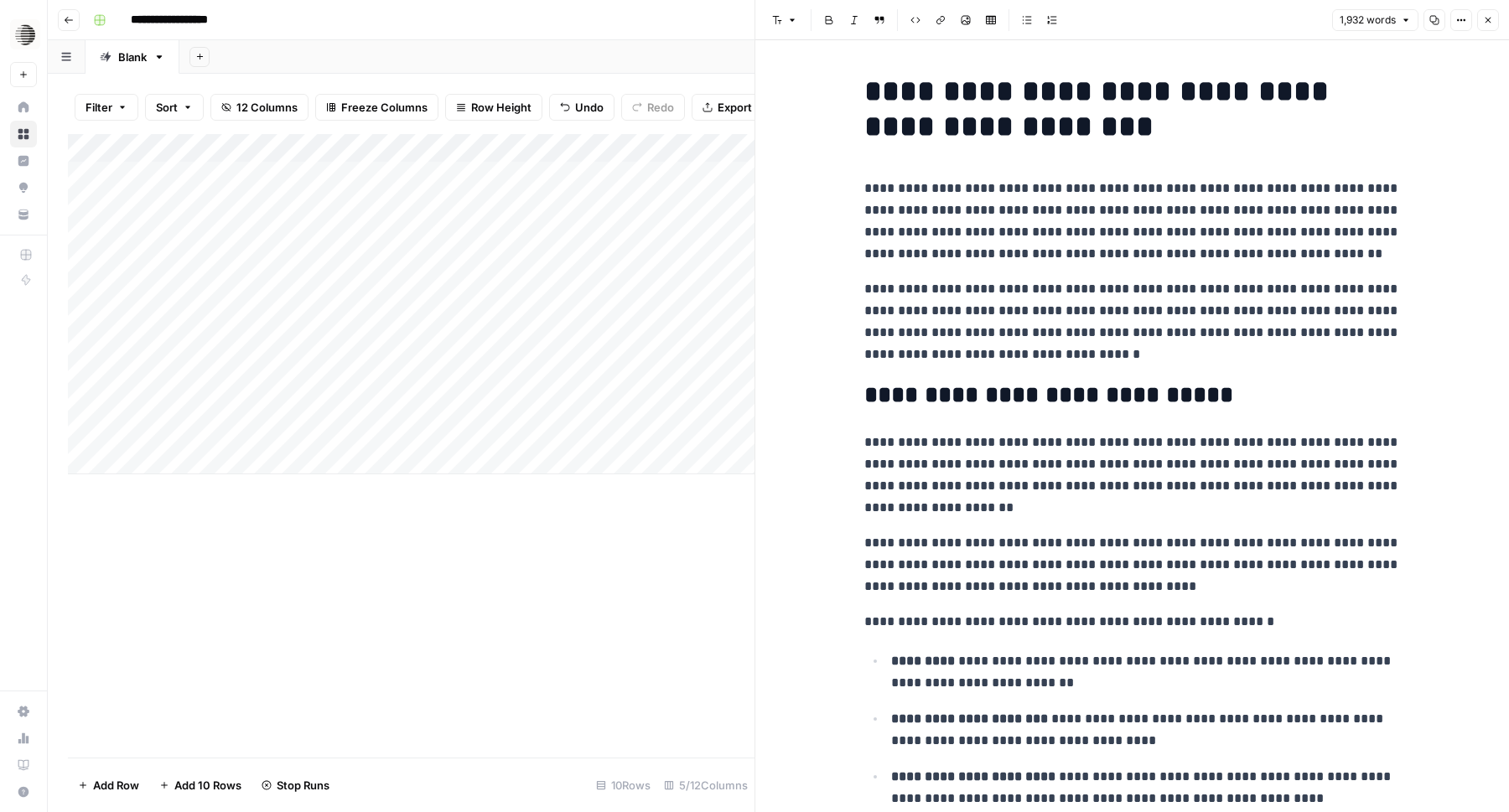
click at [1152, 385] on h2 "**********" at bounding box center [1132, 395] width 536 height 27
click at [1431, 21] on icon "button" at bounding box center [1435, 21] width 9 height 9
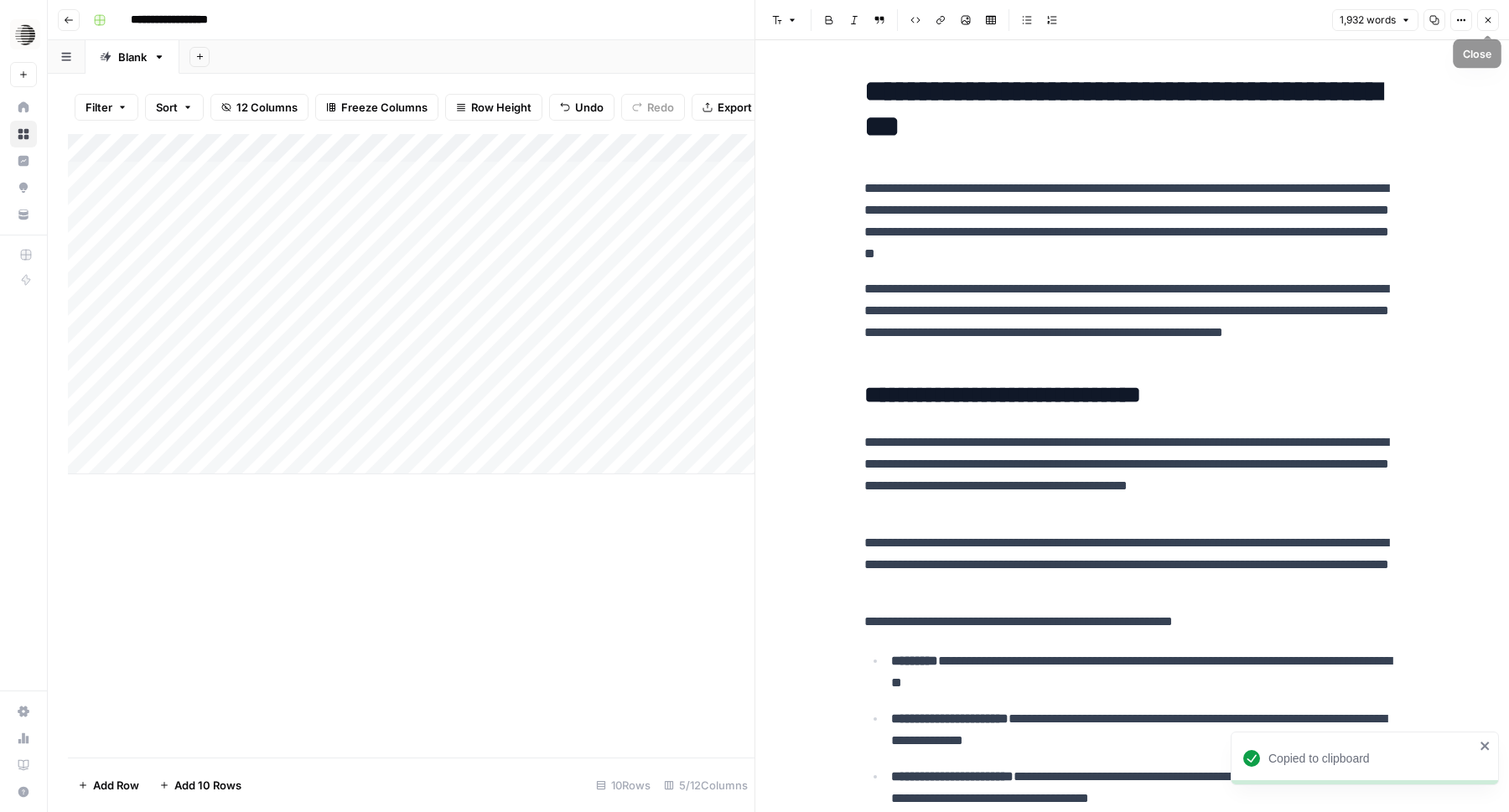
click at [1489, 21] on icon "button" at bounding box center [1488, 21] width 6 height 6
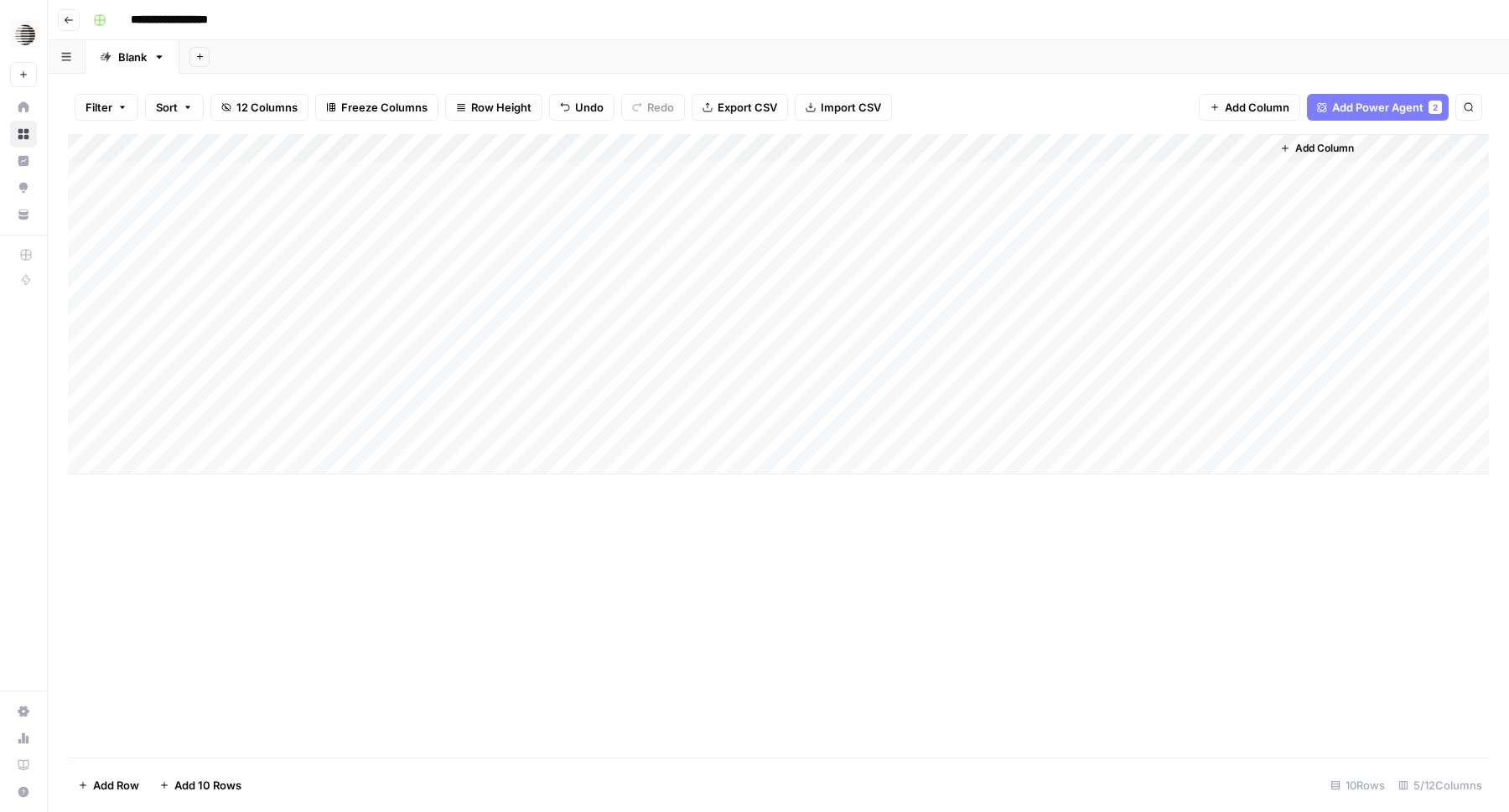
click at [1022, 407] on div "Add Column" at bounding box center [779, 304] width 1421 height 340
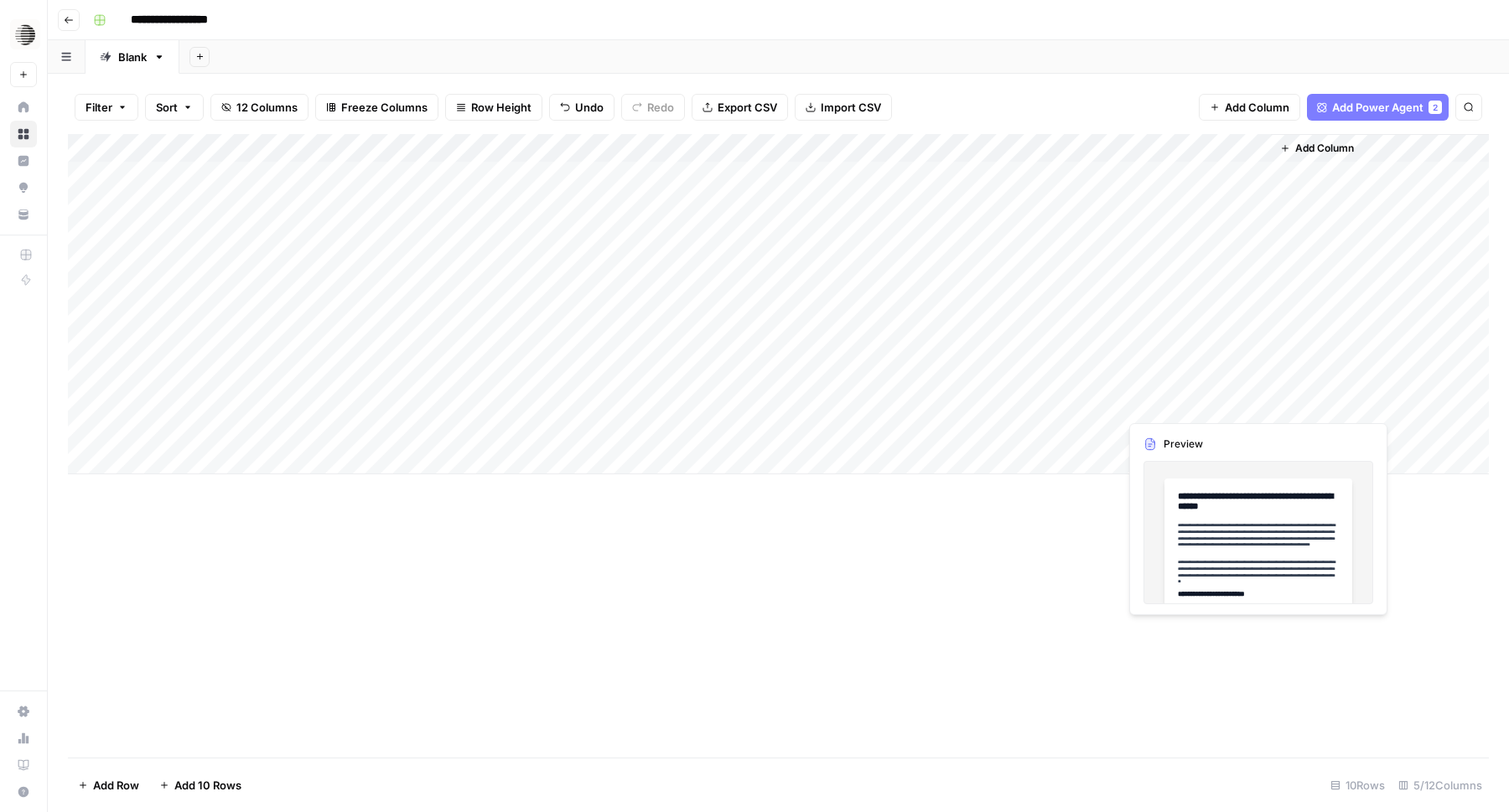
click at [1189, 406] on div "Add Column" at bounding box center [779, 304] width 1421 height 340
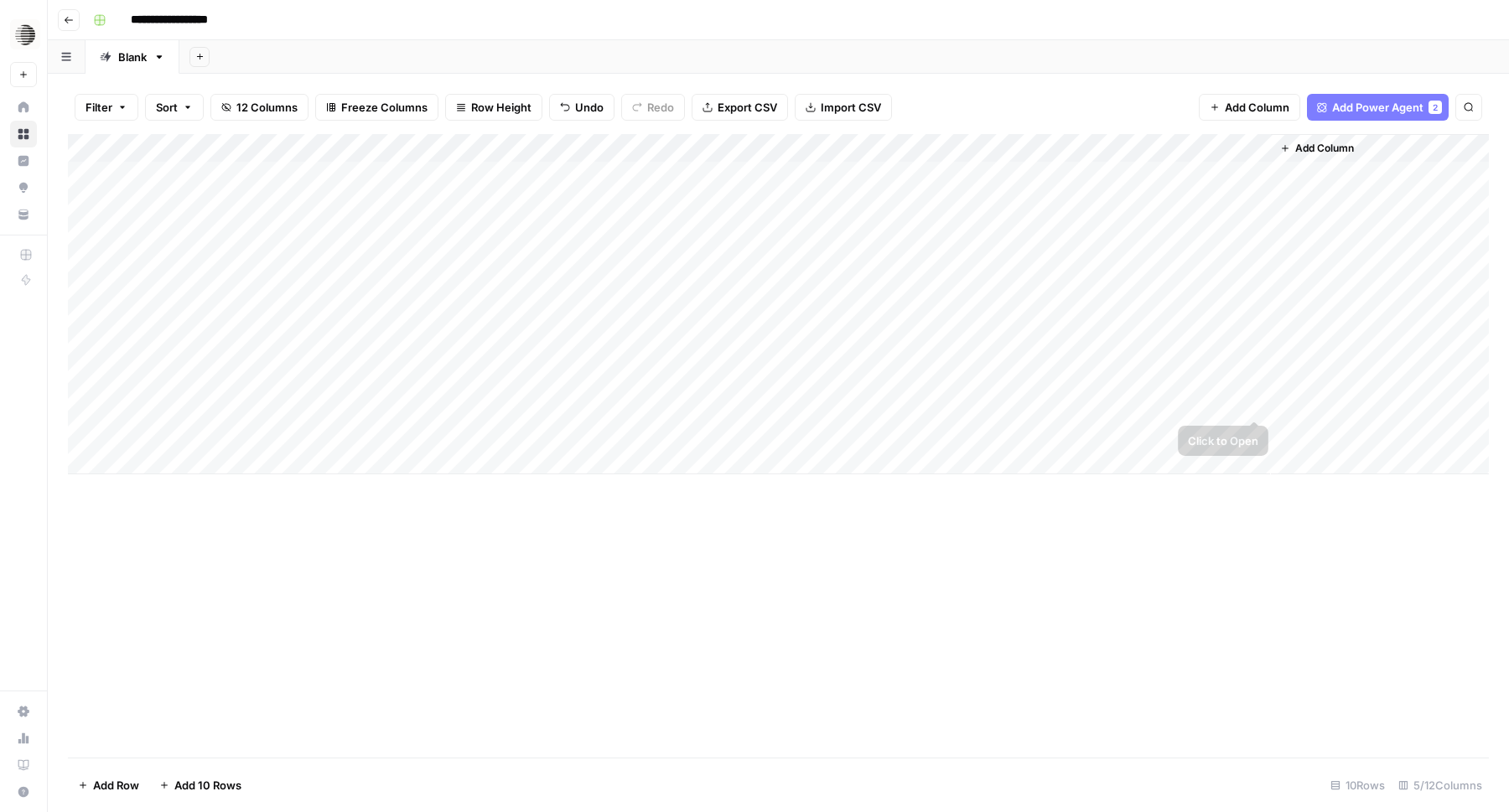
click at [1218, 398] on div "Add Column" at bounding box center [779, 304] width 1421 height 340
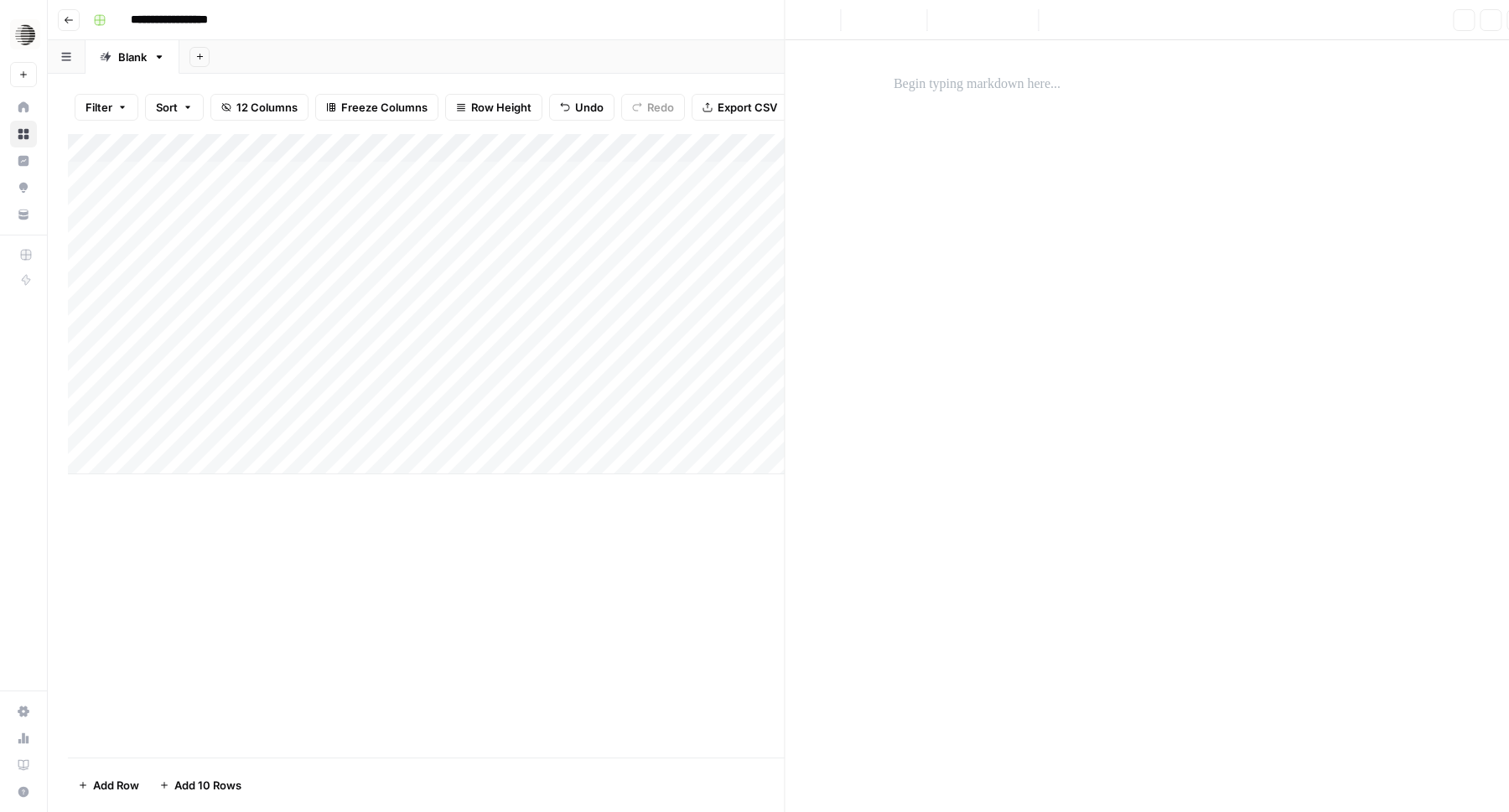
click at [1218, 398] on div at bounding box center [1195, 403] width 154 height 31
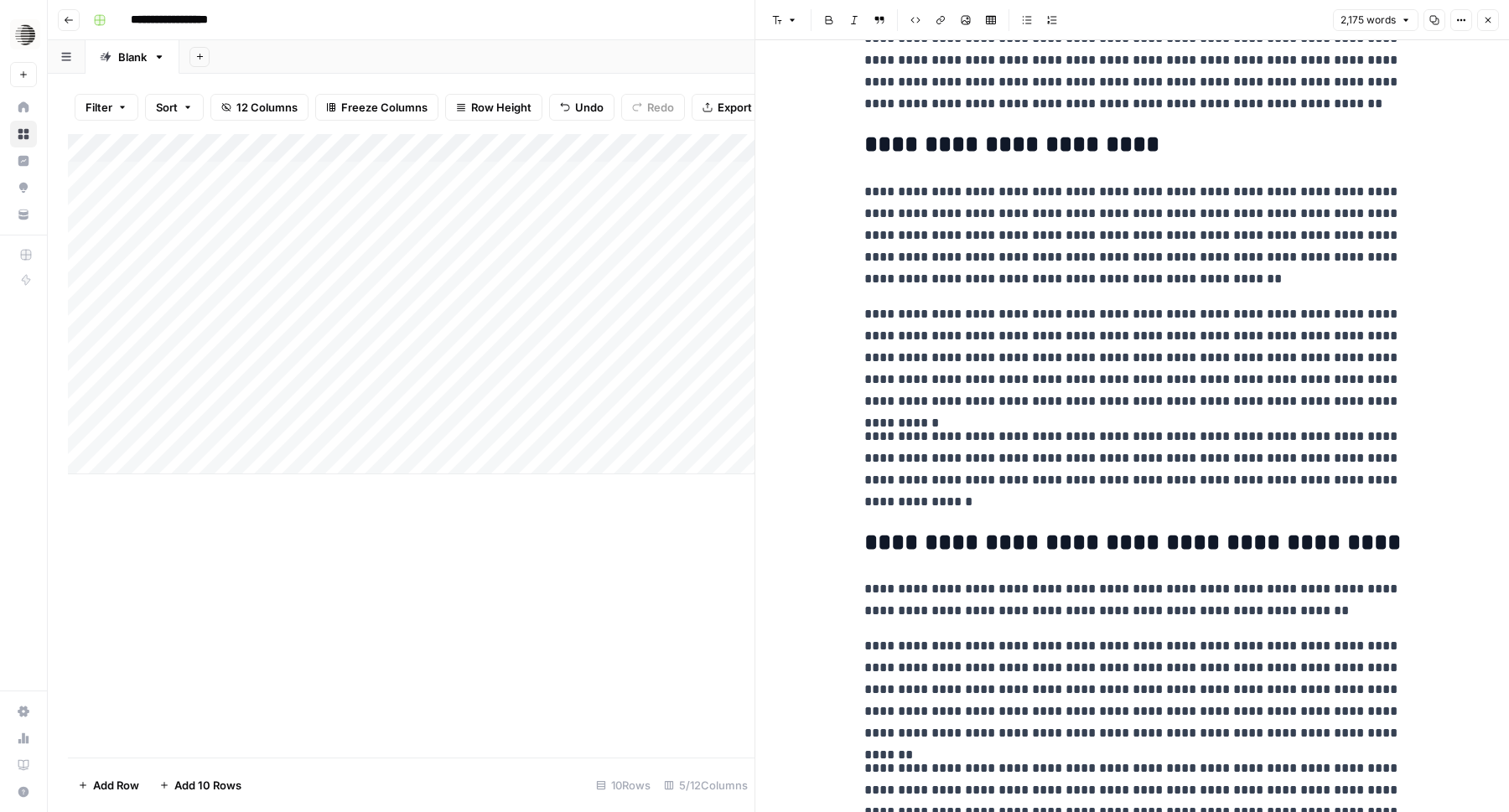
scroll to position [276, 0]
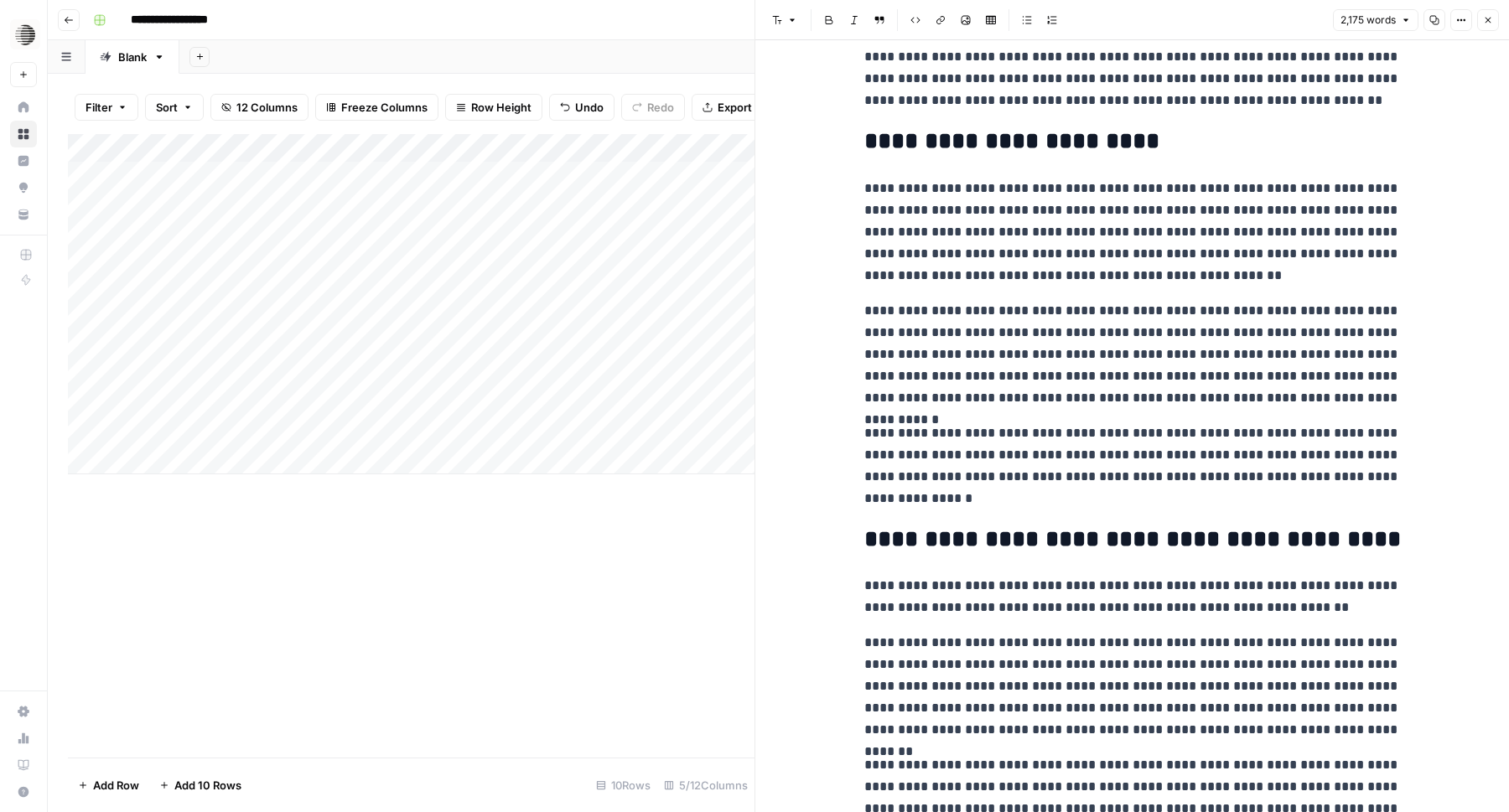
click at [1433, 18] on icon "button" at bounding box center [1434, 20] width 10 height 10
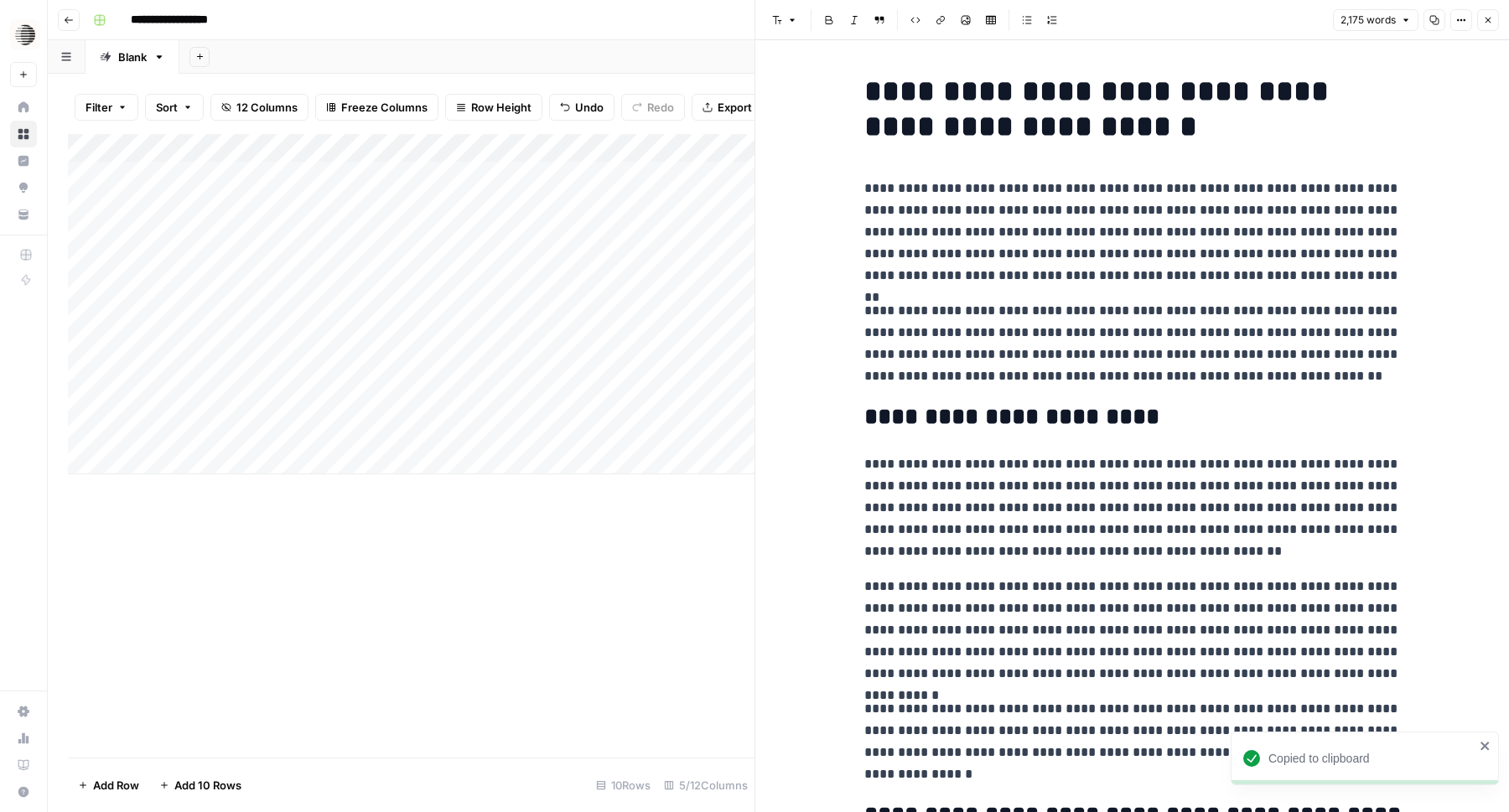
click at [602, 634] on div "Add Column" at bounding box center [411, 446] width 686 height 624
